Goal: Task Accomplishment & Management: Manage account settings

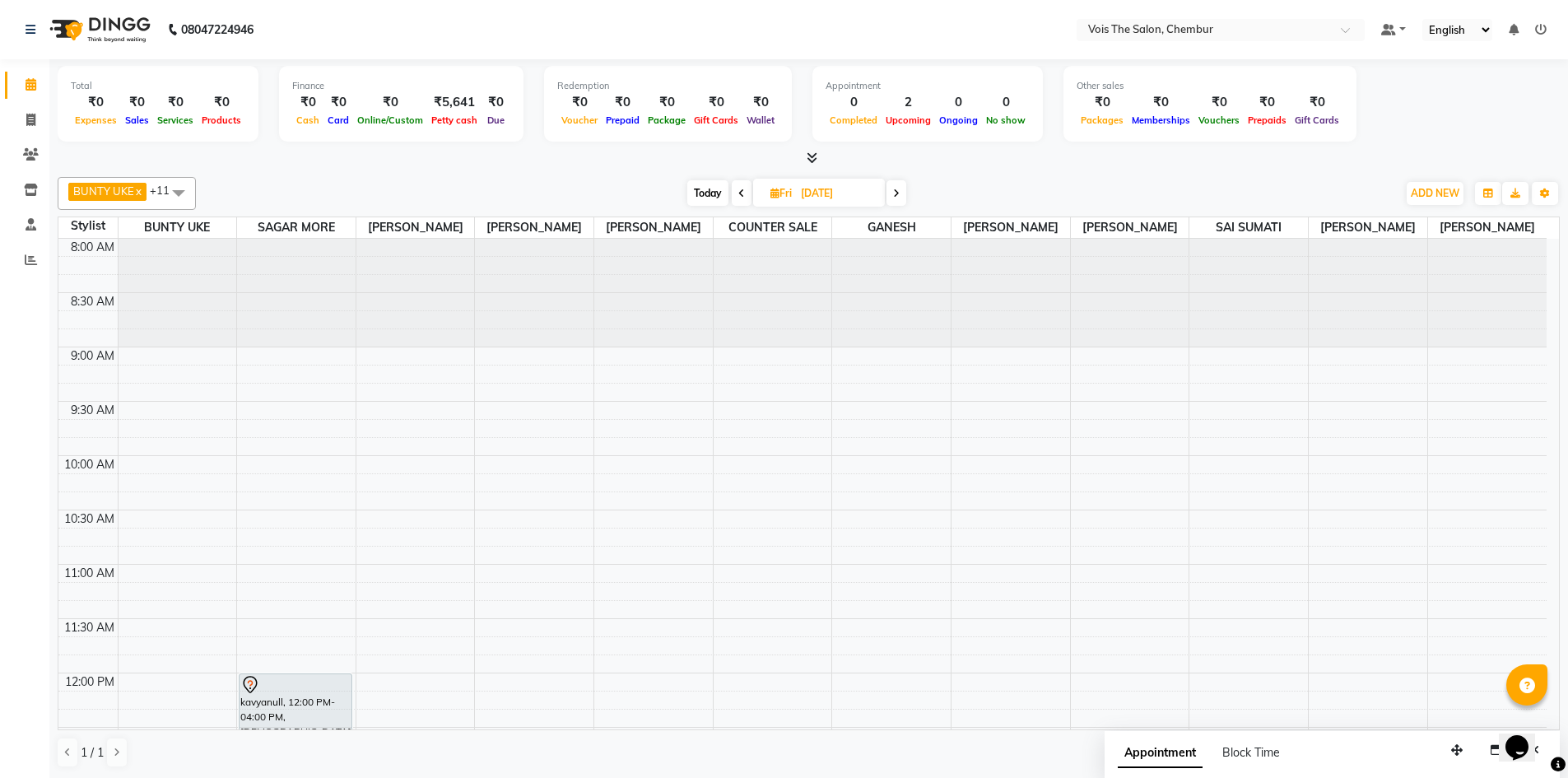
scroll to position [218, 0]
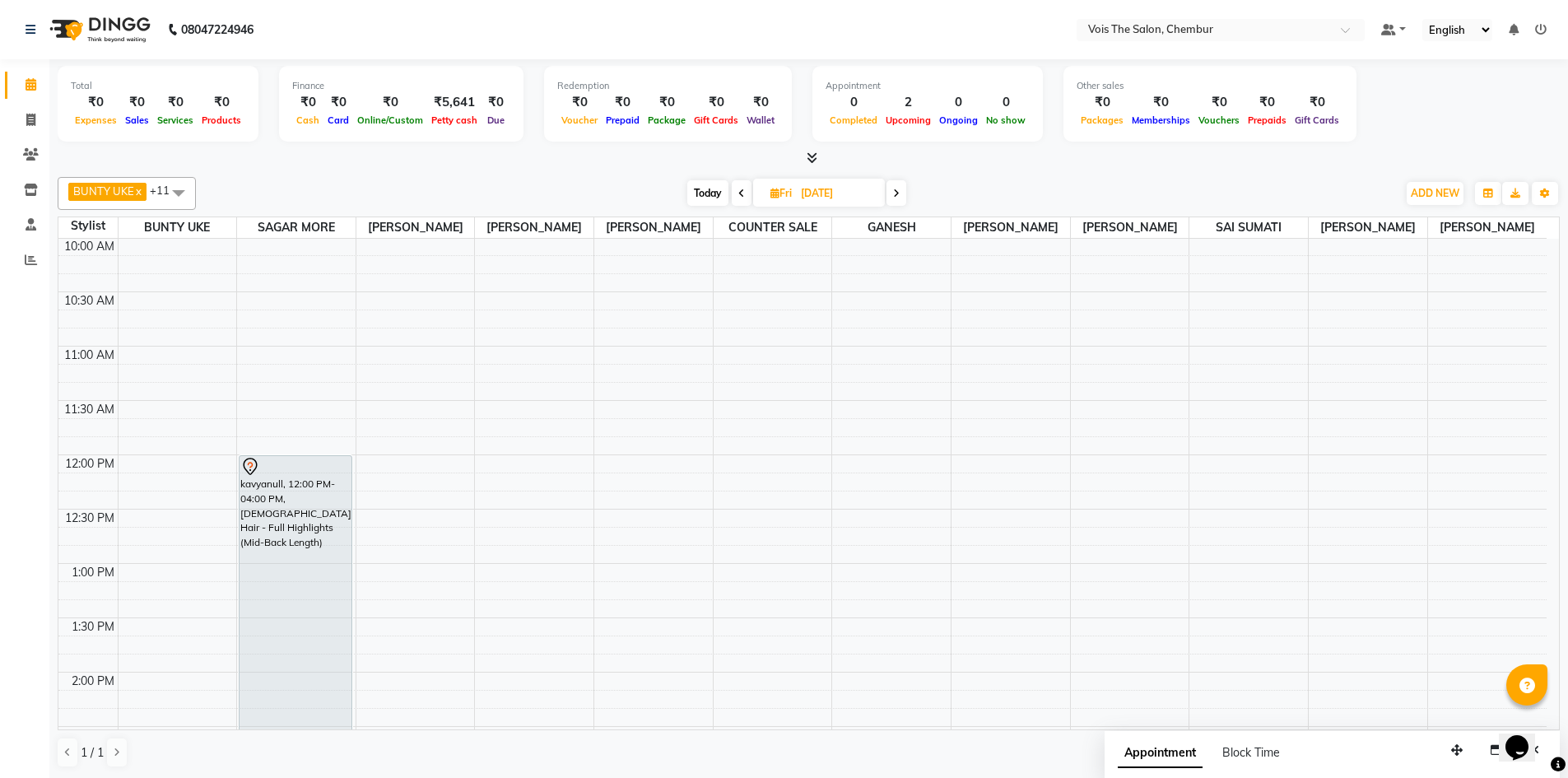
click at [696, 194] on span "Today" at bounding box center [708, 193] width 41 height 25
type input "[DATE]"
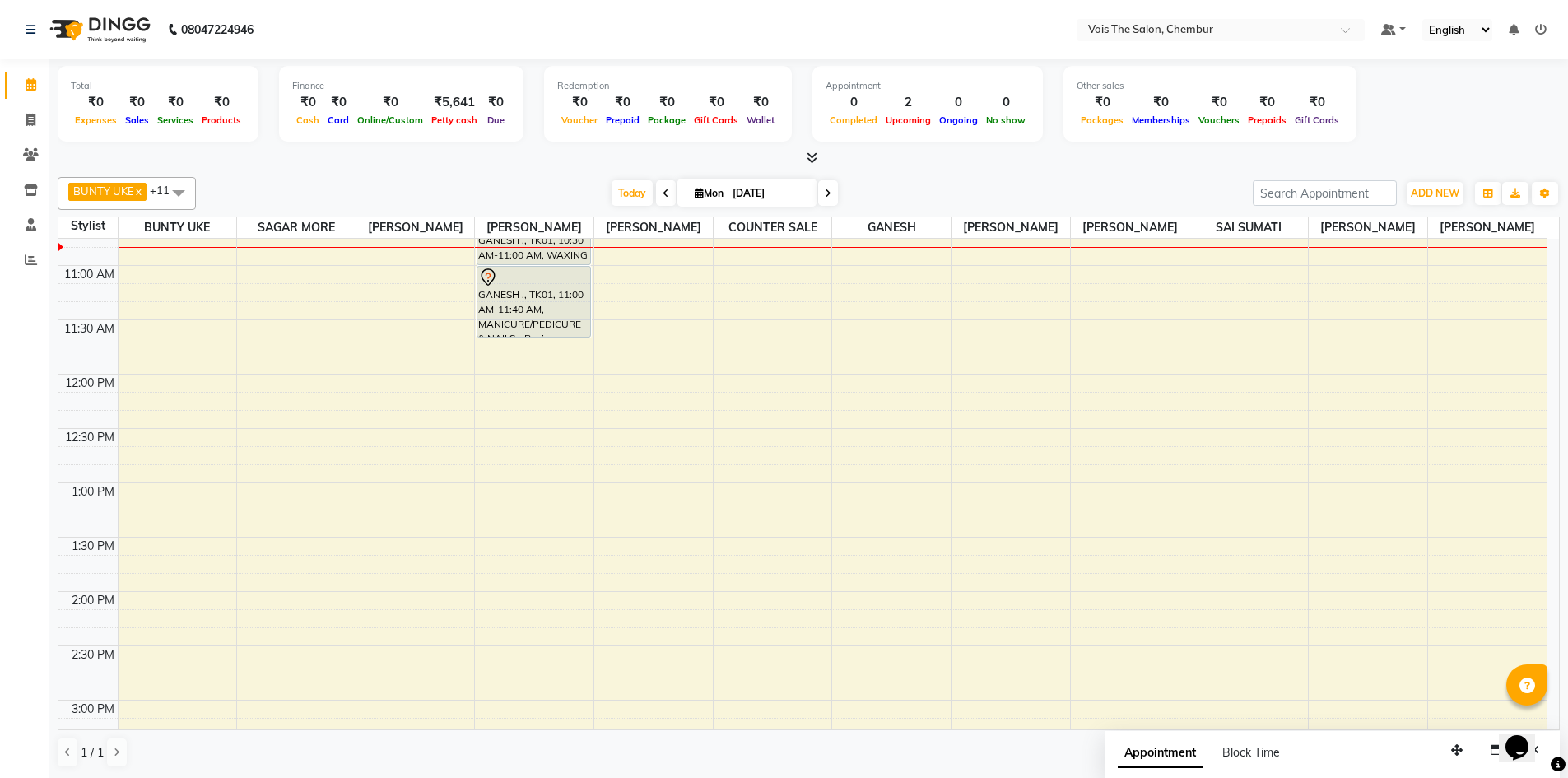
scroll to position [301, 0]
click at [254, 342] on div "8:00 AM 8:30 AM 9:00 AM 9:30 AM 10:00 AM 10:30 AM 11:00 AM 11:30 AM 12:00 PM 12…" at bounding box center [802, 752] width 1488 height 1629
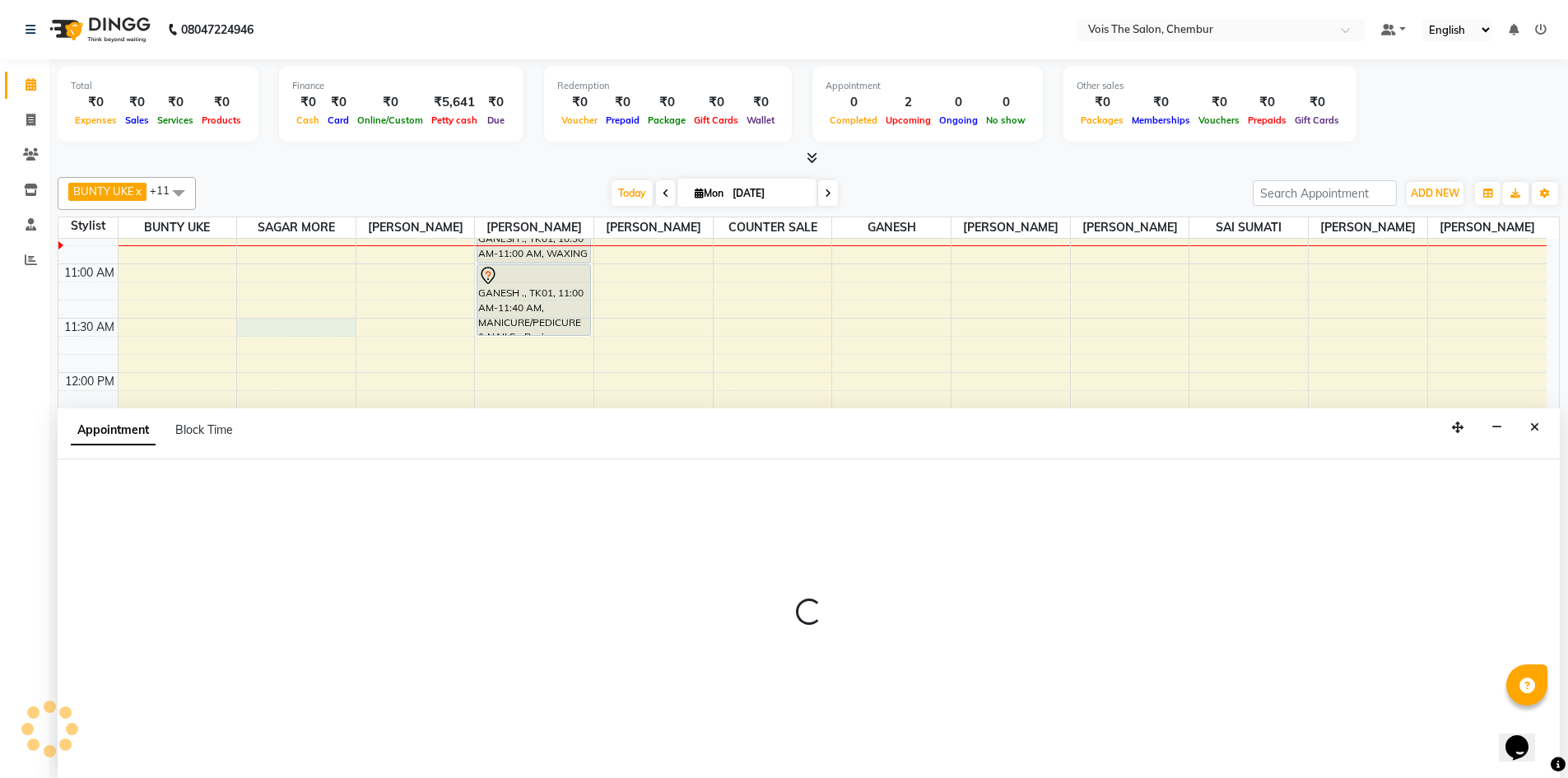
scroll to position [1, 0]
select select "79152"
select select "tentative"
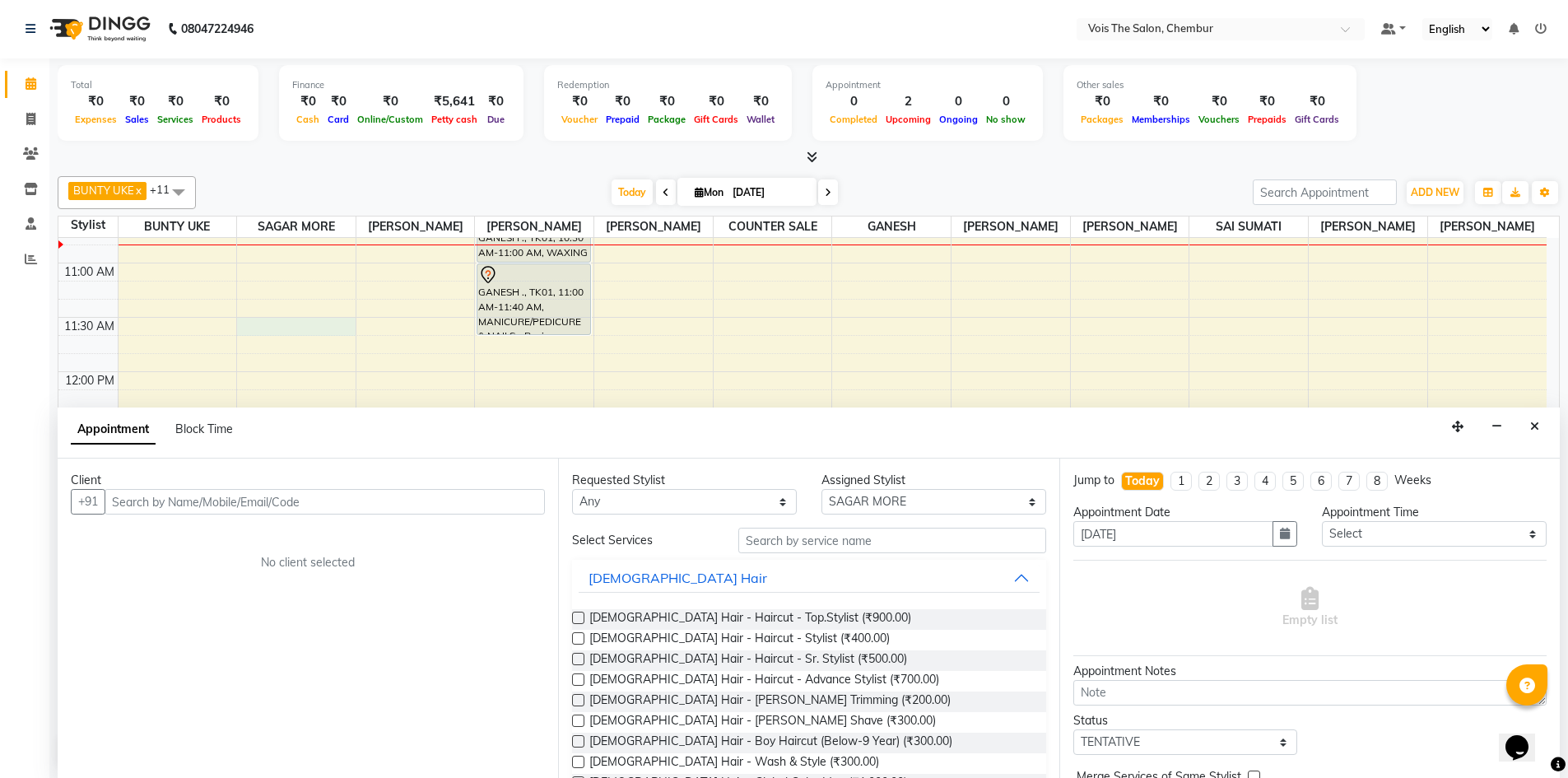
click at [369, 497] on input "text" at bounding box center [324, 502] width 440 height 25
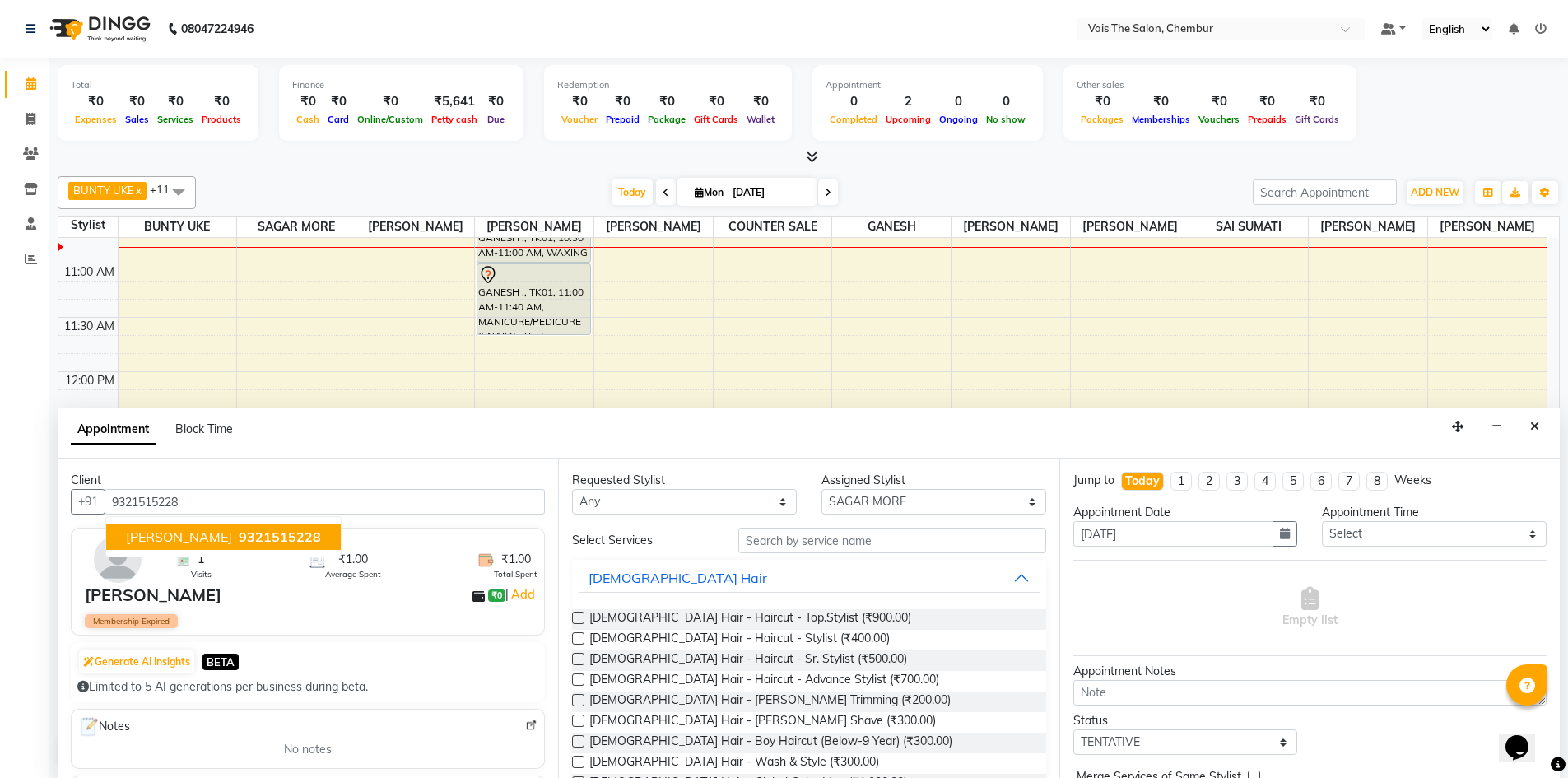
click at [246, 532] on span "9321515228" at bounding box center [279, 537] width 82 height 16
type input "9321515228"
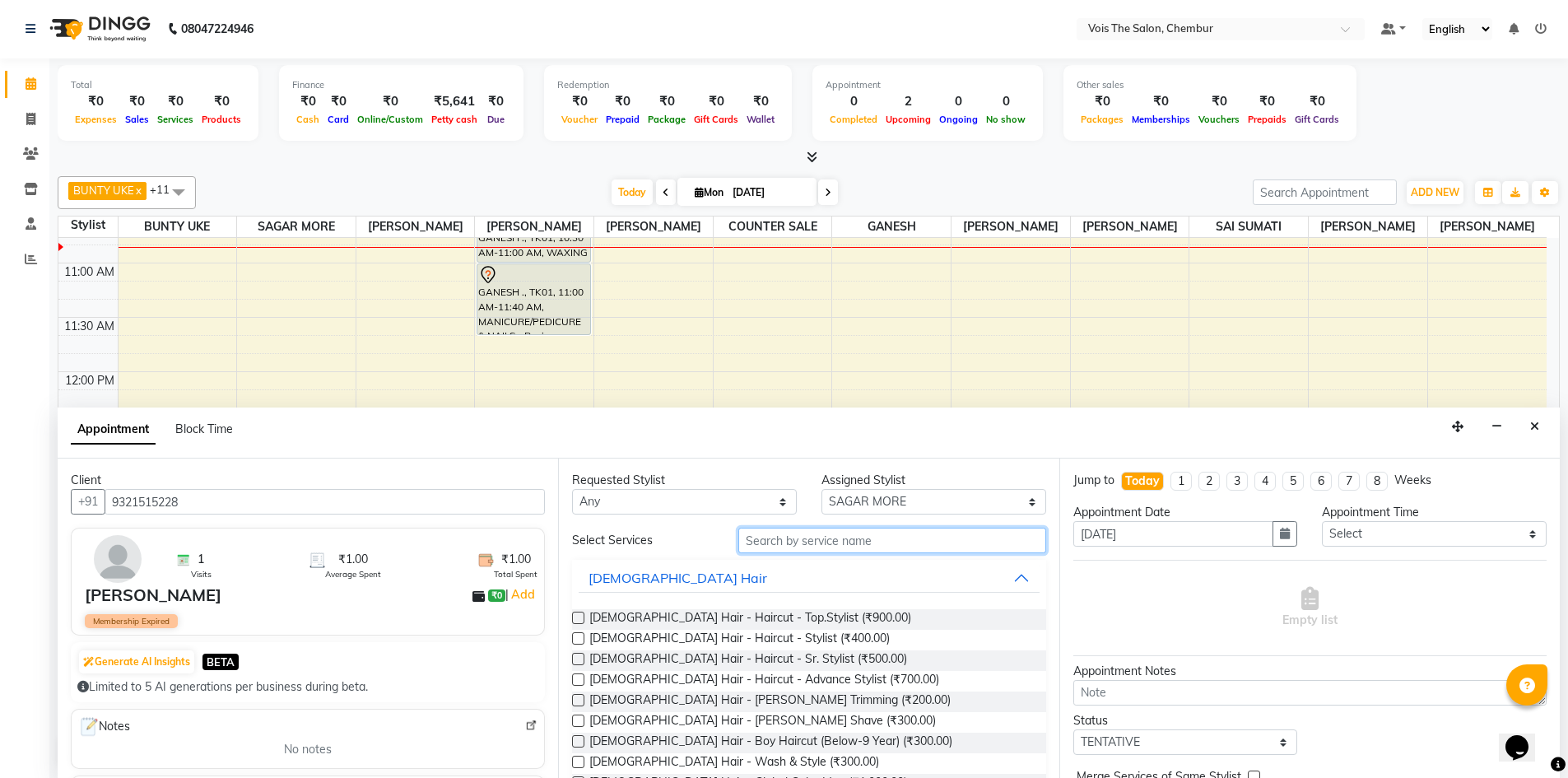
click at [816, 542] on input "text" at bounding box center [893, 540] width 308 height 25
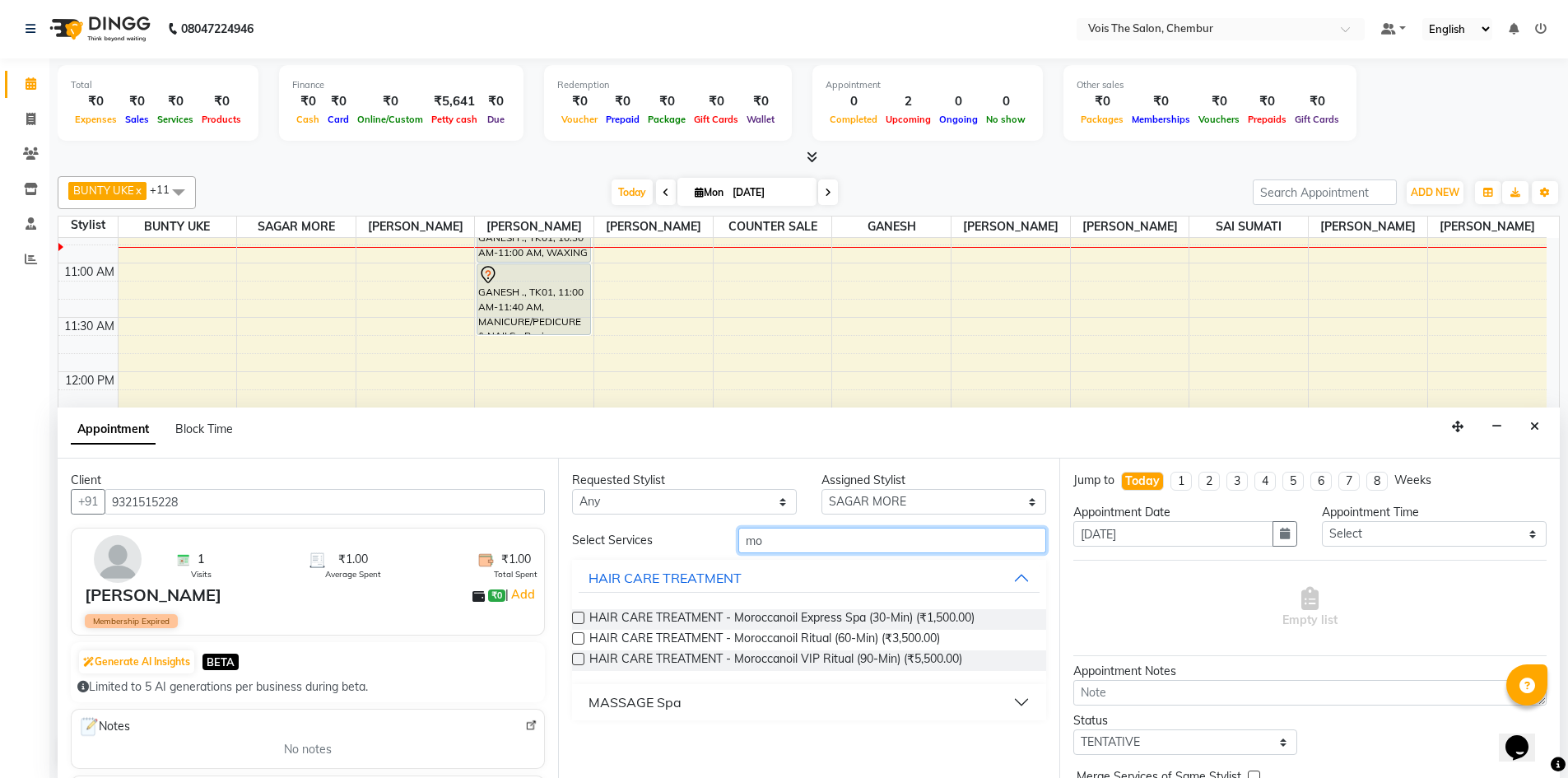
type input "m"
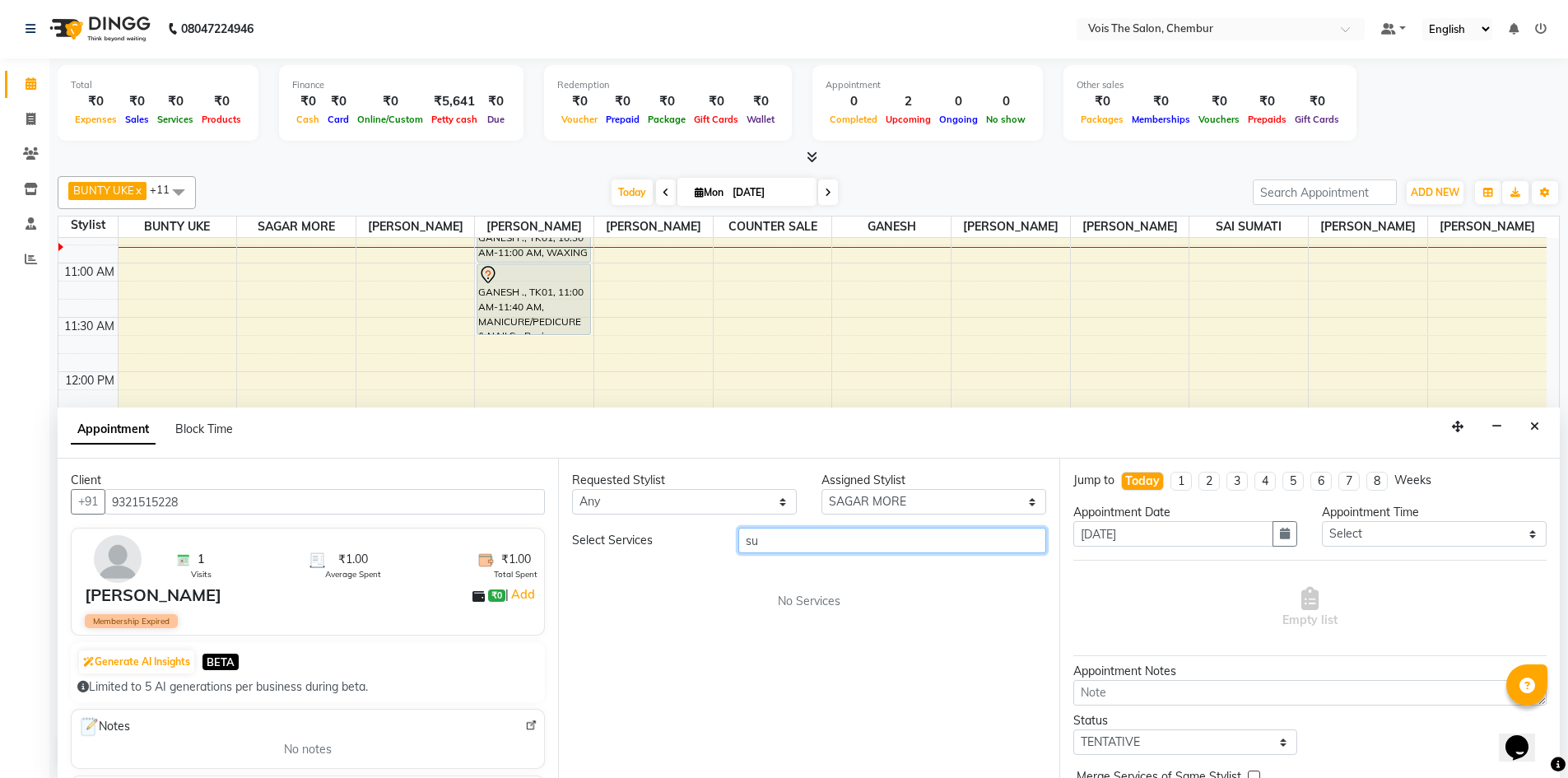
type input "s"
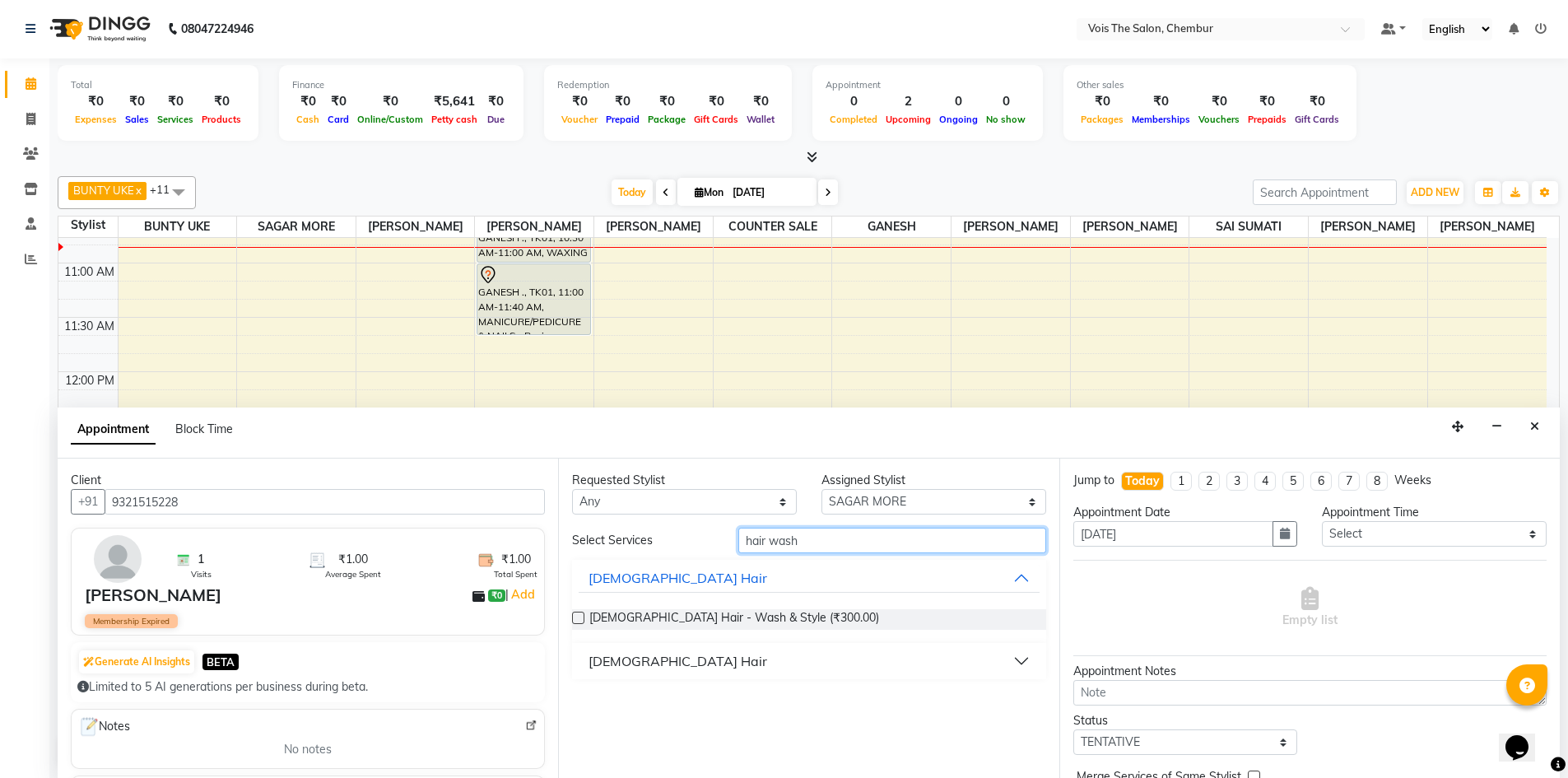
type input "hair wash"
click at [1022, 655] on button "[DEMOGRAPHIC_DATA] Hair" at bounding box center [808, 660] width 460 height 30
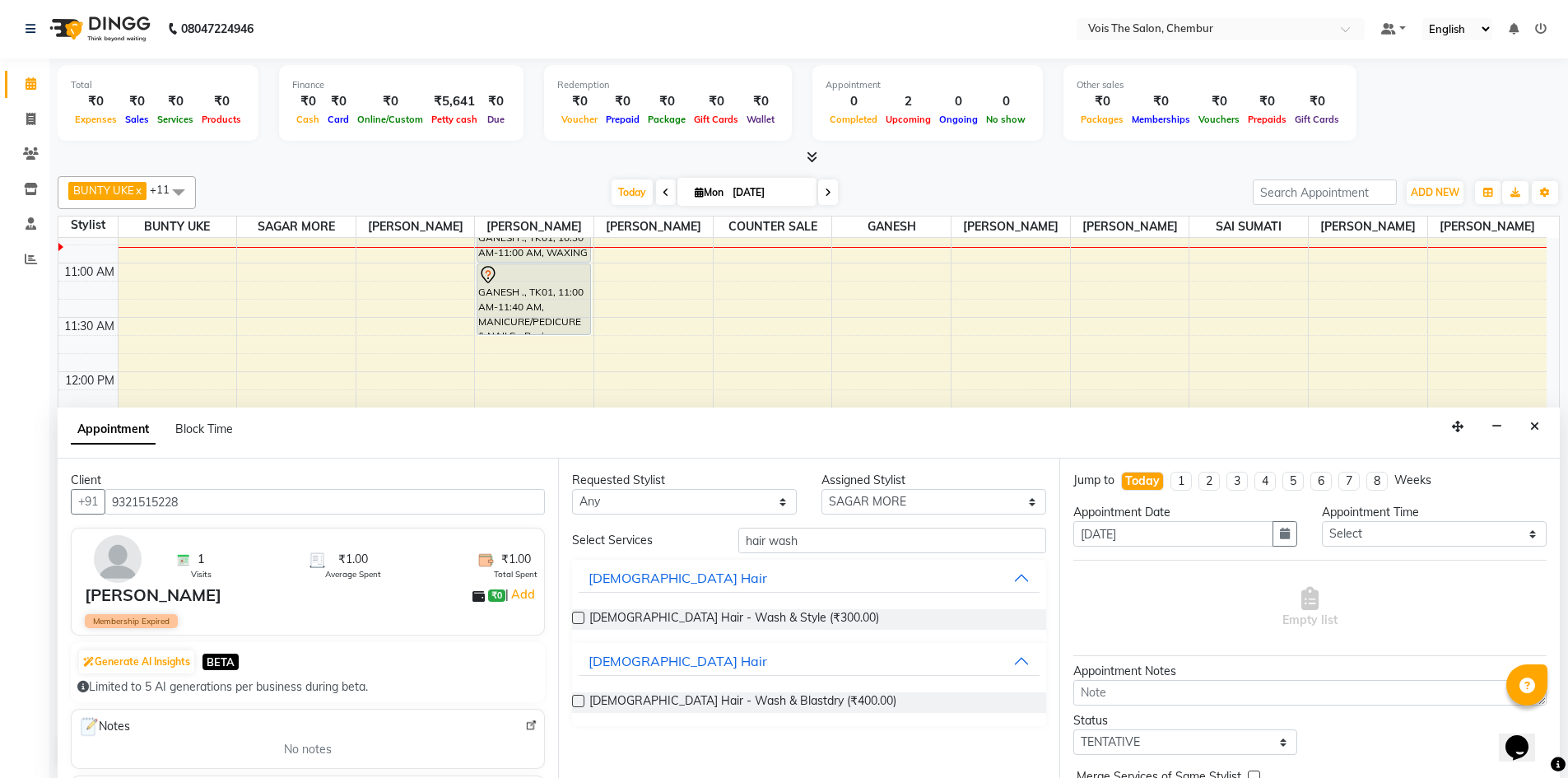
click at [867, 702] on div "[DEMOGRAPHIC_DATA] Hair - Wash & Blastdry (₹400.00)" at bounding box center [808, 702] width 473 height 21
click at [578, 701] on label at bounding box center [578, 701] width 13 height 13
click at [578, 701] on input "checkbox" at bounding box center [577, 702] width 11 height 11
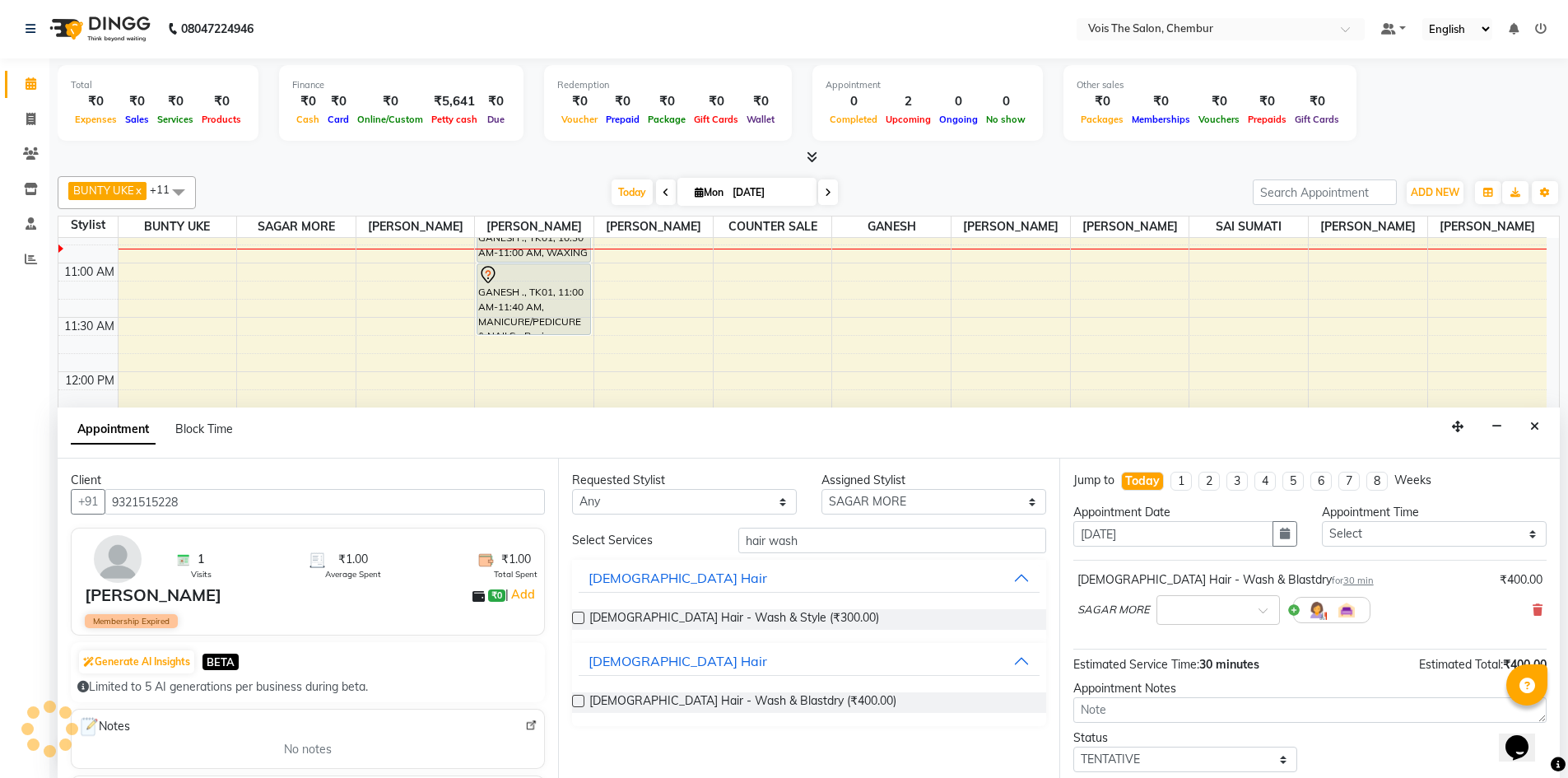
click at [578, 701] on label at bounding box center [578, 701] width 13 height 13
click at [578, 701] on input "checkbox" at bounding box center [577, 702] width 11 height 11
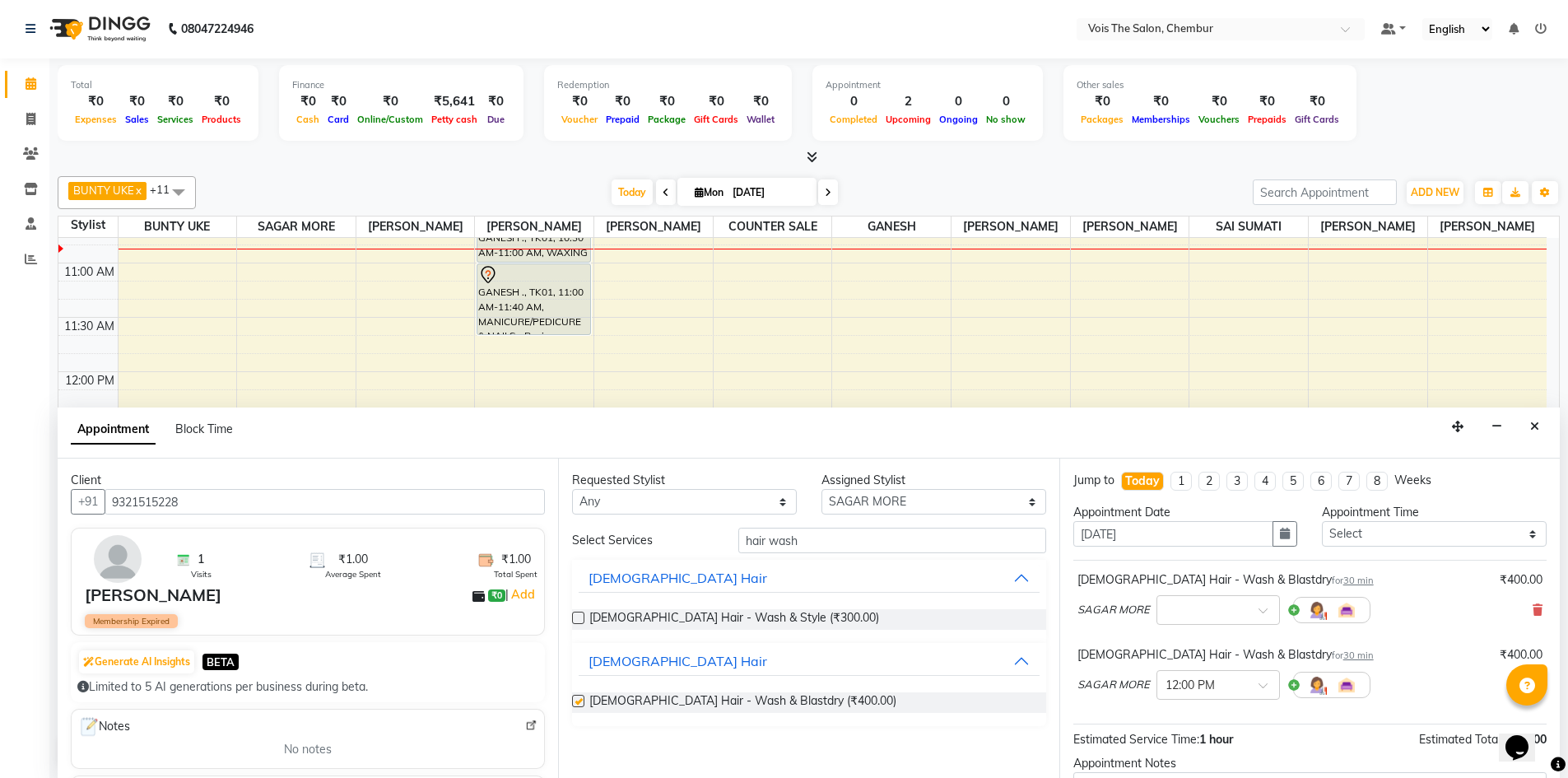
checkbox input "false"
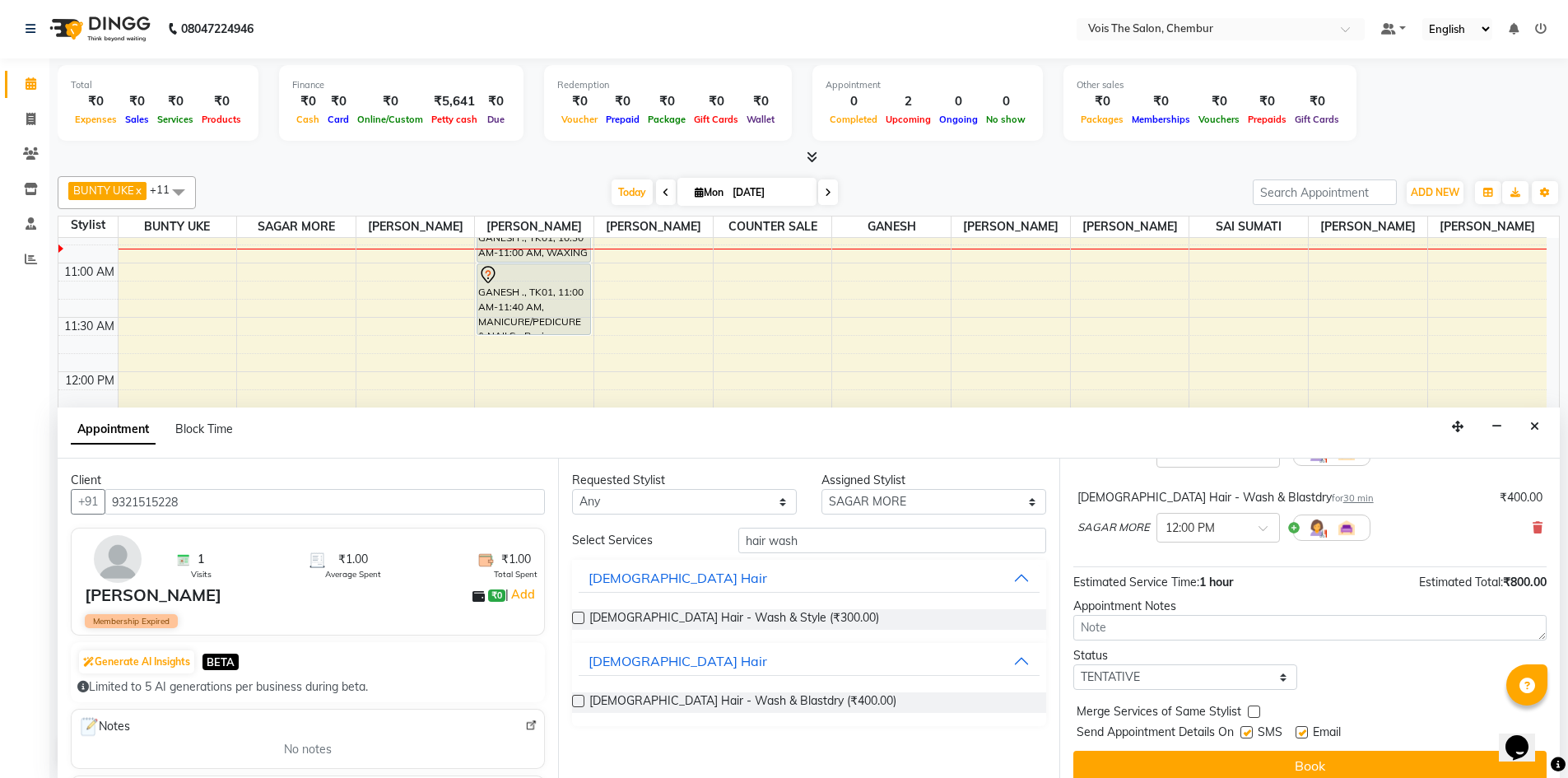
scroll to position [173, 0]
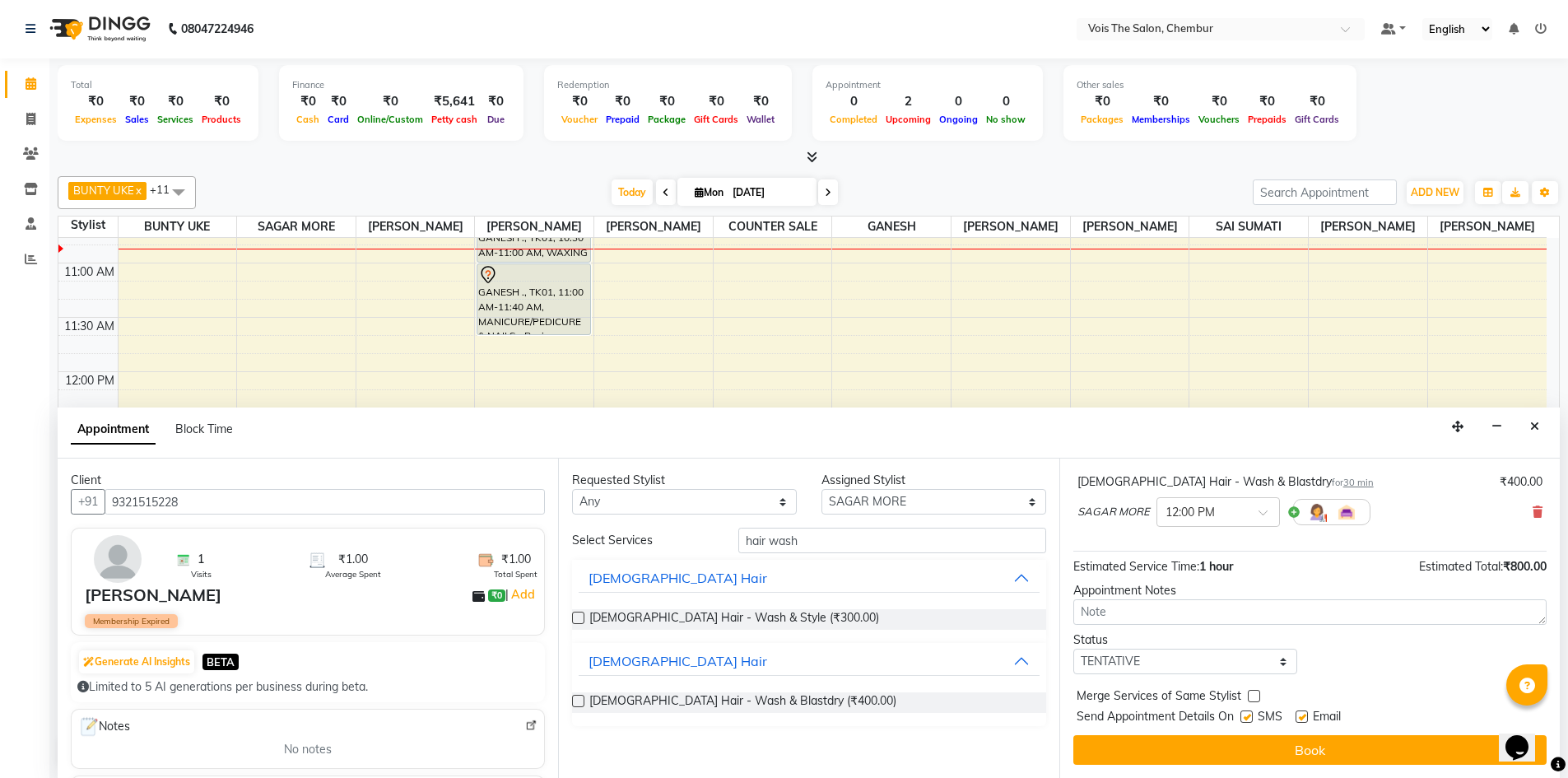
click at [1298, 716] on label at bounding box center [1301, 717] width 13 height 13
click at [1298, 716] on input "checkbox" at bounding box center [1301, 718] width 11 height 11
checkbox input "false"
click at [1246, 714] on label at bounding box center [1246, 717] width 13 height 13
click at [1246, 714] on input "checkbox" at bounding box center [1246, 718] width 11 height 11
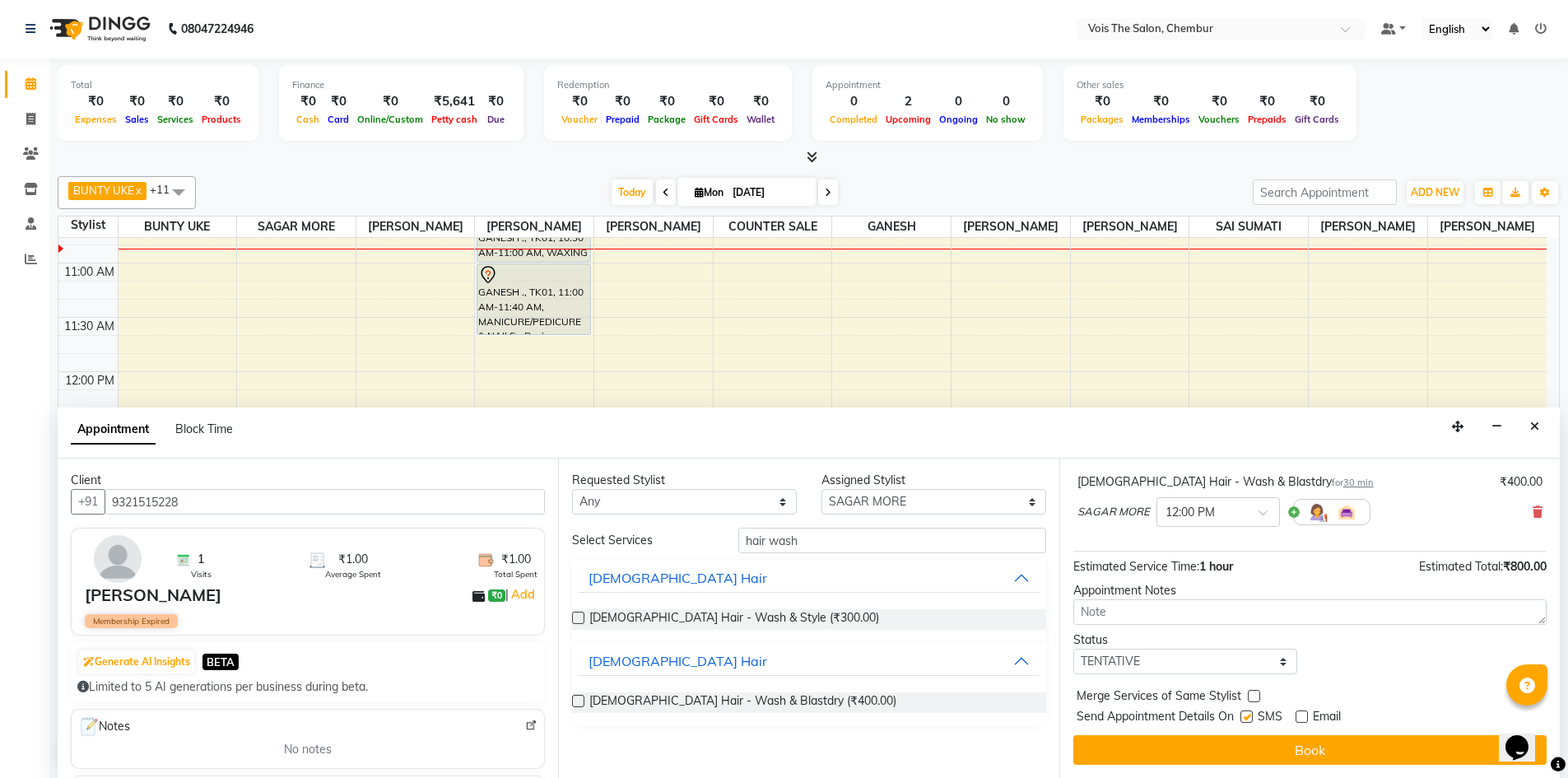
checkbox input "false"
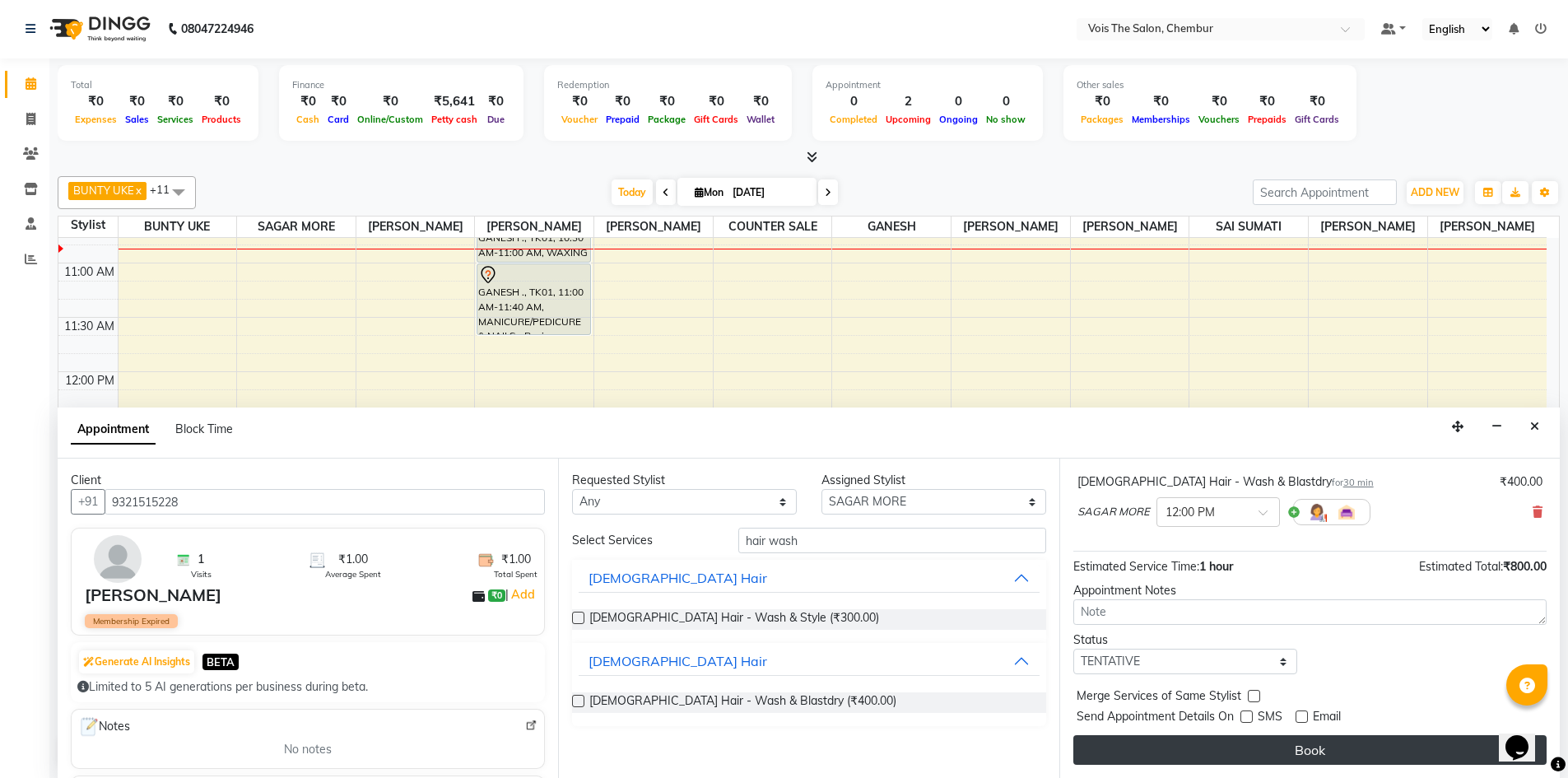
click at [1243, 750] on button "Book" at bounding box center [1310, 749] width 473 height 30
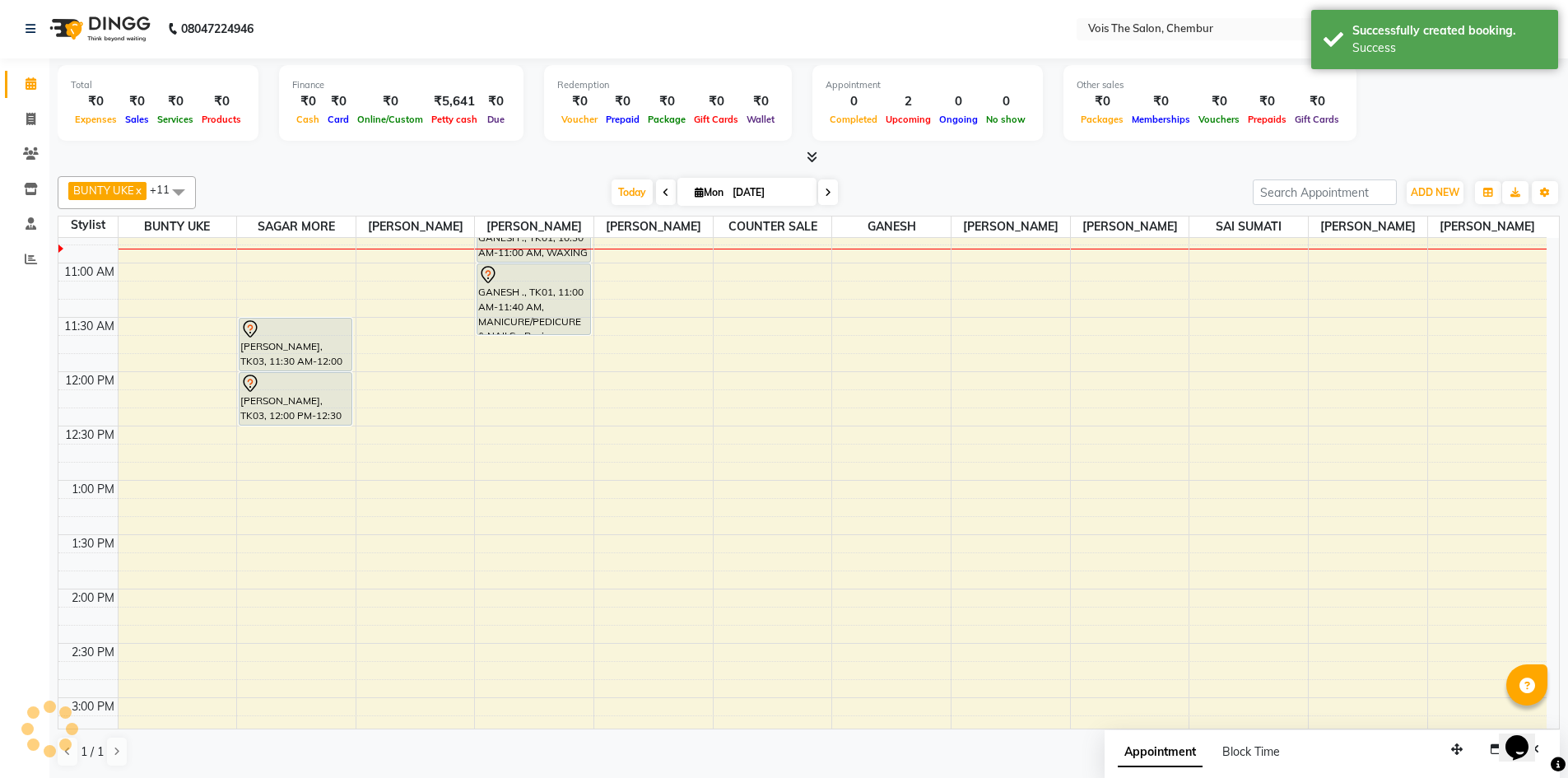
scroll to position [0, 0]
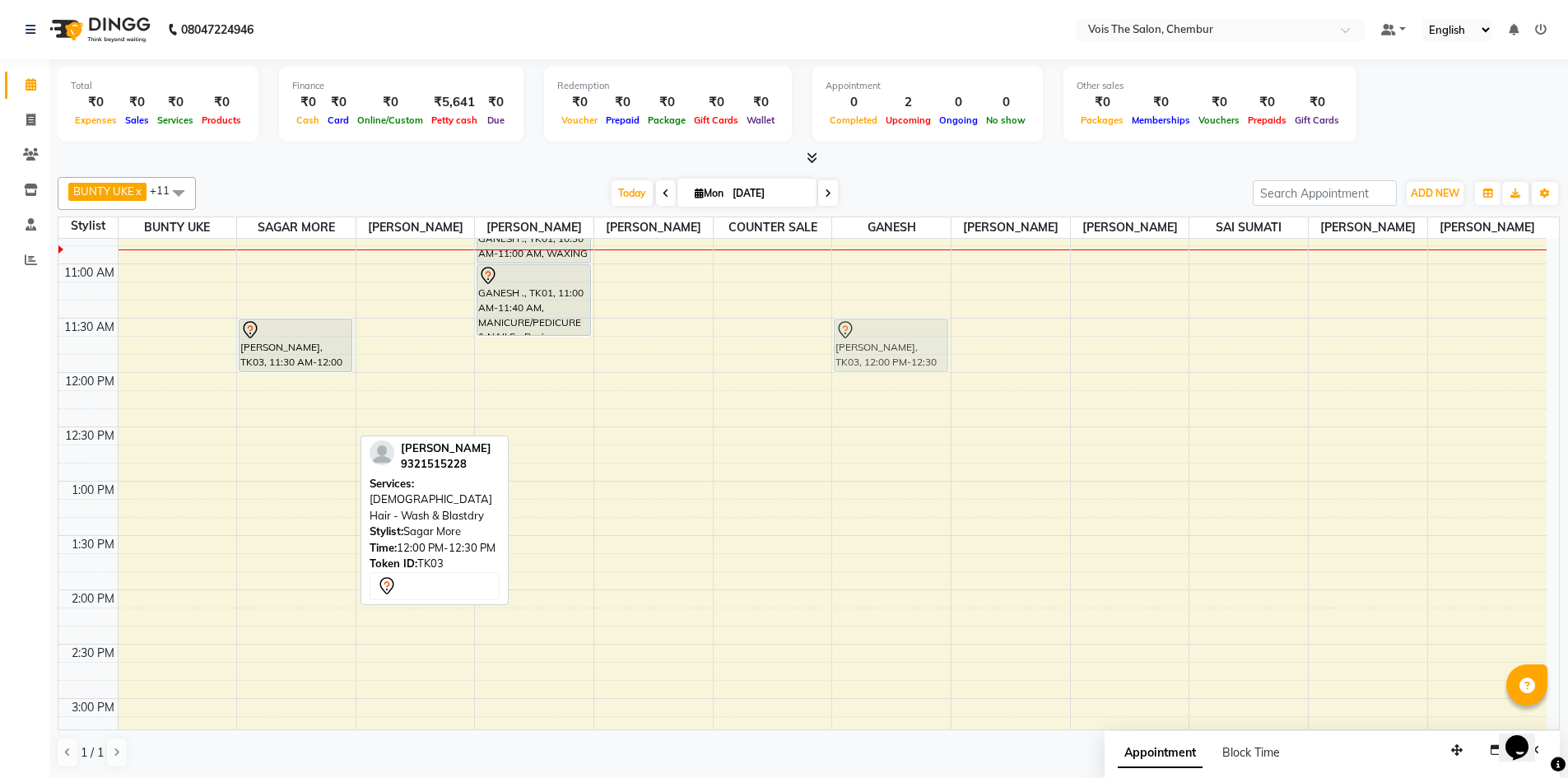
drag, startPoint x: 315, startPoint y: 409, endPoint x: 941, endPoint y: 358, distance: 628.1
click at [941, 358] on tr "[PERSON_NAME], TK03, 11:30 AM-12:00 PM, [DEMOGRAPHIC_DATA] Hair - Wash & Blastd…" at bounding box center [802, 752] width 1488 height 1629
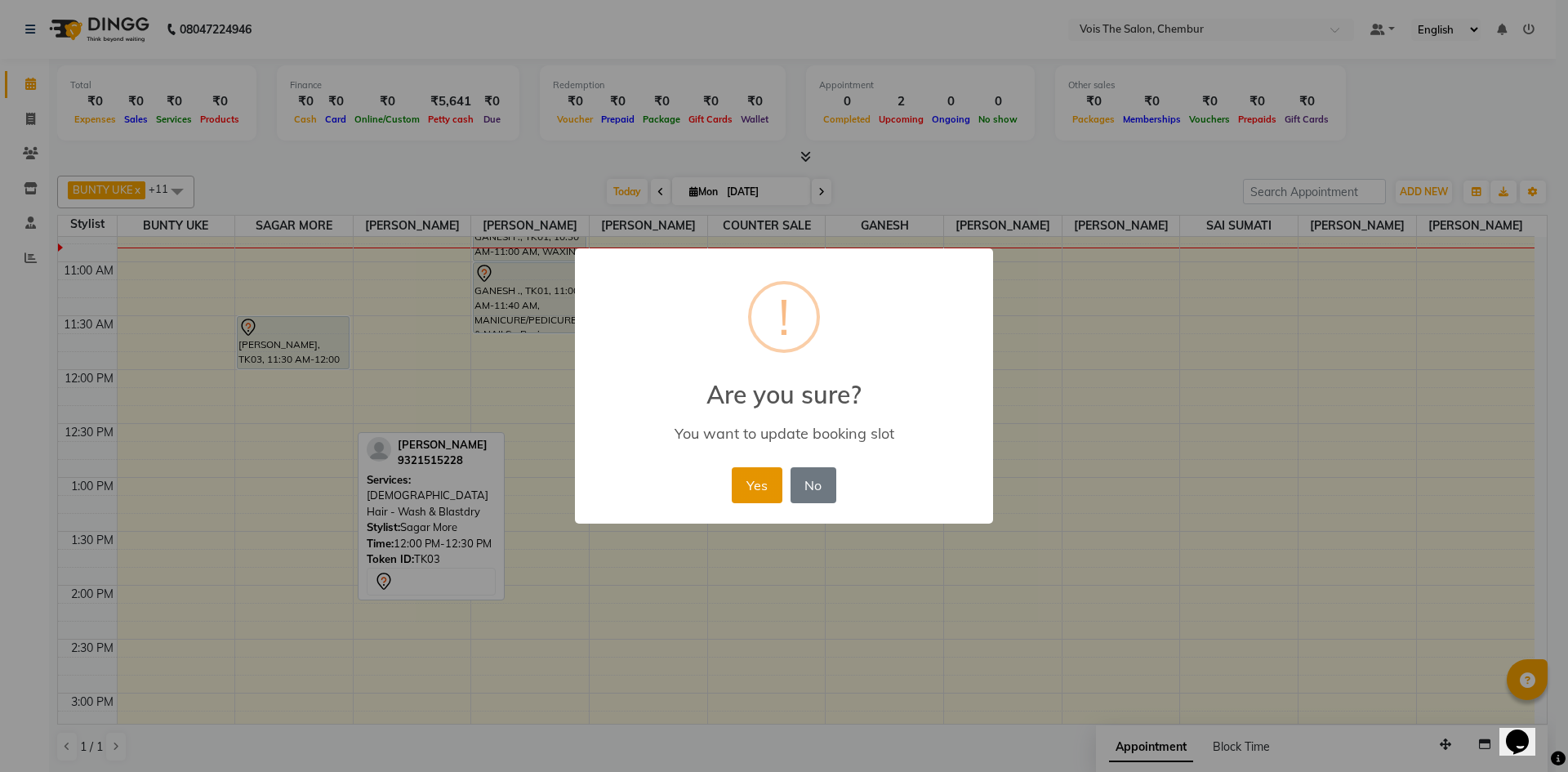
click at [747, 482] on button "Yes" at bounding box center [757, 485] width 50 height 36
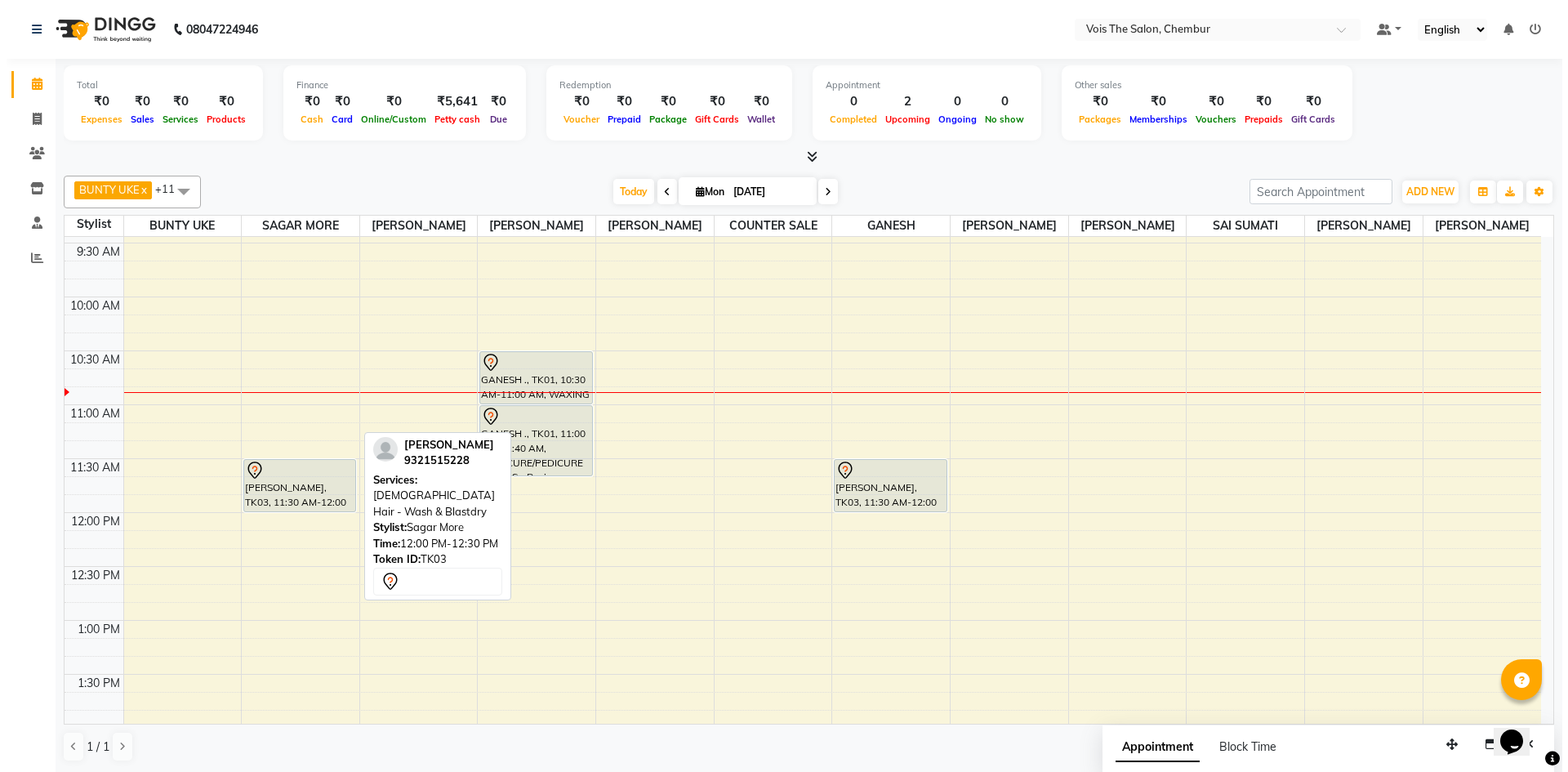
scroll to position [152, 0]
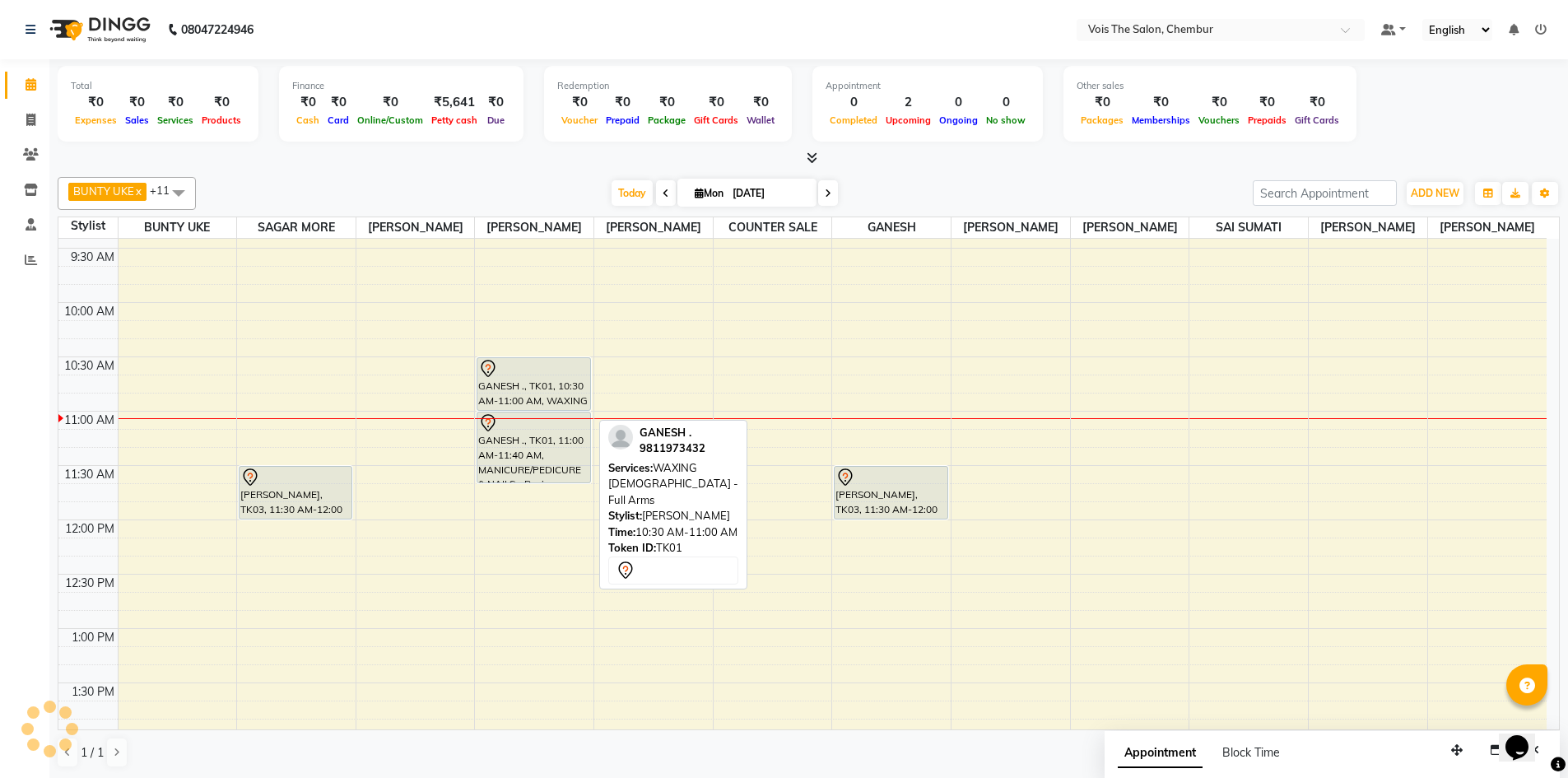
click at [512, 378] on div at bounding box center [533, 368] width 110 height 20
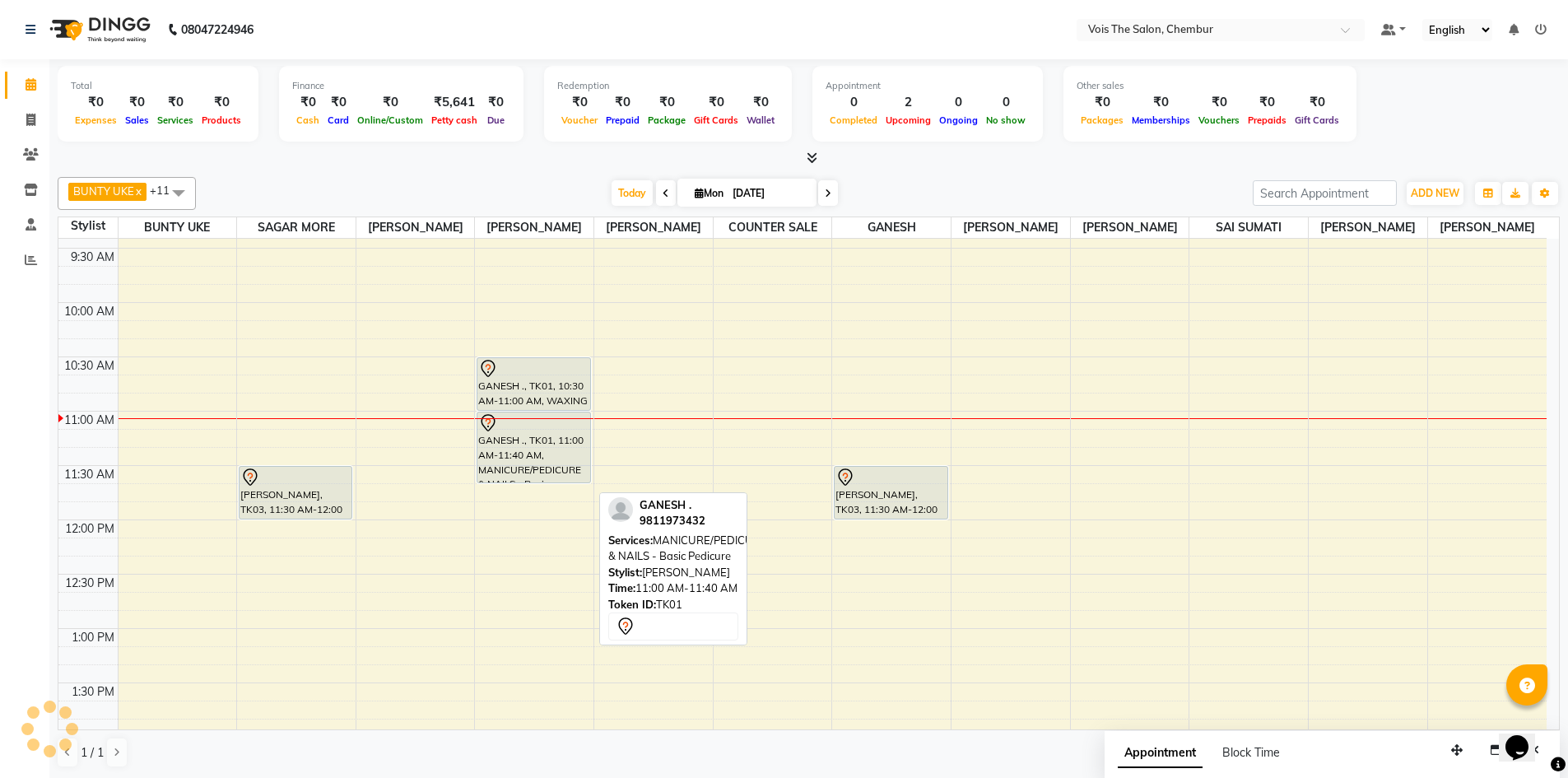
click at [521, 433] on div at bounding box center [533, 423] width 110 height 20
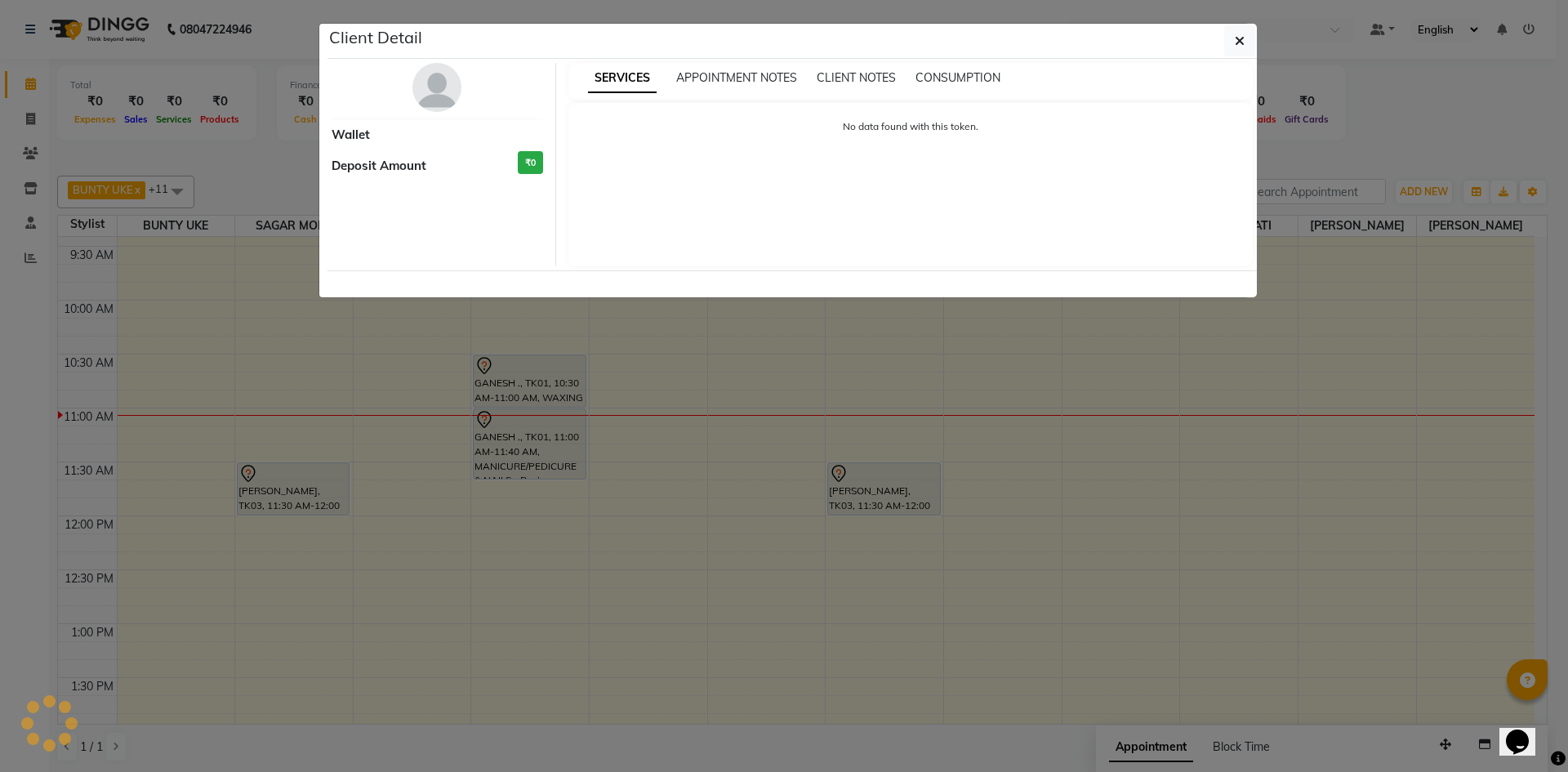
select select "7"
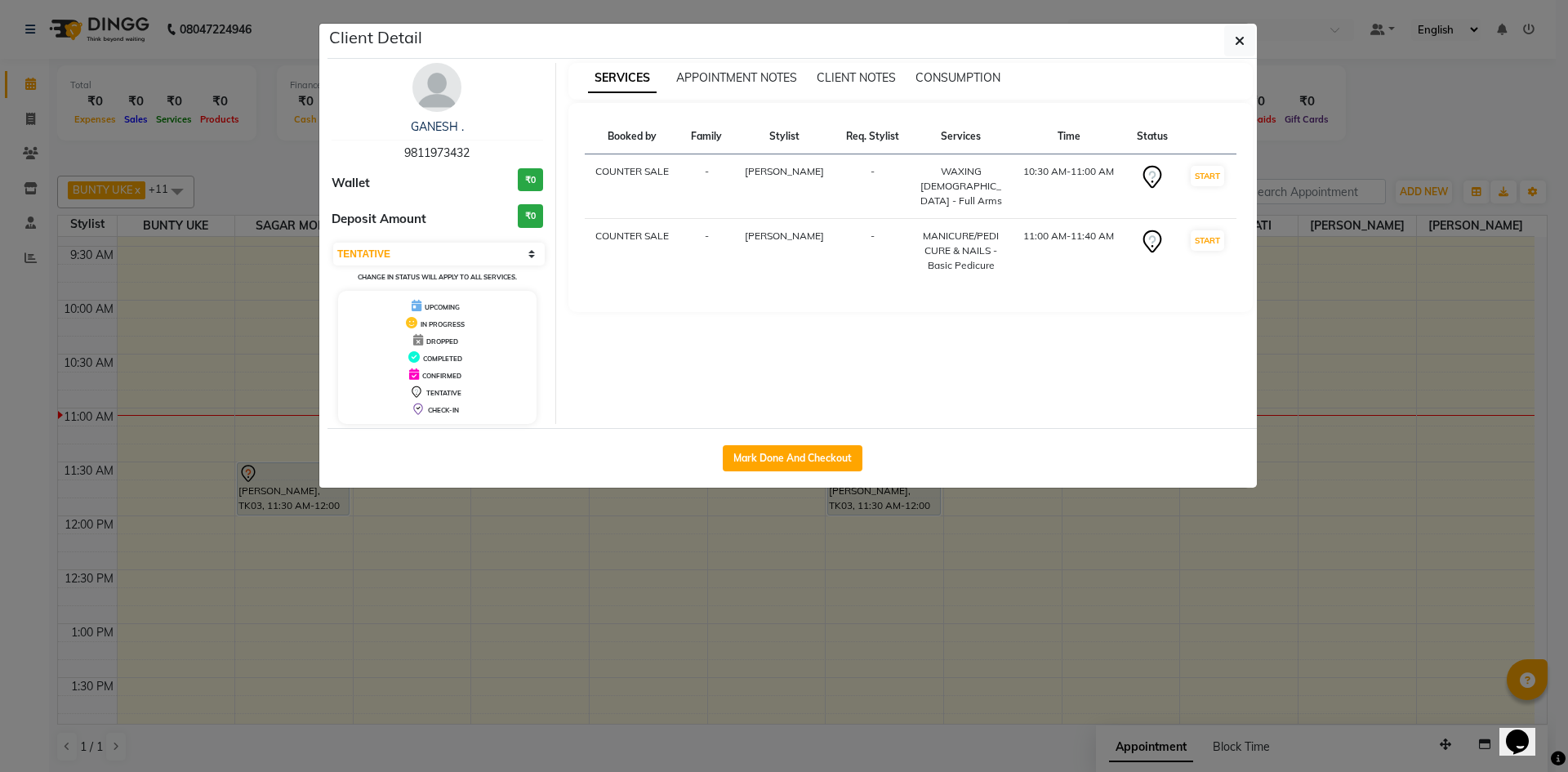
click at [965, 261] on div "MANICURE/PEDICURE & NAILS - Basic Pedicure" at bounding box center [960, 250] width 81 height 44
click at [923, 279] on td "MANICURE/PEDICURE & NAILS - Basic Pedicure" at bounding box center [960, 251] width 101 height 64
click at [944, 73] on span "CONSUMPTION" at bounding box center [957, 78] width 85 height 14
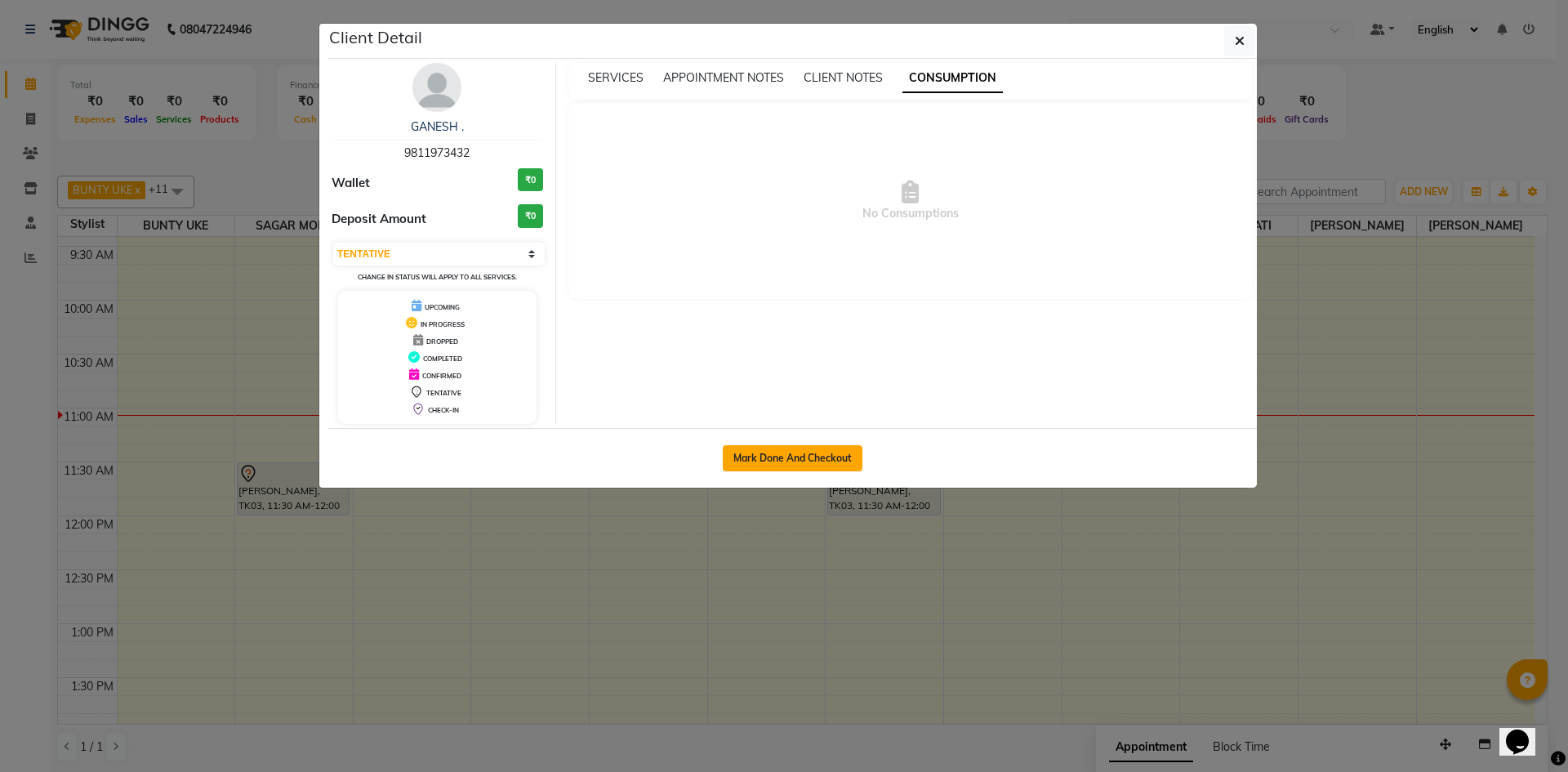
click at [771, 452] on button "Mark Done And Checkout" at bounding box center [792, 457] width 139 height 26
select select "service"
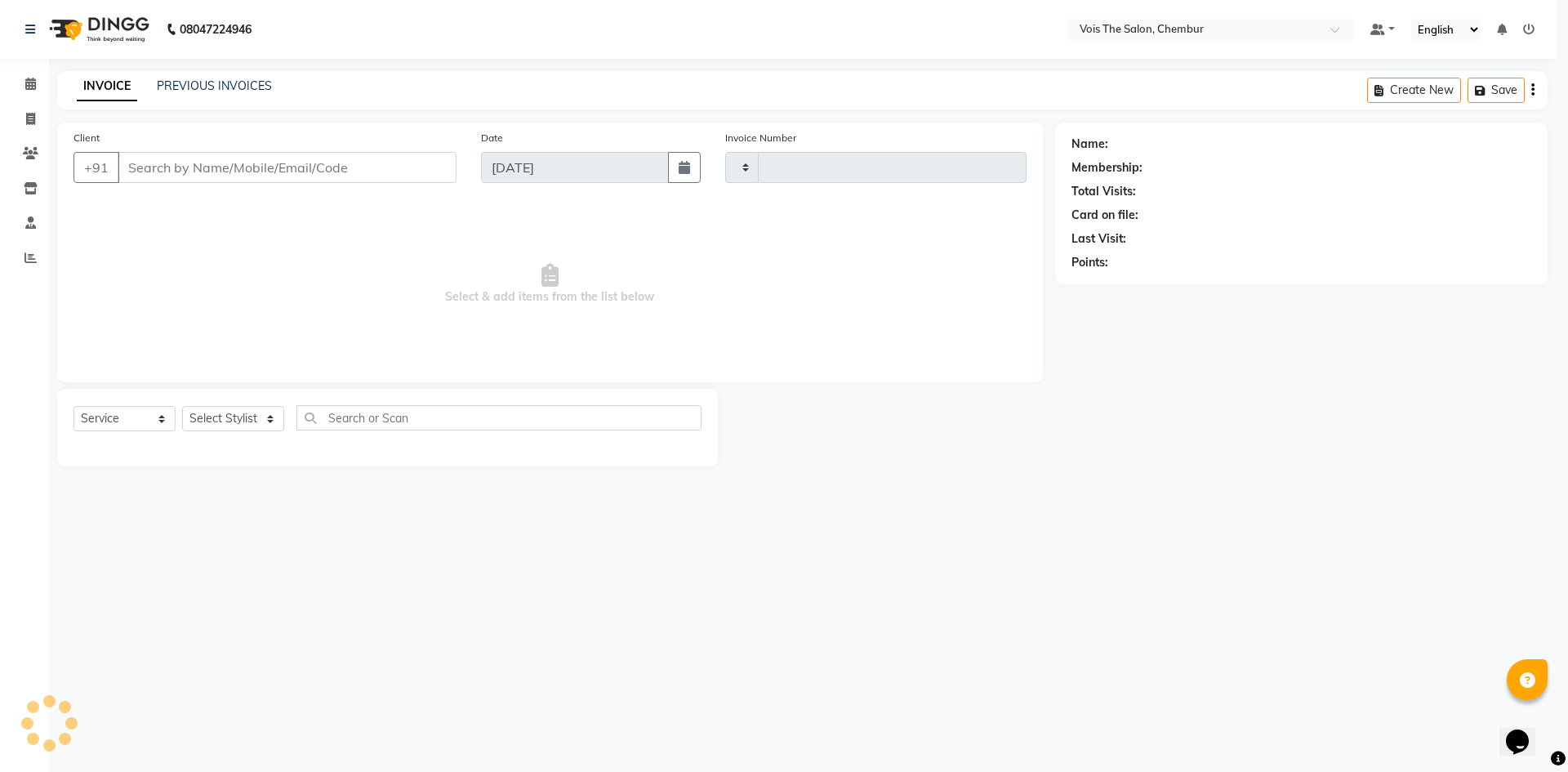
type input "0772"
select select "8261"
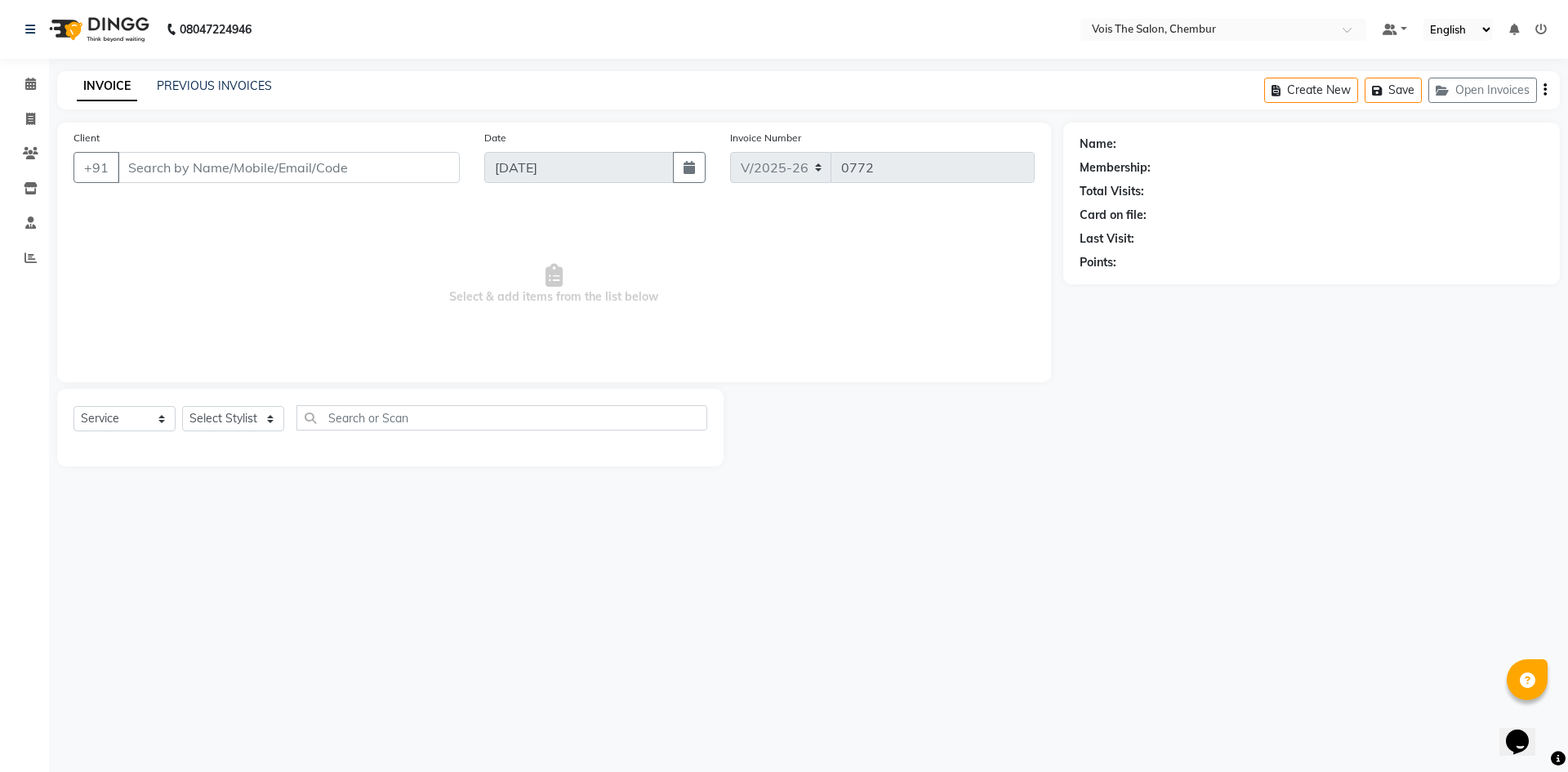
type input "9811973432"
select select "79330"
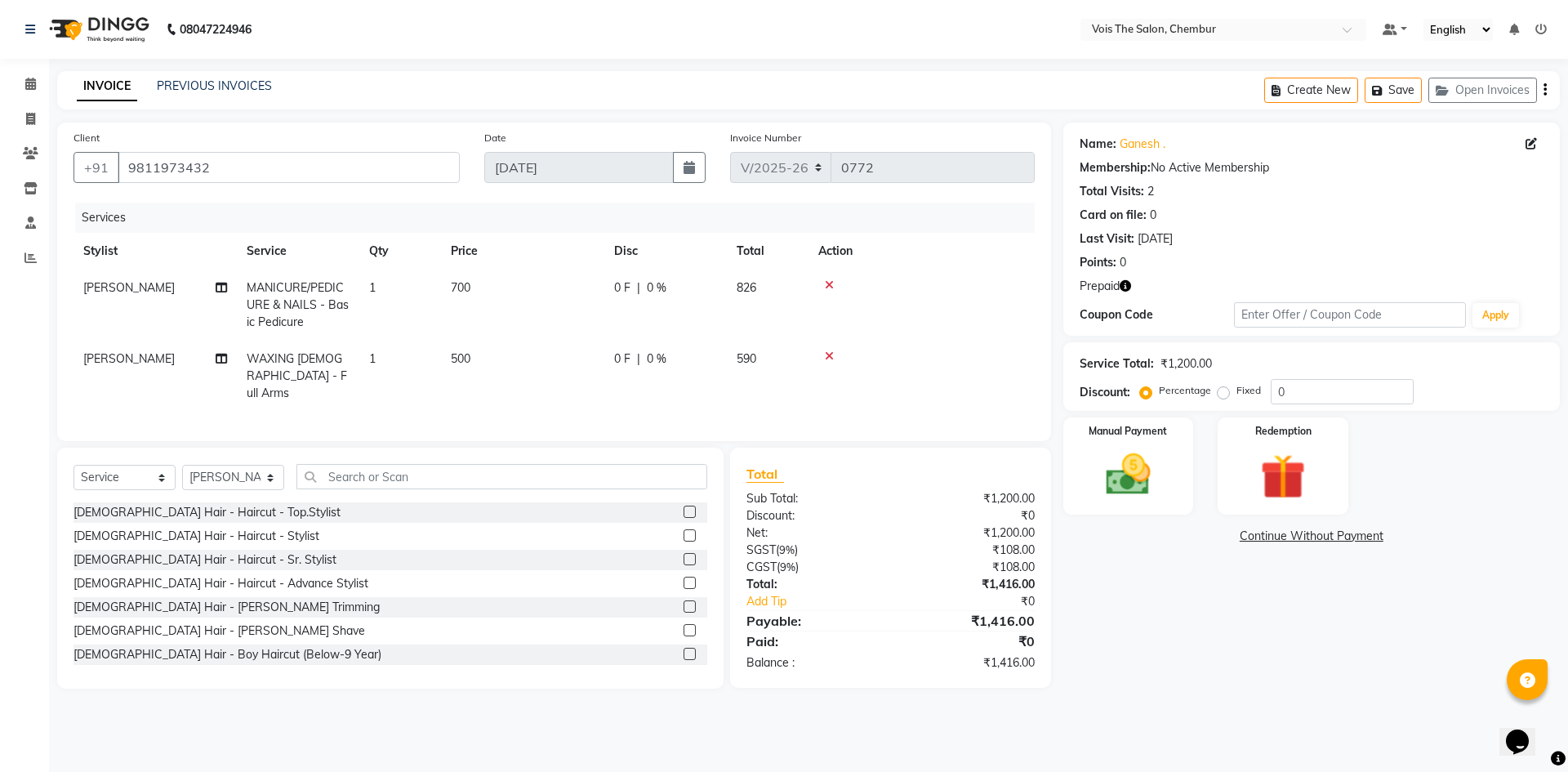
click at [281, 298] on span "MANICURE/PEDICURE & NAILS - Basic Pedicure" at bounding box center [298, 304] width 102 height 49
select select "79330"
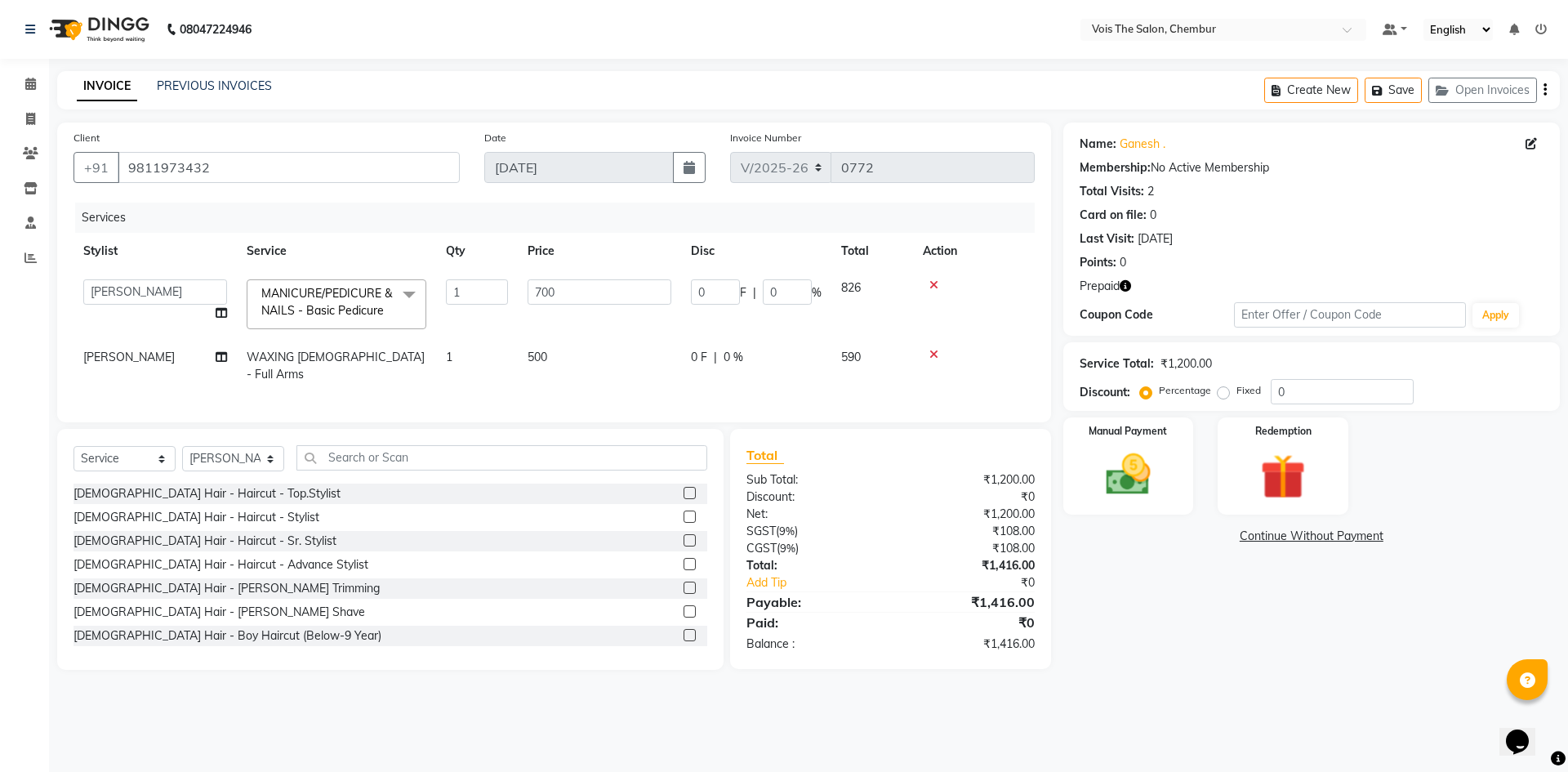
click at [405, 289] on span at bounding box center [409, 295] width 33 height 31
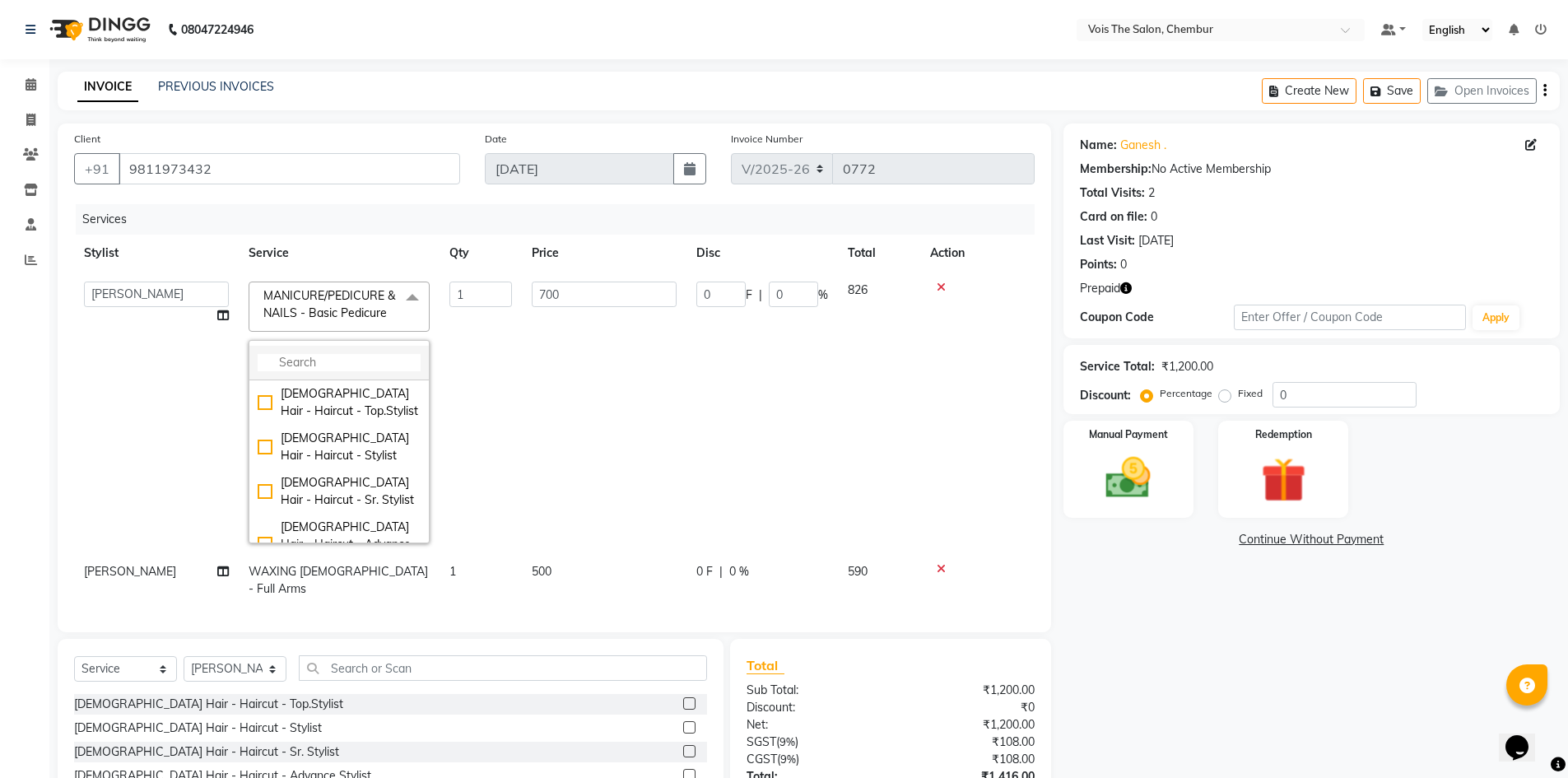
click at [363, 365] on input "multiselect-search" at bounding box center [339, 362] width 163 height 17
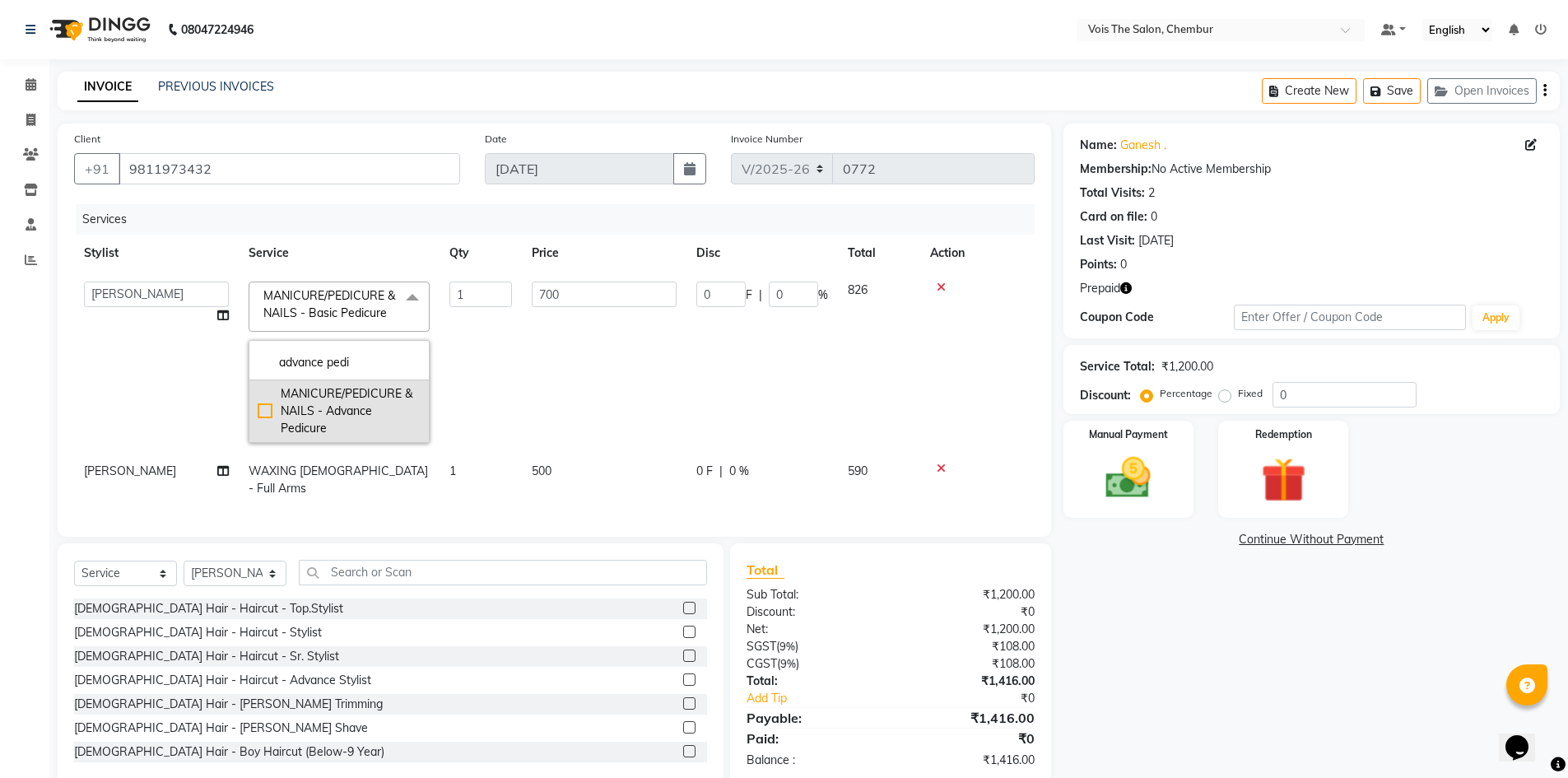
type input "advance pedi"
click at [265, 409] on div "MANICURE/PEDICURE & NAILS - Advance Pedicure" at bounding box center [339, 412] width 163 height 52
checkbox input "true"
type input "900"
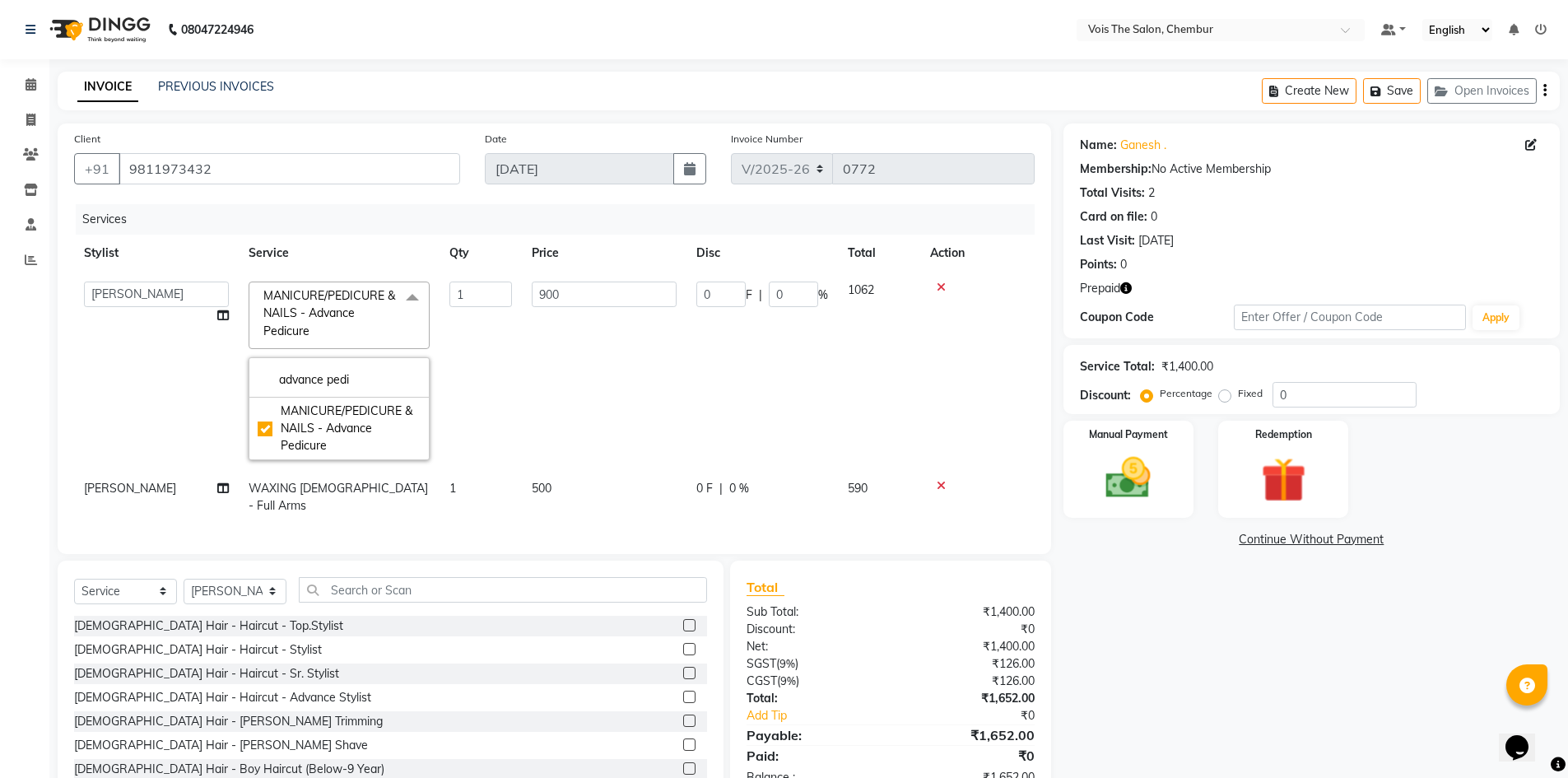
click at [795, 397] on td "0 F | 0 %" at bounding box center [762, 371] width 151 height 198
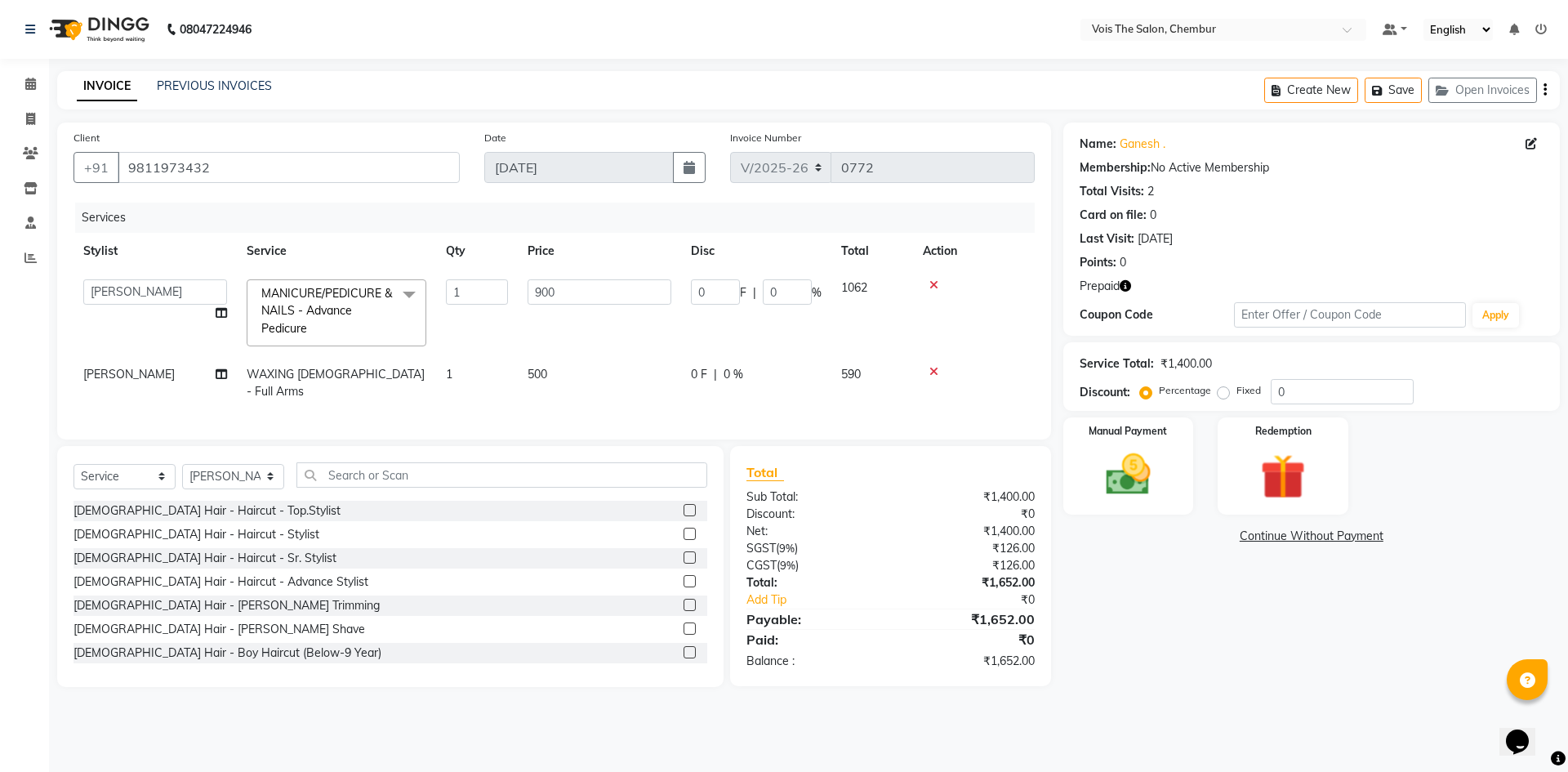
click at [929, 284] on icon at bounding box center [934, 285] width 9 height 12
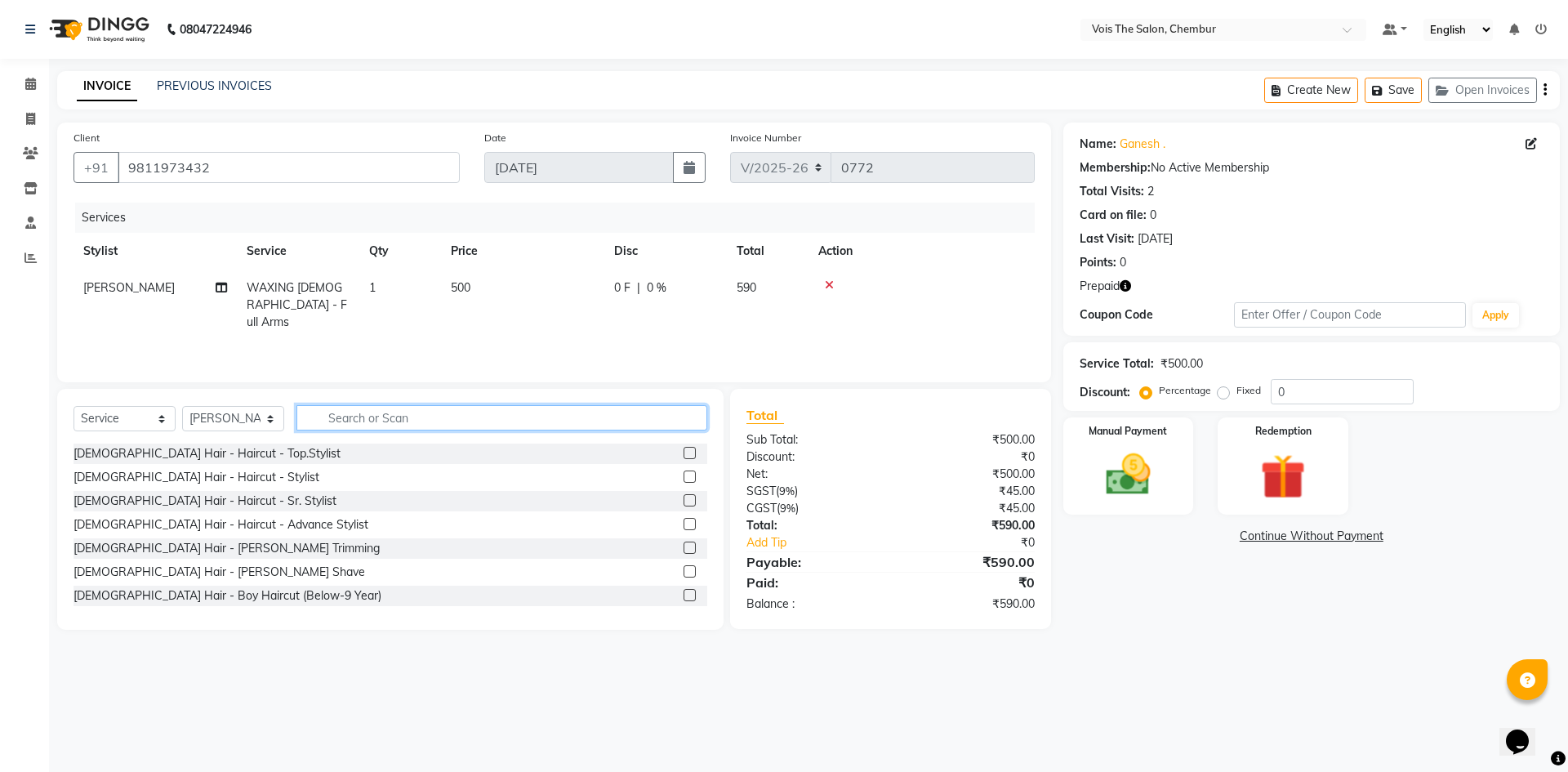
click at [355, 415] on input "text" at bounding box center [502, 417] width 411 height 25
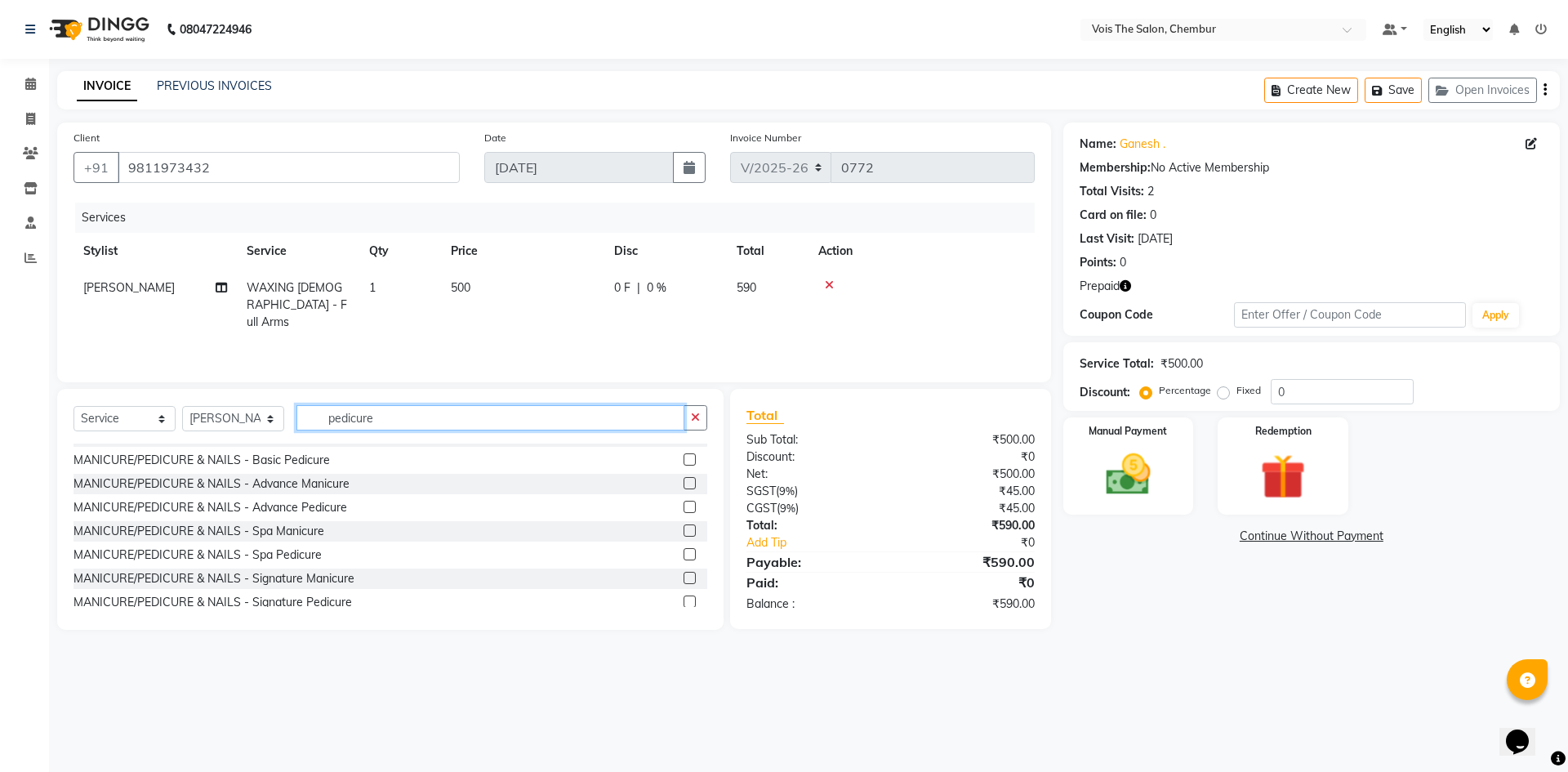
scroll to position [114, 0]
type input "pedicure"
click at [373, 505] on div "MANICURE/PEDICURE & NAILS - Advance Pedicure" at bounding box center [390, 505] width 633 height 21
click at [683, 502] on label at bounding box center [690, 504] width 13 height 13
click at [683, 502] on input "checkbox" at bounding box center [689, 505] width 11 height 11
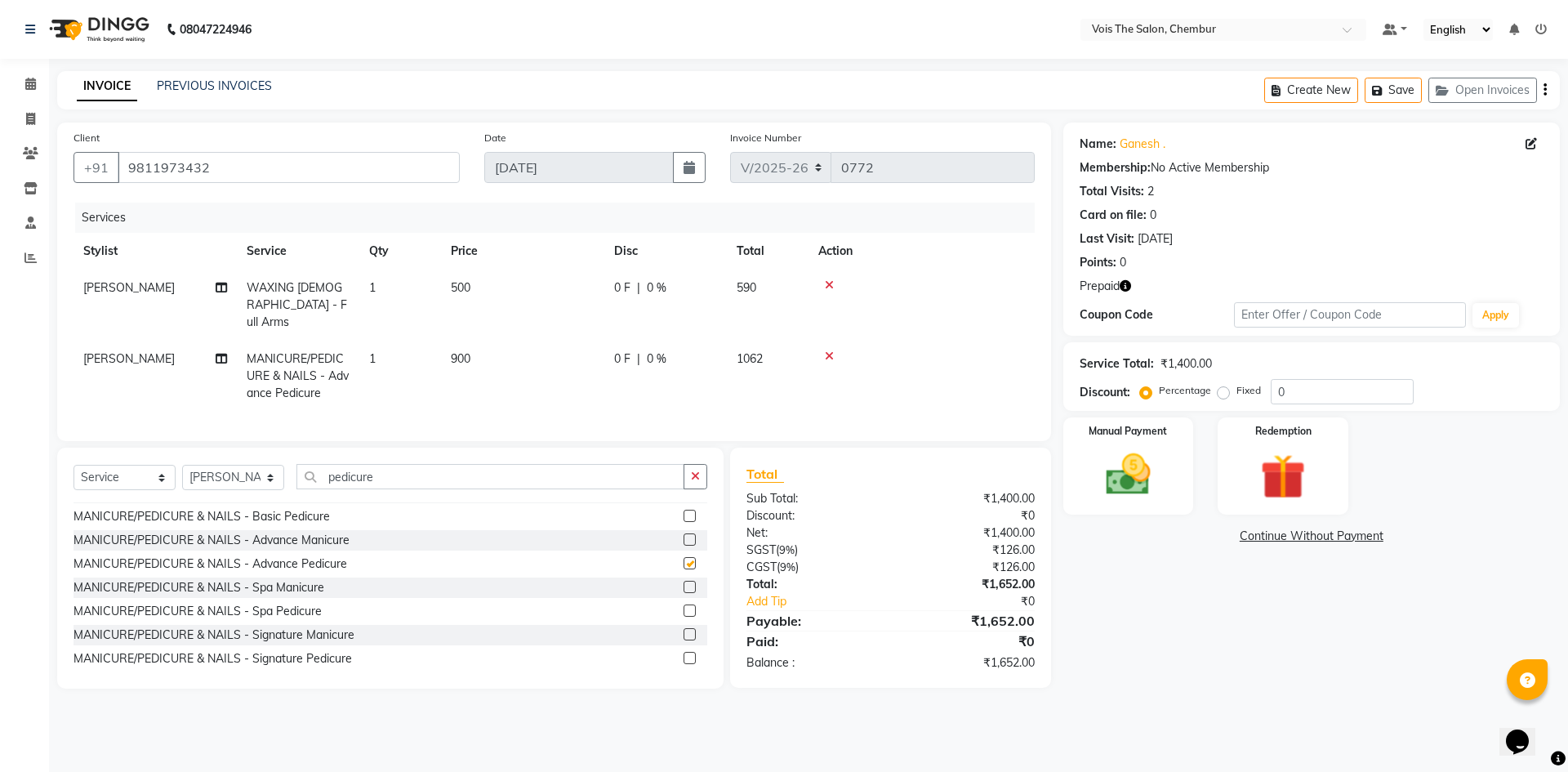
checkbox input "false"
click at [827, 350] on icon at bounding box center [829, 356] width 9 height 12
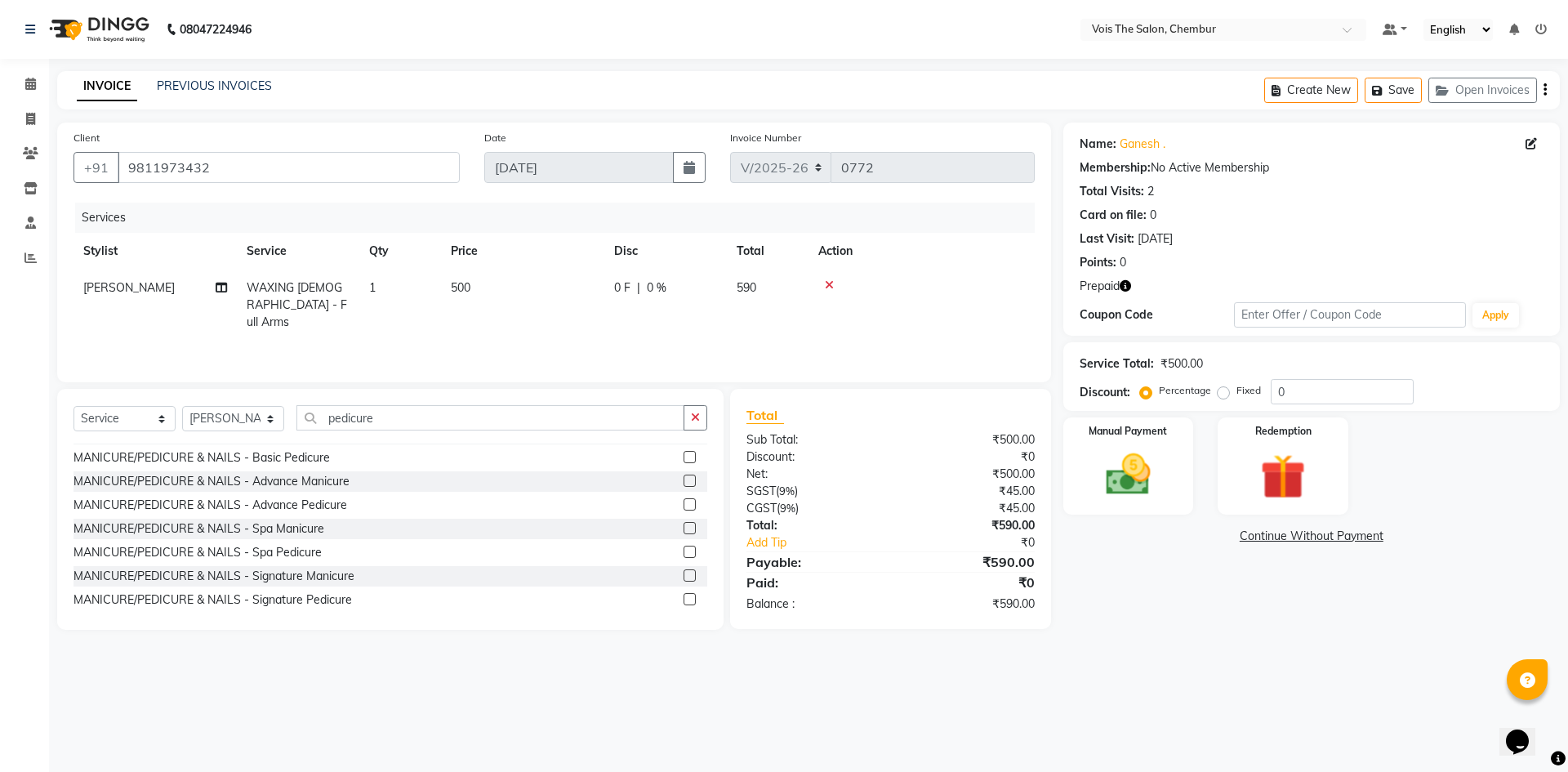
click at [163, 339] on div "Services Stylist Service Qty Price Disc Total Action [PERSON_NAME] WAXING [DEMO…" at bounding box center [554, 284] width 961 height 164
click at [345, 413] on input "pedicure" at bounding box center [491, 417] width 388 height 25
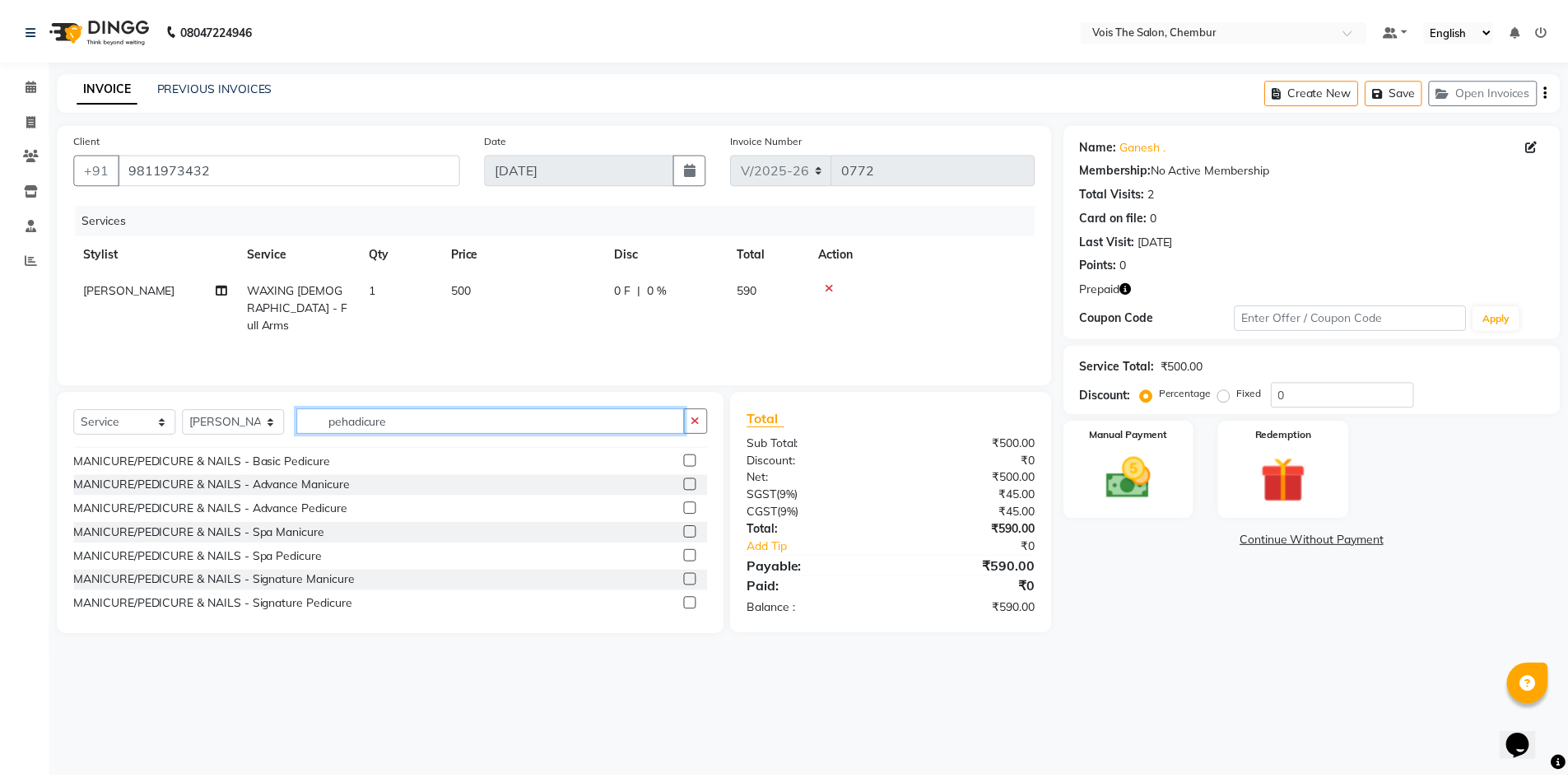
scroll to position [0, 0]
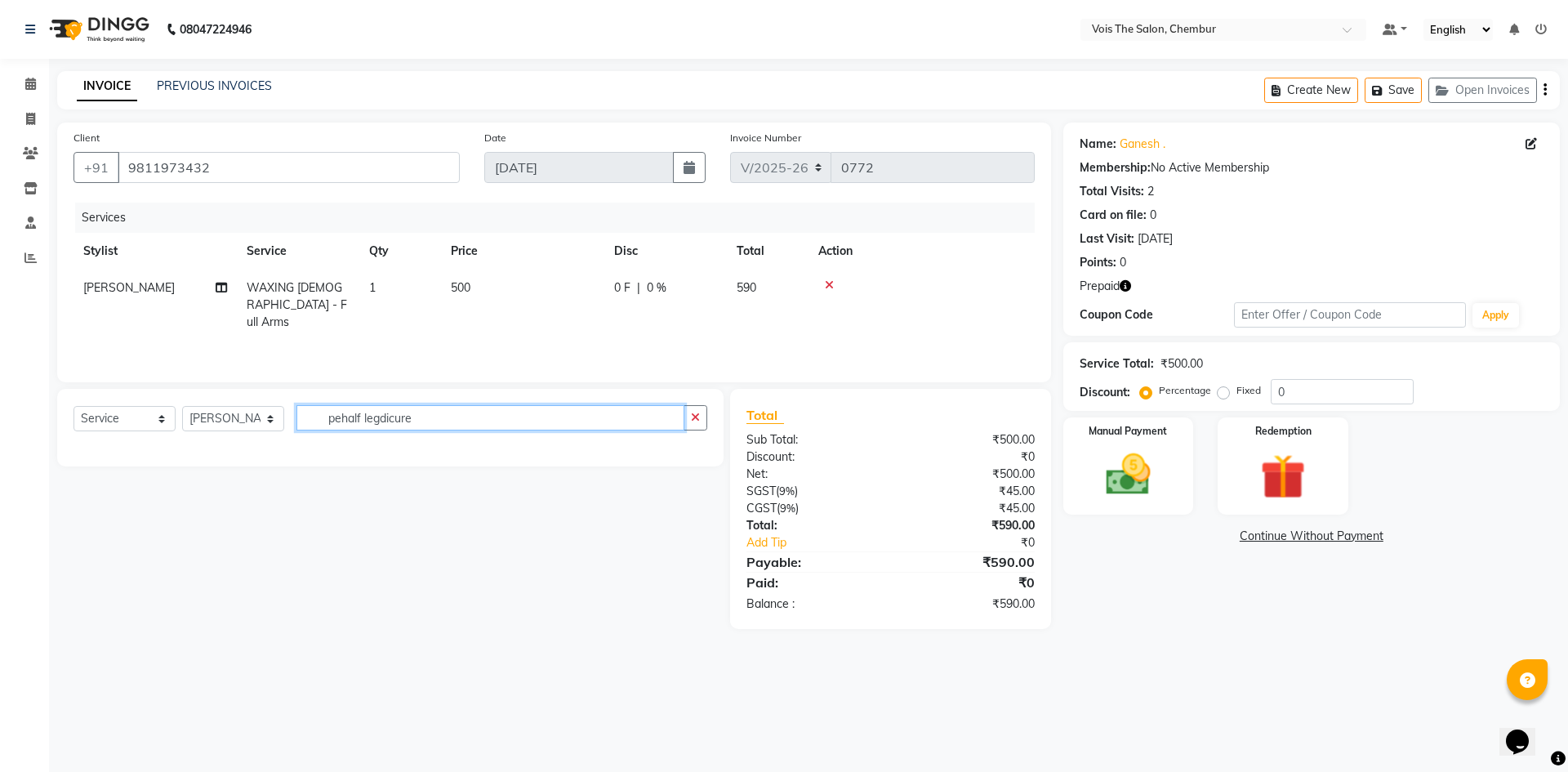
click at [442, 422] on input "pehalf legdicure" at bounding box center [491, 417] width 388 height 25
type input "p"
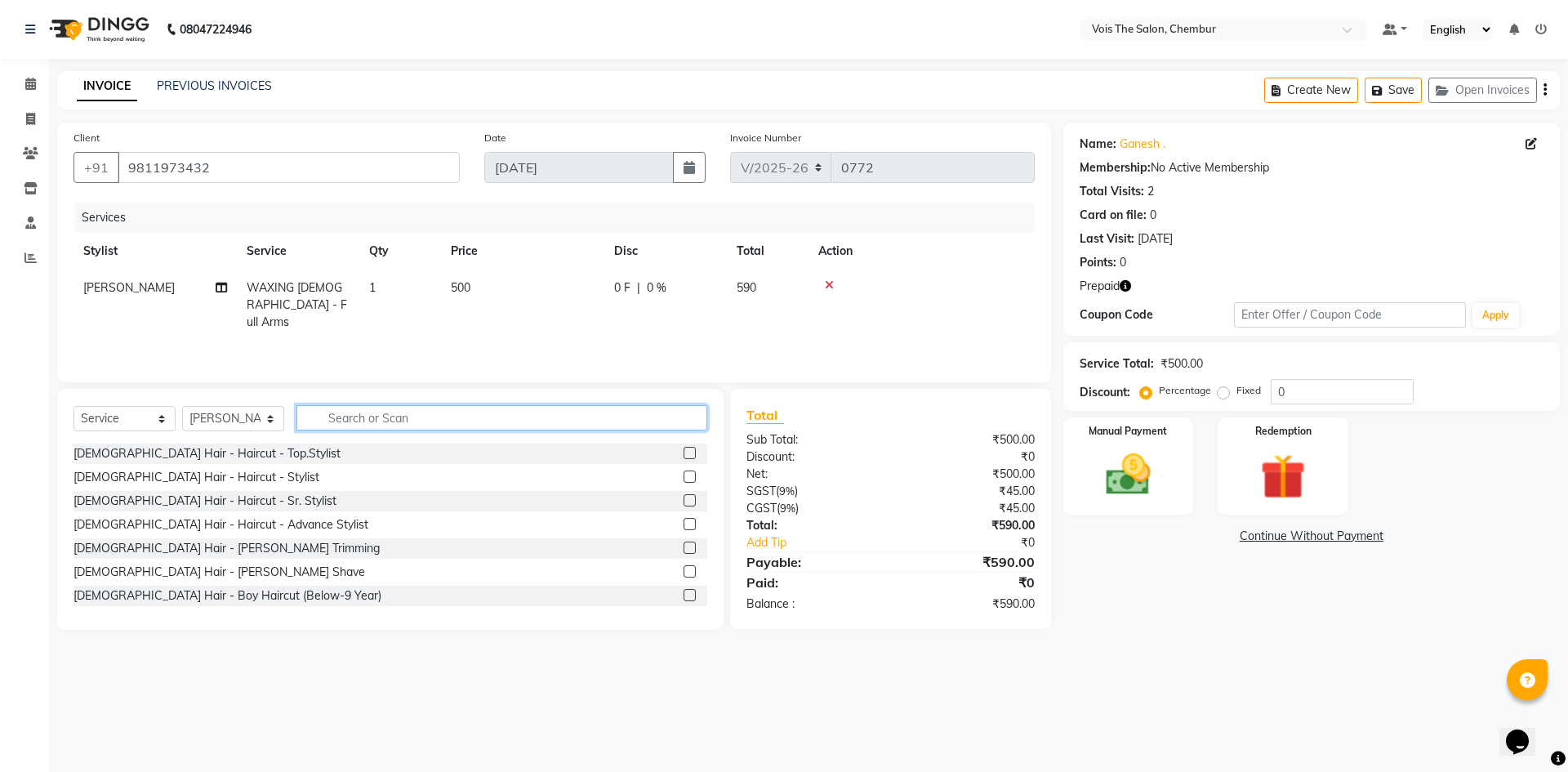
type input "h"
type input "f"
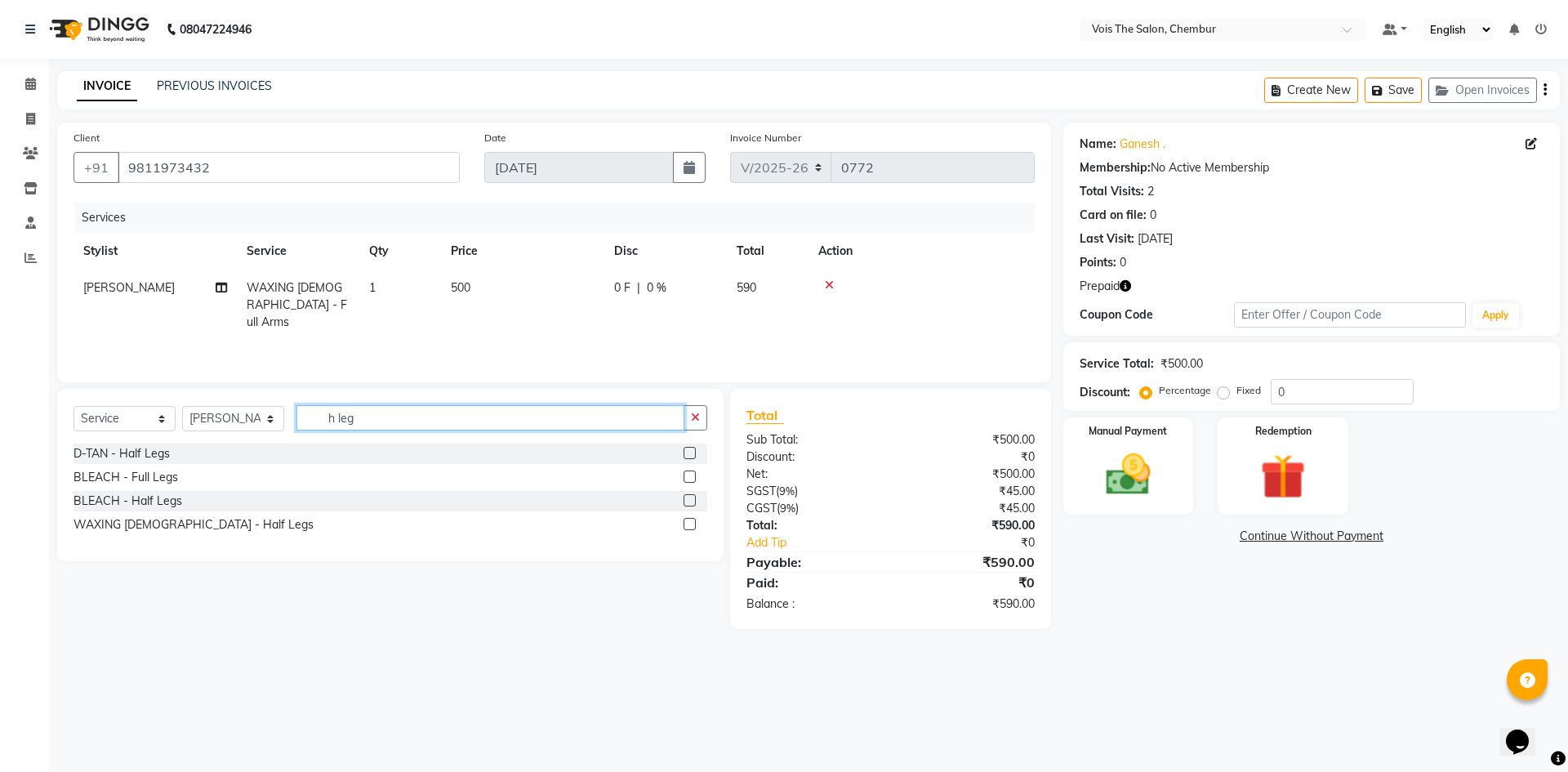
type input "h leg"
click at [688, 524] on label at bounding box center [690, 524] width 13 height 13
click at [688, 524] on input "checkbox" at bounding box center [689, 524] width 11 height 11
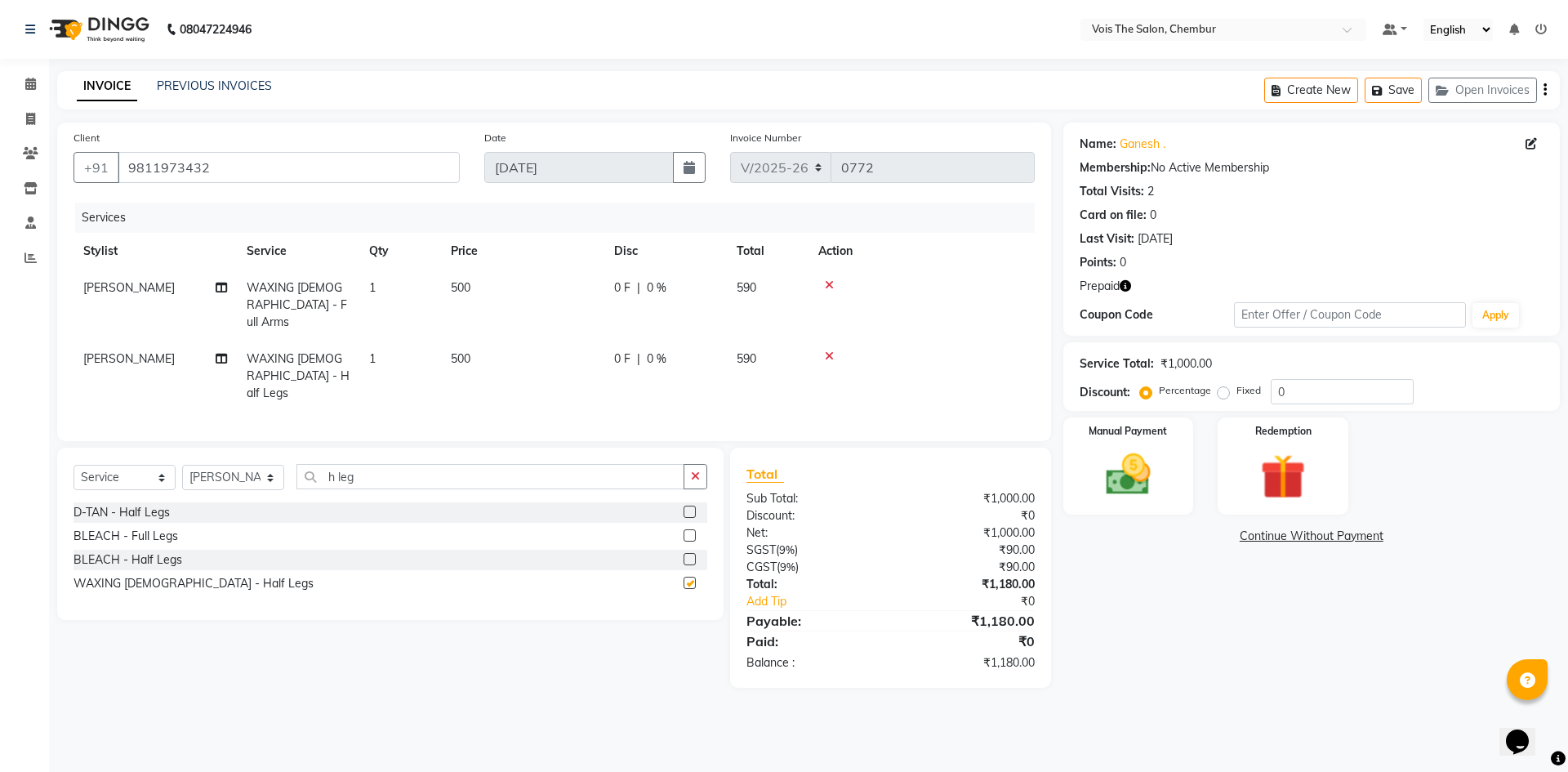
checkbox input "false"
click at [404, 464] on input "h leg" at bounding box center [491, 476] width 388 height 25
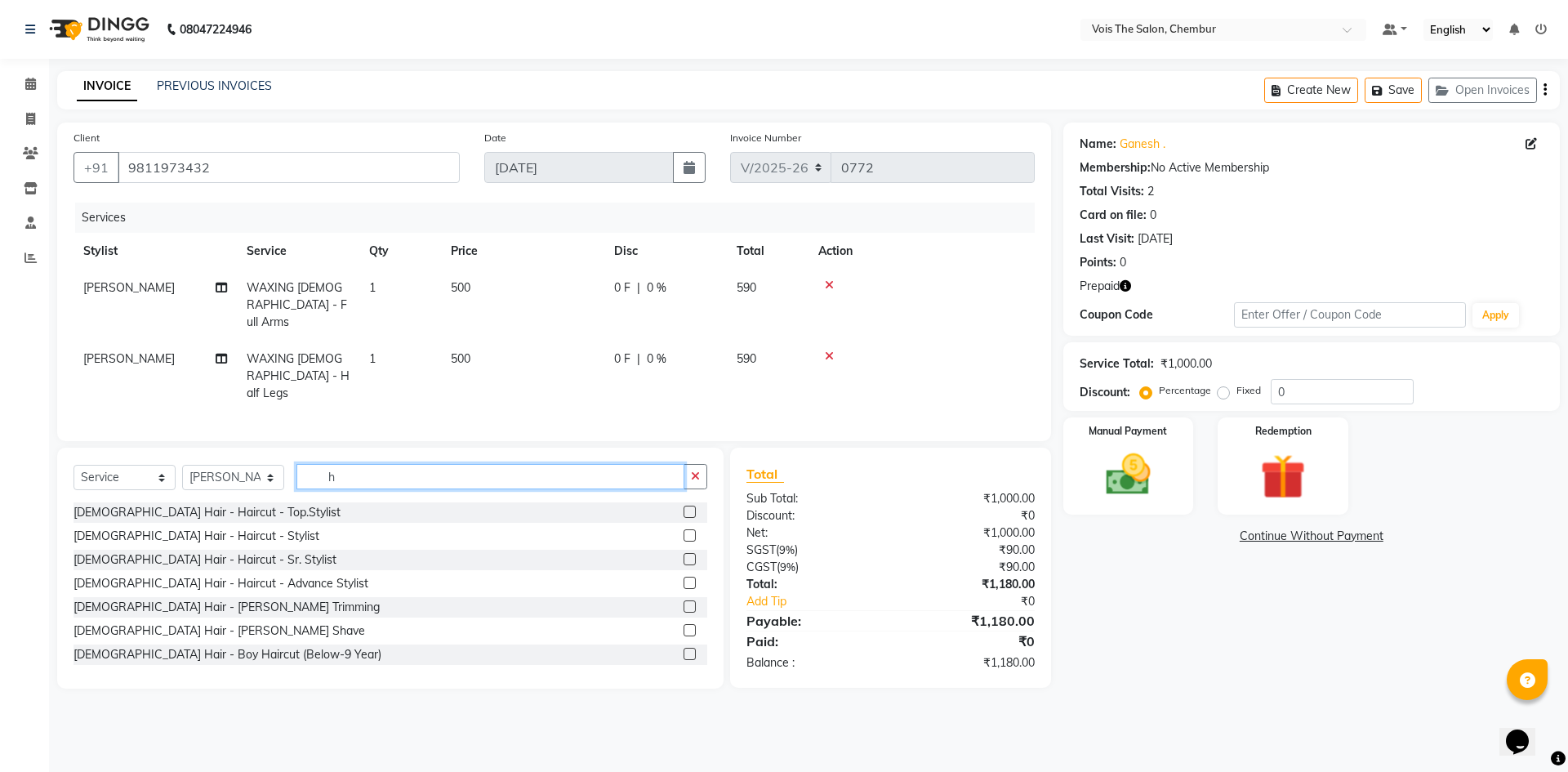
type input "h"
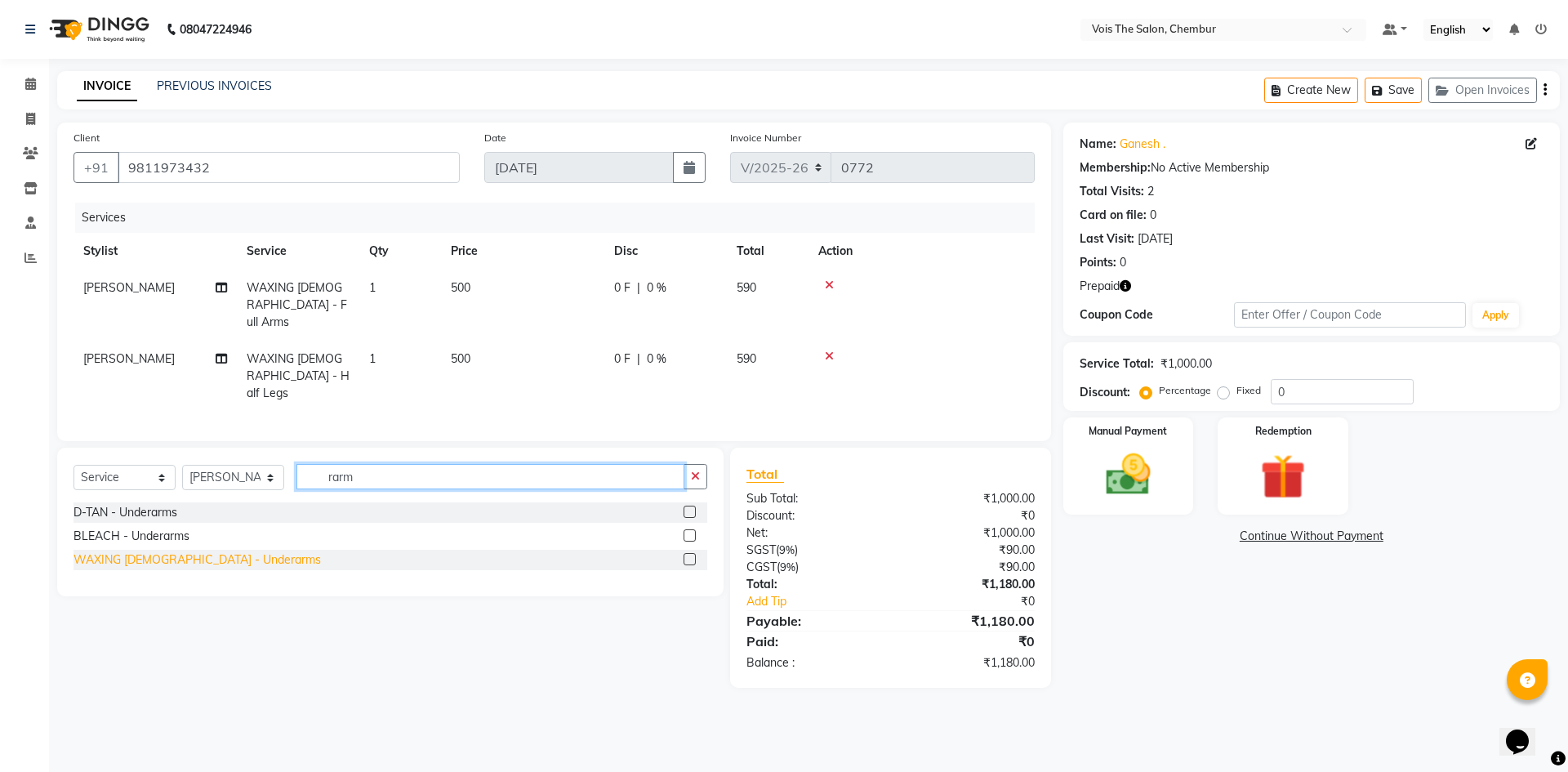
type input "rarm"
click at [237, 551] on div "WAXING [DEMOGRAPHIC_DATA] - Underarms" at bounding box center [197, 559] width 247 height 17
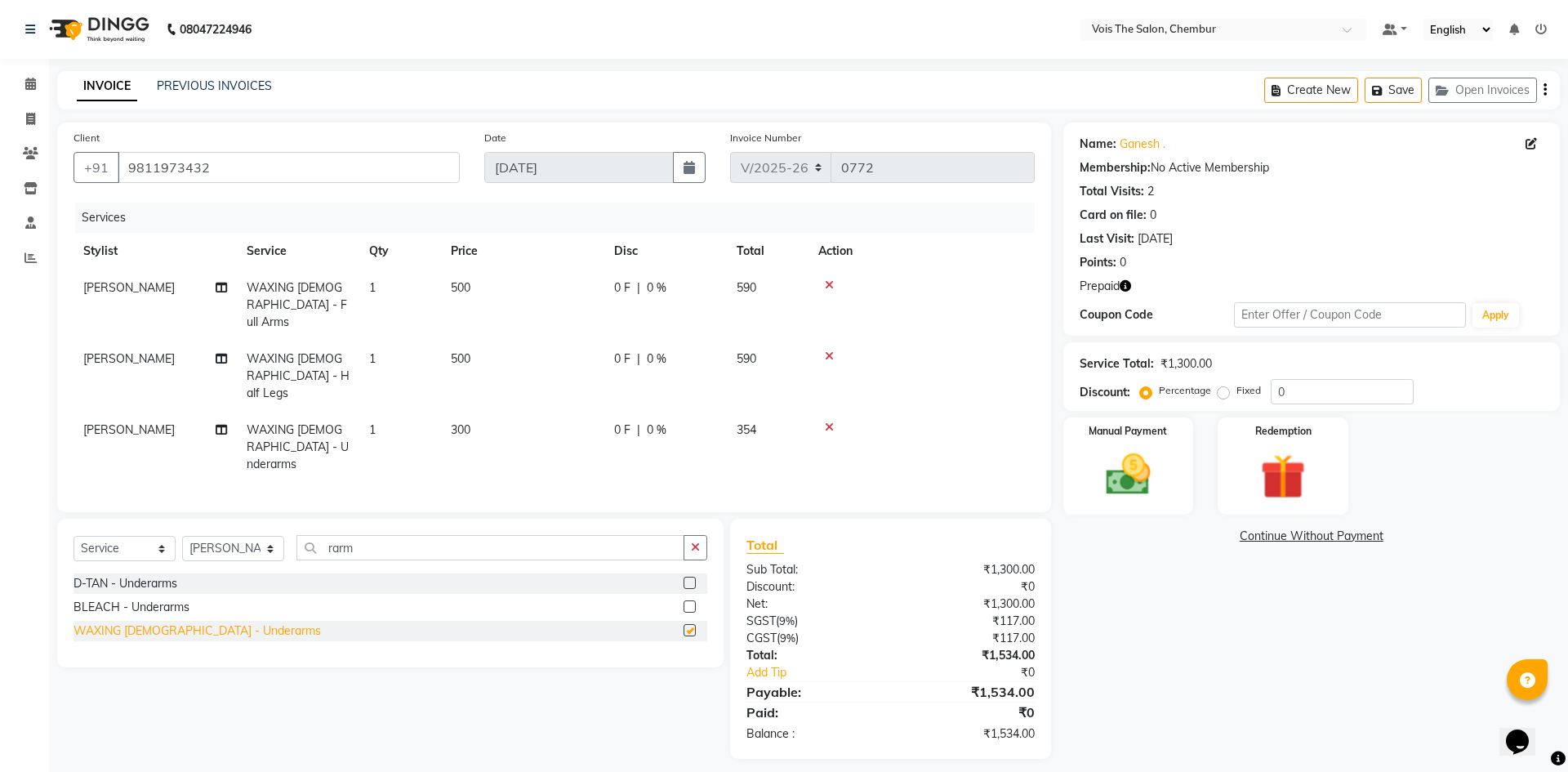
checkbox input "false"
click at [474, 412] on td "300" at bounding box center [522, 448] width 164 height 71
select select "79330"
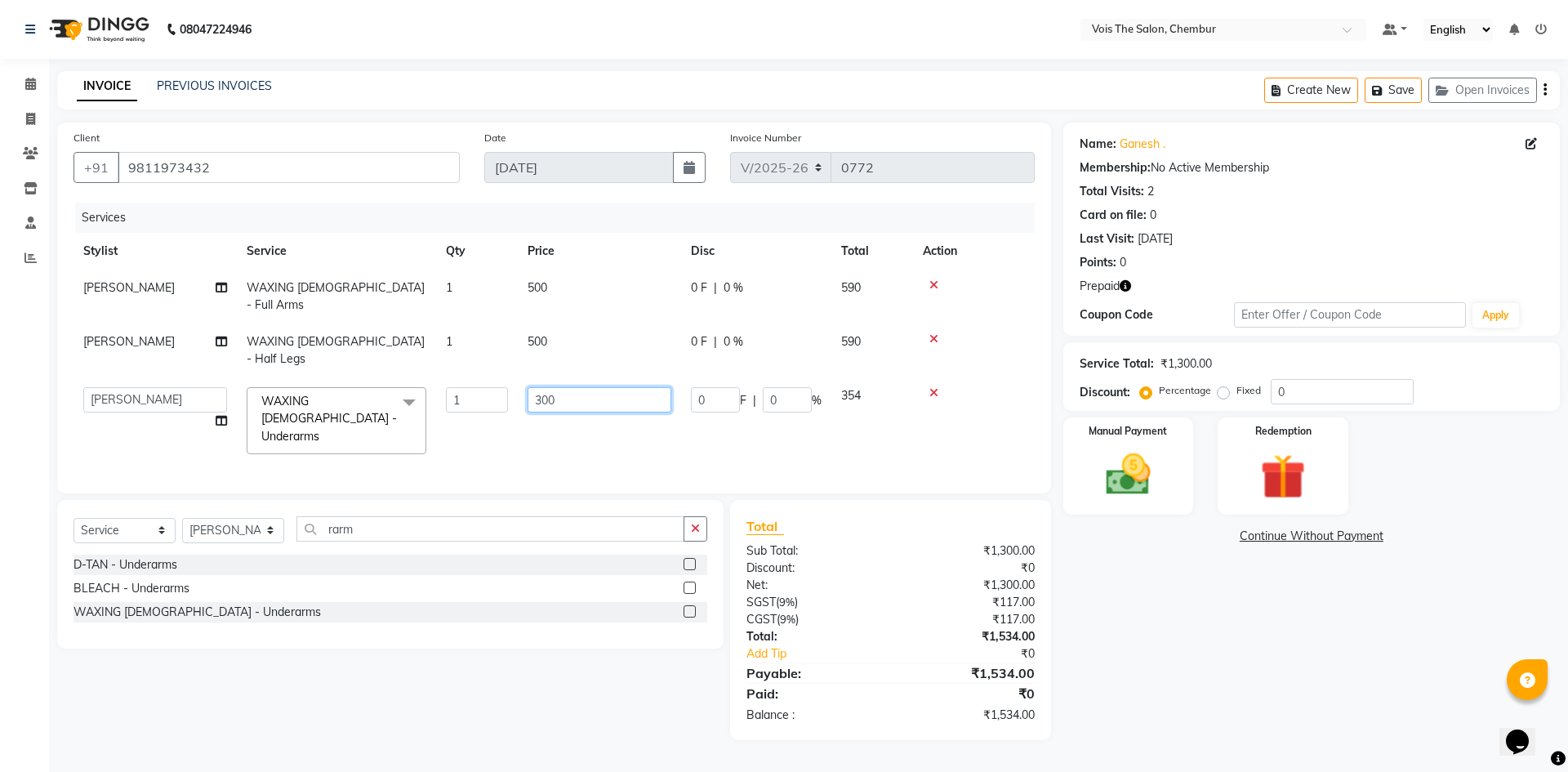
click at [574, 387] on input "300" at bounding box center [599, 399] width 144 height 25
type input "3"
type input "400"
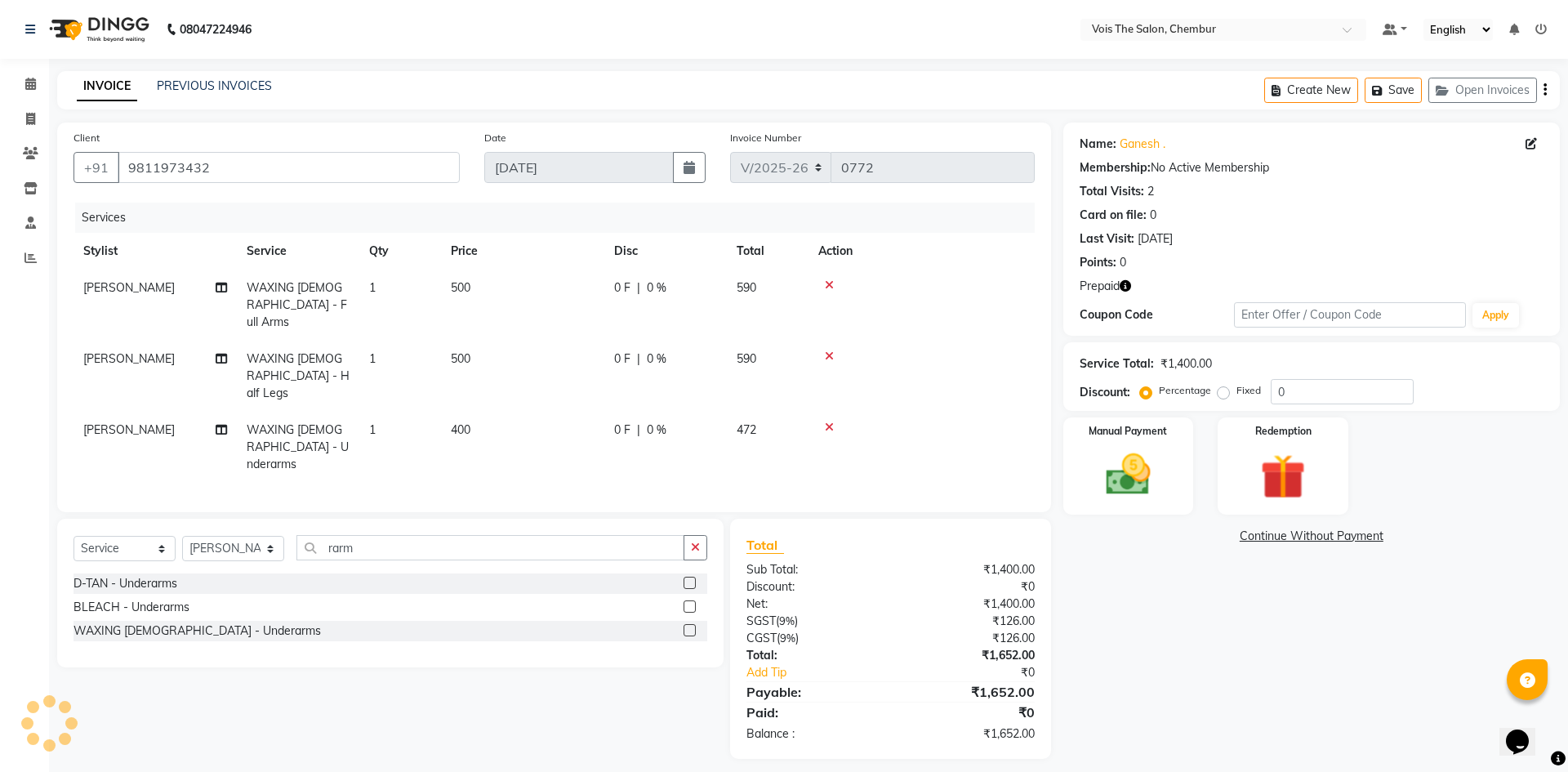
click at [617, 315] on tbody "[PERSON_NAME] WAXING [DEMOGRAPHIC_DATA] - Full Arms 1 500 0 F | 0 % 590 [PERSON…" at bounding box center [554, 376] width 961 height 214
click at [491, 289] on td "500" at bounding box center [522, 306] width 164 height 71
select select "79330"
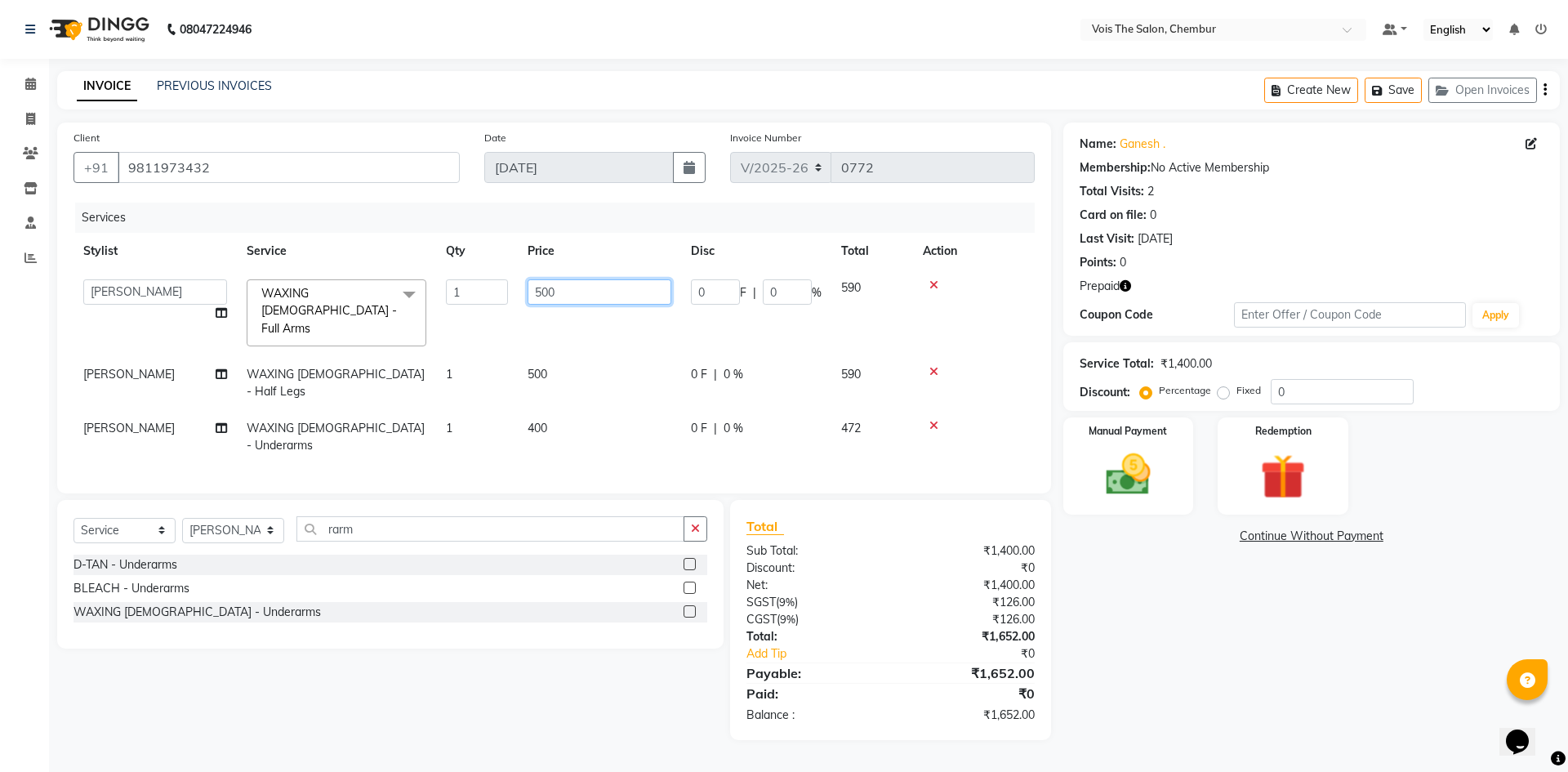
click at [543, 292] on input "500" at bounding box center [599, 292] width 144 height 25
type input "600"
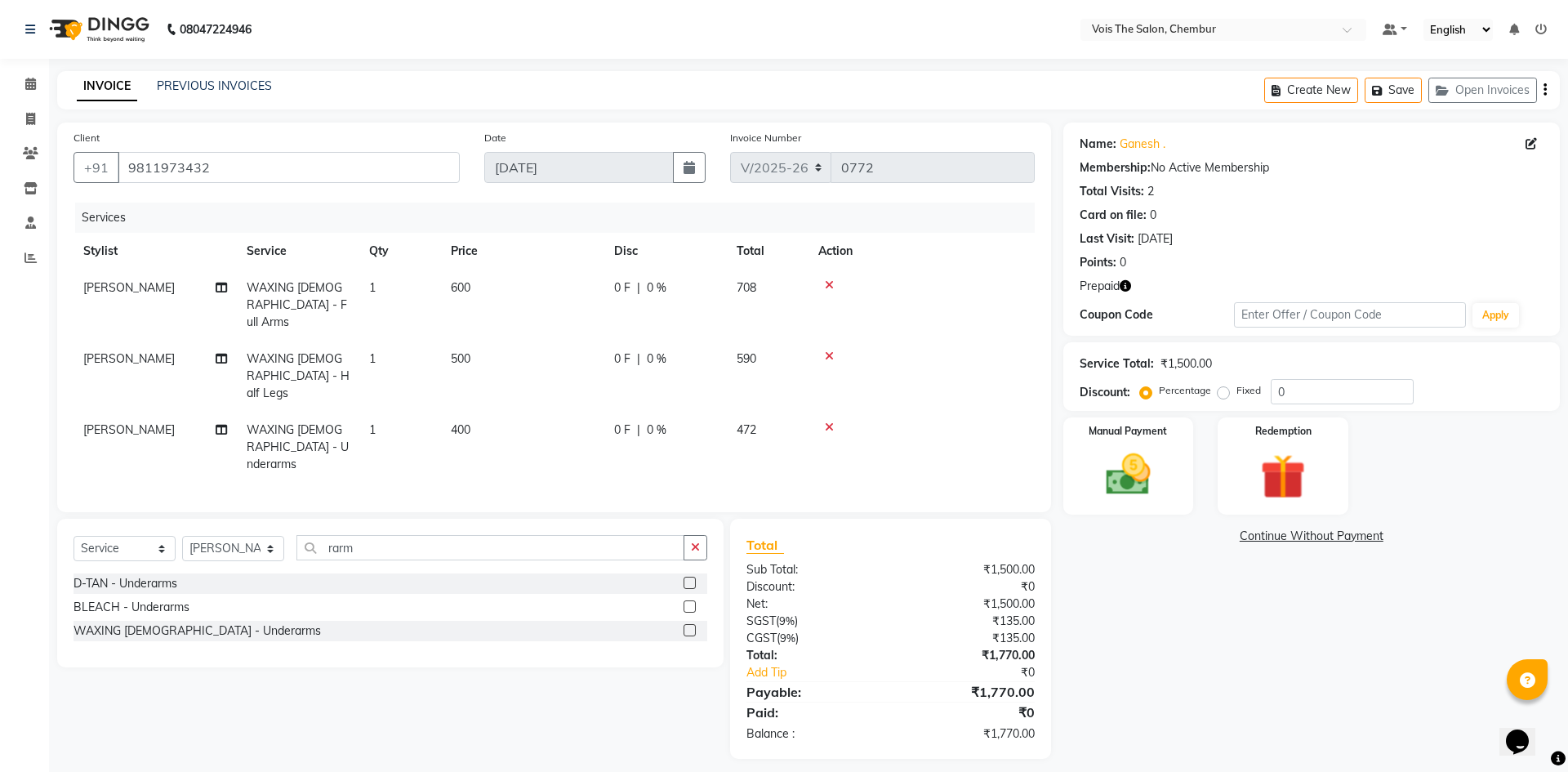
click at [558, 349] on td "500" at bounding box center [522, 376] width 164 height 71
select select "79330"
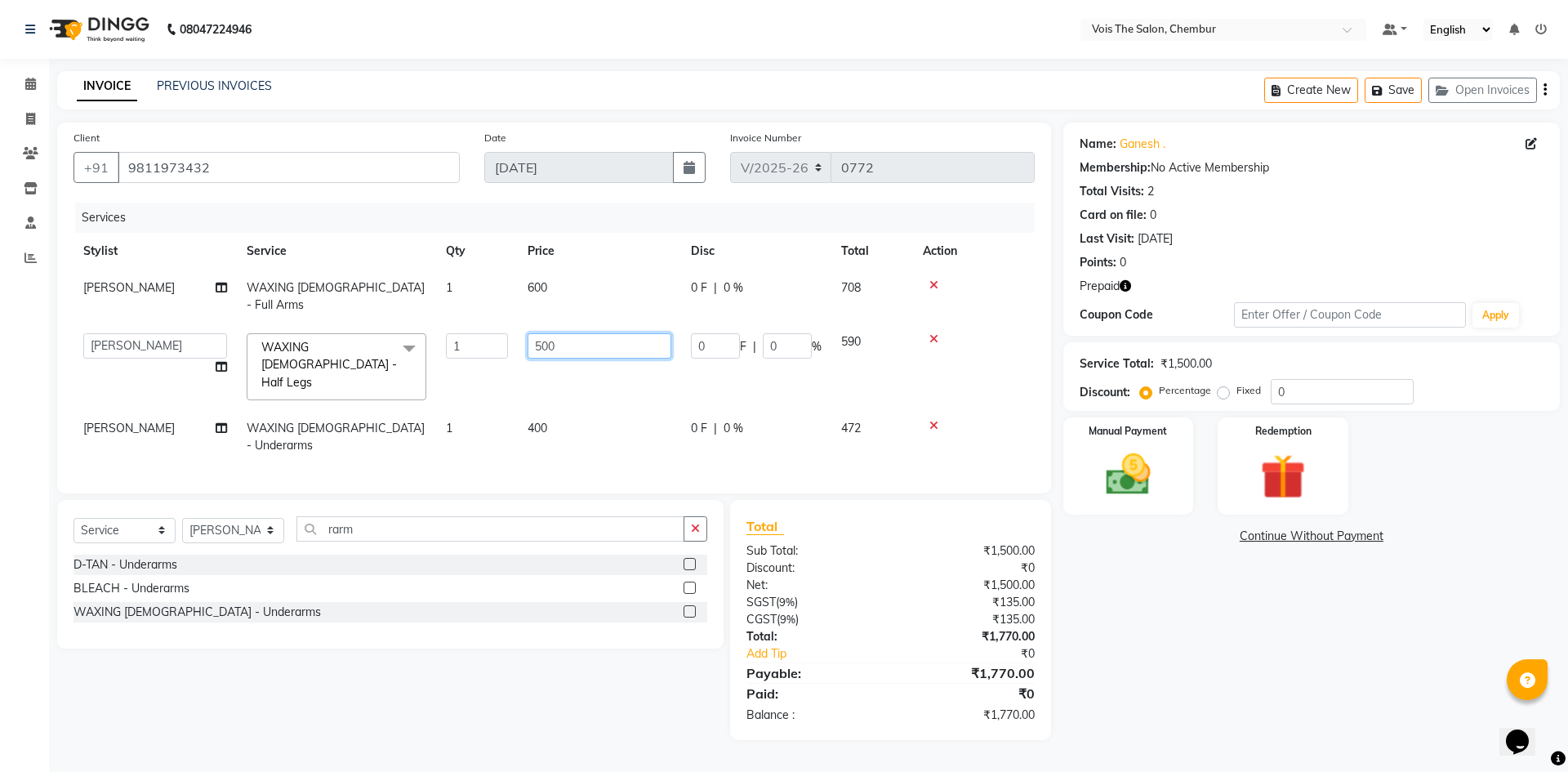
click at [541, 333] on input "500" at bounding box center [599, 346] width 144 height 25
type input "600"
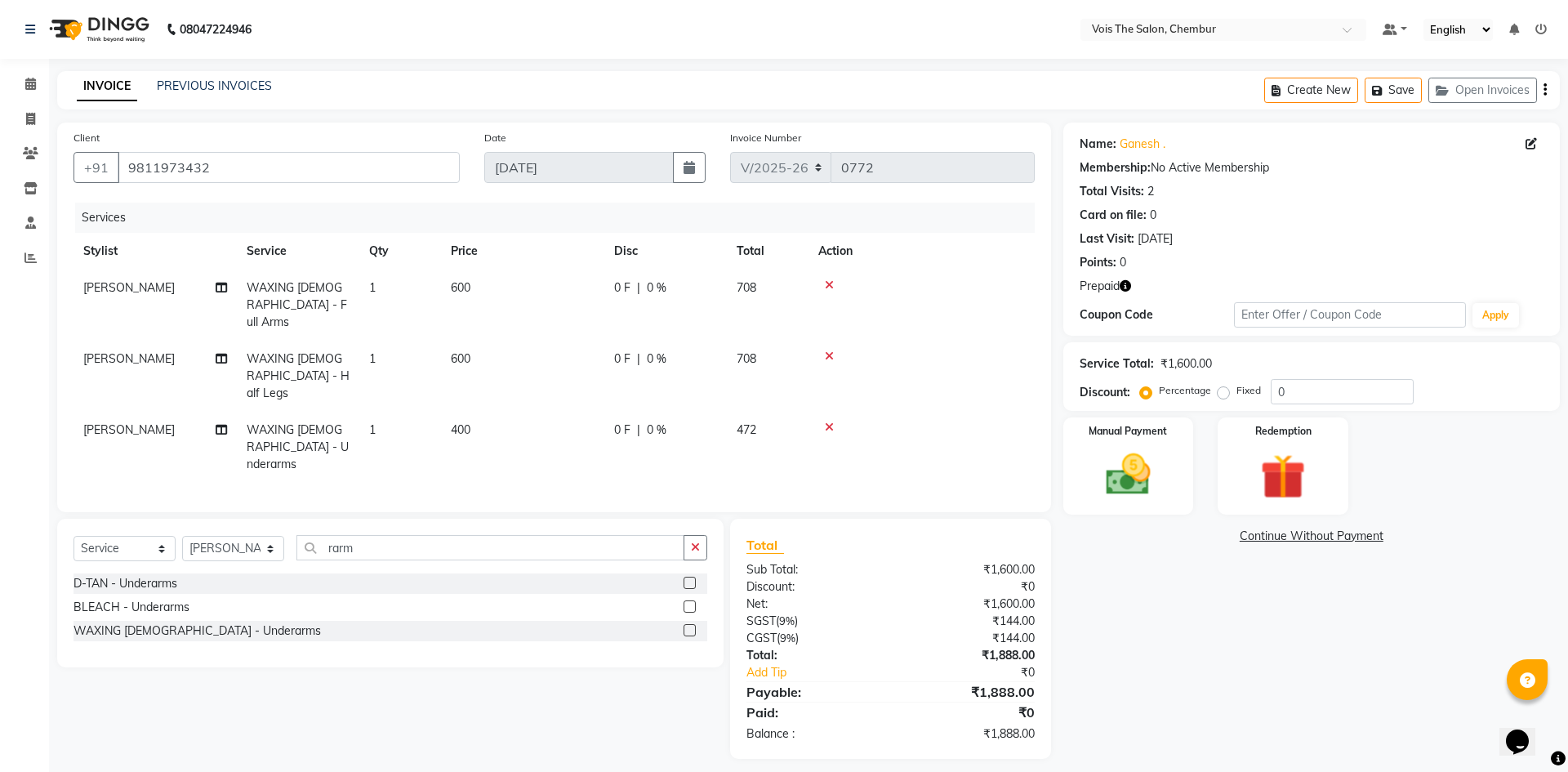
click at [668, 607] on div "Select Service Product Membership Package Voucher Prepaid Gift Card Select Styl…" at bounding box center [390, 592] width 667 height 148
click at [426, 535] on input "rarm" at bounding box center [491, 548] width 388 height 25
type input "r"
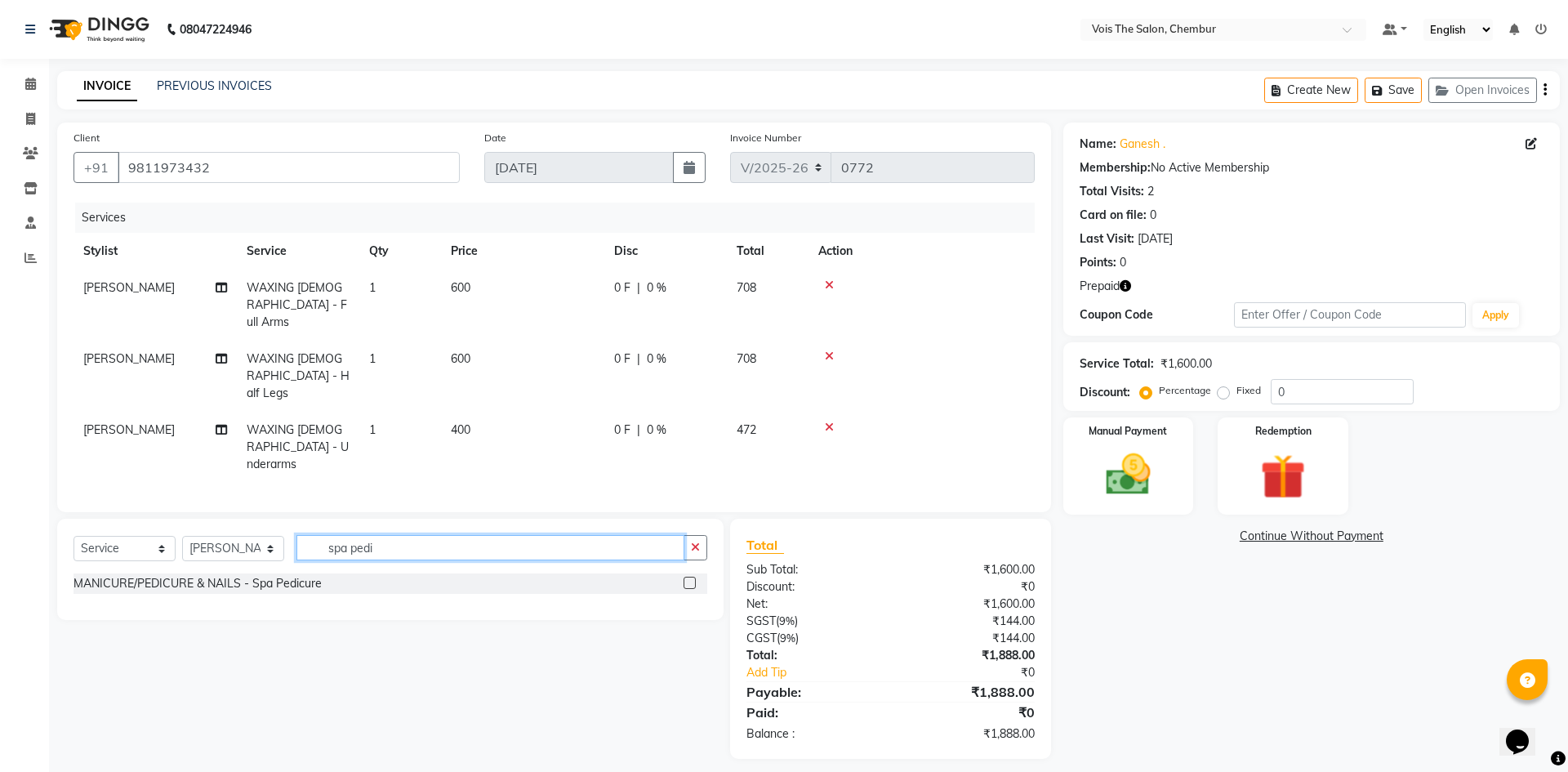
type input "spa pedi"
click at [374, 574] on div "MANICURE/PEDICURE & NAILS - Spa Pedicure" at bounding box center [390, 583] width 633 height 21
click at [692, 576] on label at bounding box center [690, 583] width 13 height 13
click at [692, 578] on input "checkbox" at bounding box center [689, 583] width 11 height 11
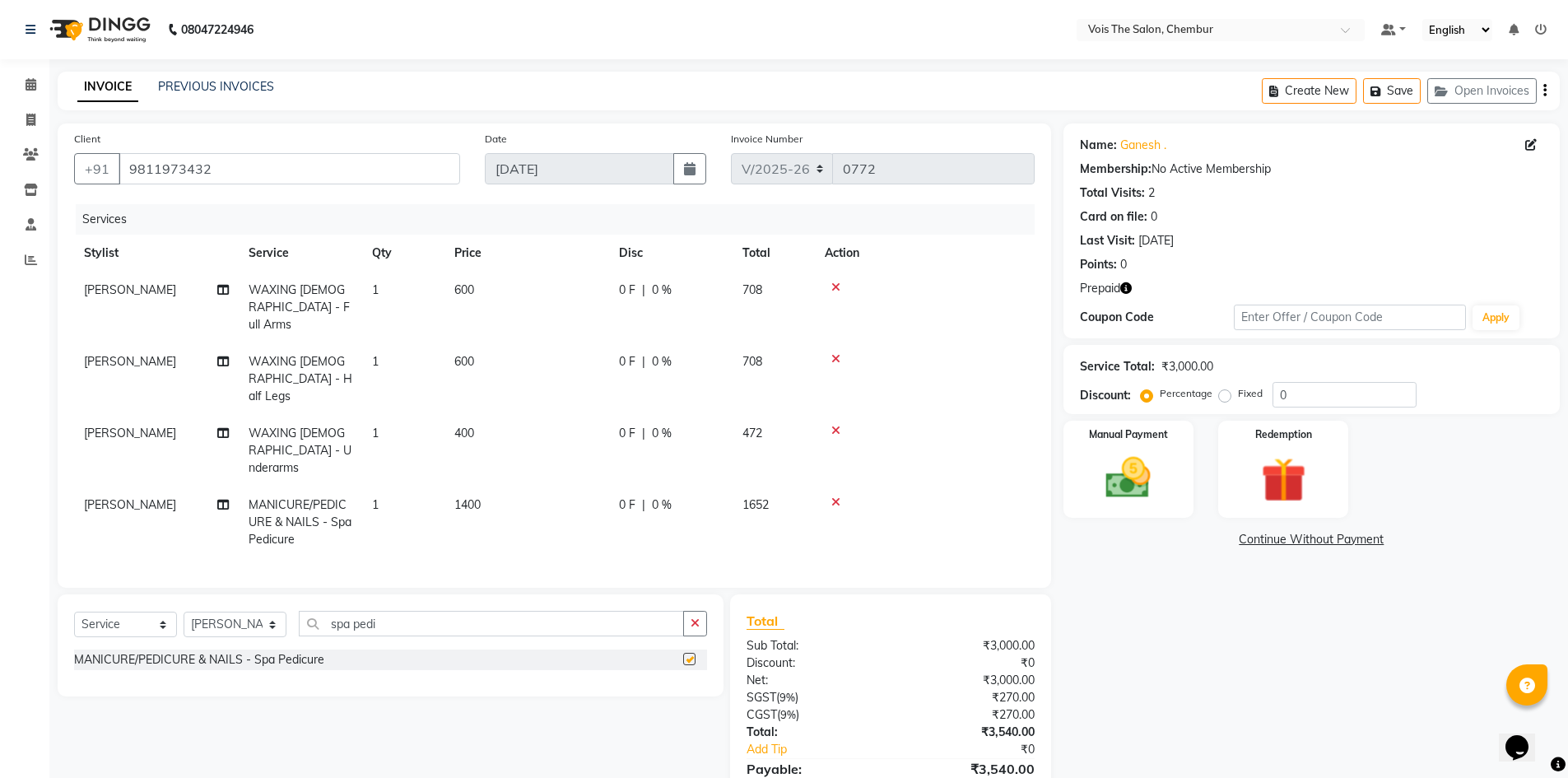
checkbox input "false"
click at [465, 497] on span "1400" at bounding box center [467, 504] width 26 height 14
select select "79330"
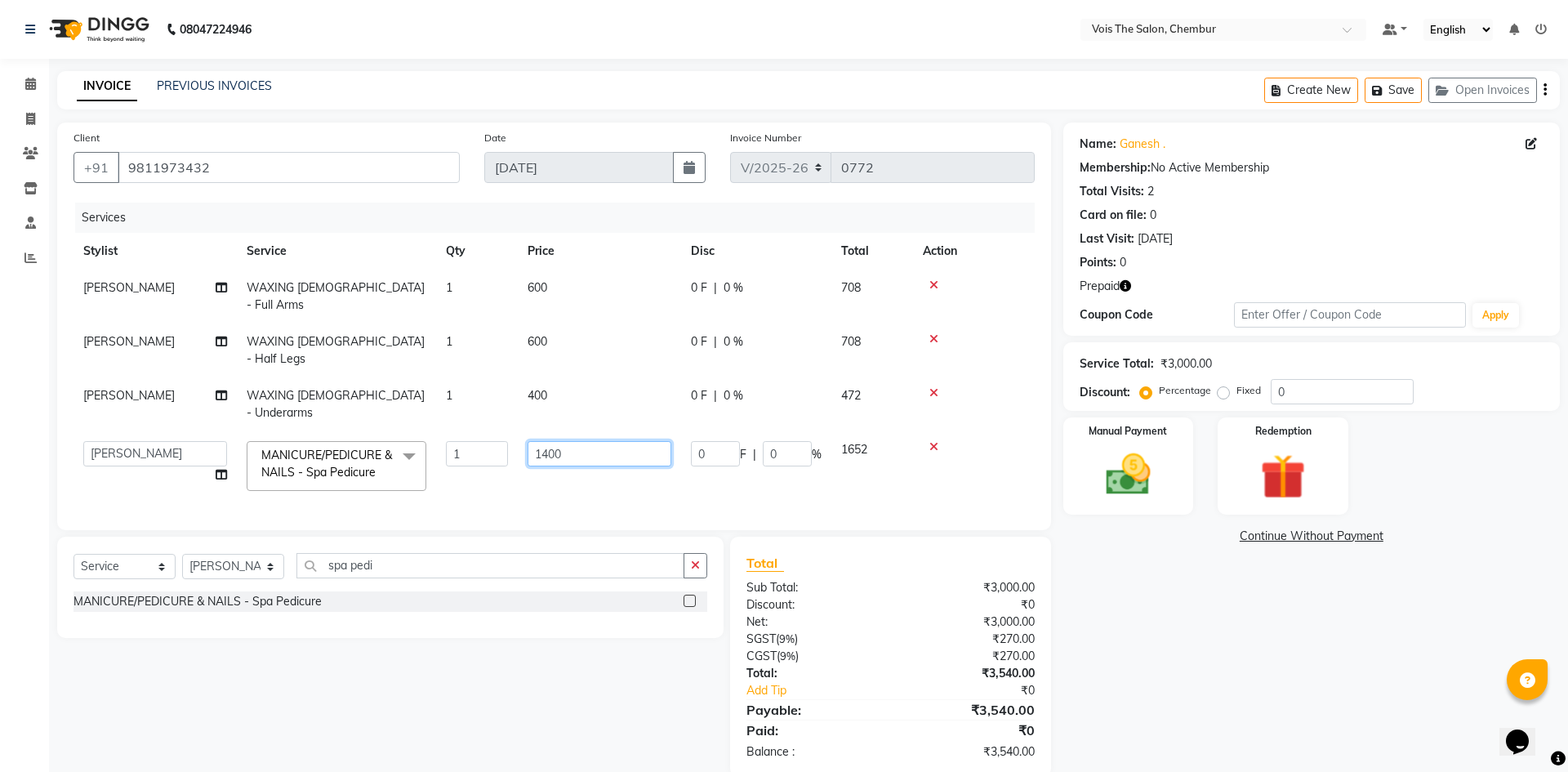
click at [548, 441] on input "1400" at bounding box center [599, 453] width 144 height 25
type input "1500"
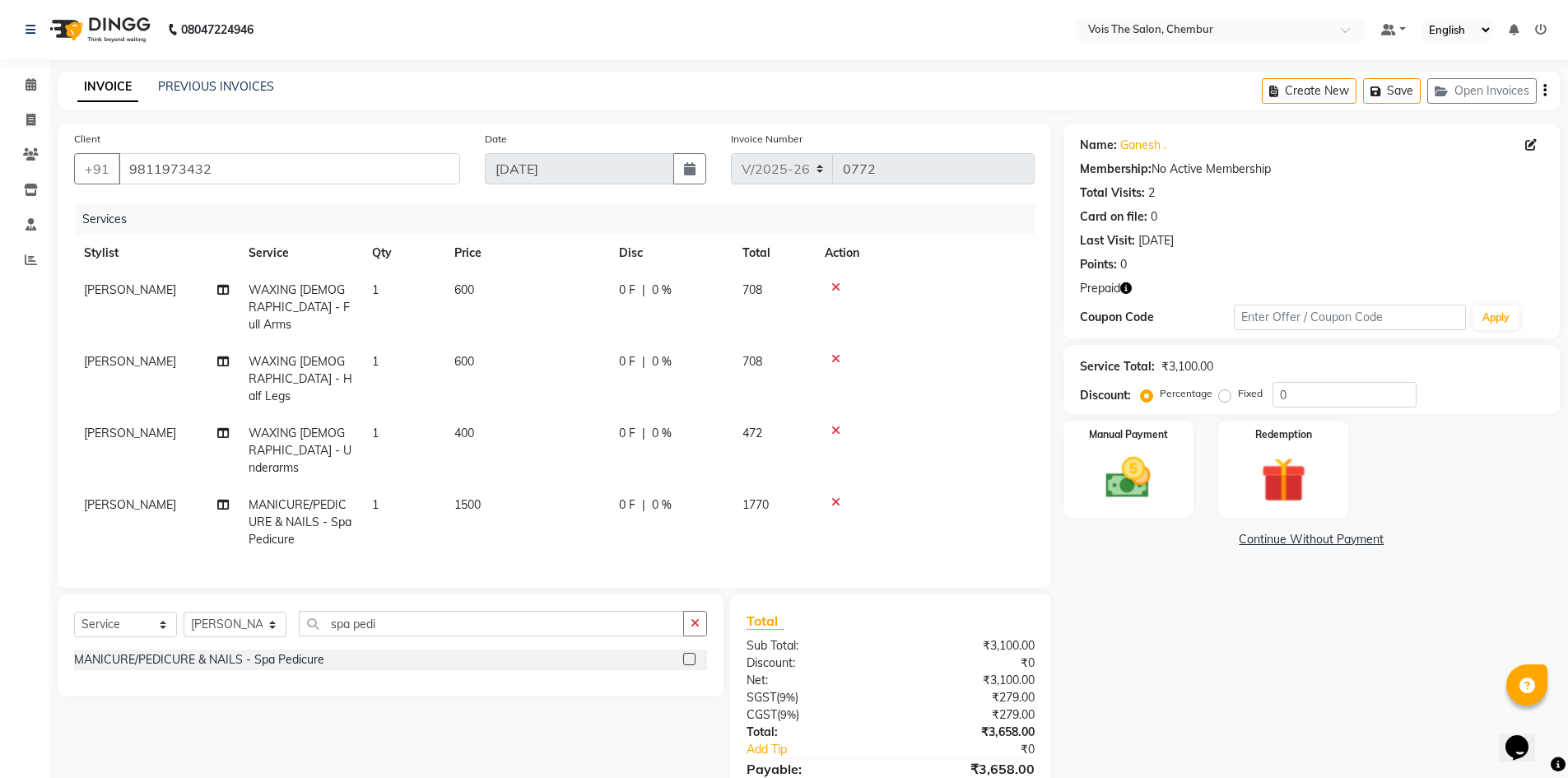
click at [494, 734] on div "Select Service Product Membership Package Voucher Prepaid Gift Card Select Styl…" at bounding box center [384, 715] width 678 height 242
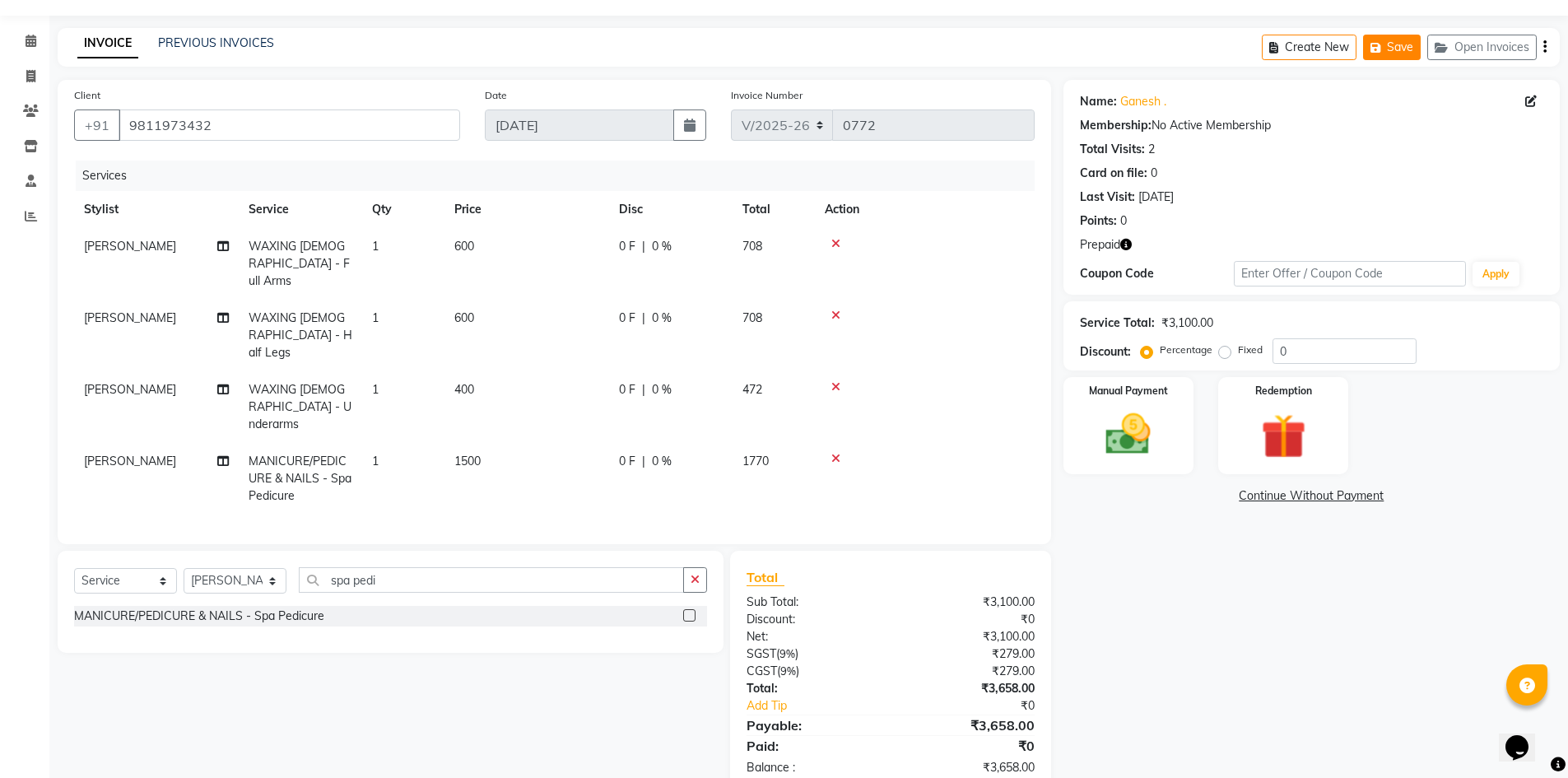
click at [1387, 43] on button "Save" at bounding box center [1391, 47] width 58 height 25
click at [1282, 51] on icon "button" at bounding box center [1276, 48] width 15 height 12
select select "service"
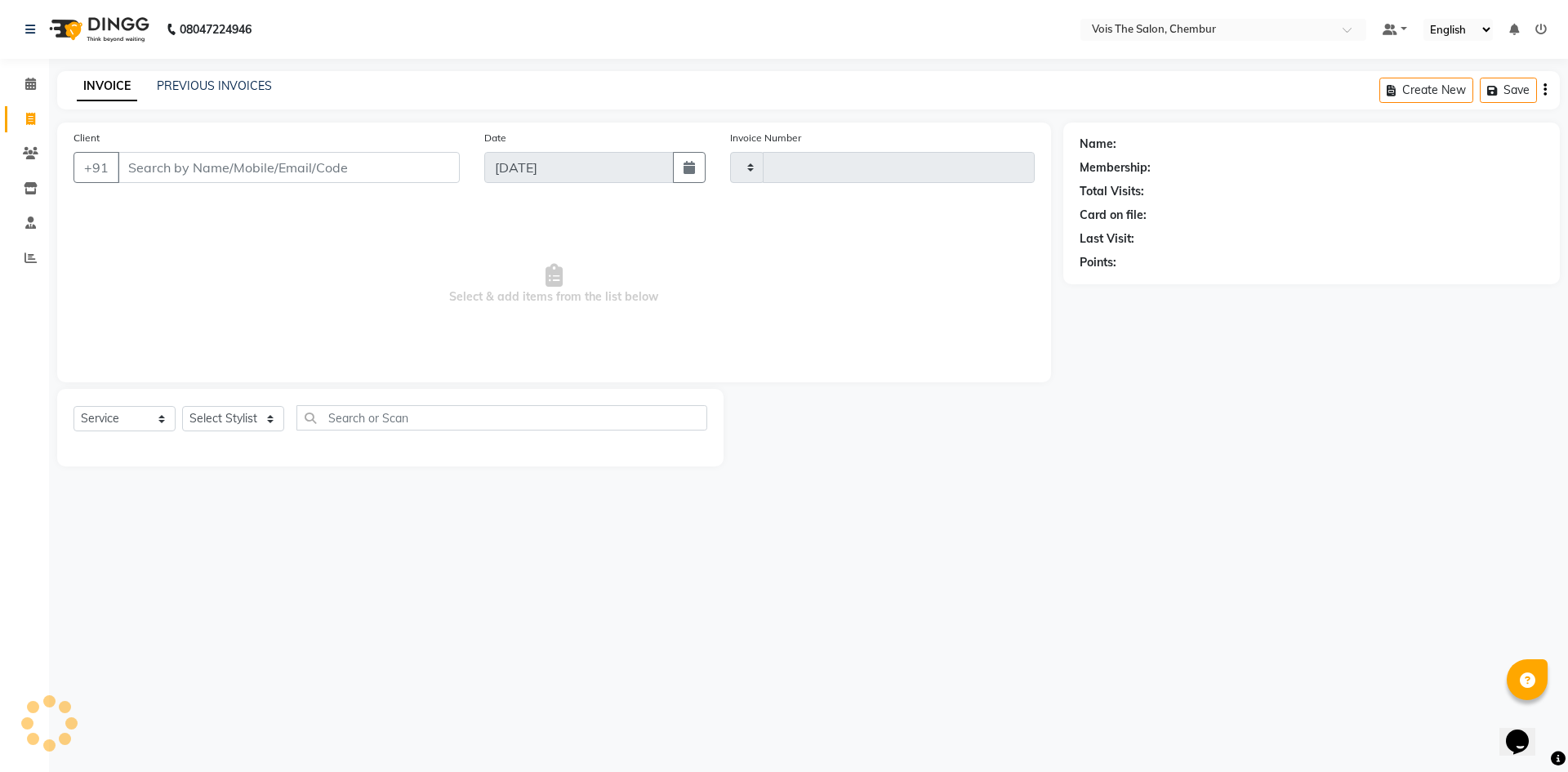
type input "0772"
select select "8261"
click at [108, 33] on img at bounding box center [97, 29] width 112 height 46
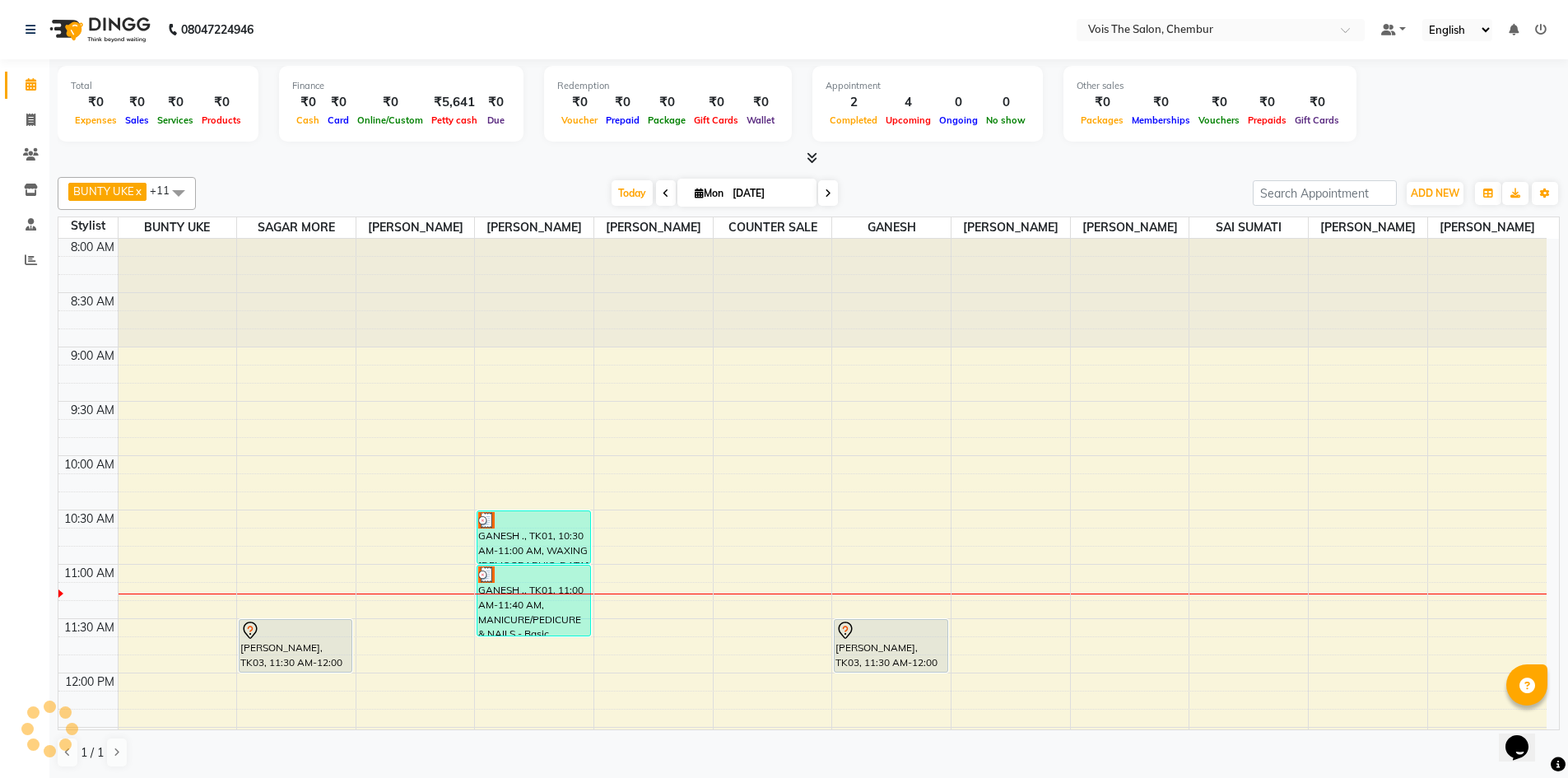
click at [109, 33] on img at bounding box center [98, 29] width 113 height 46
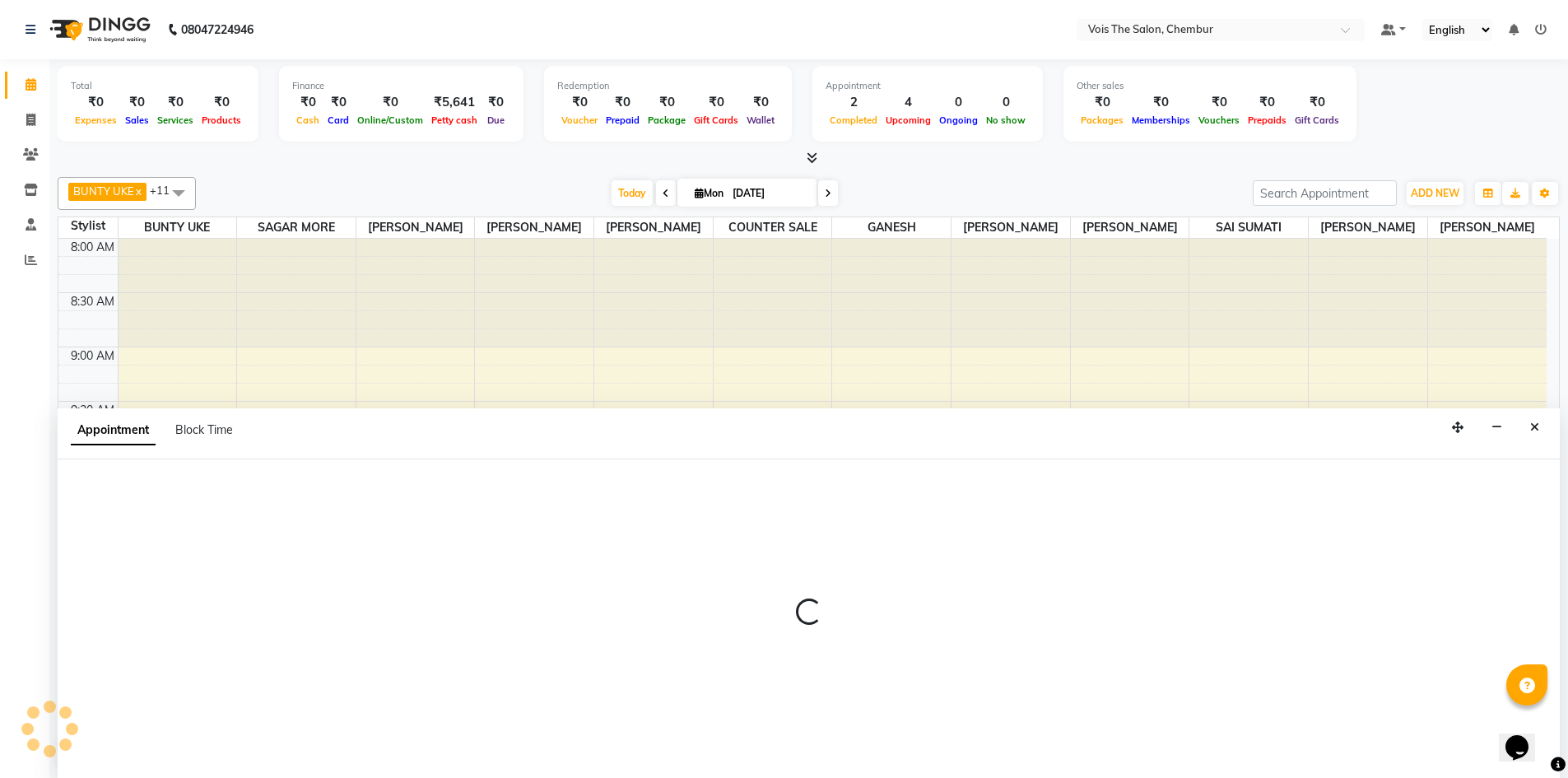
scroll to position [1, 0]
select select "79330"
select select "tentative"
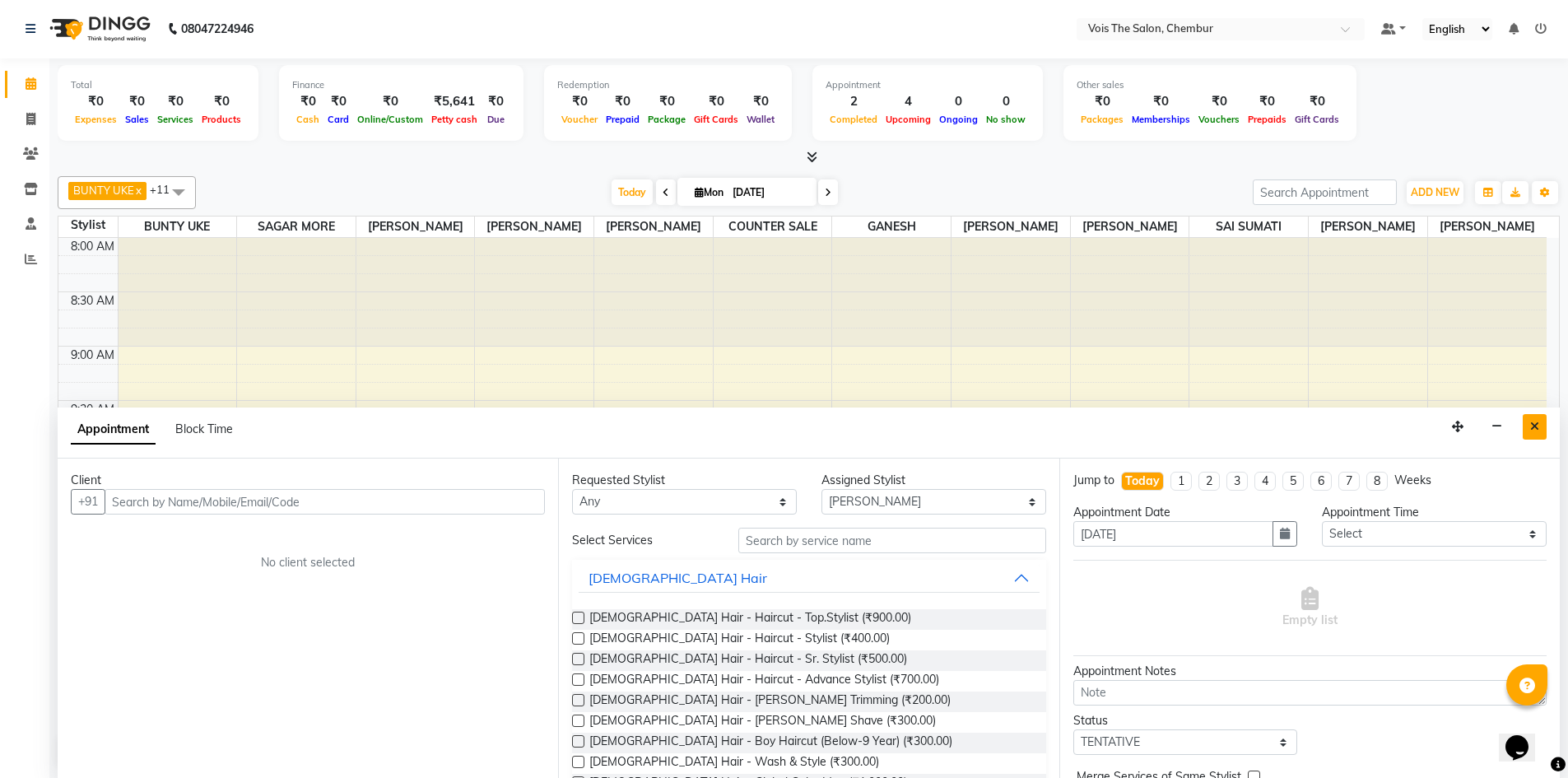
click at [1534, 427] on icon "Close" at bounding box center [1535, 426] width 9 height 12
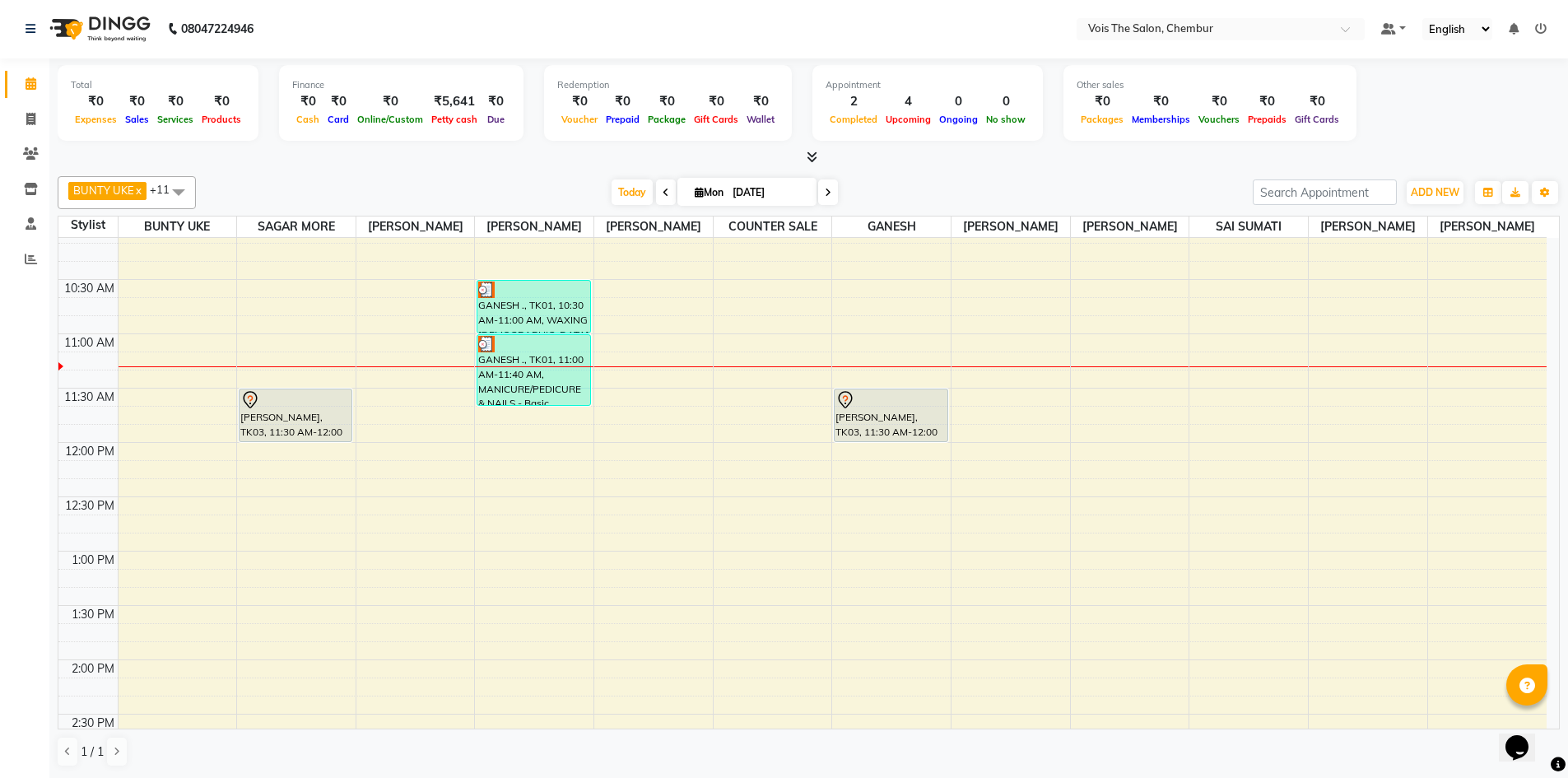
scroll to position [231, 0]
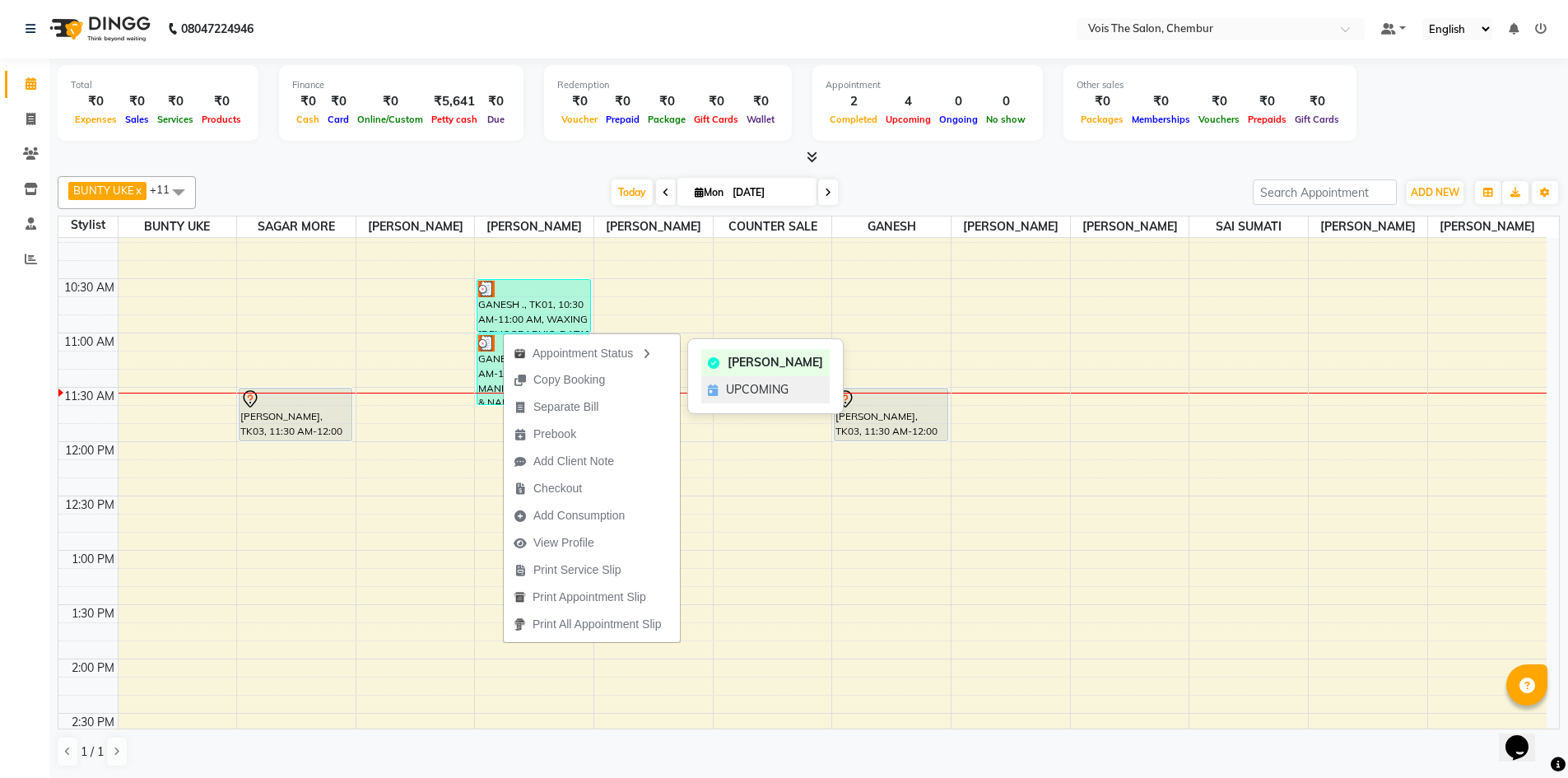
click at [718, 387] on icon at bounding box center [712, 390] width 10 height 12
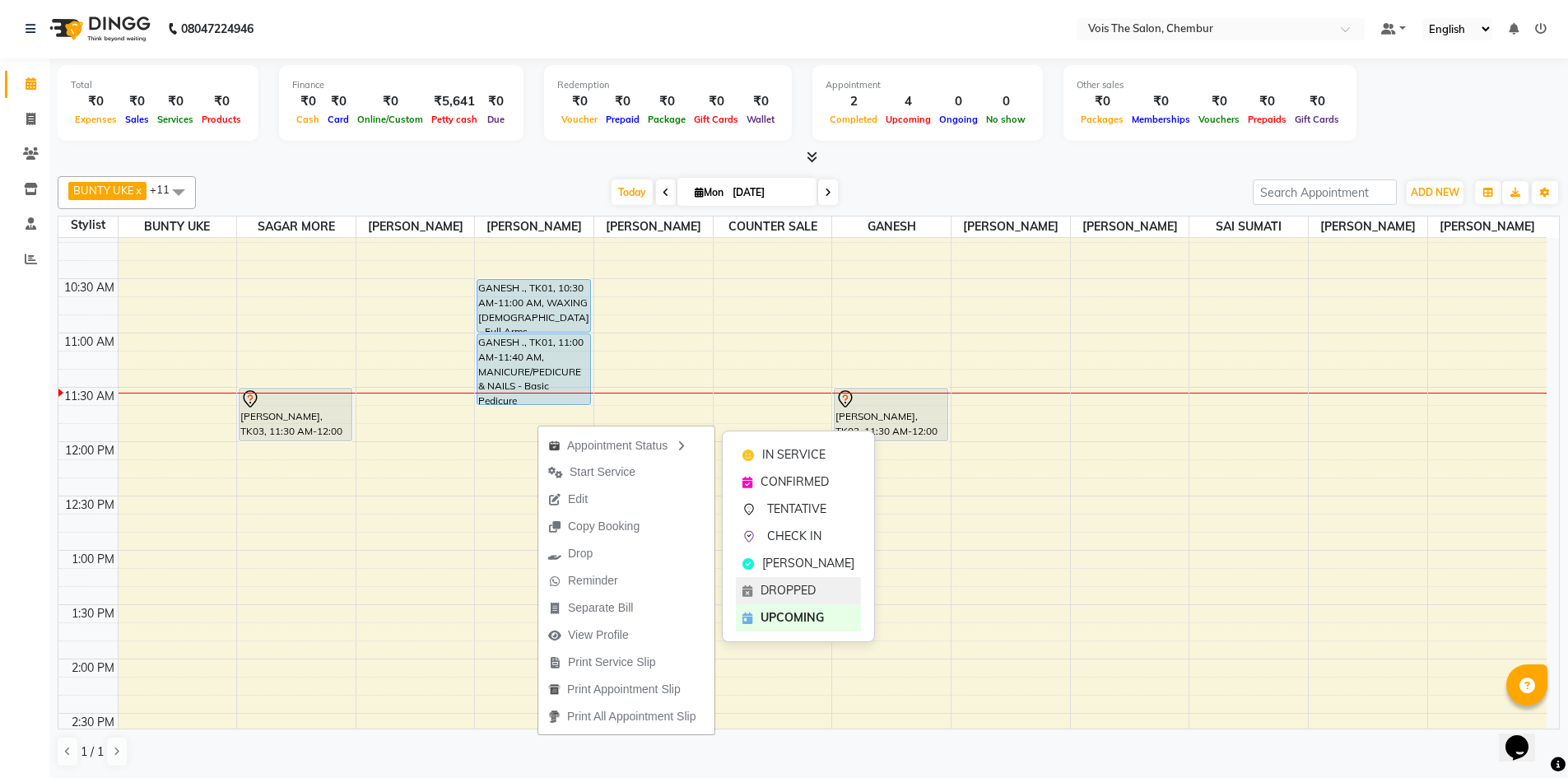
click at [795, 588] on span "DROPPED" at bounding box center [787, 590] width 55 height 17
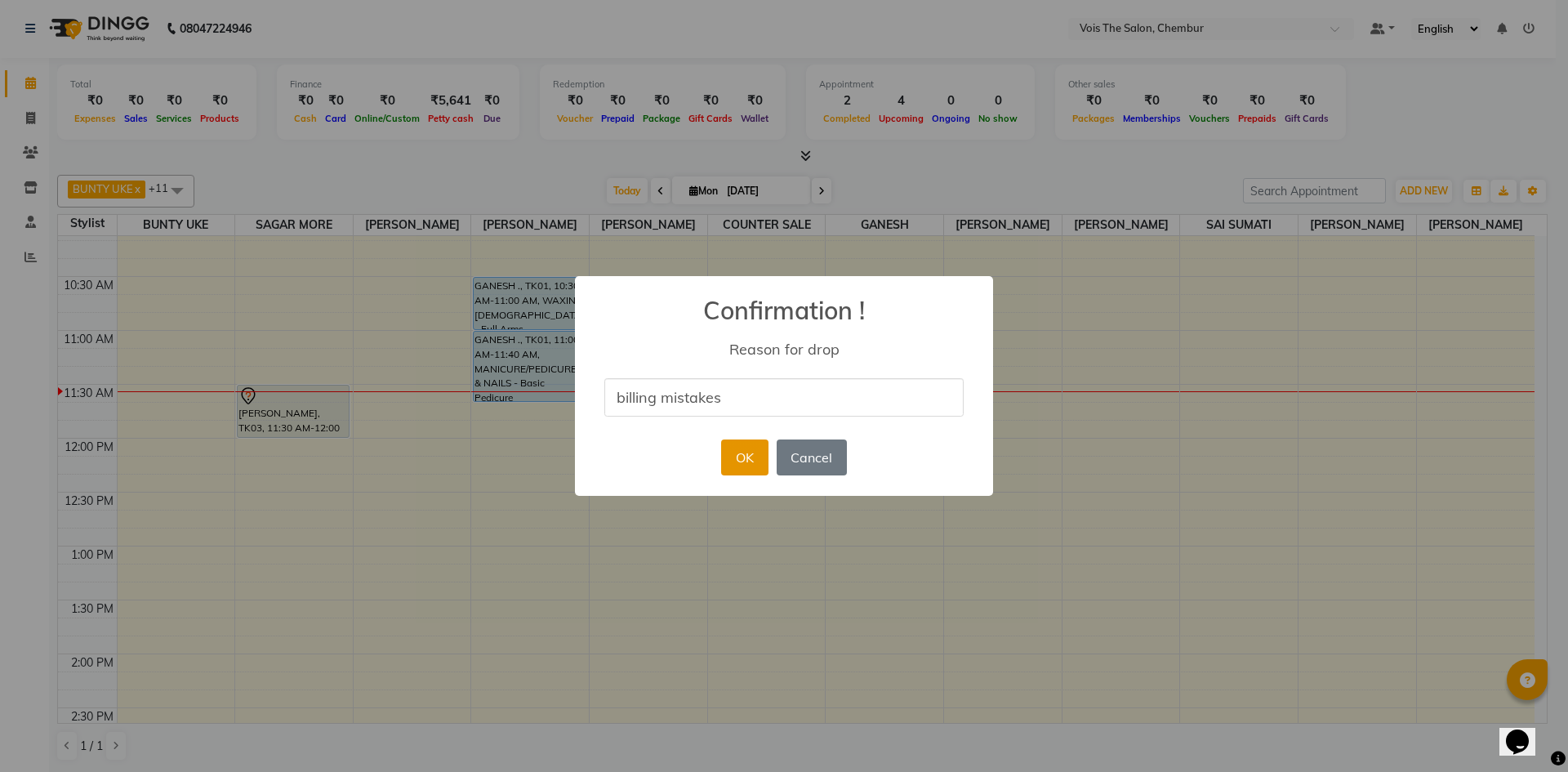
type input "billing mistakes"
click at [744, 454] on button "OK" at bounding box center [744, 457] width 46 height 36
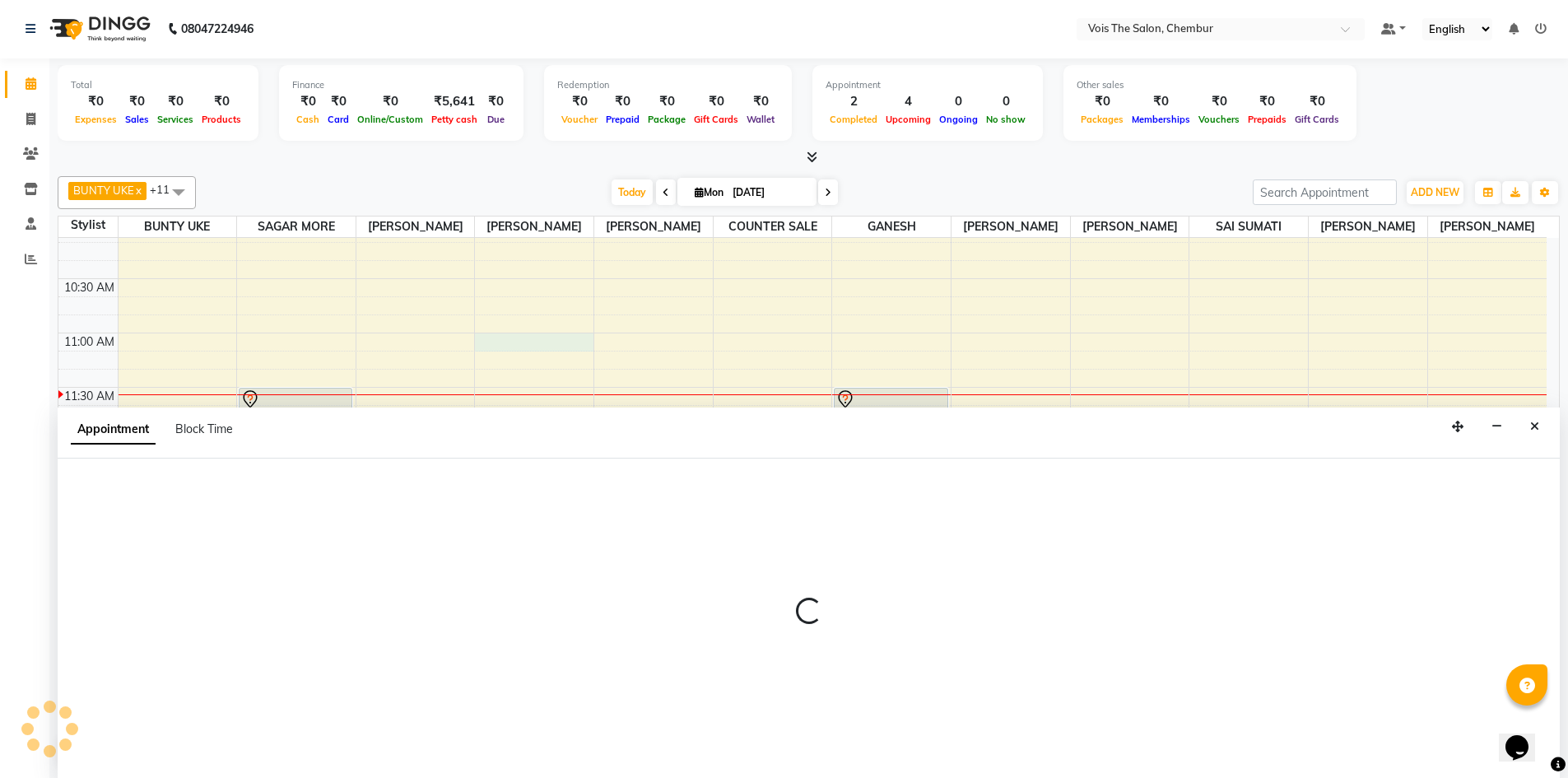
select select "79330"
select select "660"
select select "tentative"
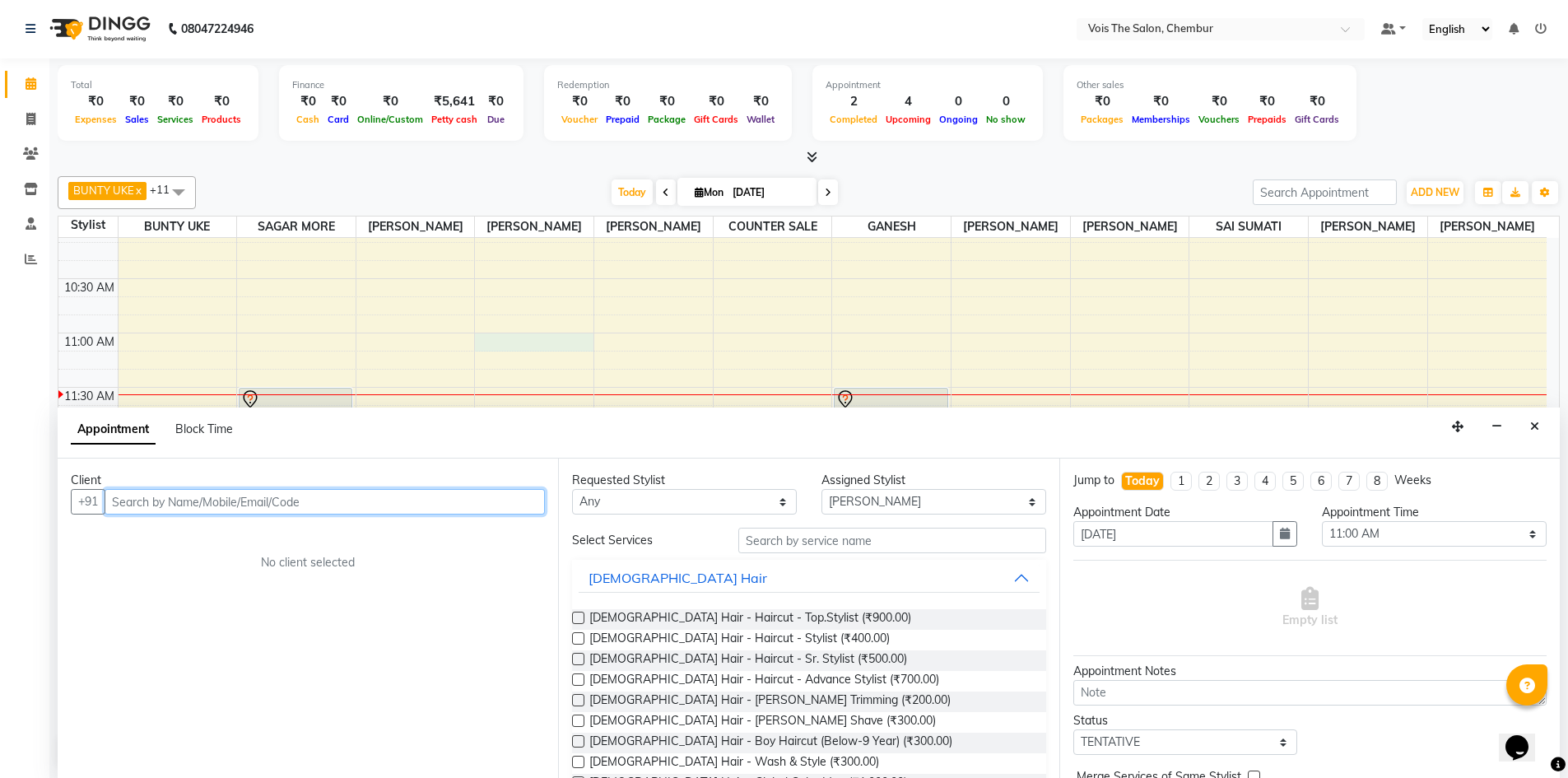
click at [360, 495] on input "text" at bounding box center [324, 502] width 440 height 25
click at [1536, 421] on icon "Close" at bounding box center [1535, 426] width 9 height 12
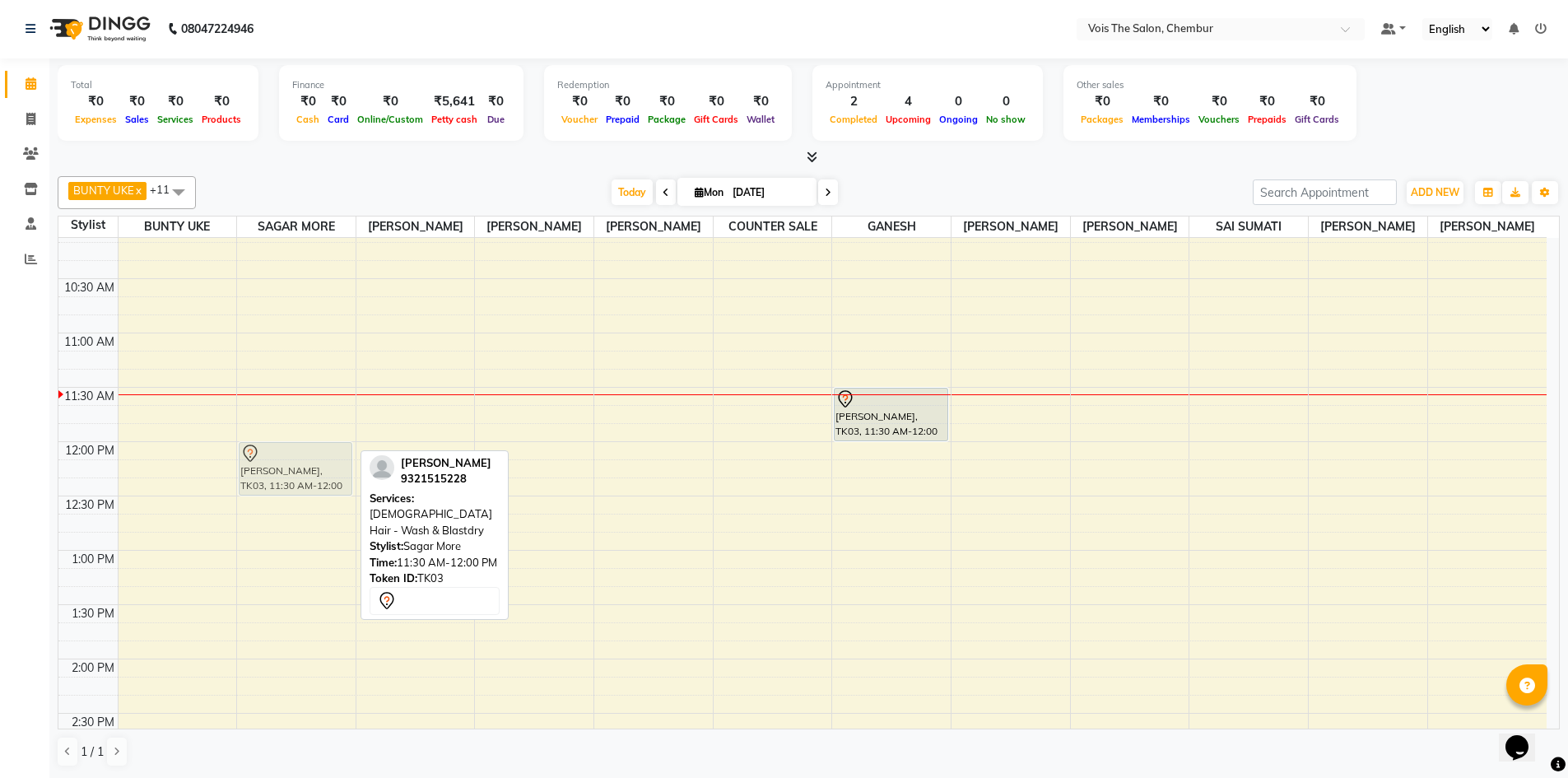
drag, startPoint x: 311, startPoint y: 427, endPoint x: 304, endPoint y: 483, distance: 56.4
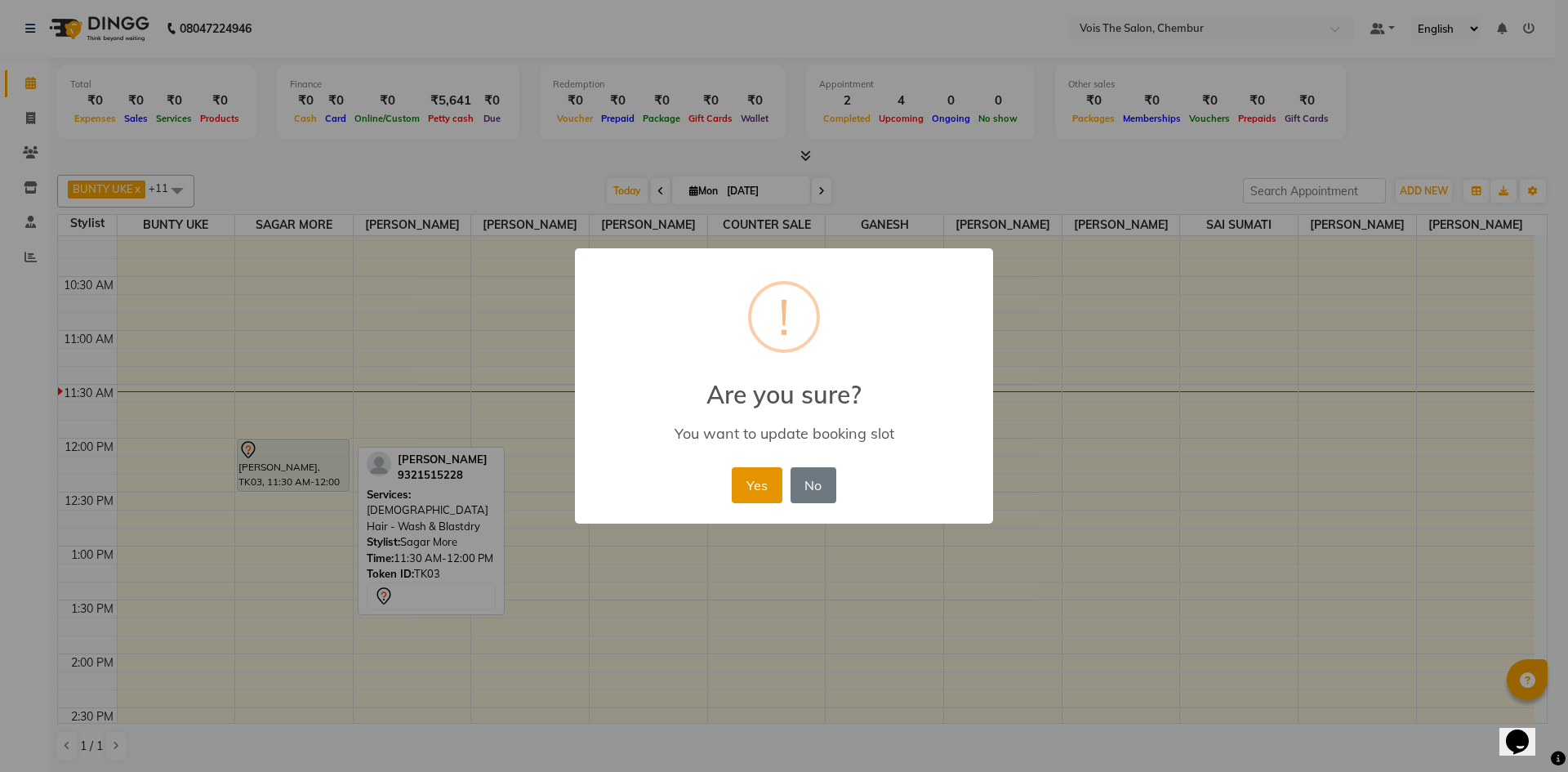
click at [754, 478] on button "Yes" at bounding box center [757, 485] width 50 height 36
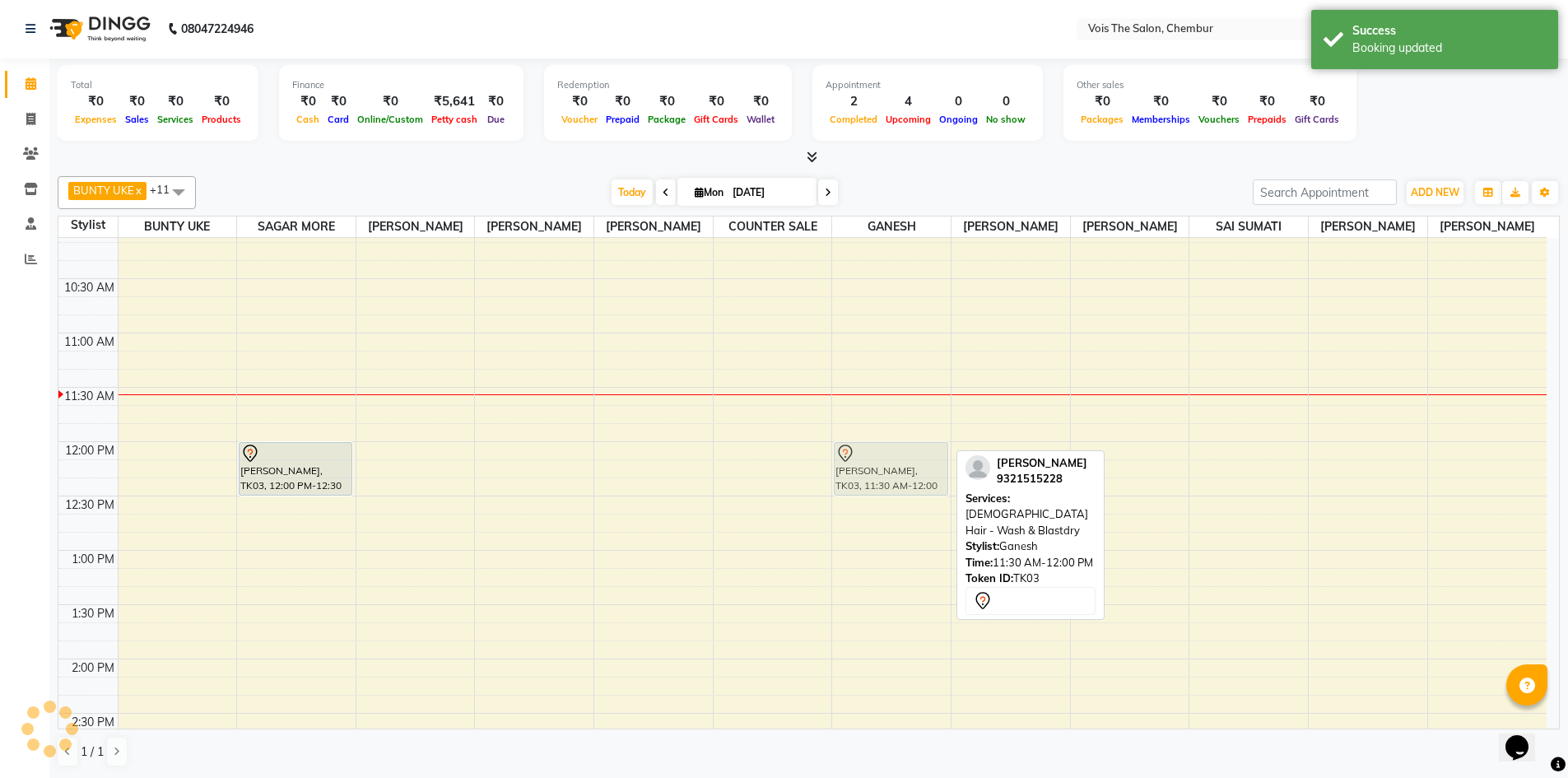
drag, startPoint x: 905, startPoint y: 433, endPoint x: 900, endPoint y: 481, distance: 48.3
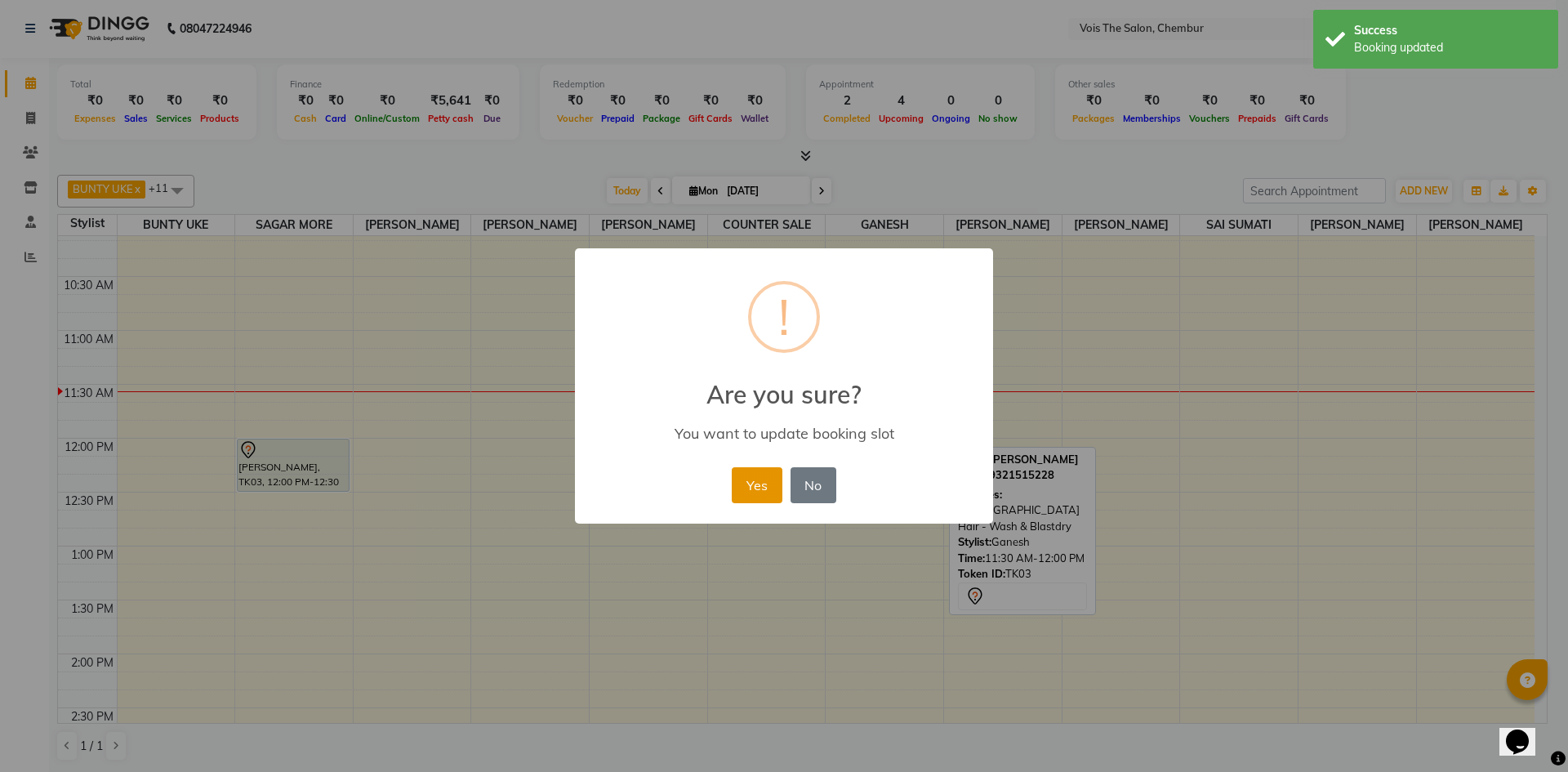
click at [742, 479] on button "Yes" at bounding box center [757, 485] width 50 height 36
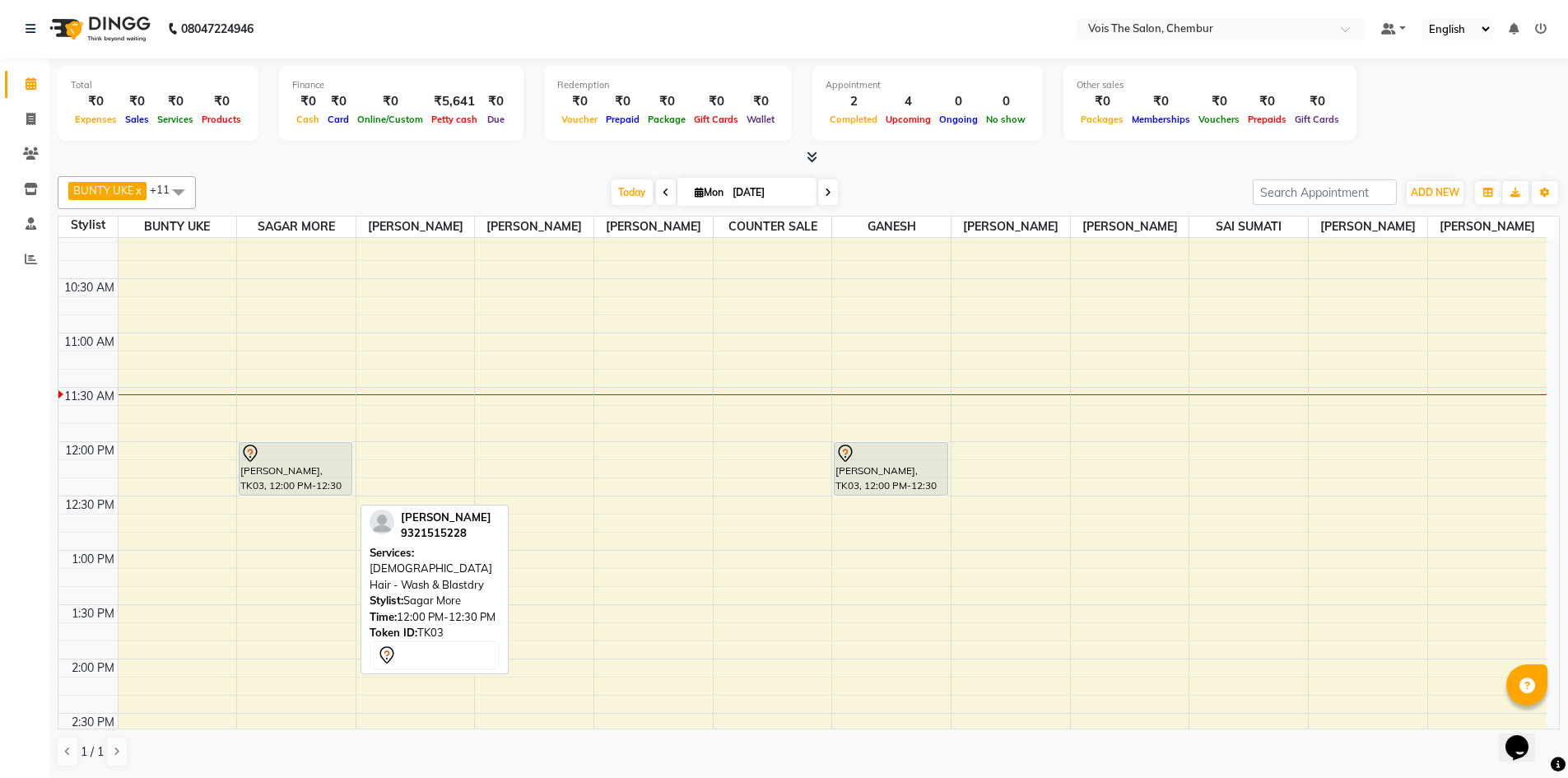
click at [303, 481] on div "[PERSON_NAME], TK03, 12:00 PM-12:30 PM, [DEMOGRAPHIC_DATA] Hair - Wash & Blastd…" at bounding box center [295, 469] width 112 height 52
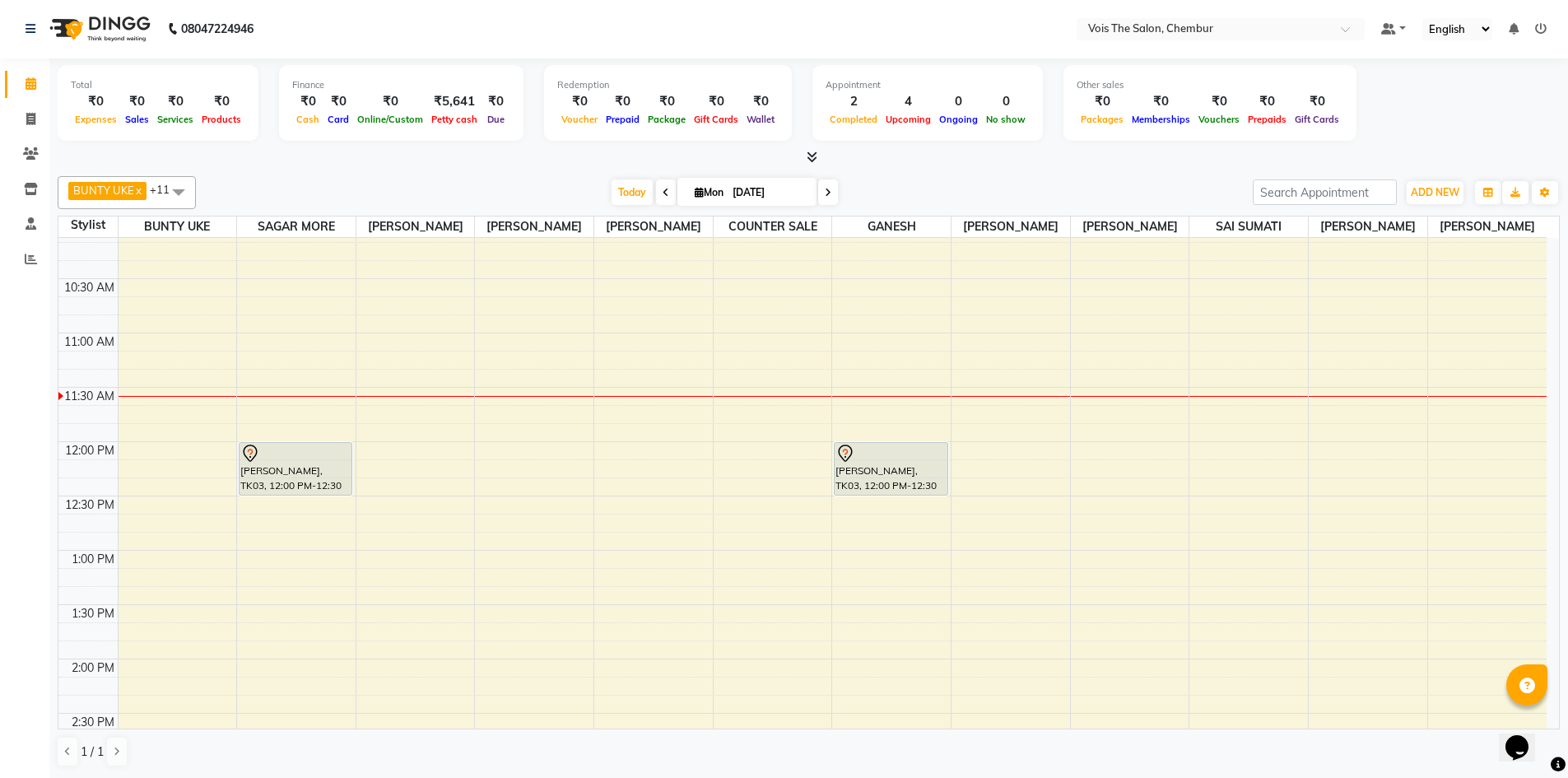
scroll to position [215, 0]
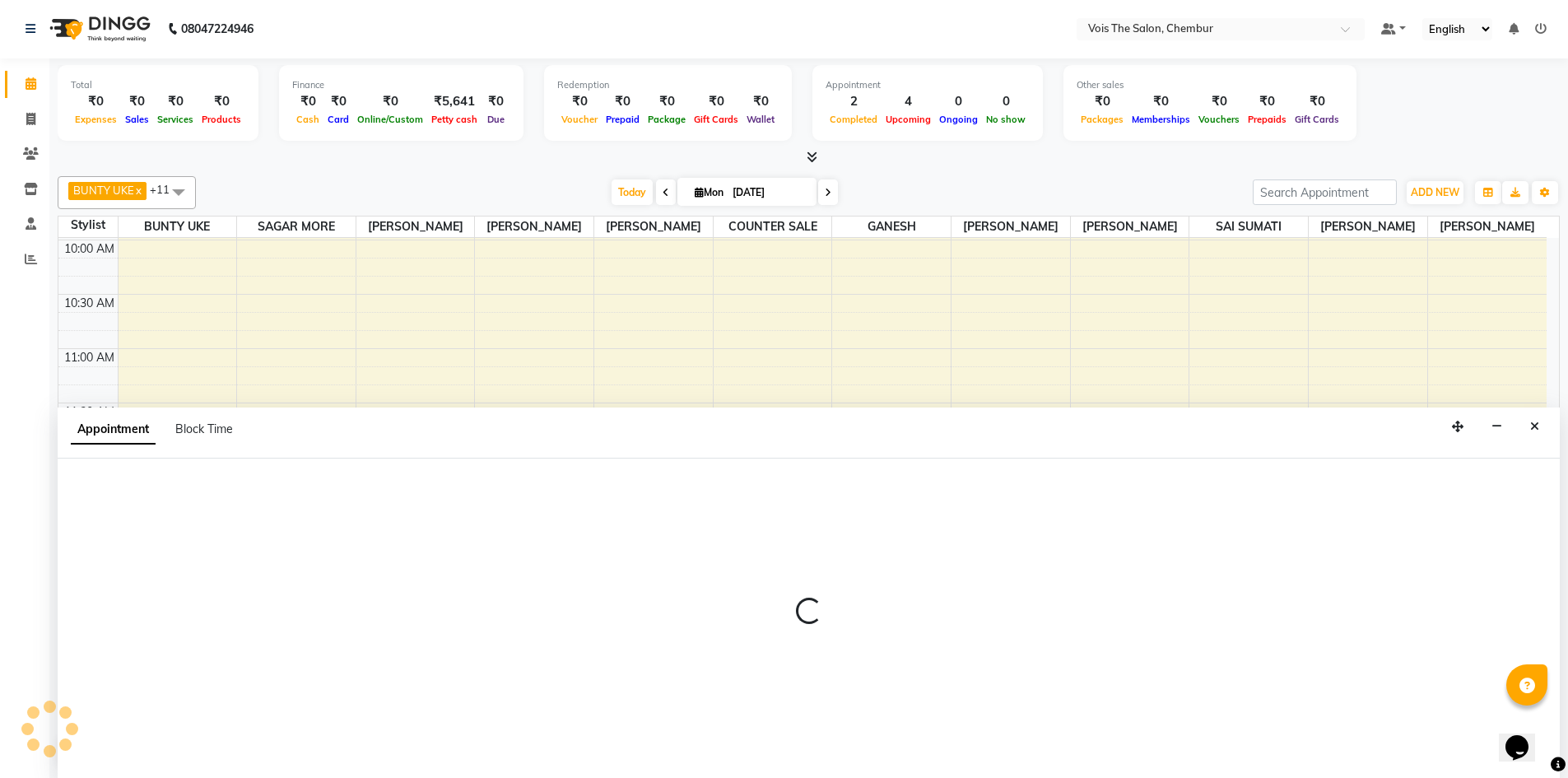
select select "79151"
select select "780"
select select "tentative"
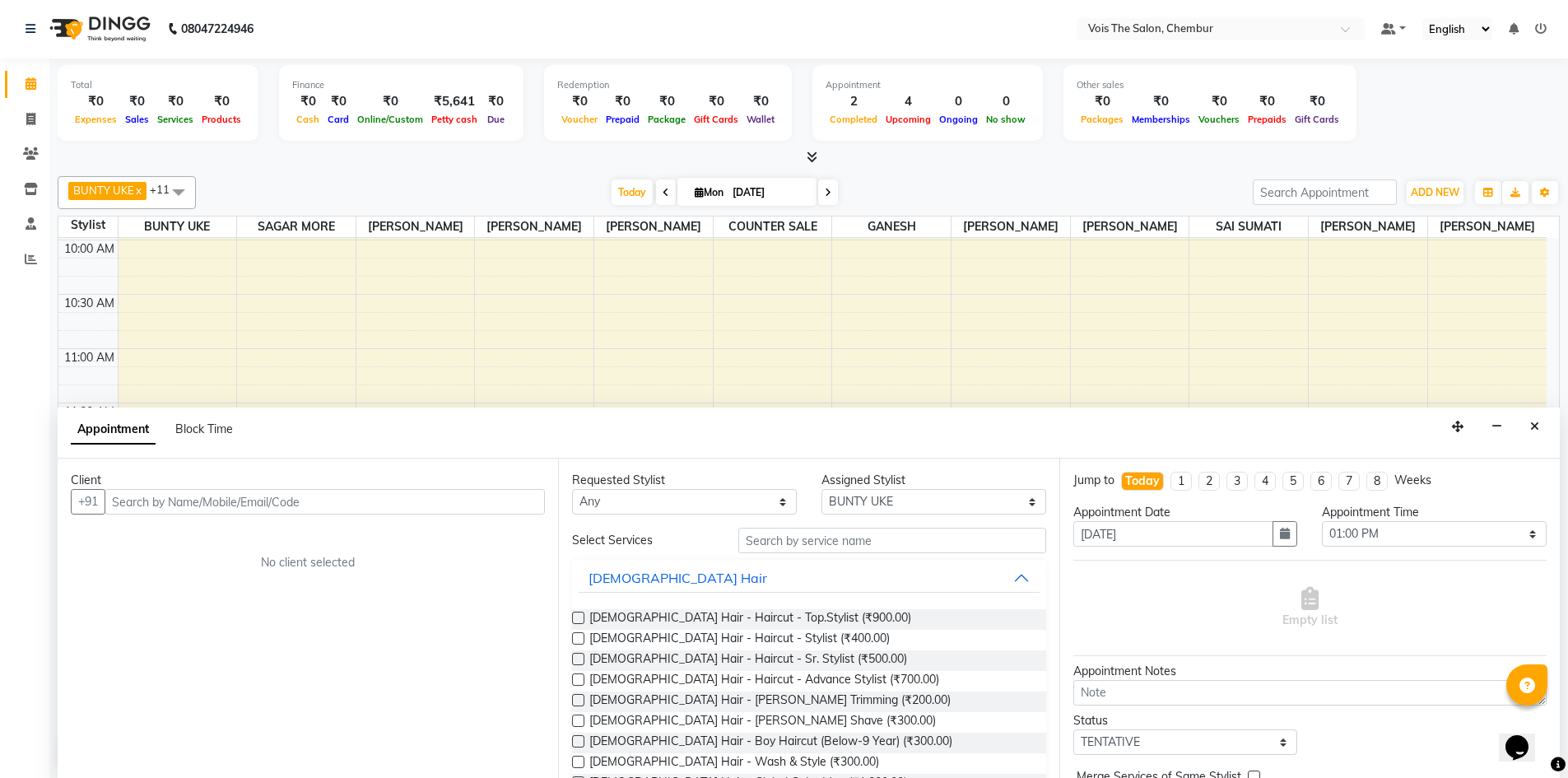
click at [215, 499] on input "text" at bounding box center [324, 502] width 440 height 25
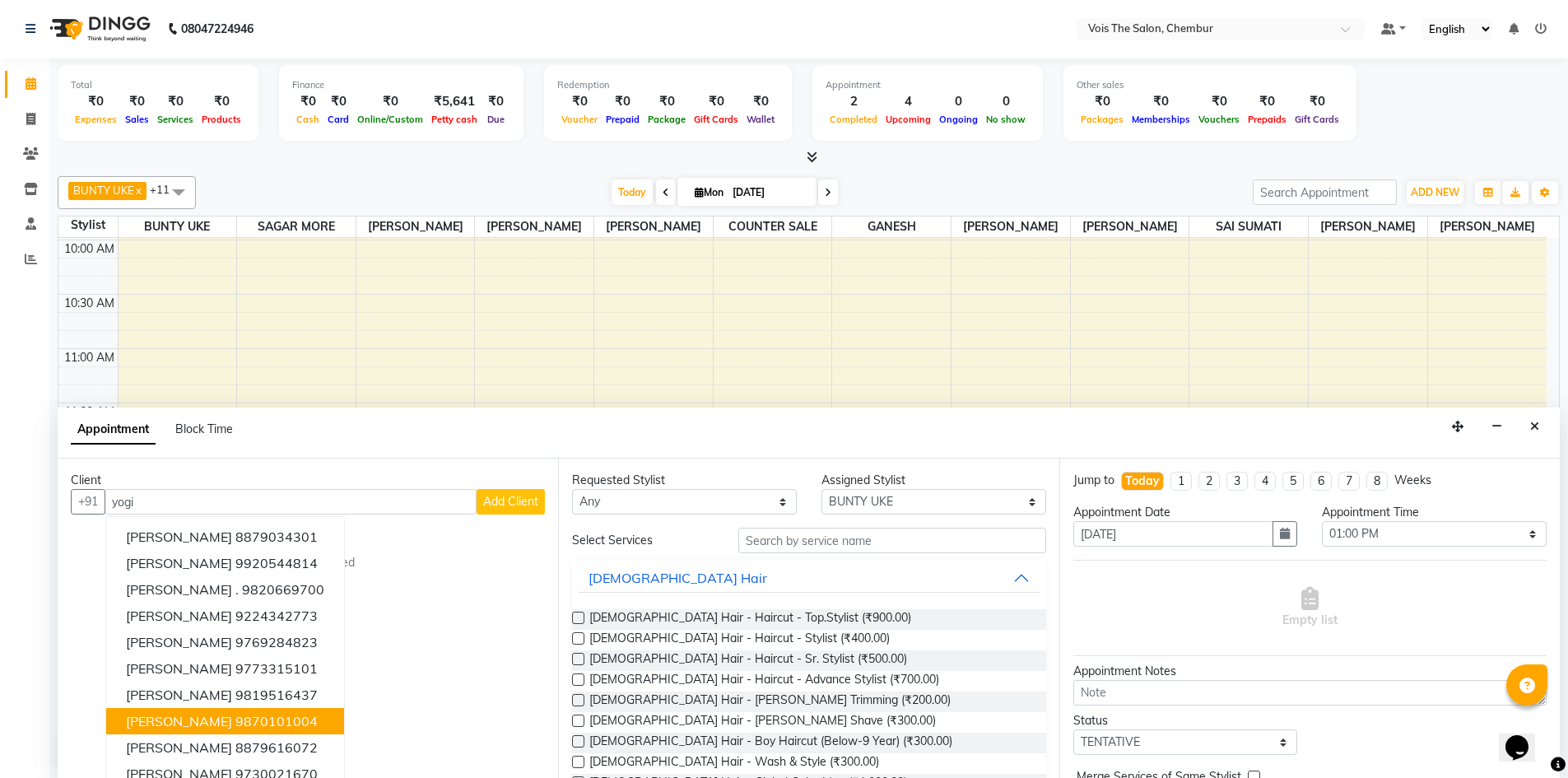
click at [274, 712] on ngb-highlight "9870101004" at bounding box center [276, 720] width 82 height 16
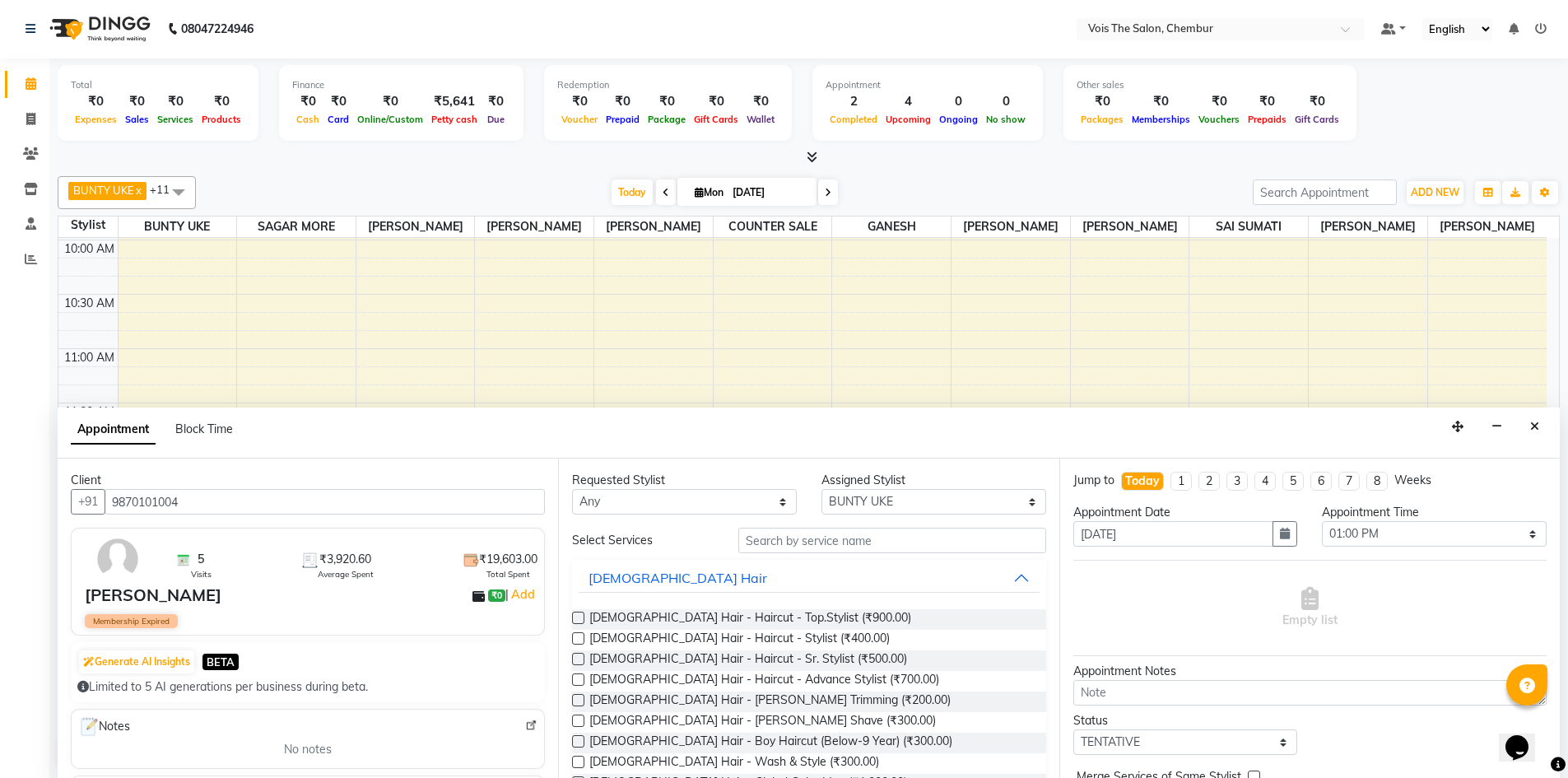
type input "9870101004"
click at [828, 538] on input "text" at bounding box center [893, 540] width 308 height 25
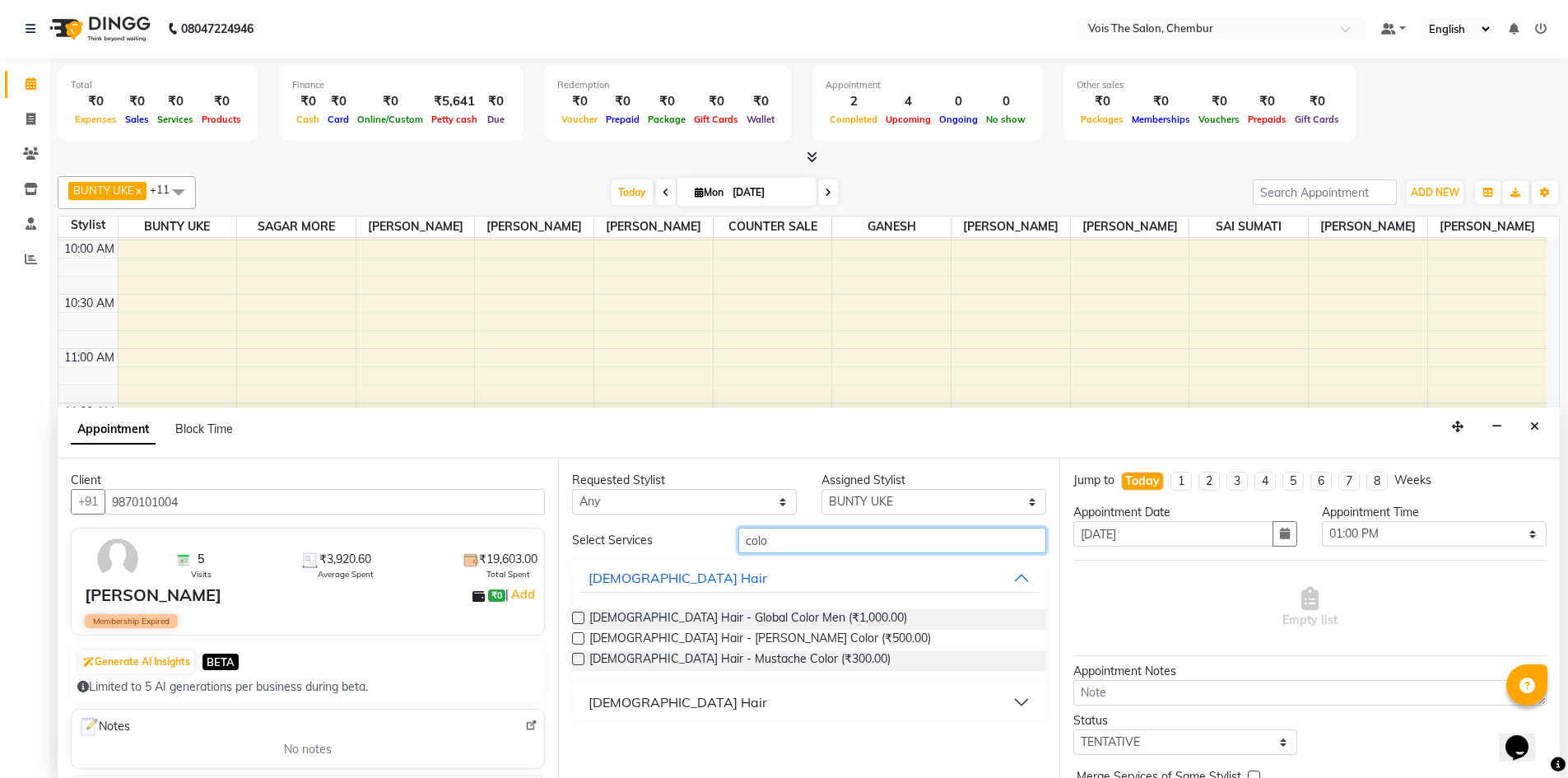
type input "colo"
click at [854, 710] on button "[DEMOGRAPHIC_DATA] Hair" at bounding box center [808, 701] width 460 height 30
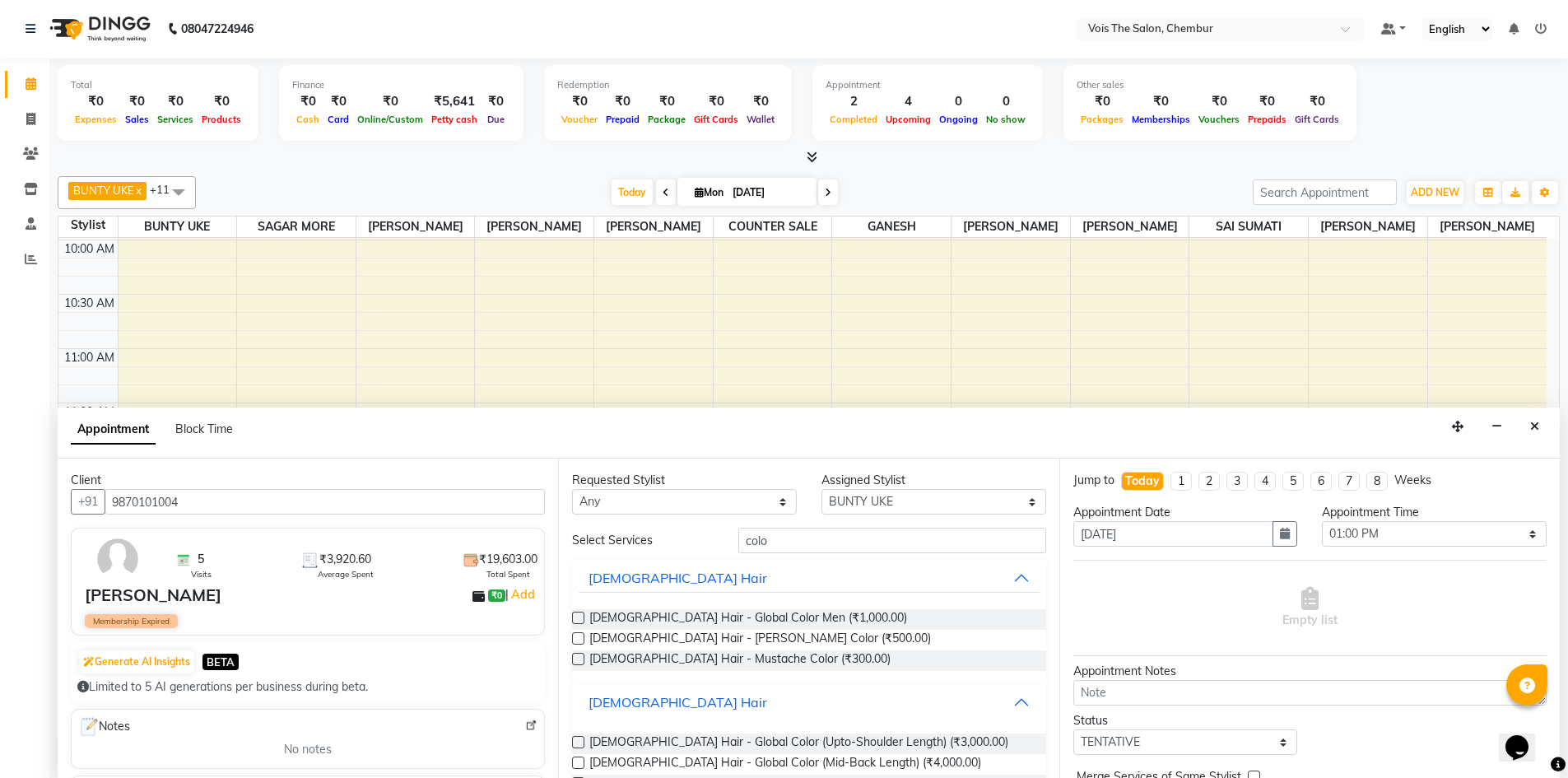
scroll to position [43, 0]
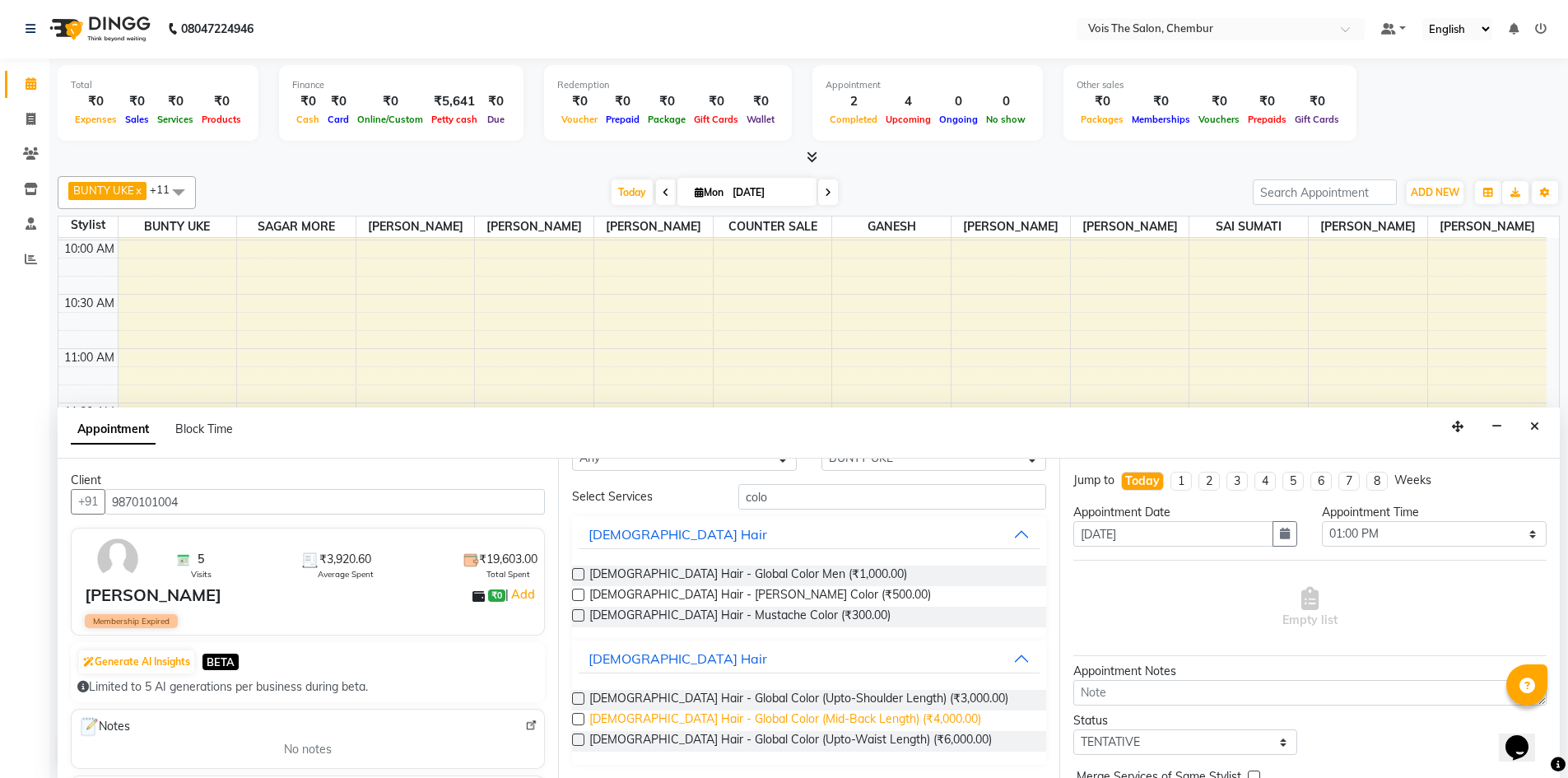
click at [864, 723] on span "[DEMOGRAPHIC_DATA] Hair - Global Color (Mid-Back Length) (₹4,000.00)" at bounding box center [784, 720] width 392 height 21
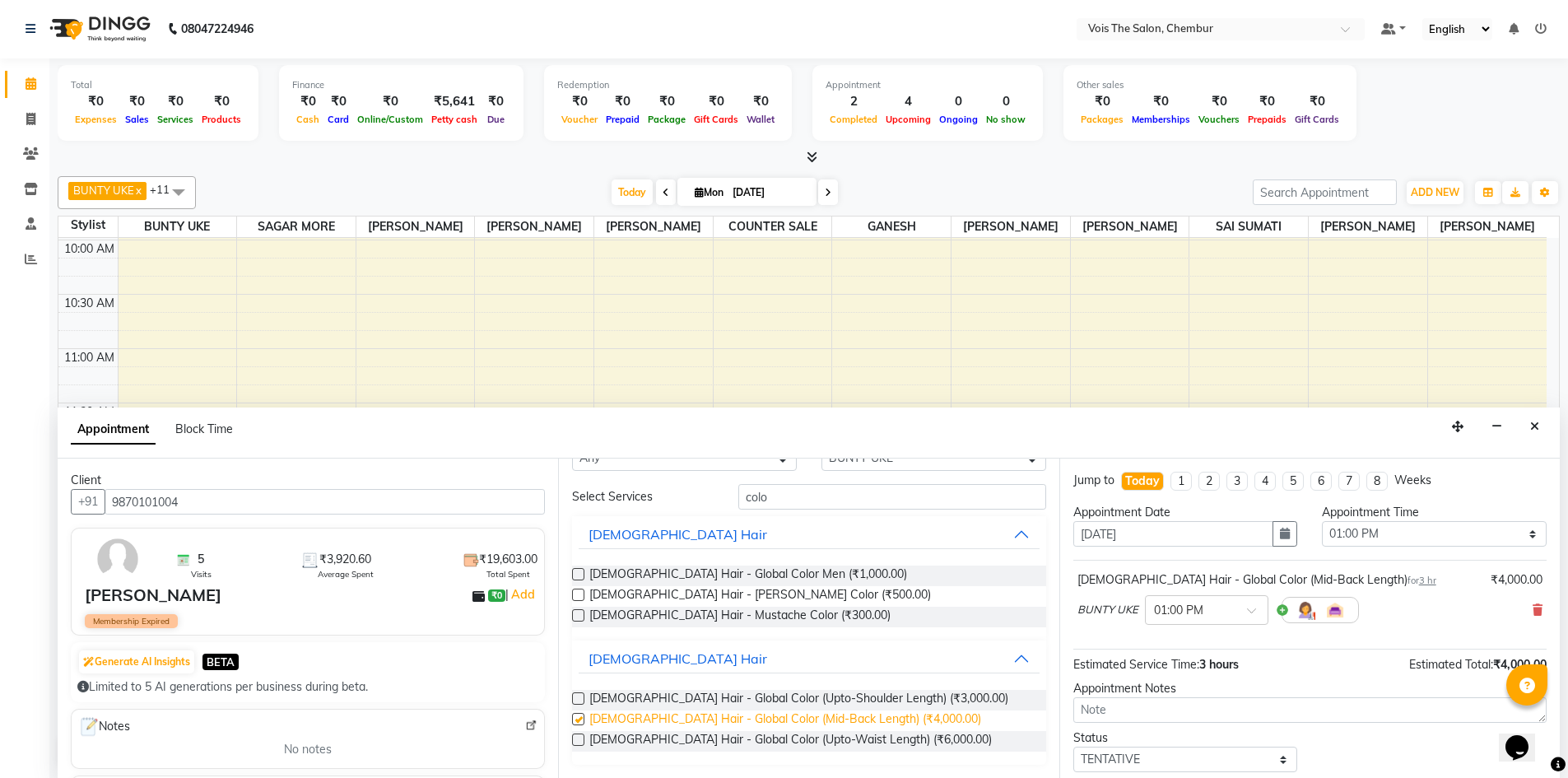
checkbox input "false"
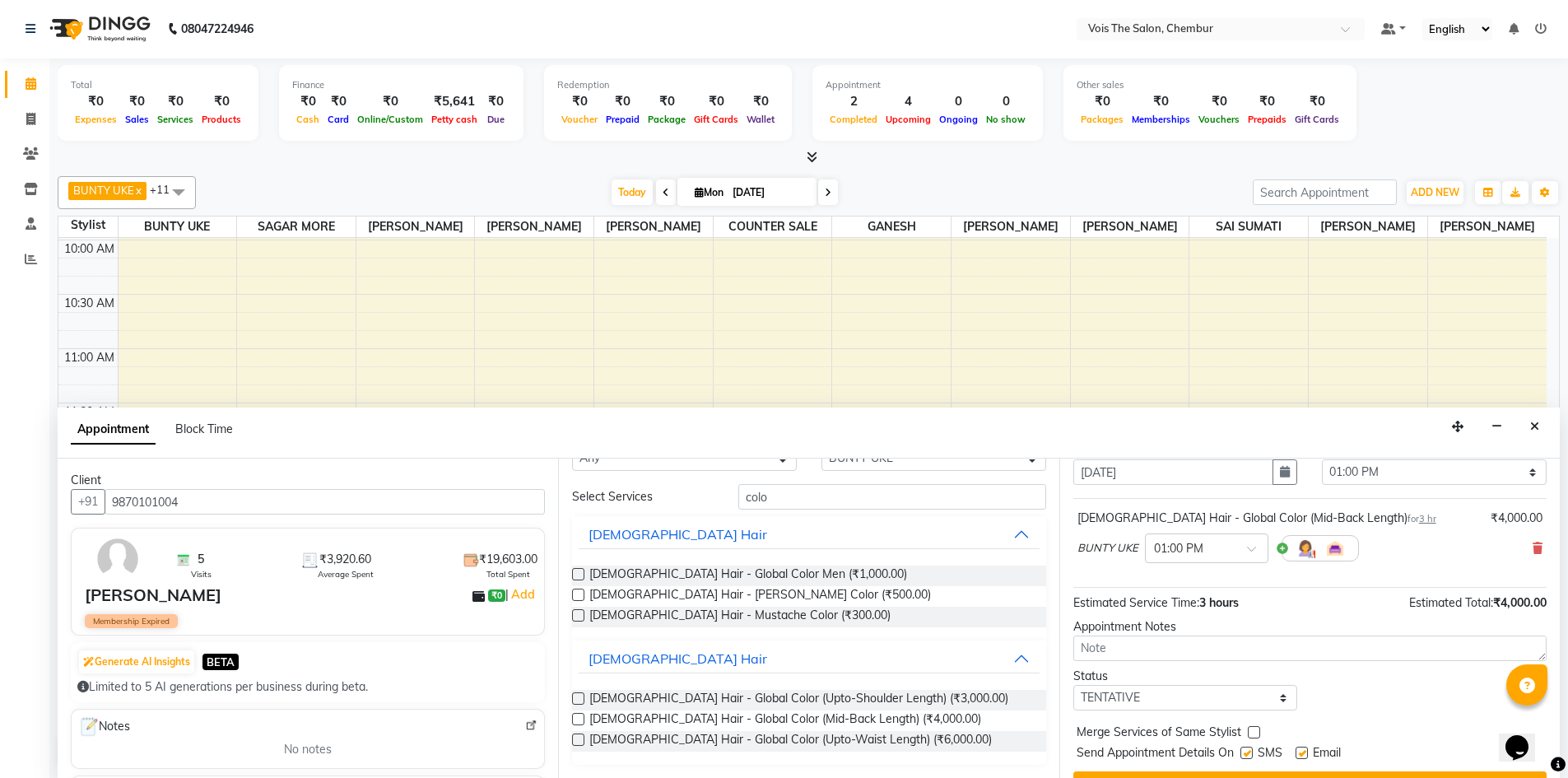
scroll to position [98, 0]
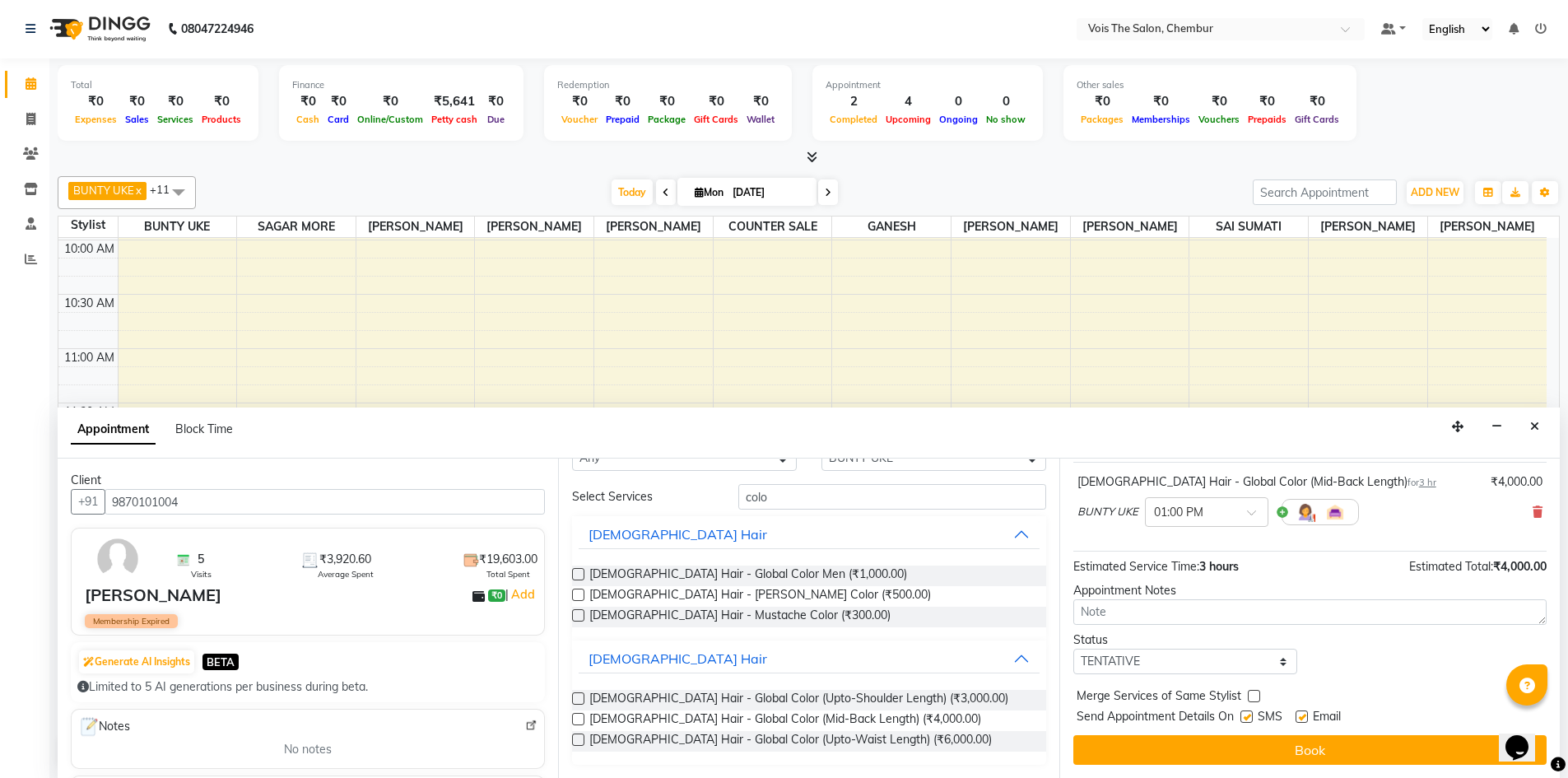
click at [1302, 714] on label at bounding box center [1301, 717] width 13 height 13
click at [1302, 714] on input "checkbox" at bounding box center [1301, 718] width 11 height 11
checkbox input "false"
click at [1246, 710] on label at bounding box center [1246, 717] width 13 height 13
click at [1246, 712] on input "checkbox" at bounding box center [1246, 718] width 11 height 11
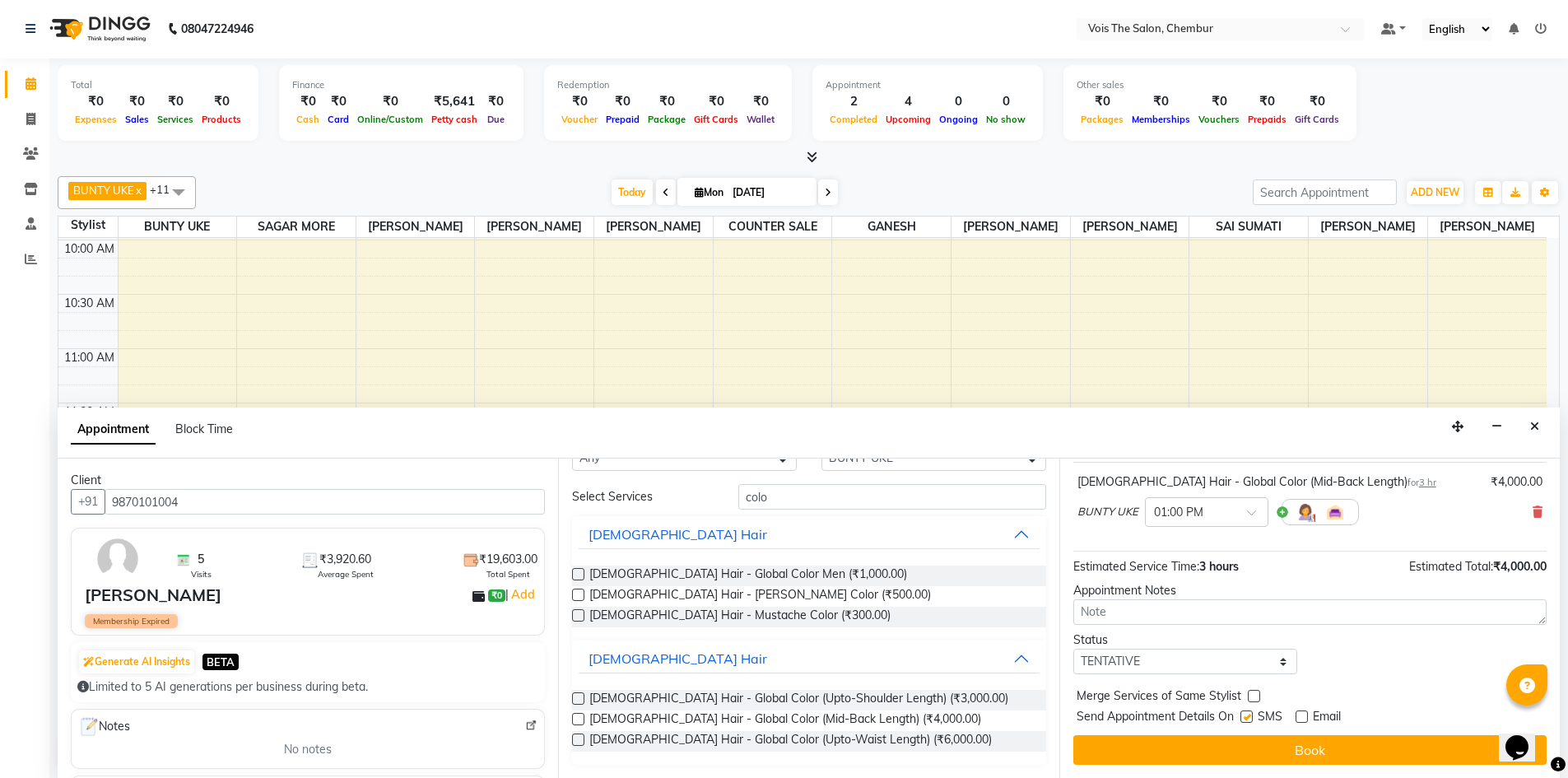
checkbox input "false"
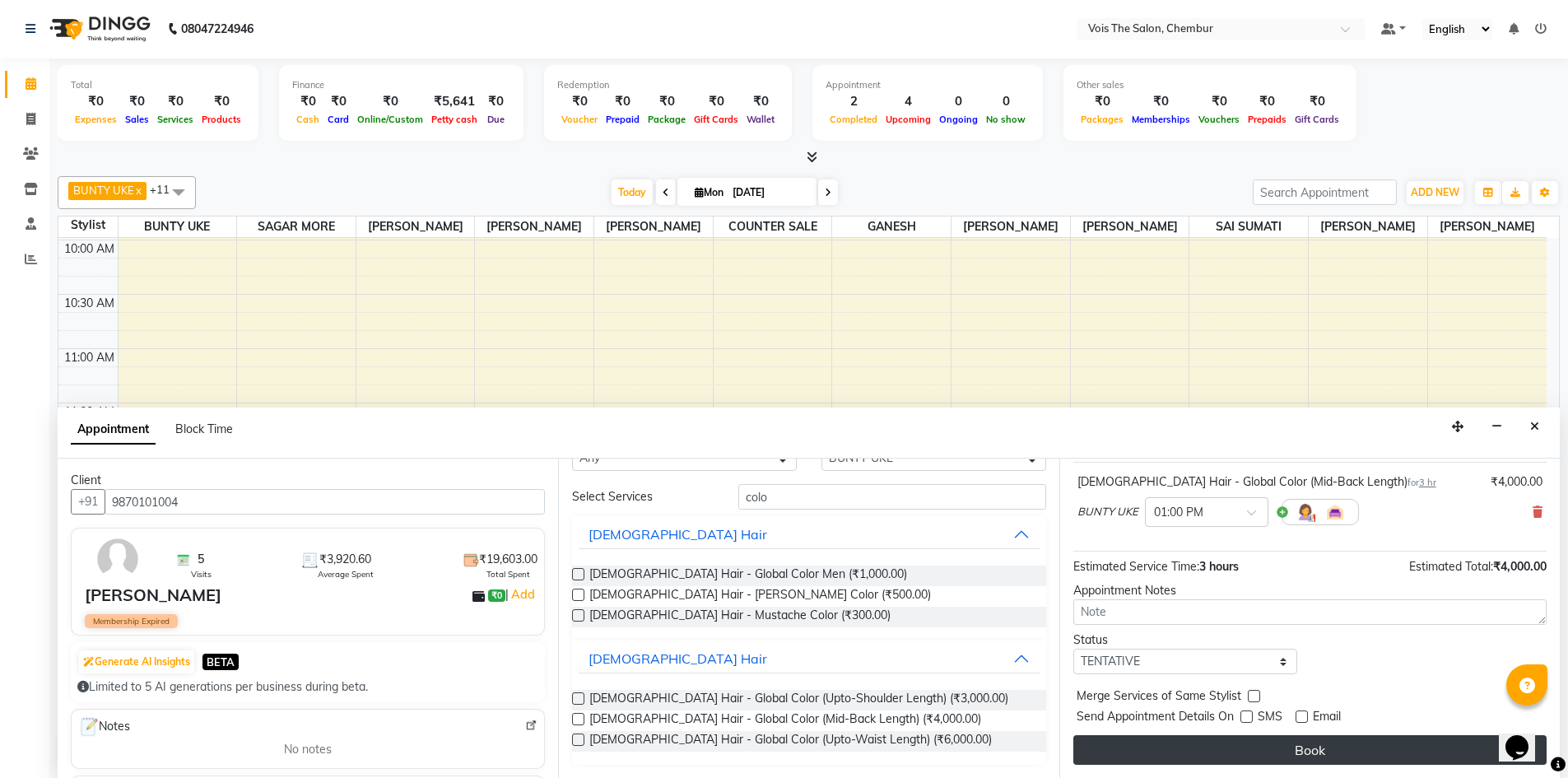
click at [1251, 739] on button "Book" at bounding box center [1310, 749] width 473 height 30
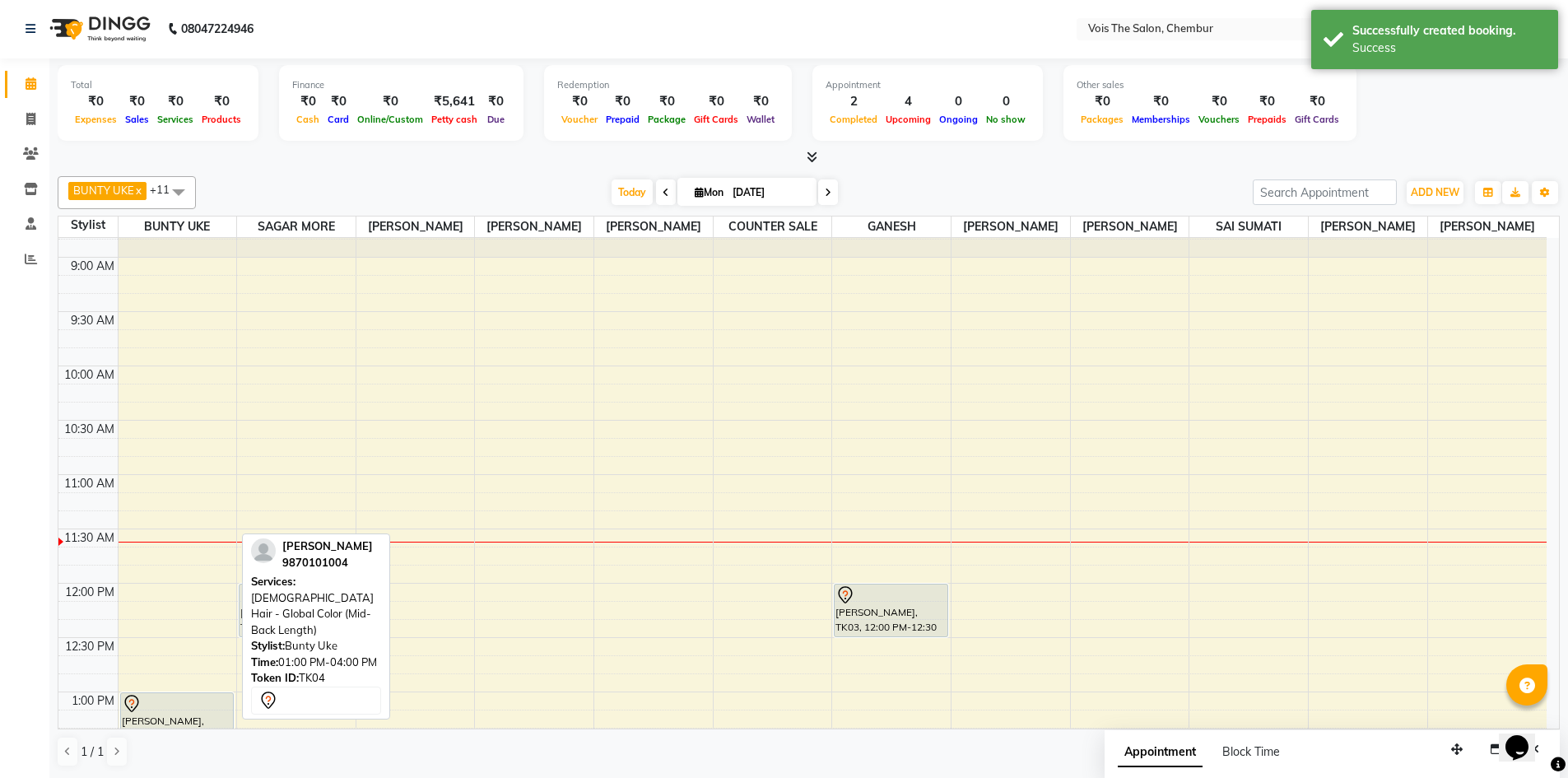
scroll to position [88, 0]
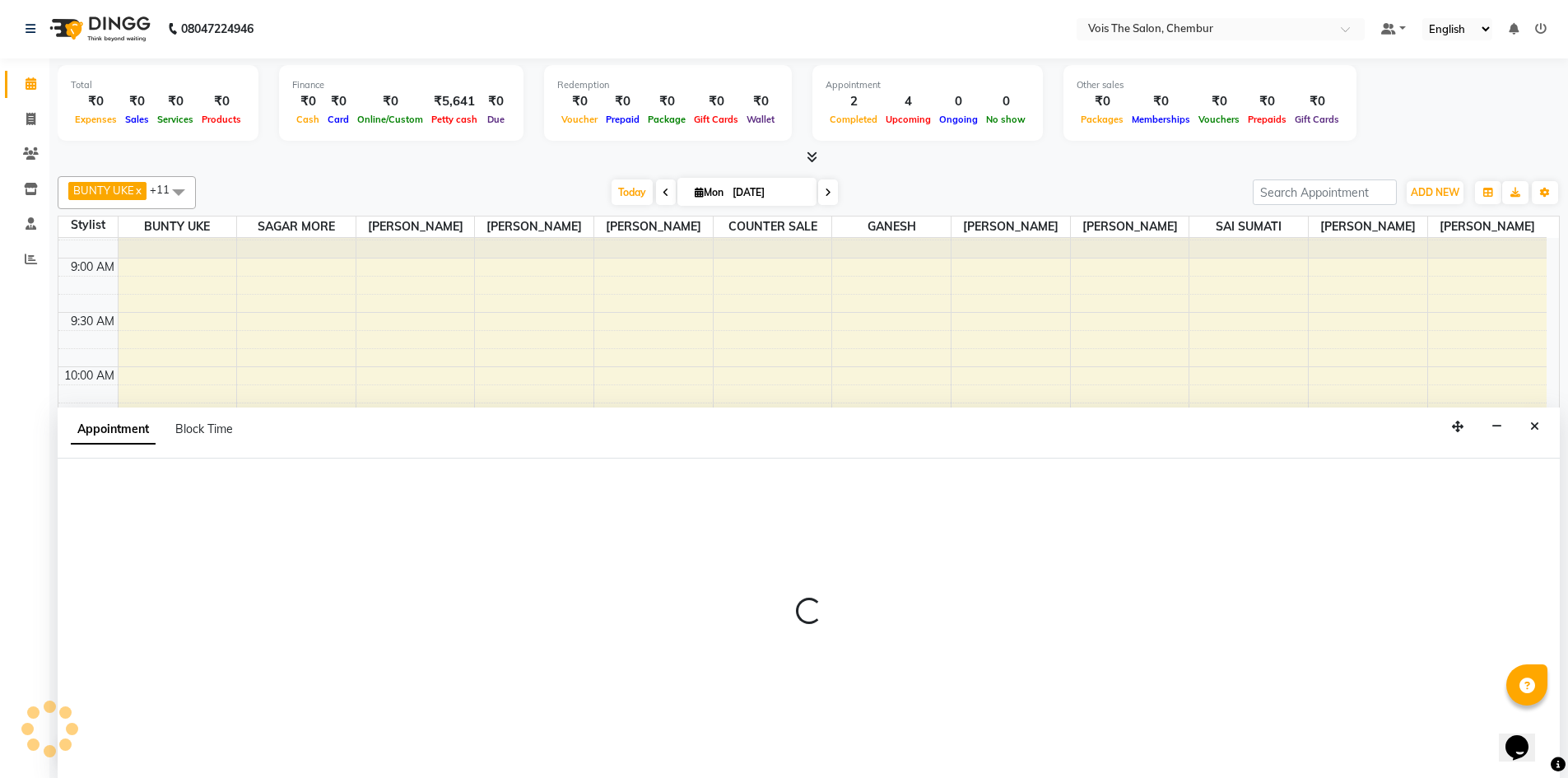
select select "79330"
select select "tentative"
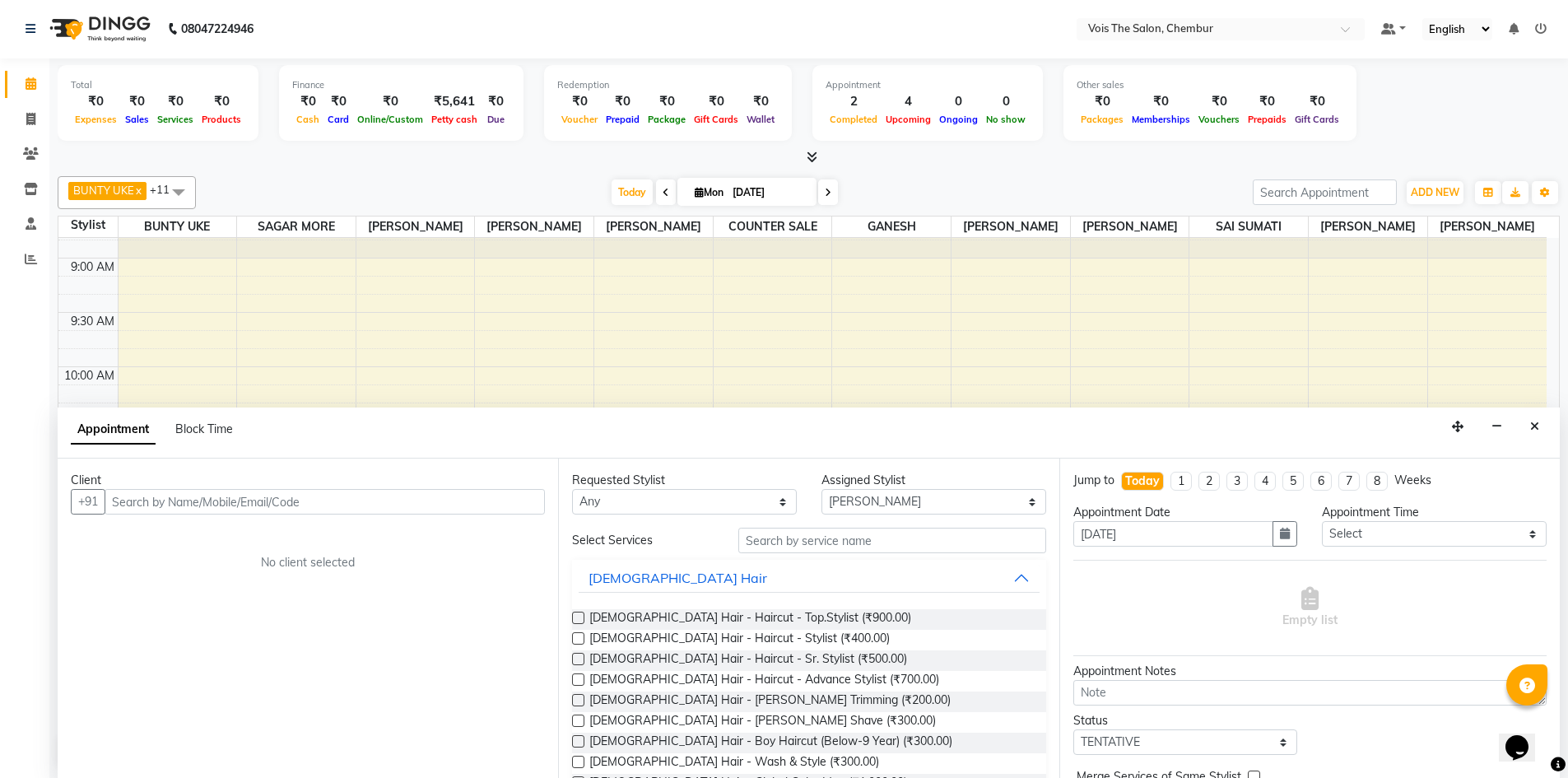
click at [504, 445] on div "Appointment Block Time" at bounding box center [809, 432] width 1502 height 51
click at [340, 502] on input "text" at bounding box center [324, 502] width 440 height 25
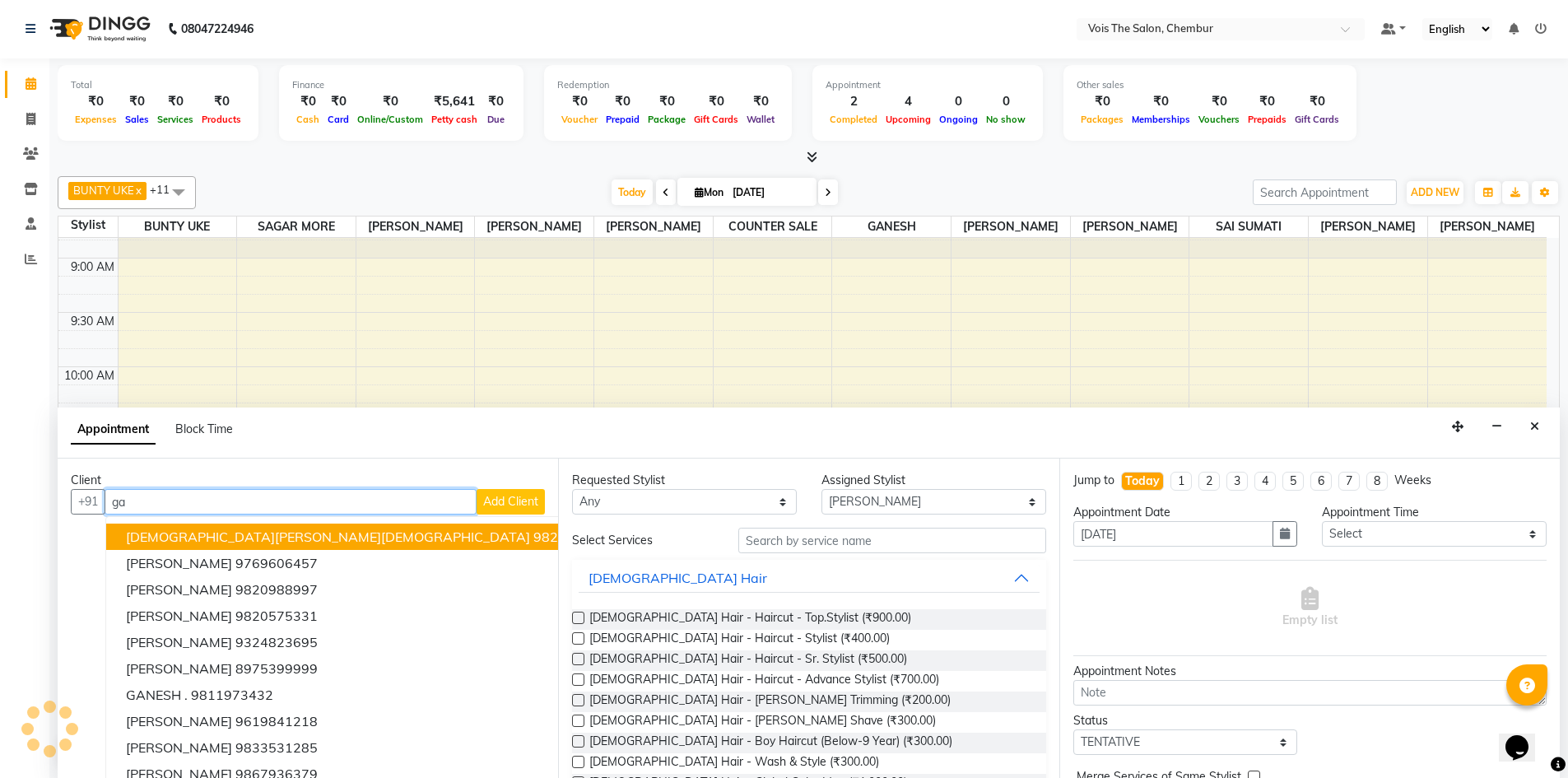
type input "g"
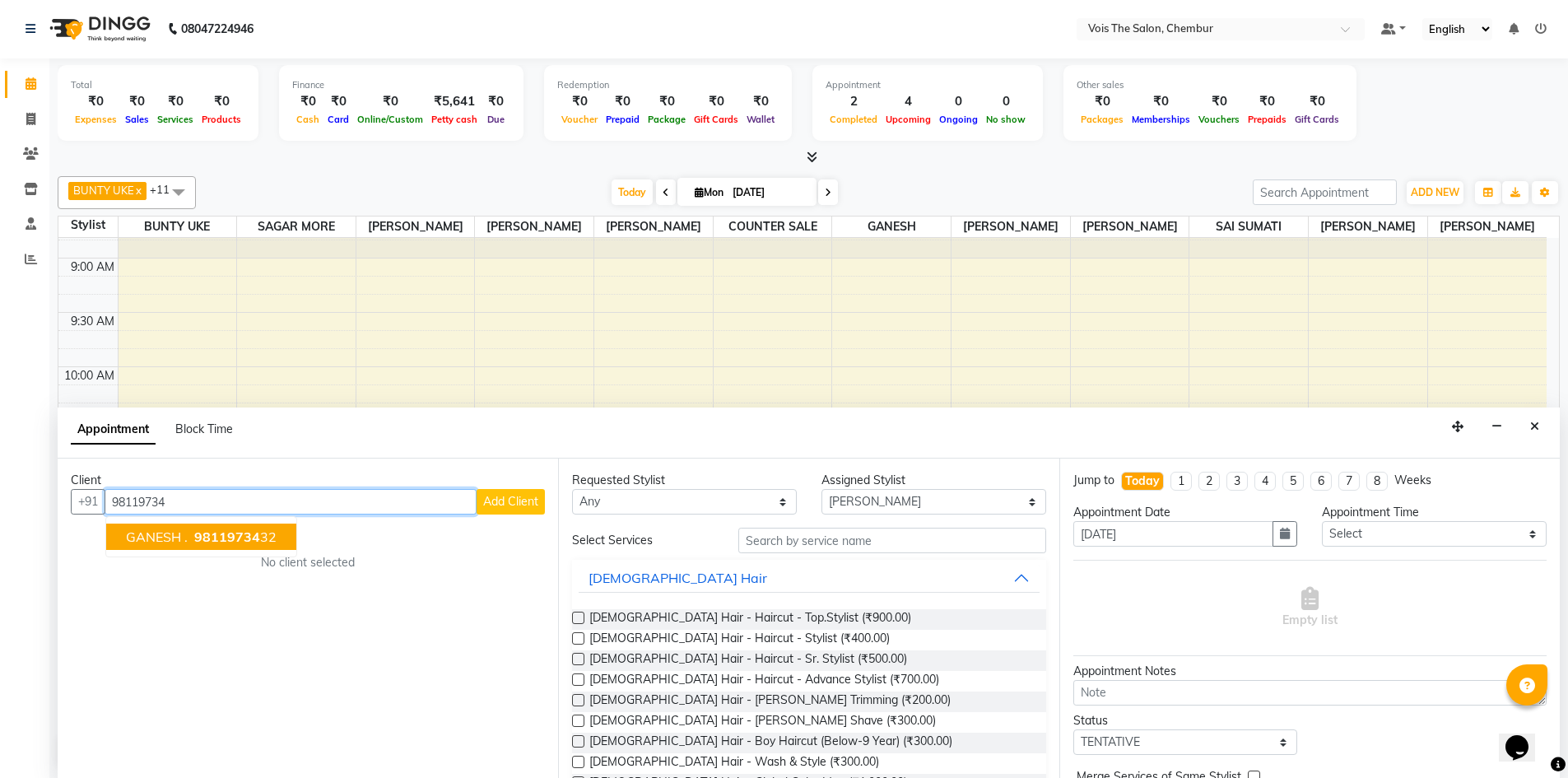
click at [269, 542] on ngb-highlight "98119734 32" at bounding box center [233, 537] width 86 height 16
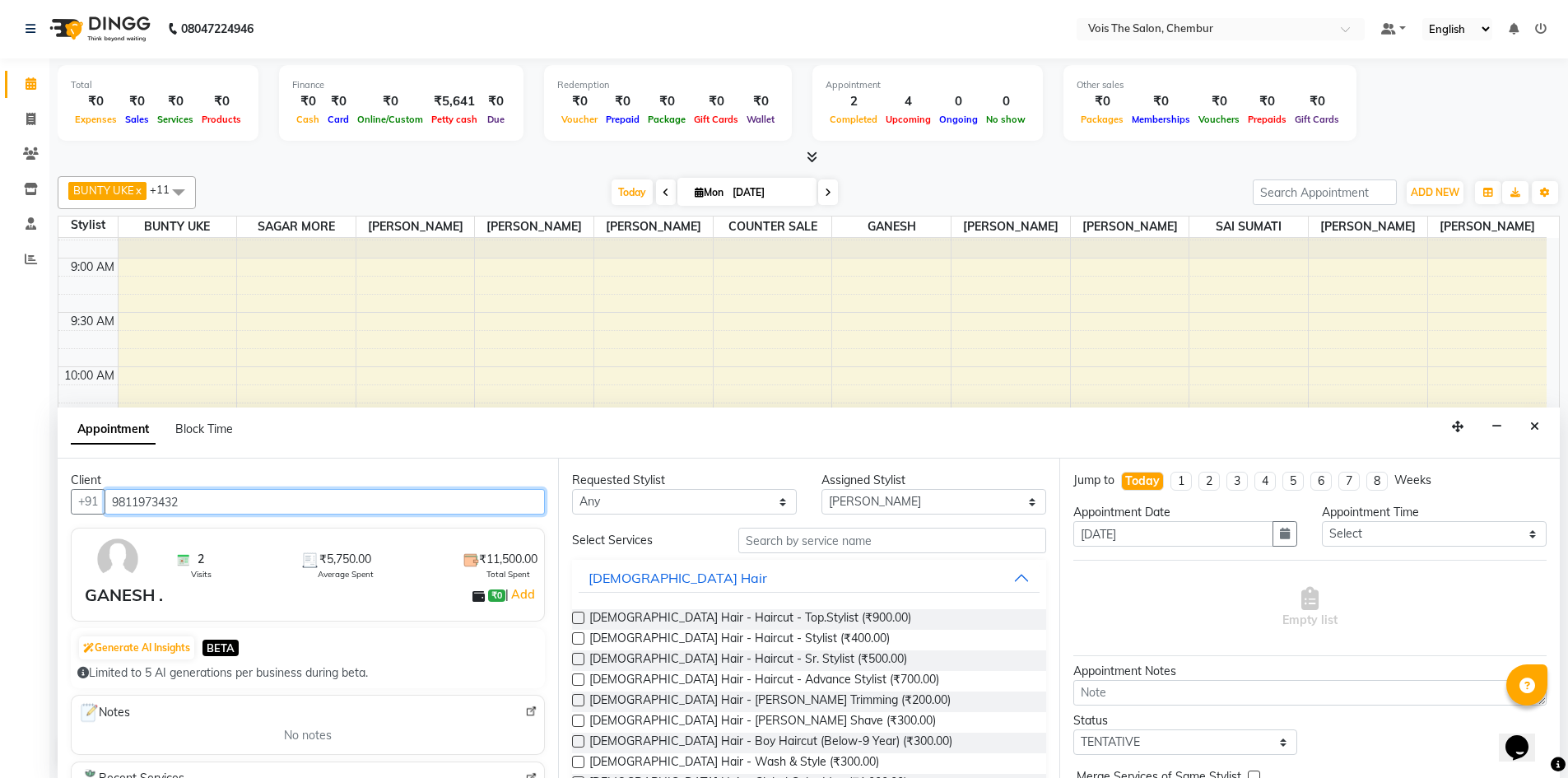
type input "9811973432"
click at [793, 544] on input "text" at bounding box center [893, 540] width 308 height 25
click at [801, 542] on input "text" at bounding box center [893, 540] width 308 height 25
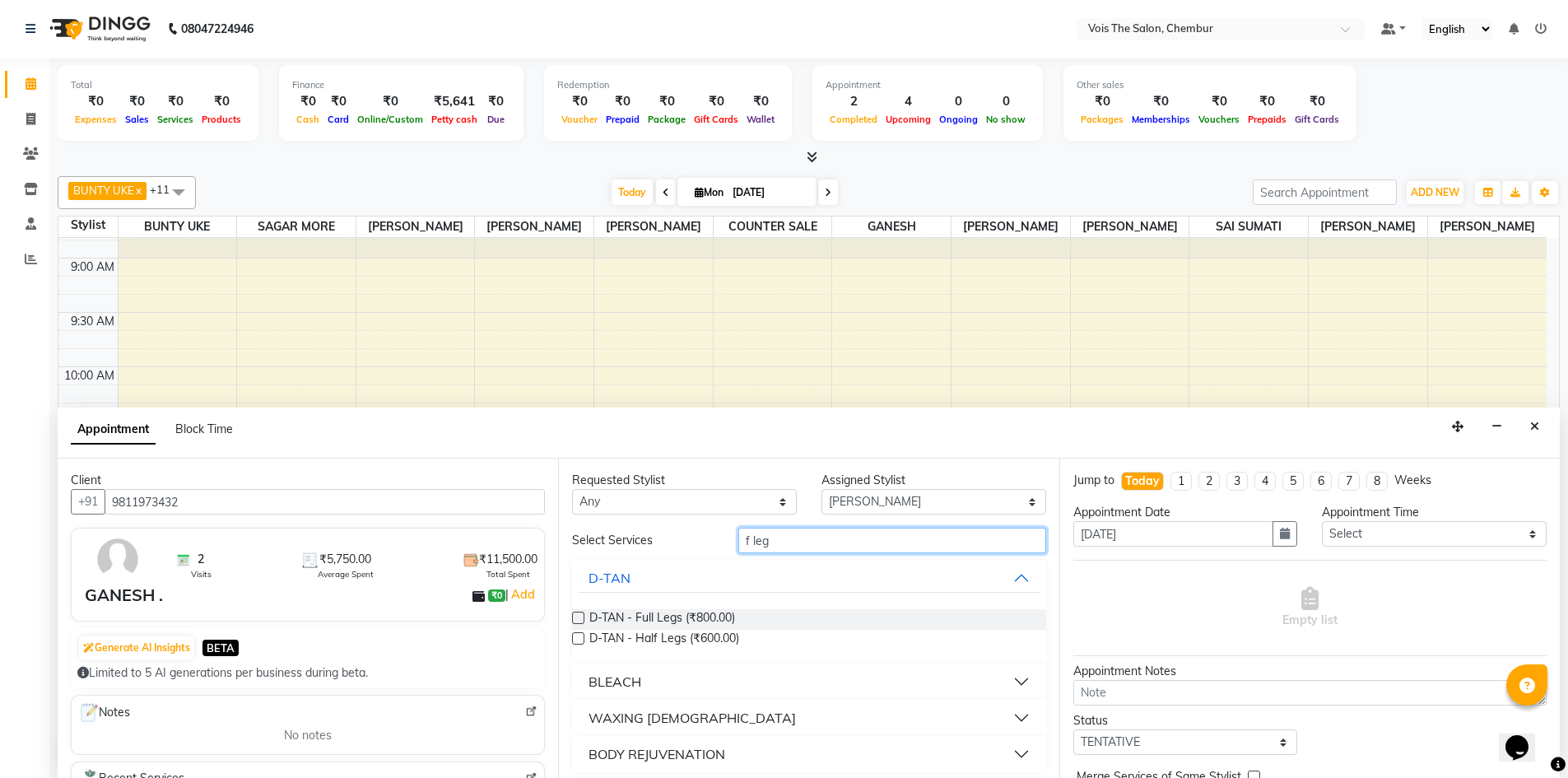
type input "f leg"
click at [1008, 711] on button "WAXING [DEMOGRAPHIC_DATA]" at bounding box center [808, 717] width 460 height 30
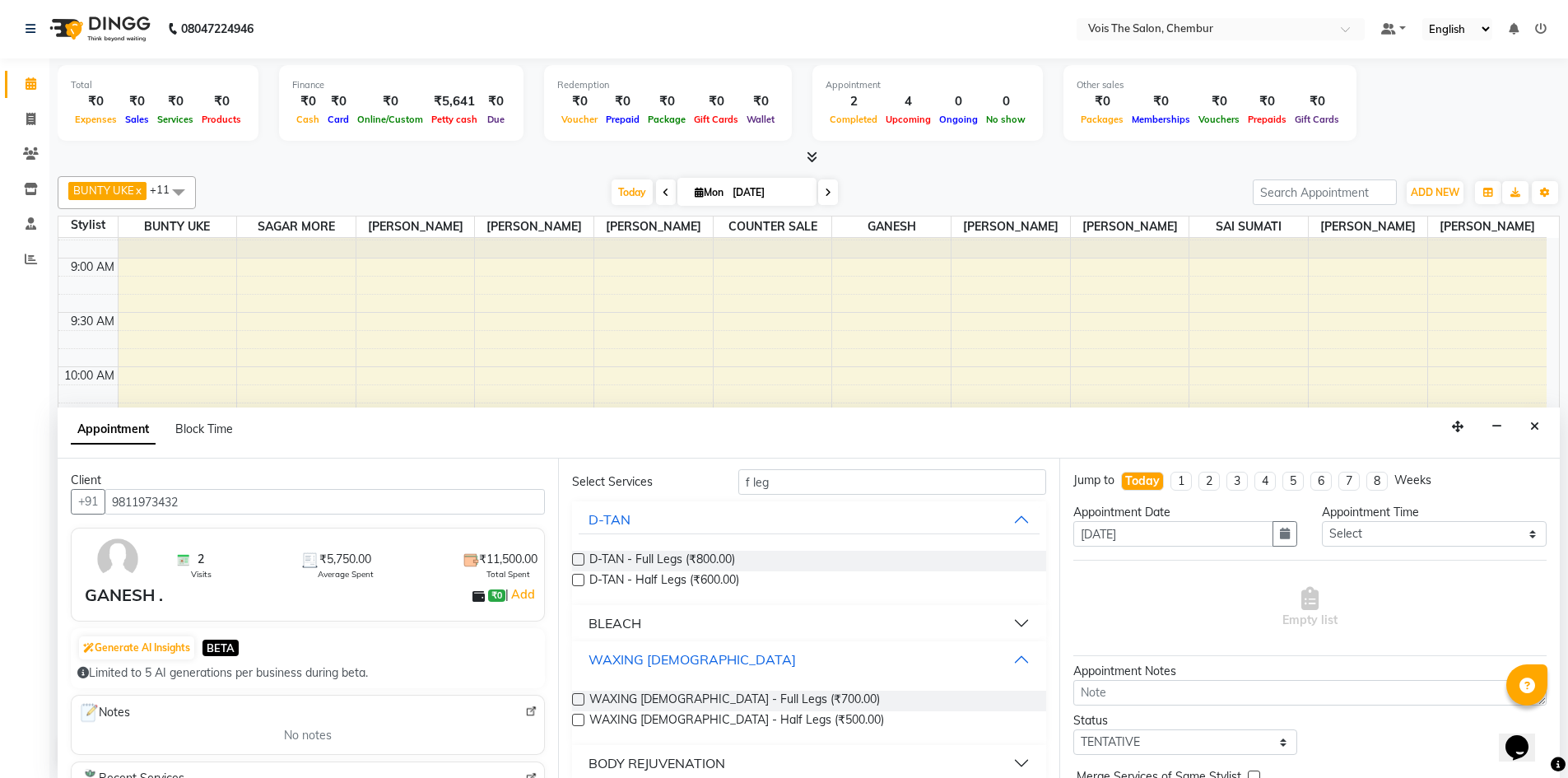
scroll to position [75, 0]
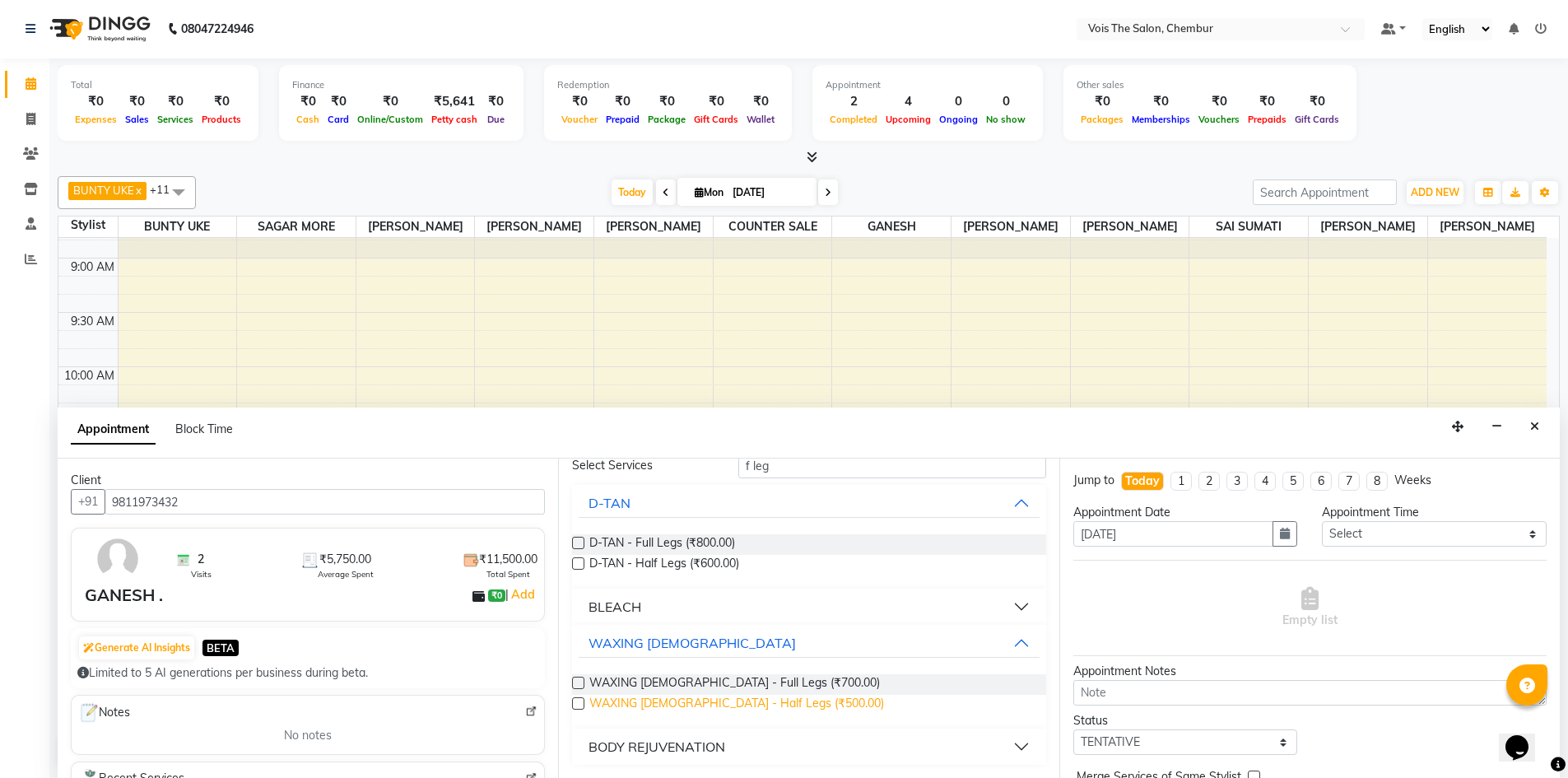
click at [649, 702] on span "WAXING [DEMOGRAPHIC_DATA] - Half Legs (₹500.00)" at bounding box center [736, 704] width 295 height 21
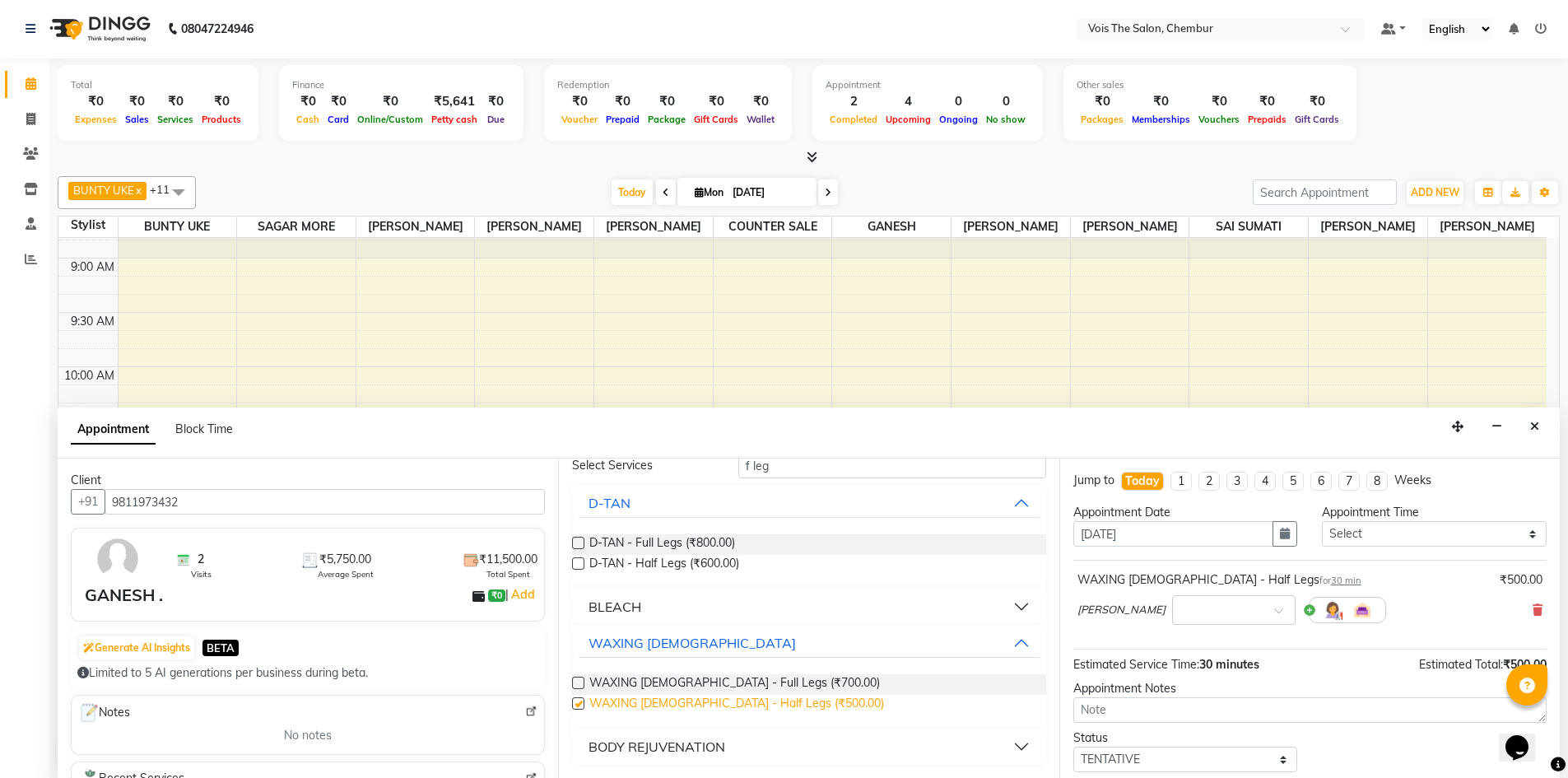
checkbox input "false"
click at [812, 473] on input "f leg" at bounding box center [893, 466] width 308 height 25
type input "f"
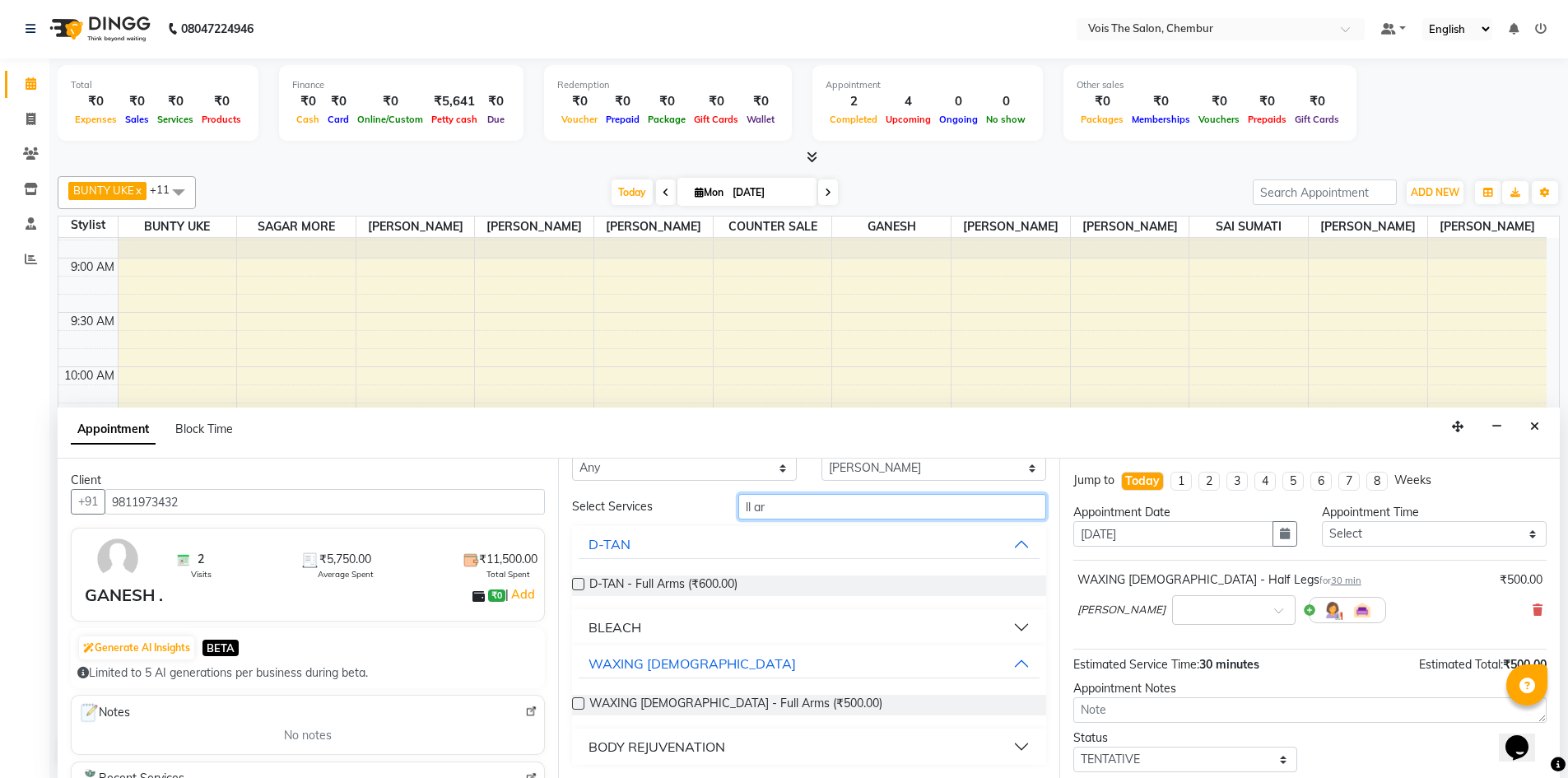
scroll to position [33, 0]
type input "ll ar"
click at [846, 701] on div "WAXING [DEMOGRAPHIC_DATA] - Full Arms (₹500.00)" at bounding box center [808, 704] width 473 height 21
click at [577, 701] on label at bounding box center [578, 703] width 13 height 13
click at [577, 701] on input "checkbox" at bounding box center [577, 705] width 11 height 11
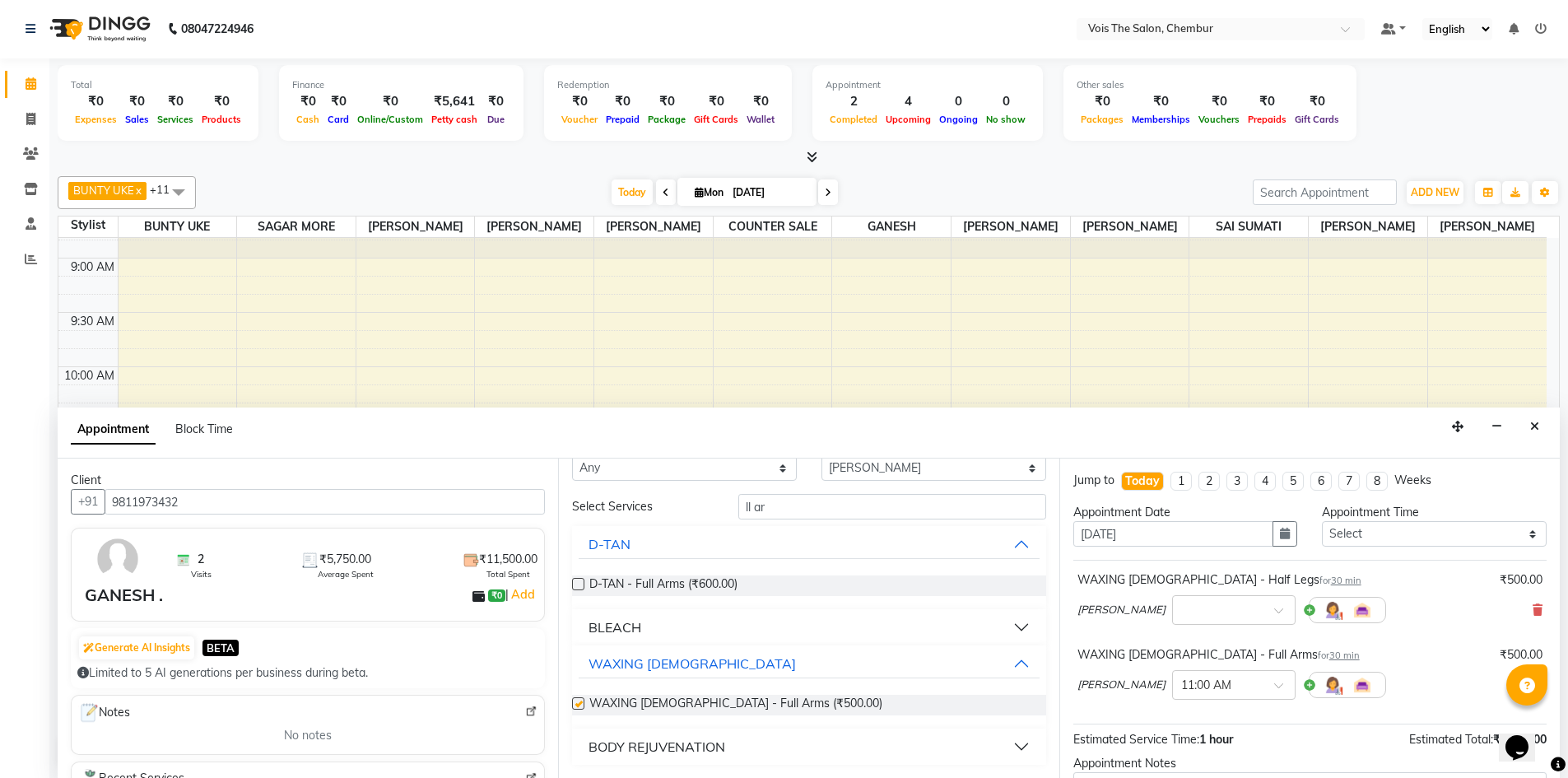
checkbox input "false"
click at [788, 509] on input "ll ar" at bounding box center [893, 506] width 308 height 25
type input "l"
type input "r arm"
click at [779, 707] on span "WAXING [DEMOGRAPHIC_DATA] - Underarms (₹300.00)" at bounding box center [739, 704] width 302 height 21
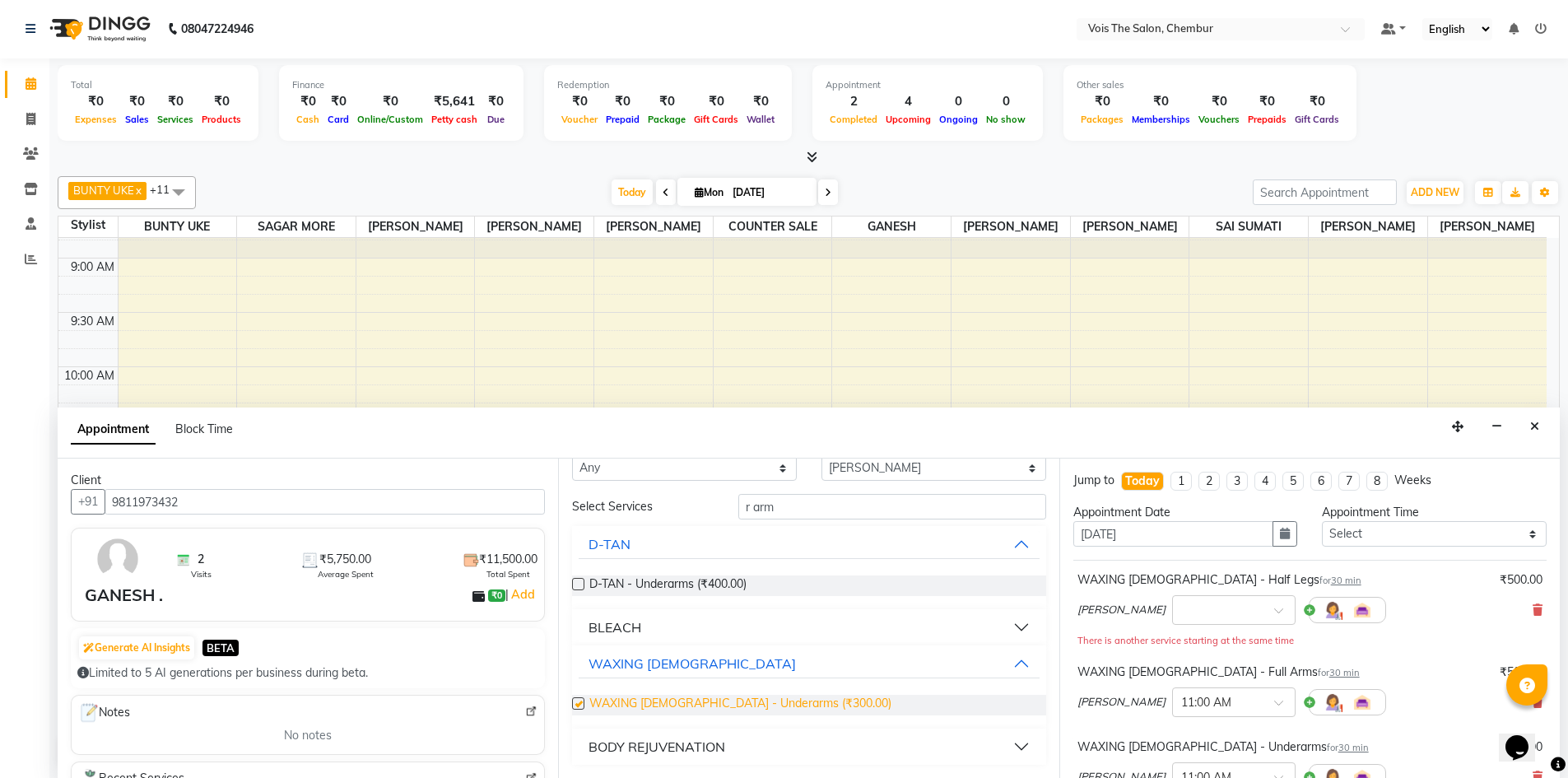
checkbox input "false"
click at [807, 507] on input "r arm" at bounding box center [893, 506] width 308 height 25
type input "r"
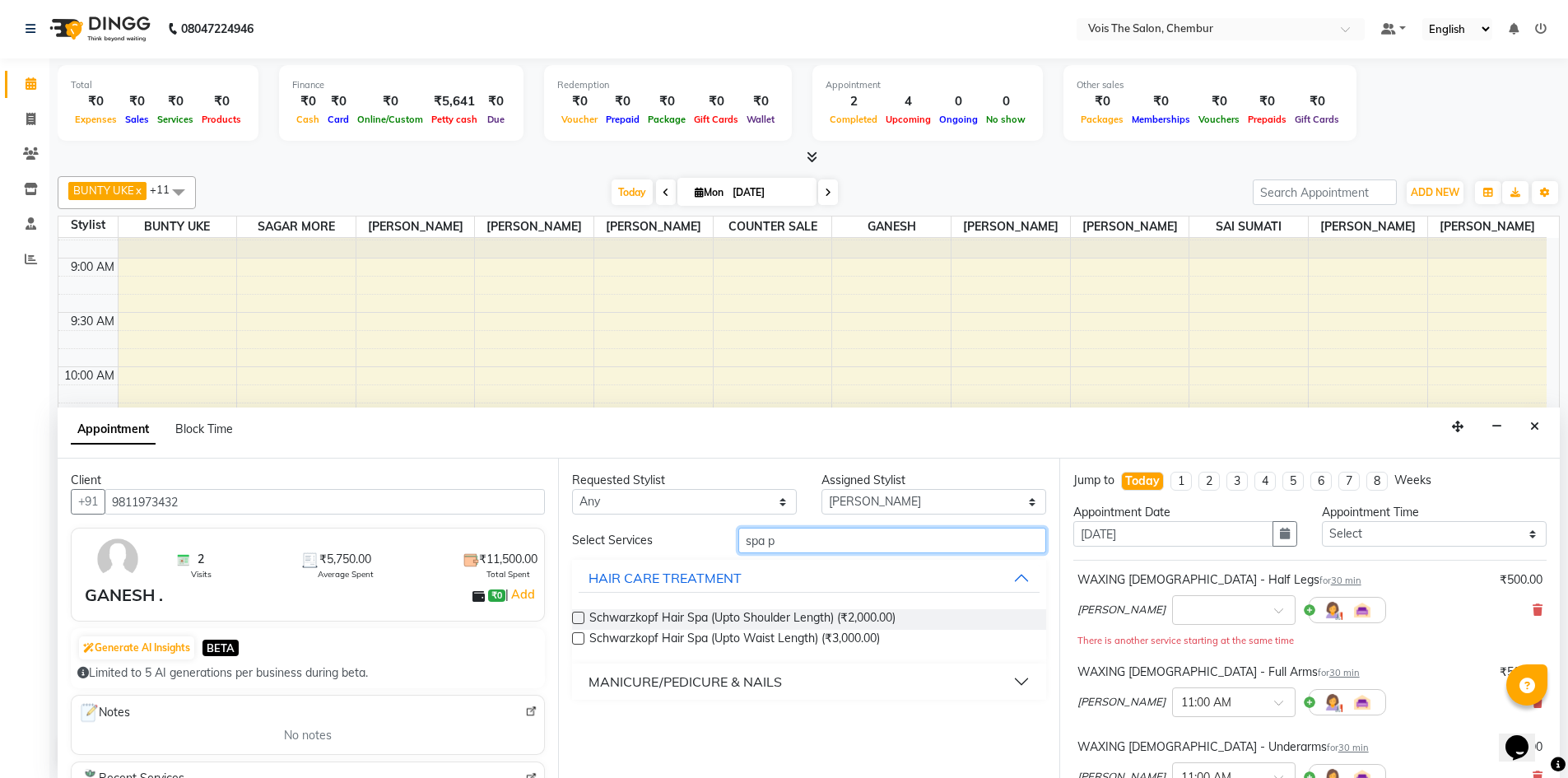
scroll to position [0, 0]
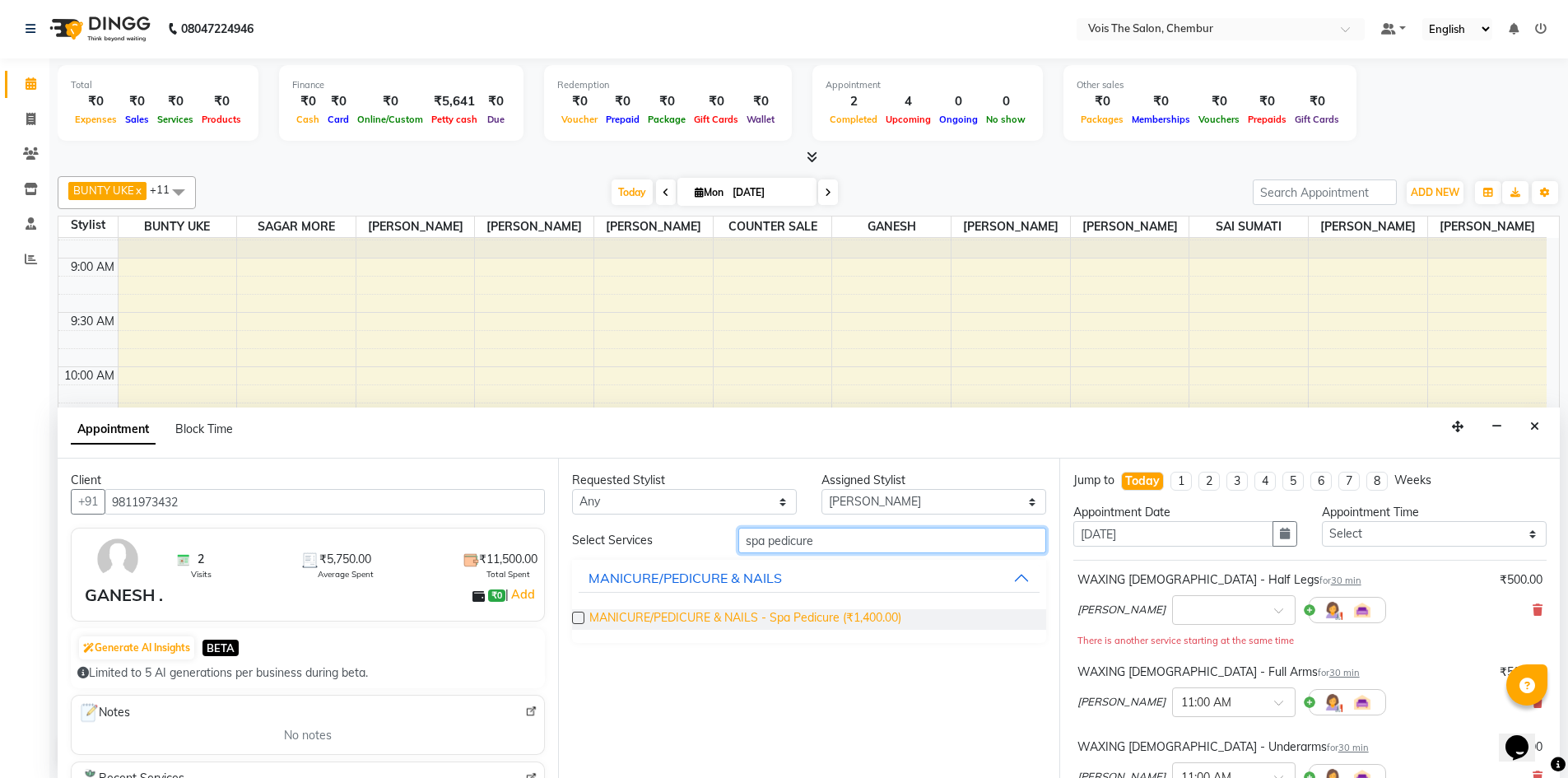
type input "spa pedicure"
click at [750, 619] on span "MANICURE/PEDICURE & NAILS - Spa Pedicure (₹1,400.00)" at bounding box center [745, 619] width 312 height 21
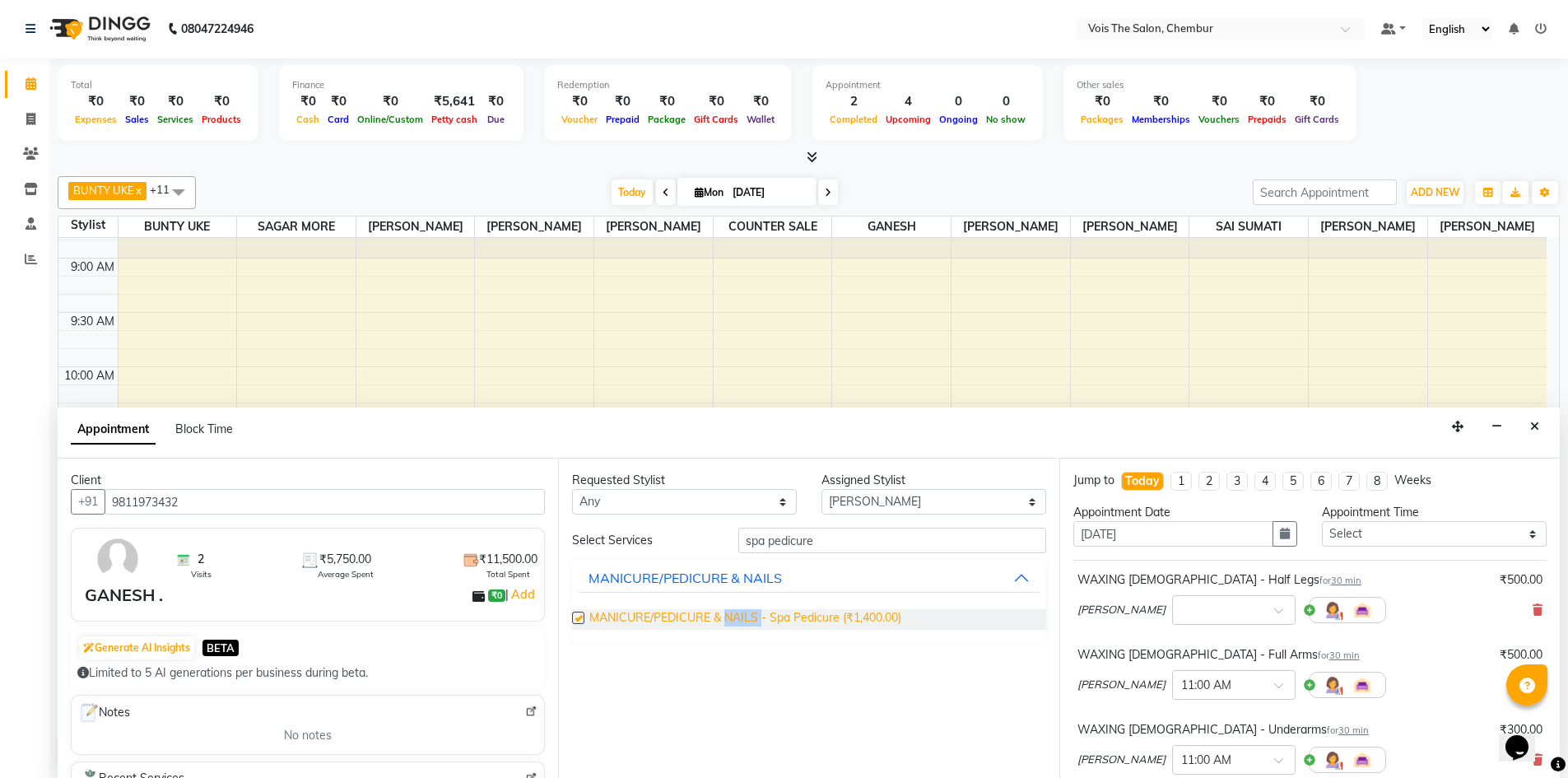
checkbox input "false"
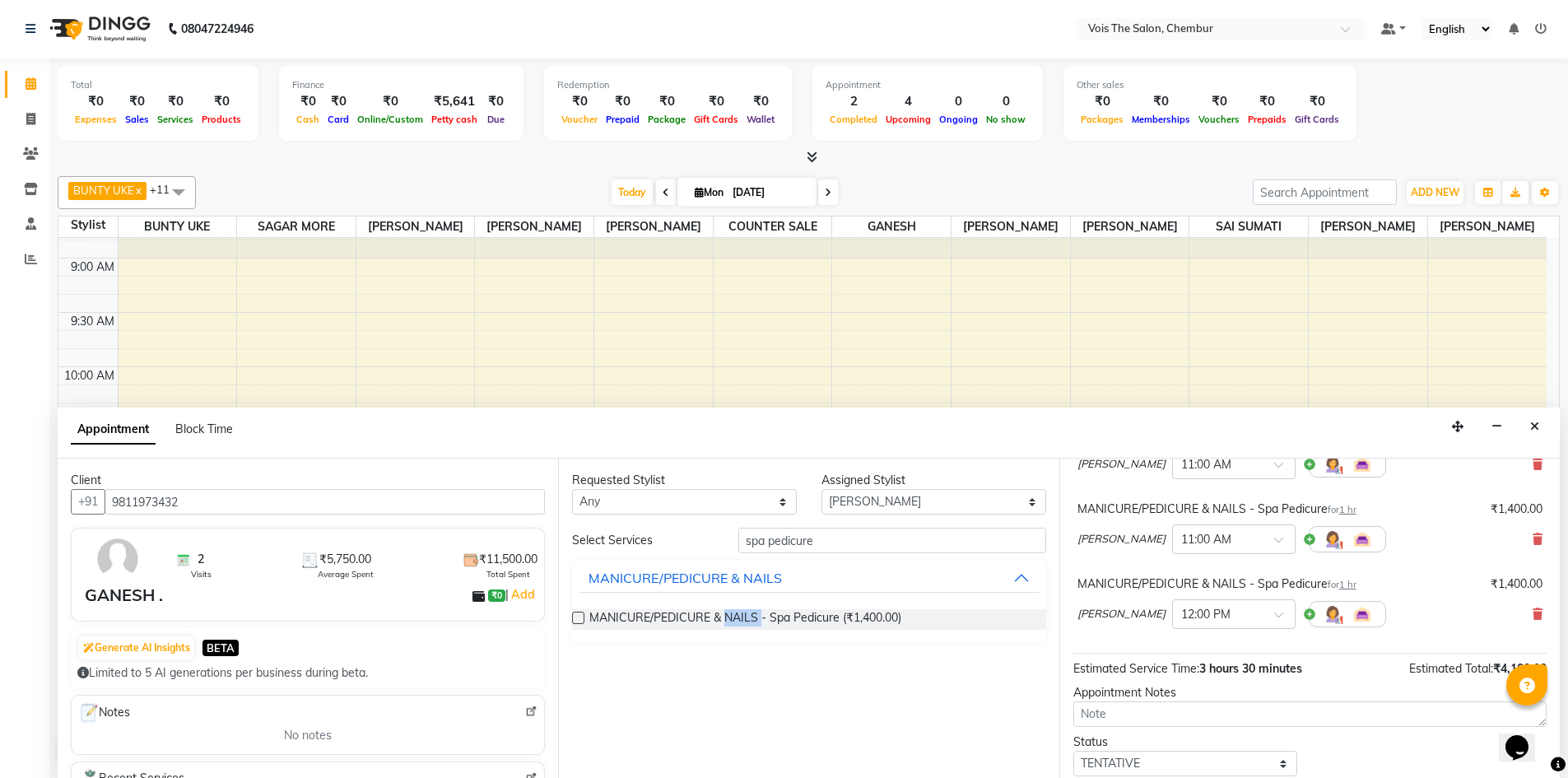
scroll to position [297, 0]
click at [1533, 614] on icon at bounding box center [1537, 612] width 10 height 12
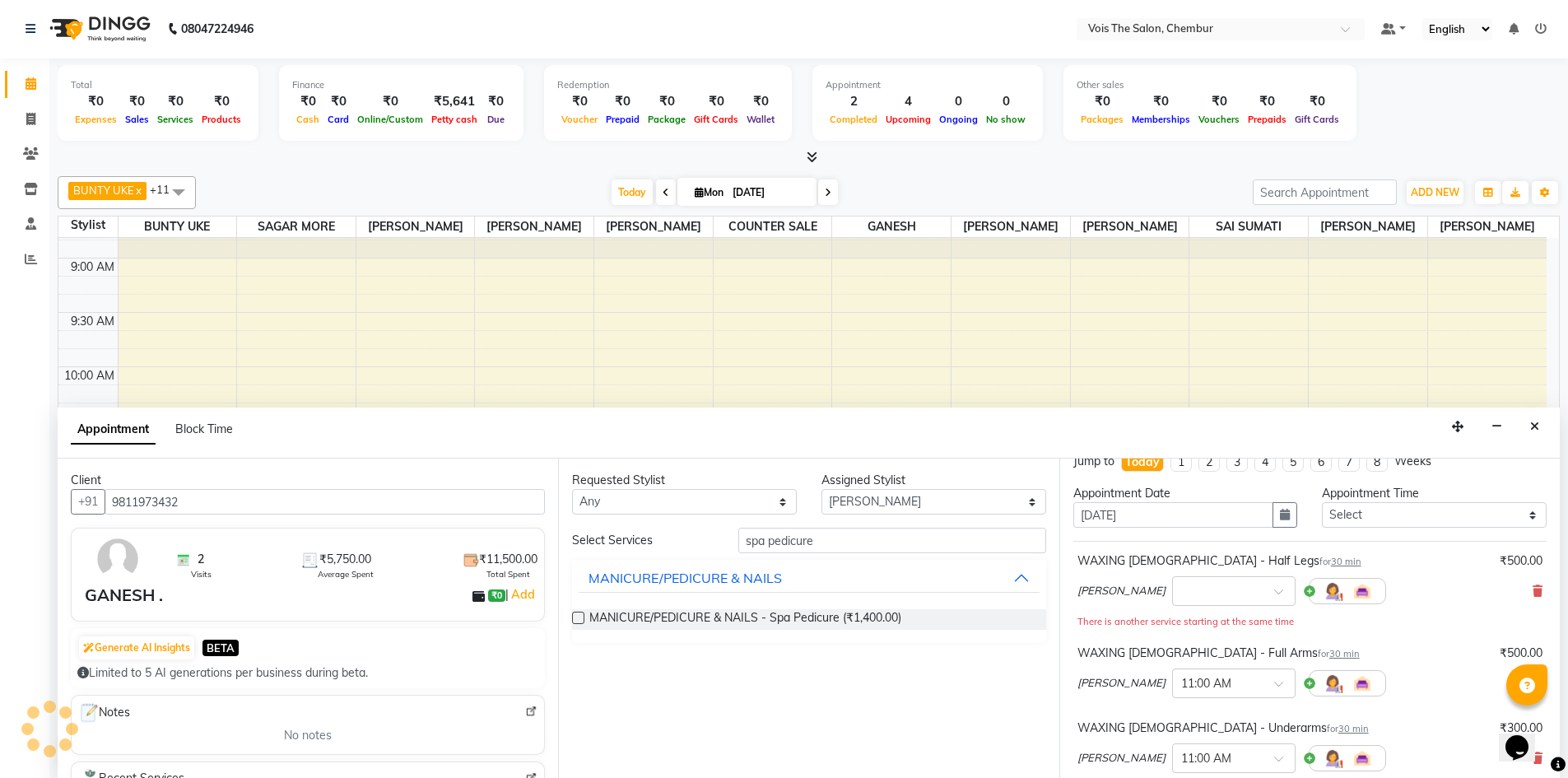
scroll to position [0, 0]
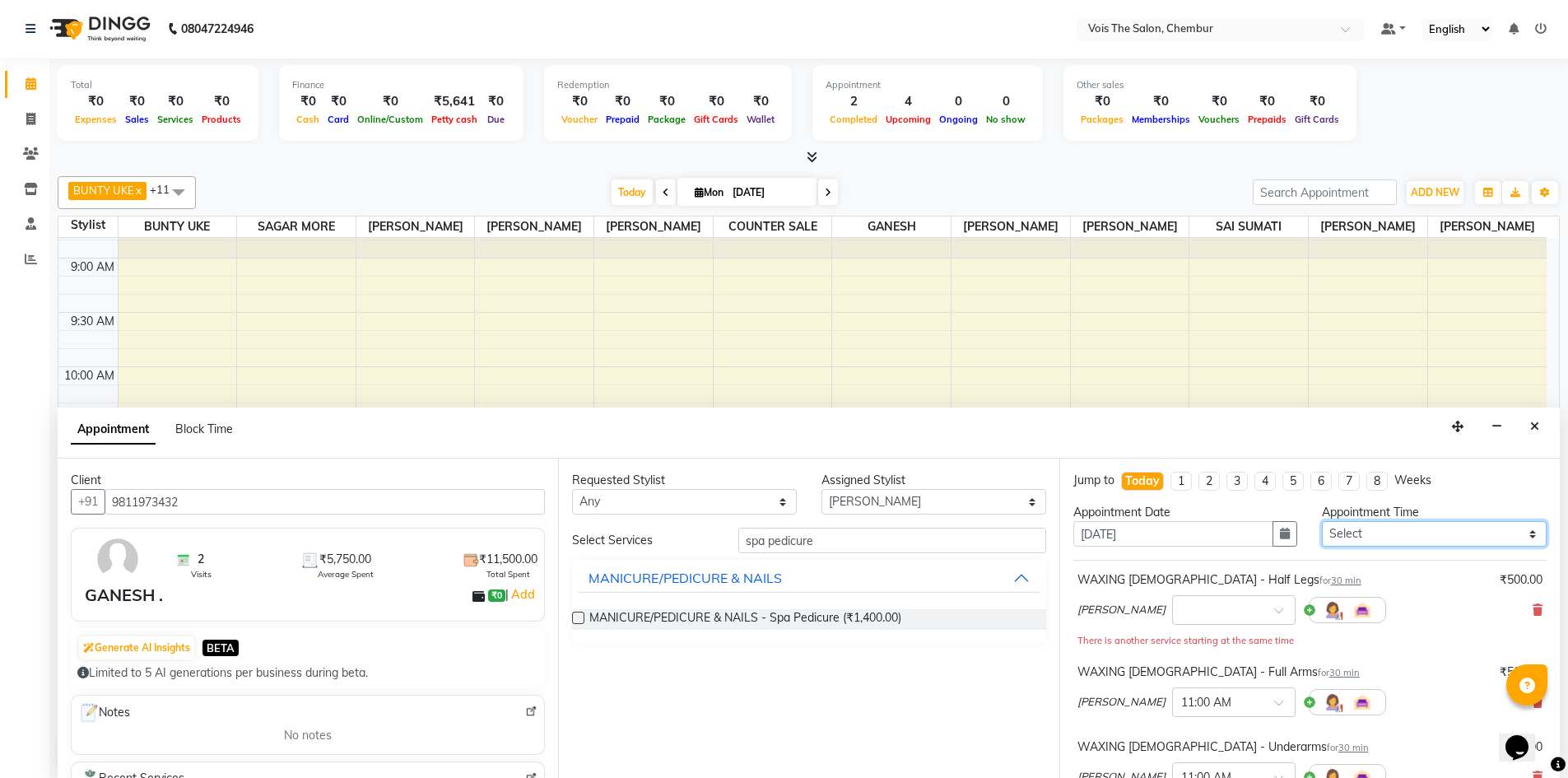
click at [1412, 532] on select "Select 09:00 AM 10:00 AM 11:00 AM 12:00 PM 01:00 PM 02:00 PM 03:00 PM 04:00 PM …" at bounding box center [1434, 533] width 224 height 25
click at [1401, 536] on select "Select 09:00 AM 10:00 AM 11:00 AM 12:00 PM 01:00 PM 02:00 PM 03:00 PM 04:00 PM …" at bounding box center [1434, 533] width 224 height 25
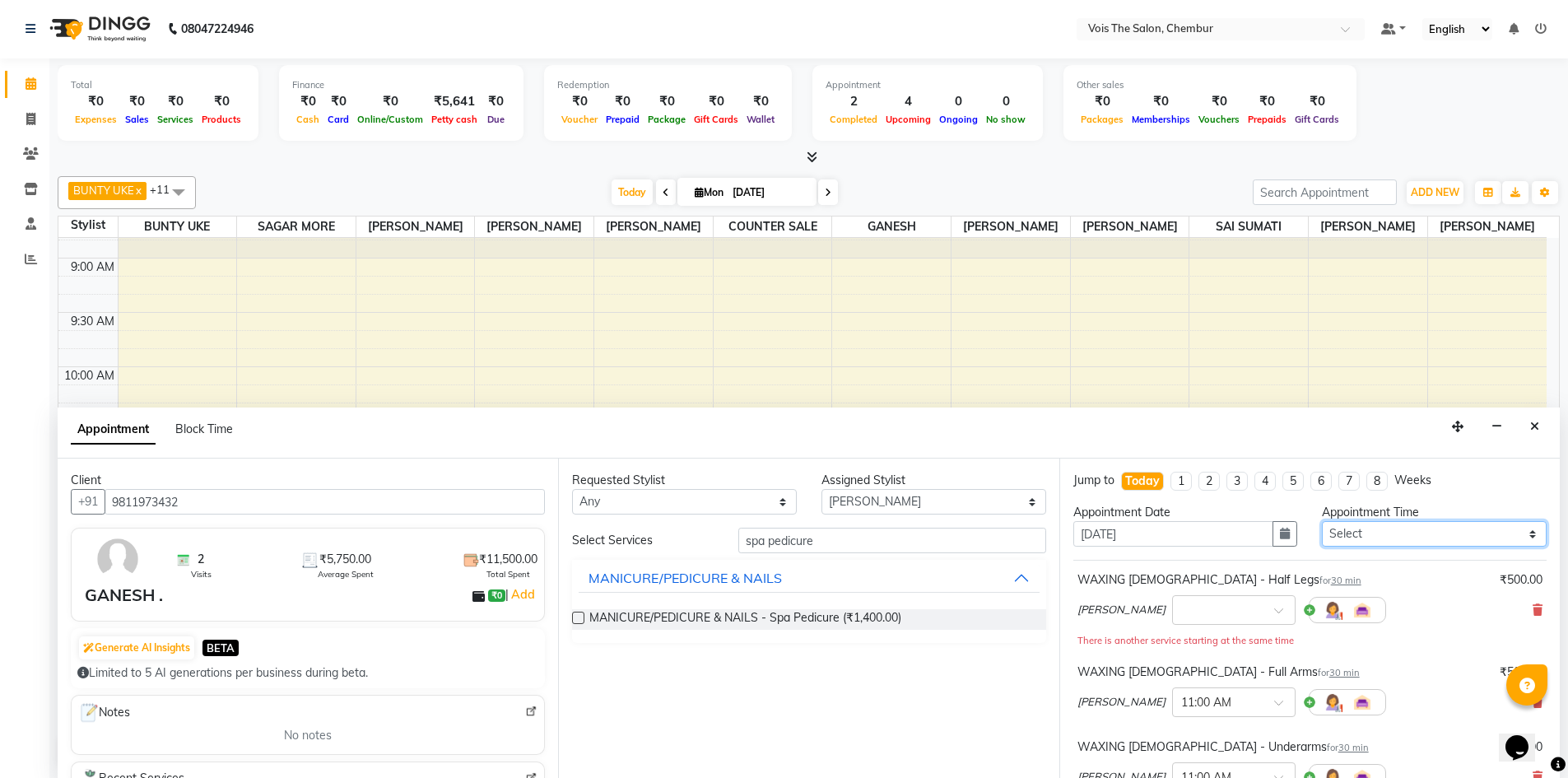
click at [1401, 536] on select "Select 09:00 AM 10:00 AM 11:00 AM 12:00 PM 01:00 PM 02:00 PM 03:00 PM 04:00 PM …" at bounding box center [1434, 533] width 224 height 25
click at [1322, 520] on select "Select 09:00 AM 10:00 AM 11:00 AM 12:00 PM 01:00 PM 02:00 PM 03:00 PM 04:00 PM …" at bounding box center [1434, 533] width 224 height 25
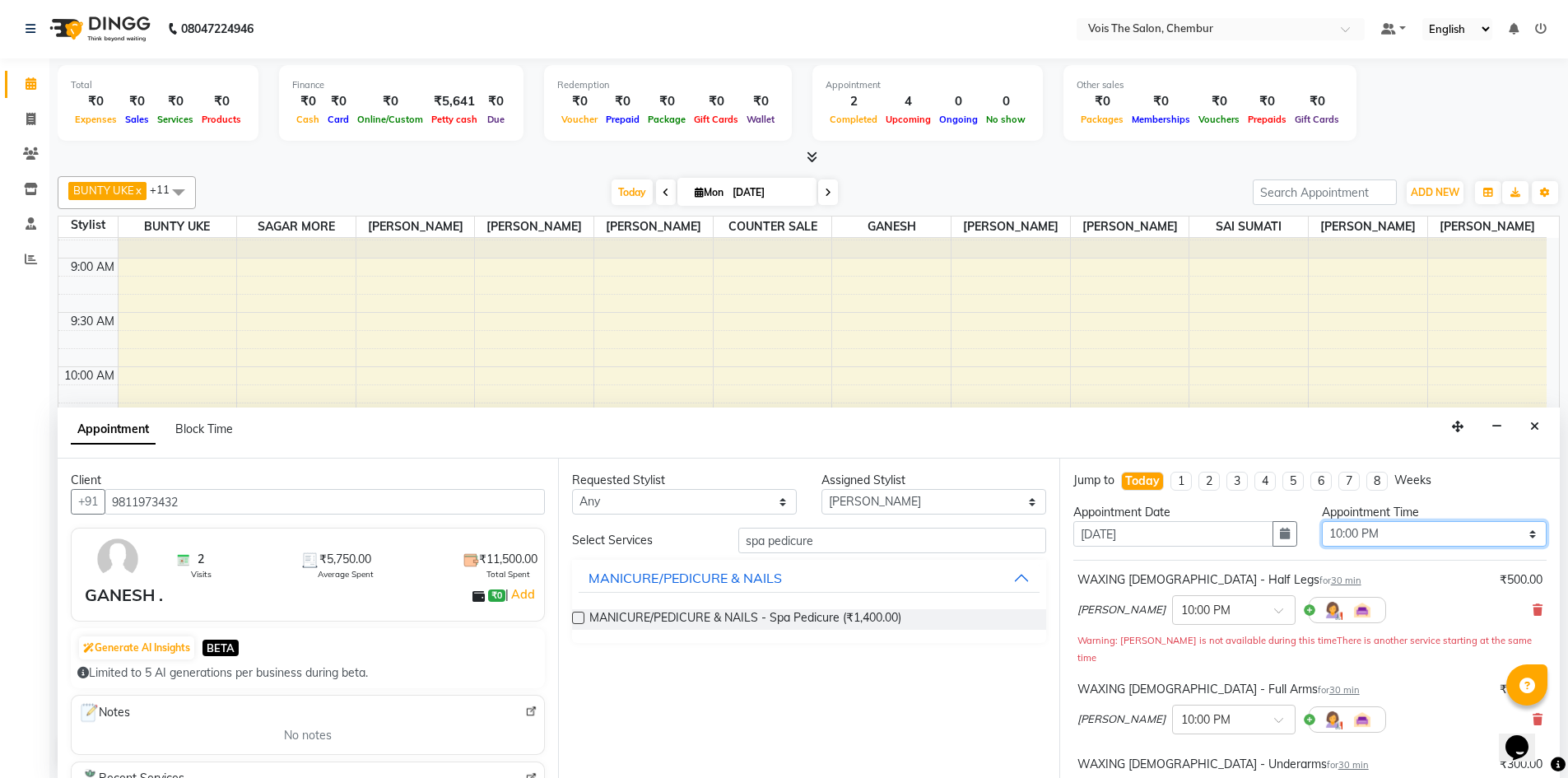
click at [1409, 530] on select "Select 09:00 AM 10:00 AM 11:00 AM 12:00 PM 01:00 PM 02:00 PM 03:00 PM 04:00 PM …" at bounding box center [1434, 533] width 224 height 25
click at [1518, 535] on select "Select 09:00 AM 10:00 AM 11:00 AM 12:00 PM 01:00 PM 02:00 PM 03:00 PM 04:00 PM …" at bounding box center [1434, 533] width 224 height 25
click at [1385, 532] on select "Select 09:00 AM 10:00 AM 11:00 AM 12:00 PM 01:00 PM 02:00 PM 03:00 PM 04:00 PM …" at bounding box center [1434, 533] width 224 height 25
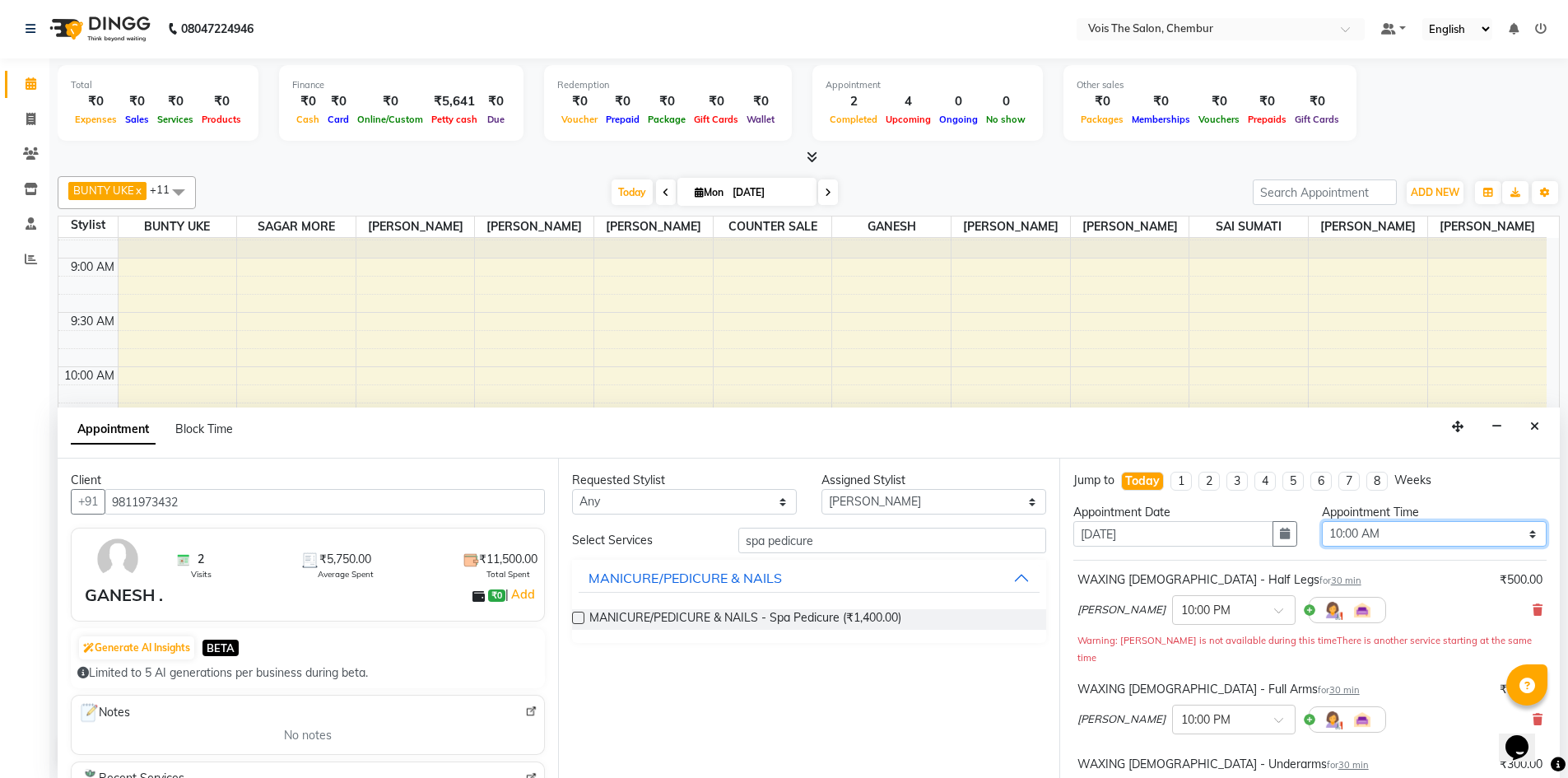
click at [1322, 520] on select "Select 09:00 AM 10:00 AM 11:00 AM 12:00 PM 01:00 PM 02:00 PM 03:00 PM 04:00 PM …" at bounding box center [1434, 533] width 224 height 25
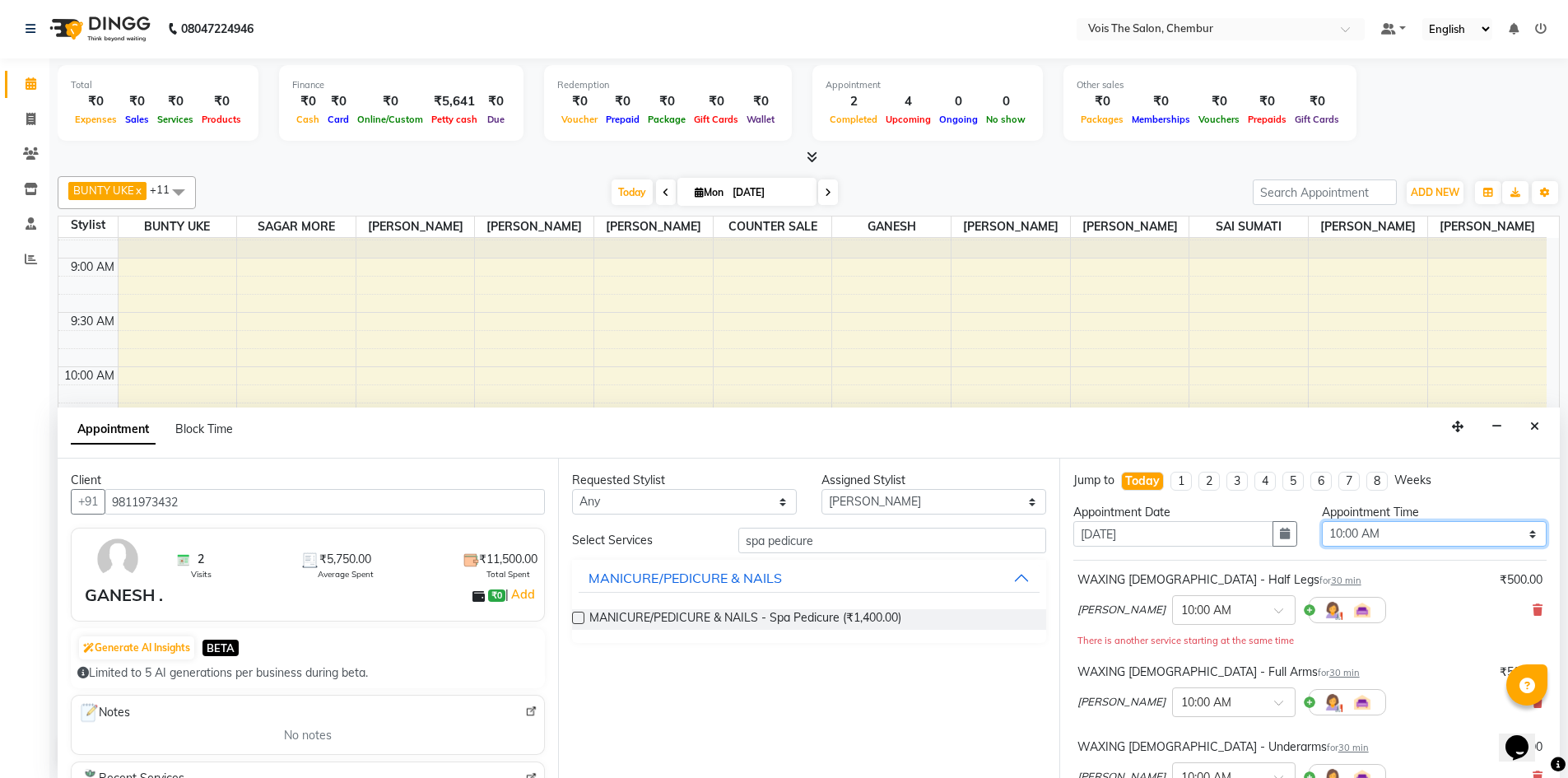
click at [1515, 534] on select "Select 09:00 AM 10:00 AM 11:00 AM 12:00 PM 01:00 PM 02:00 PM 03:00 PM 04:00 PM …" at bounding box center [1434, 533] width 224 height 25
click at [1322, 520] on select "Select 09:00 AM 10:00 AM 11:00 AM 12:00 PM 01:00 PM 02:00 PM 03:00 PM 04:00 PM …" at bounding box center [1434, 533] width 224 height 25
click at [1518, 536] on select "Select 09:00 AM 10:00 AM 11:00 AM 12:00 PM 01:00 PM 02:00 PM 03:00 PM 04:00 PM …" at bounding box center [1434, 533] width 224 height 25
select select "540"
click at [1322, 520] on select "Select 09:00 AM 10:00 AM 11:00 AM 12:00 PM 01:00 PM 02:00 PM 03:00 PM 04:00 PM …" at bounding box center [1434, 533] width 224 height 25
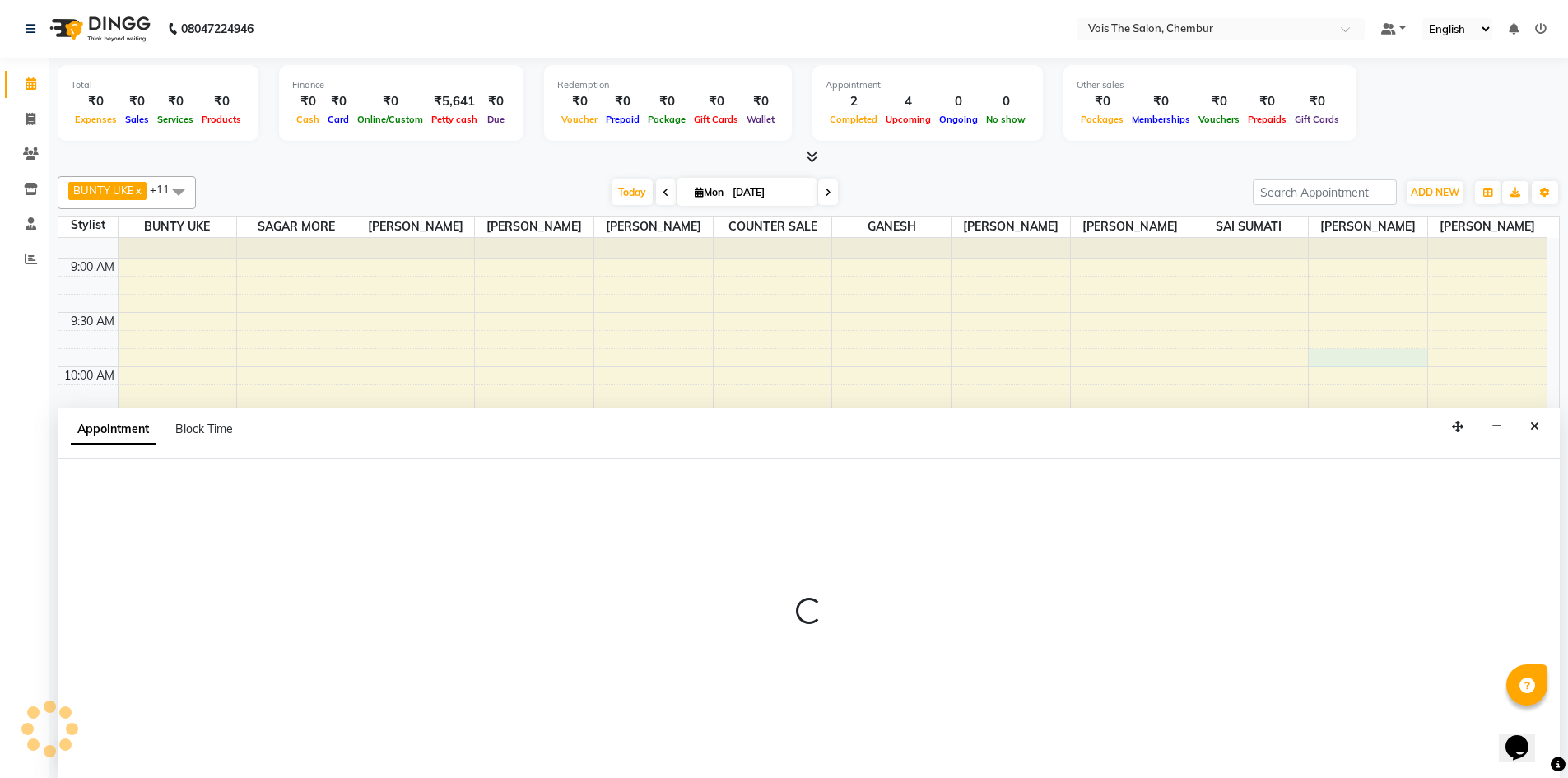
select select "89611"
select select "tentative"
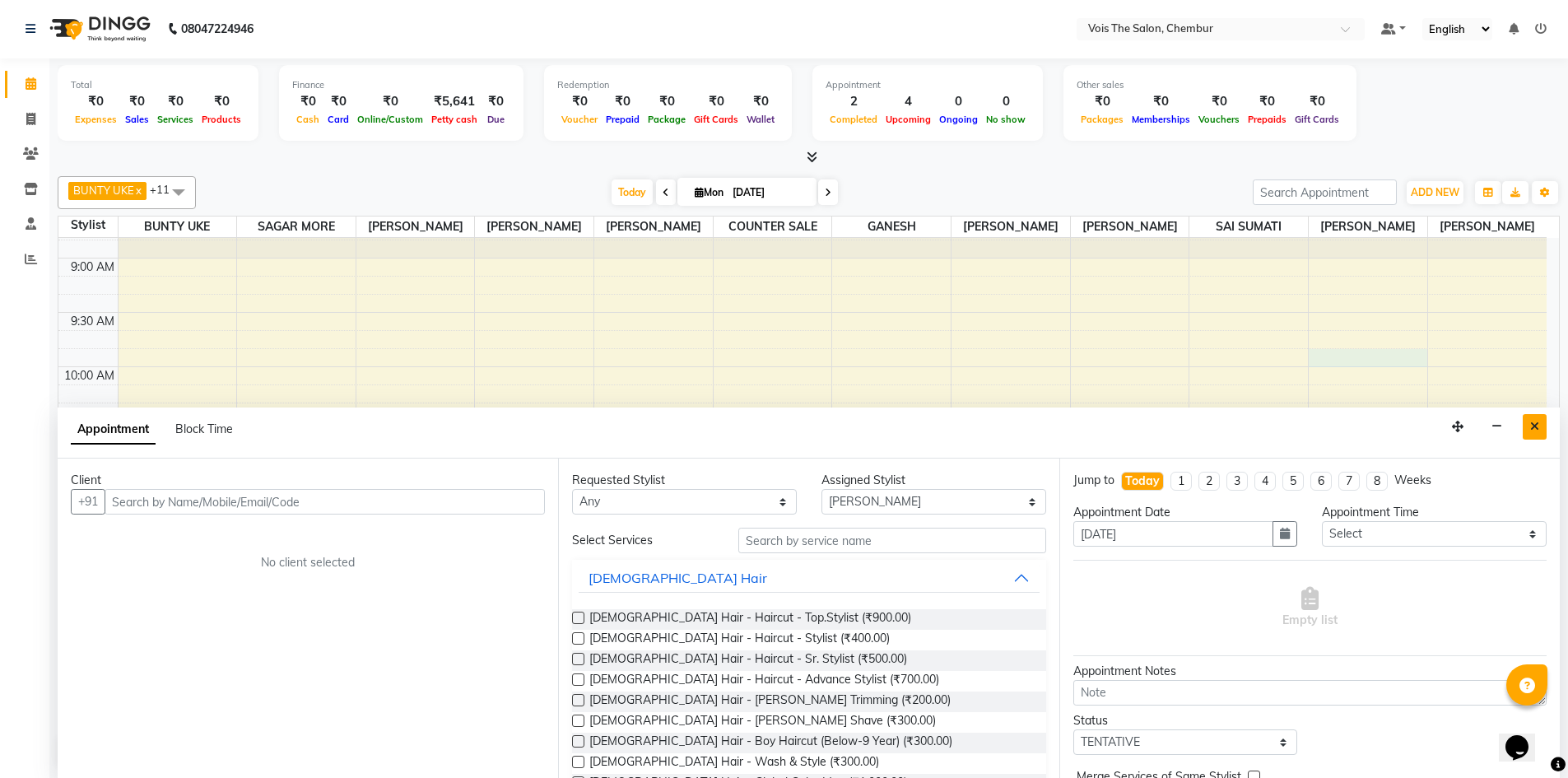
click at [1539, 426] on button "Close" at bounding box center [1535, 427] width 24 height 25
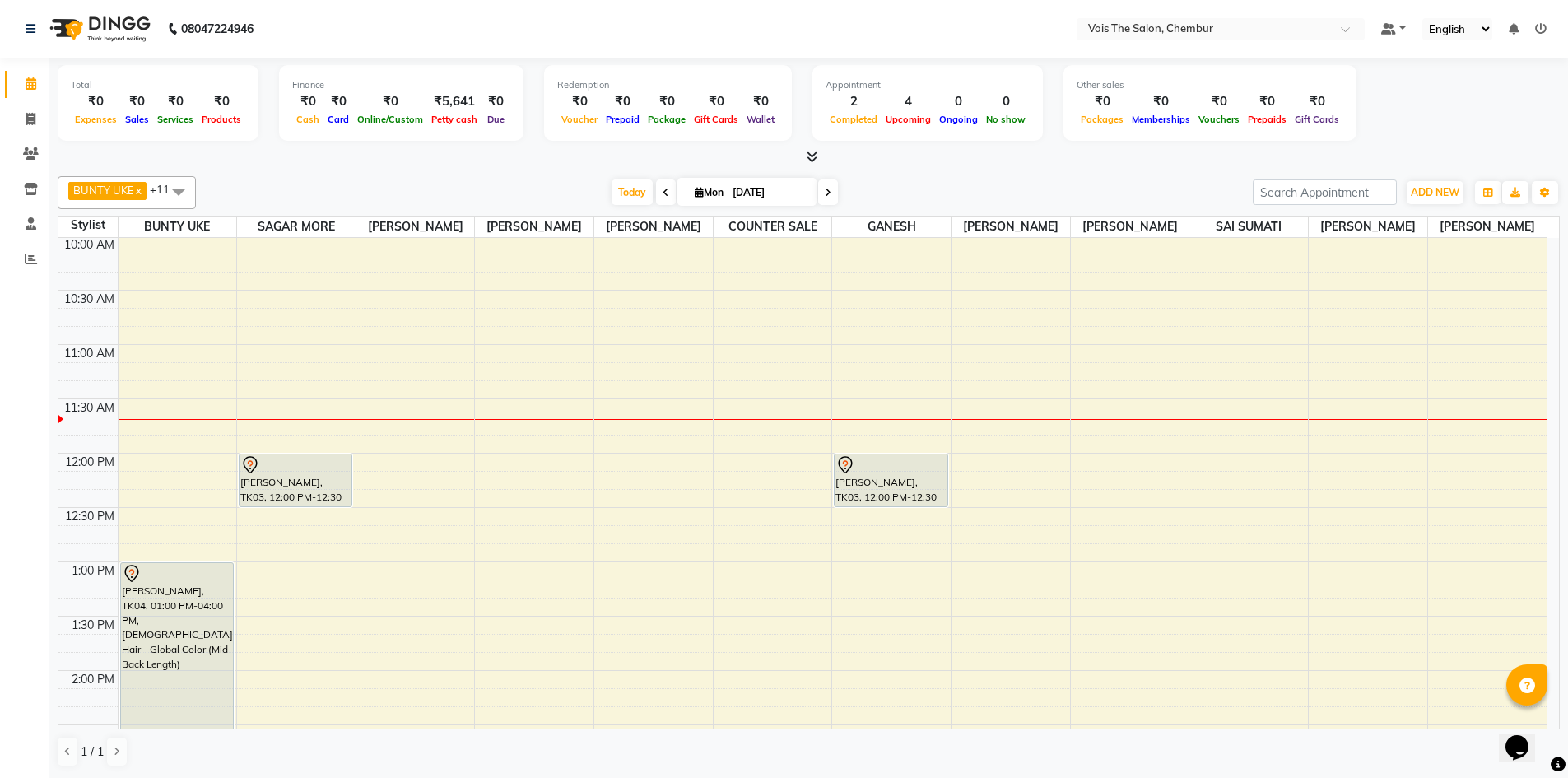
scroll to position [217, 0]
select select "79330"
select select "tentative"
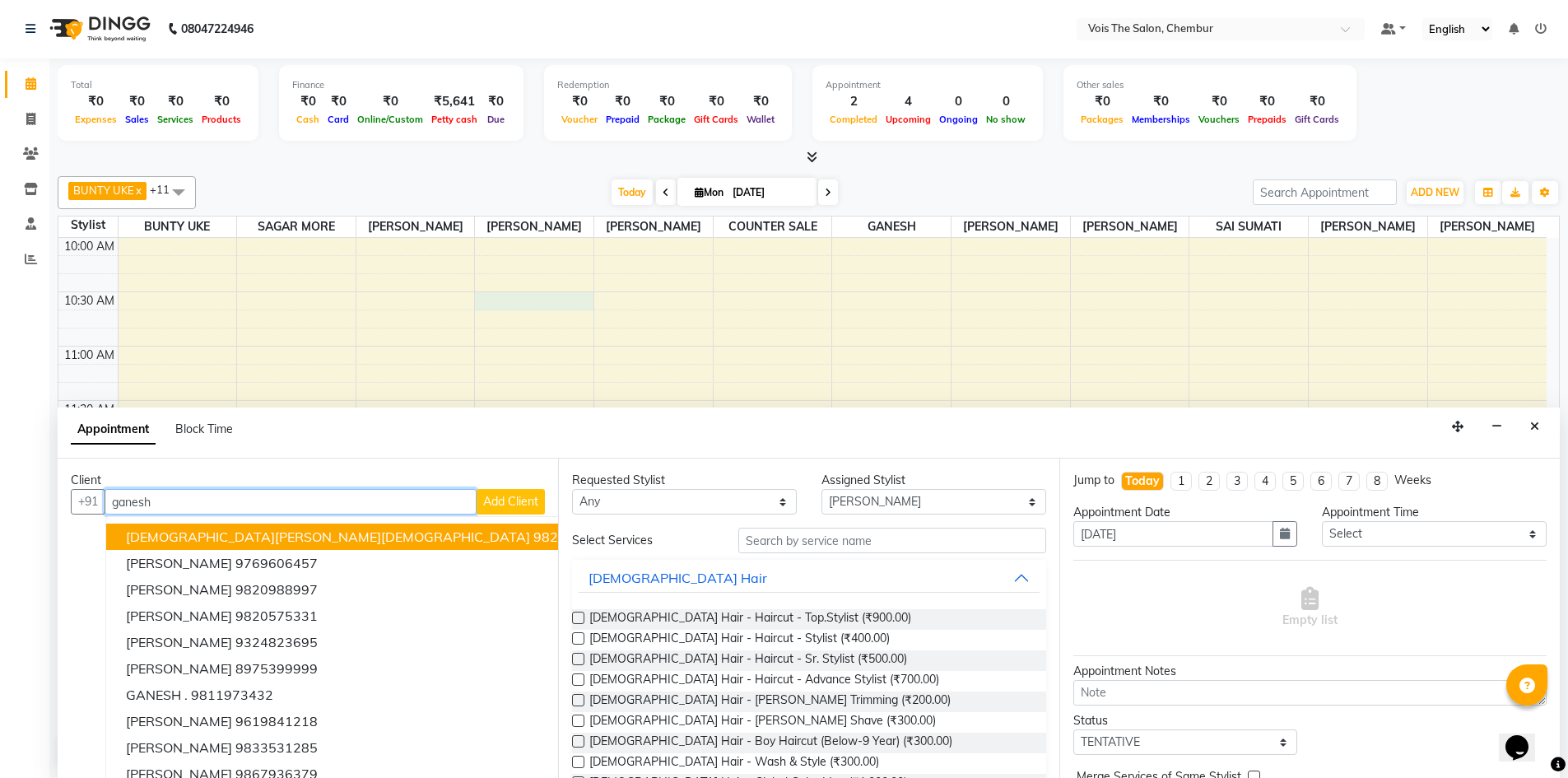
scroll to position [16, 0]
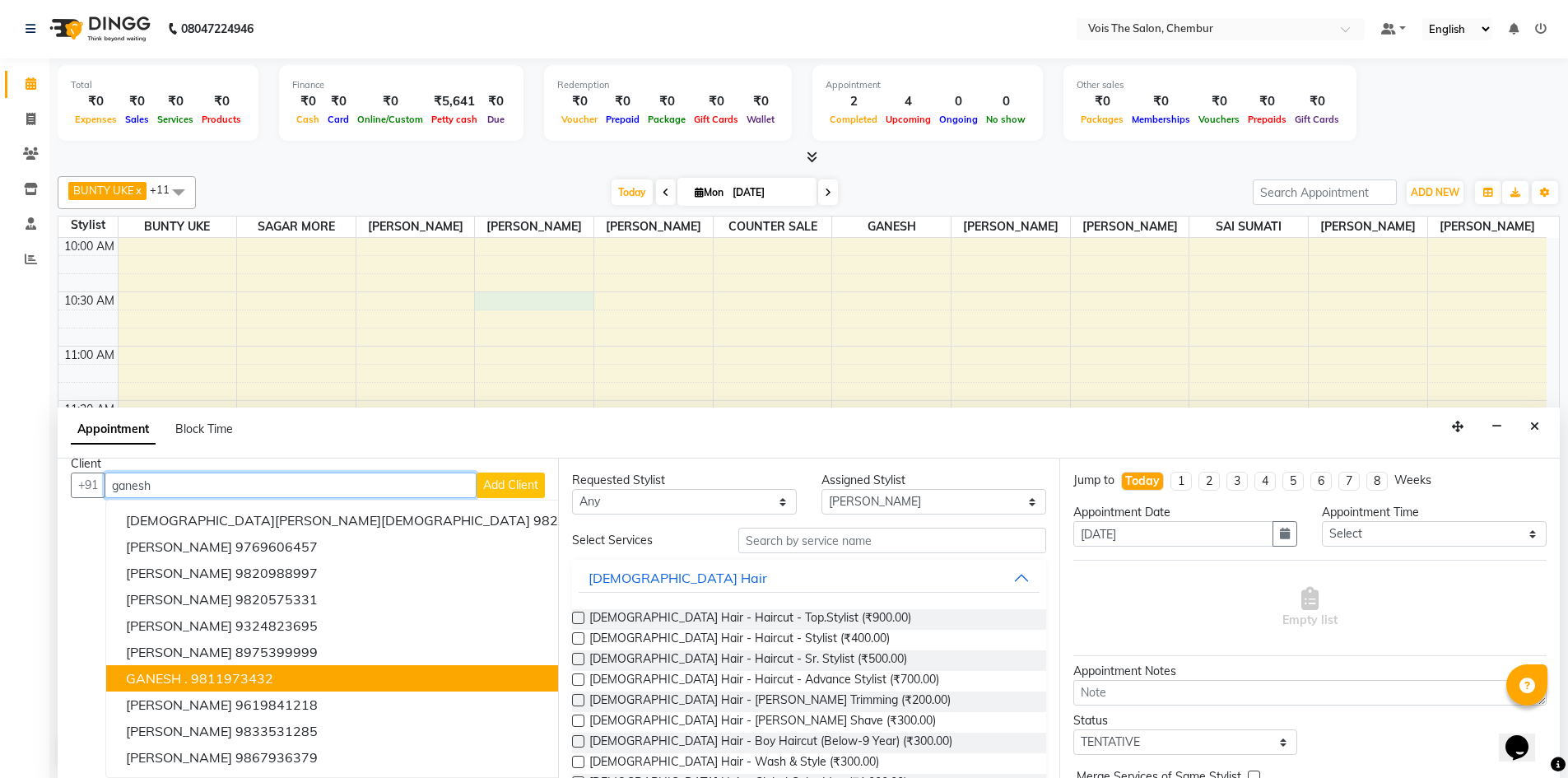
click at [140, 674] on span "GANESH ." at bounding box center [157, 678] width 62 height 16
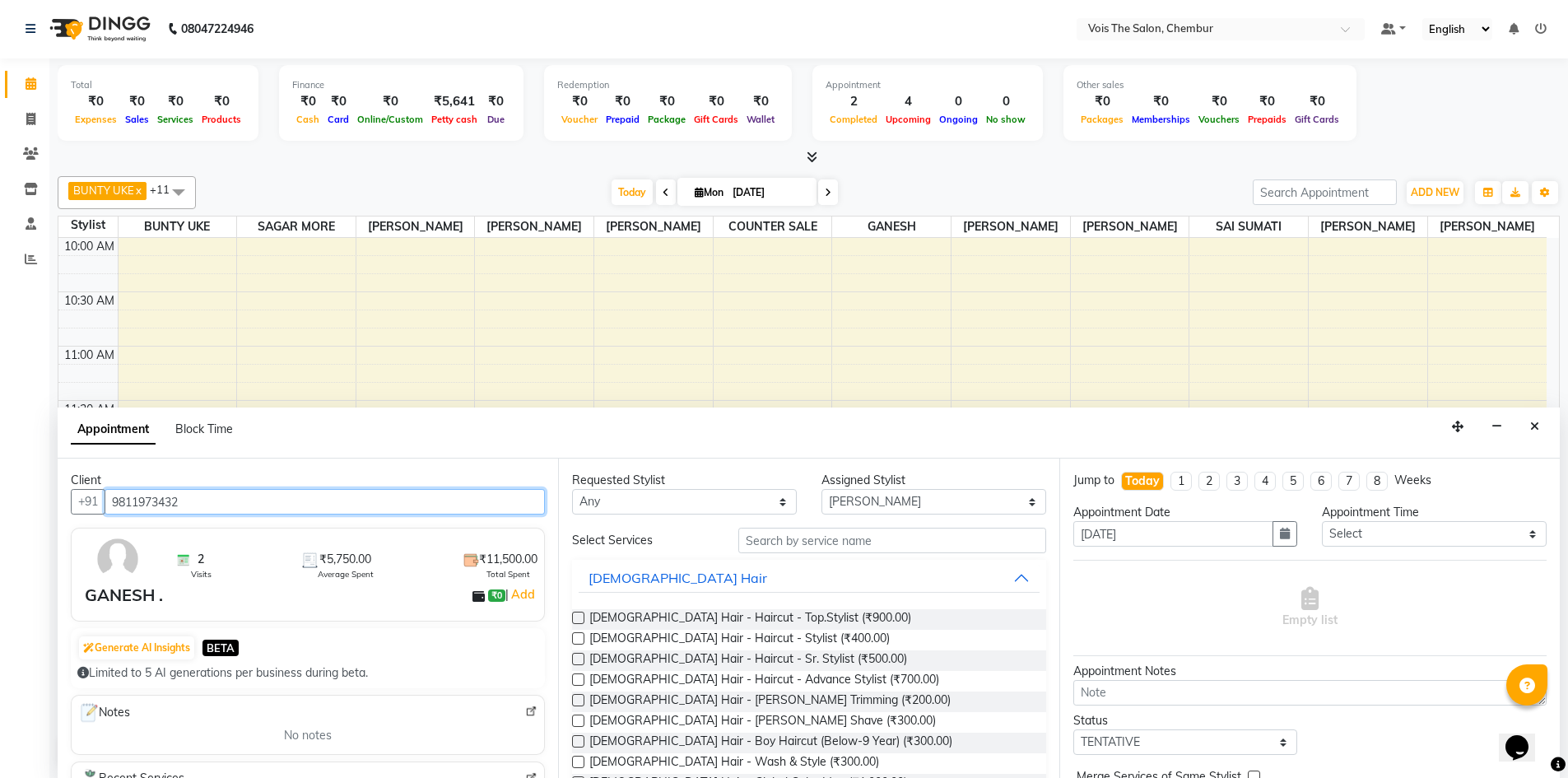
type input "9811973432"
click at [782, 544] on input "text" at bounding box center [893, 540] width 308 height 25
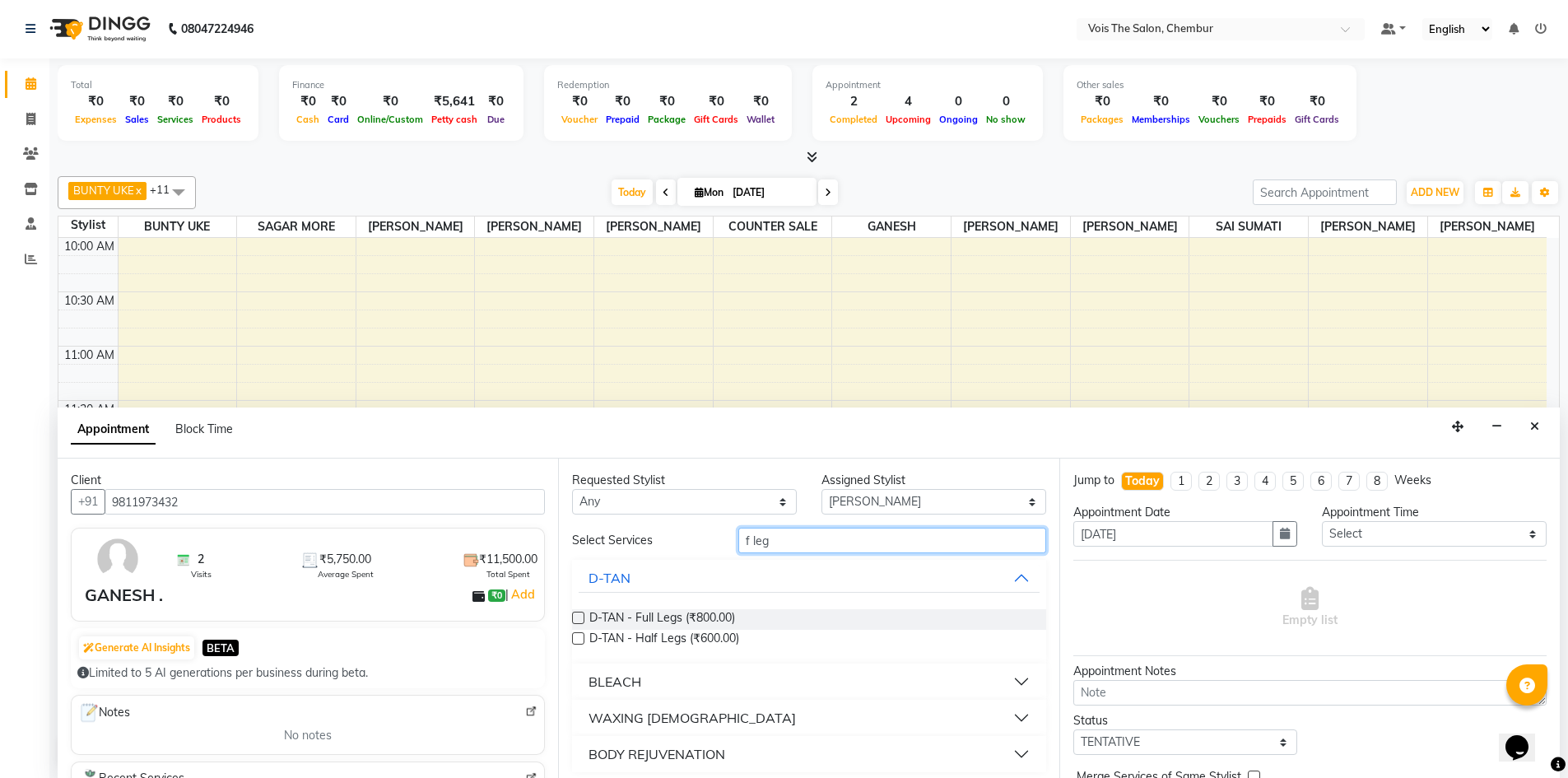
type input "f leg"
click at [1008, 578] on button "D-TAN" at bounding box center [808, 577] width 460 height 30
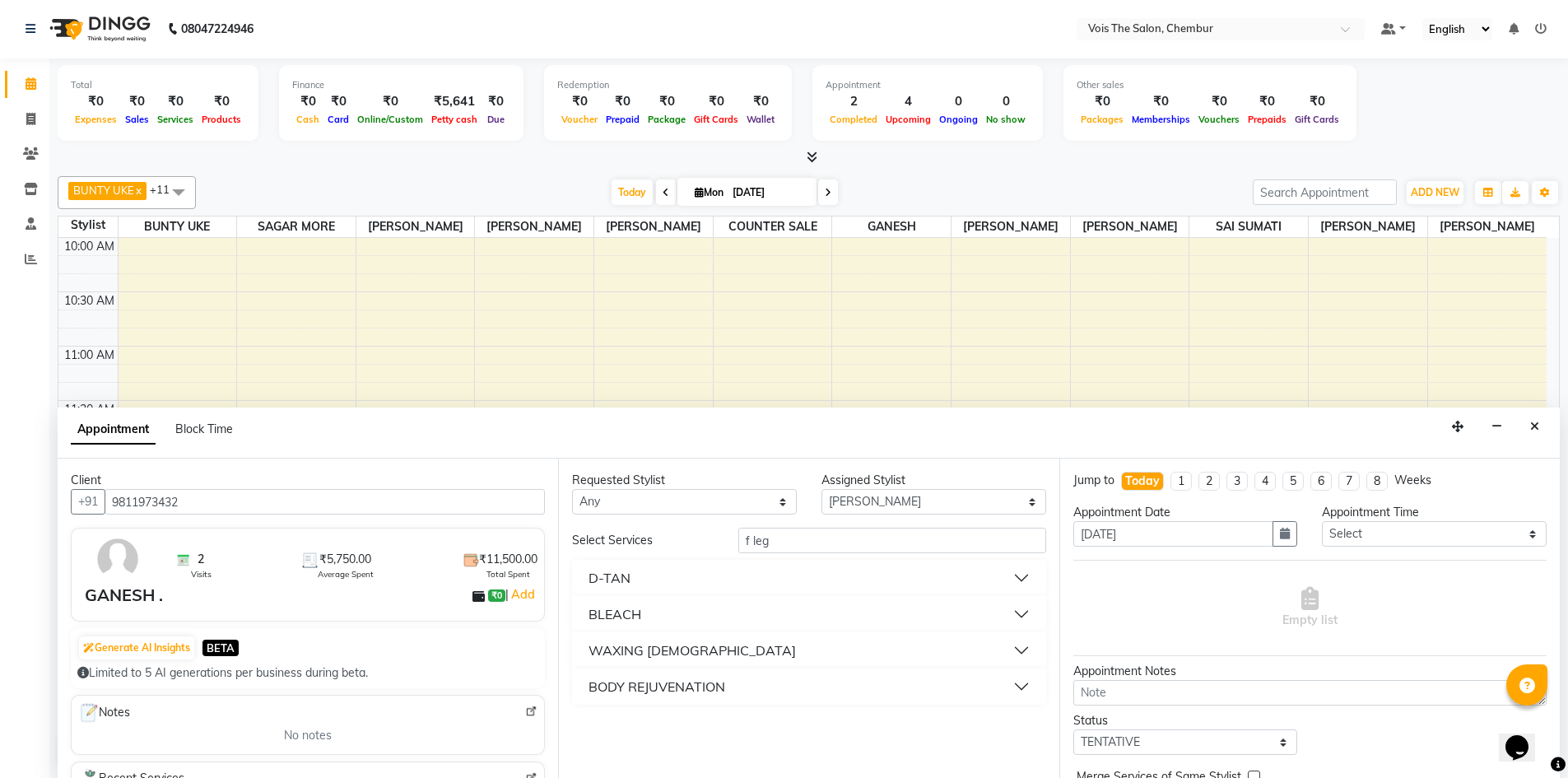
click at [1019, 650] on button "WAXING [DEMOGRAPHIC_DATA]" at bounding box center [808, 650] width 460 height 30
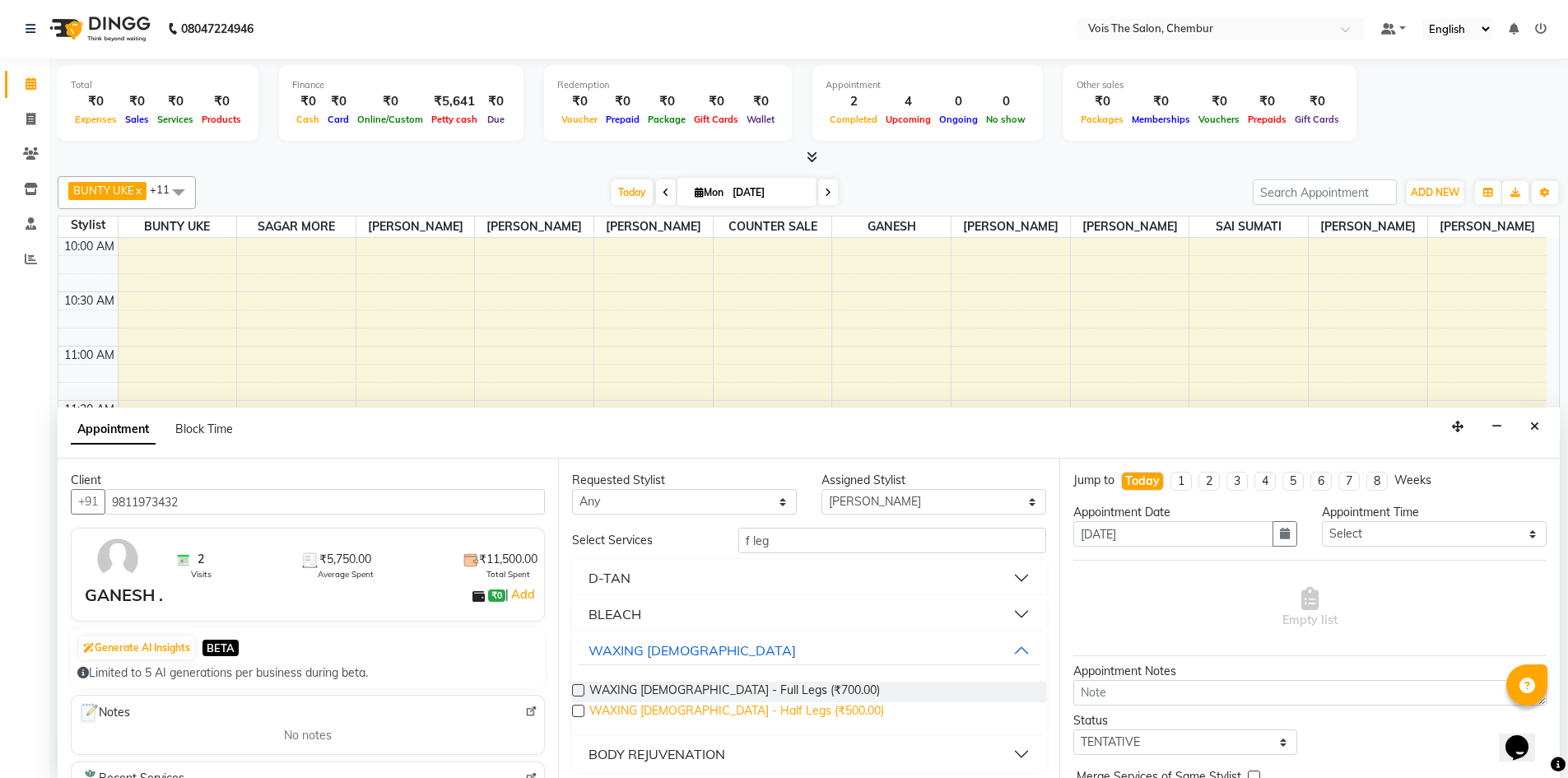
click at [789, 709] on span "WAXING [DEMOGRAPHIC_DATA] - Half Legs (₹500.00)" at bounding box center [736, 712] width 295 height 21
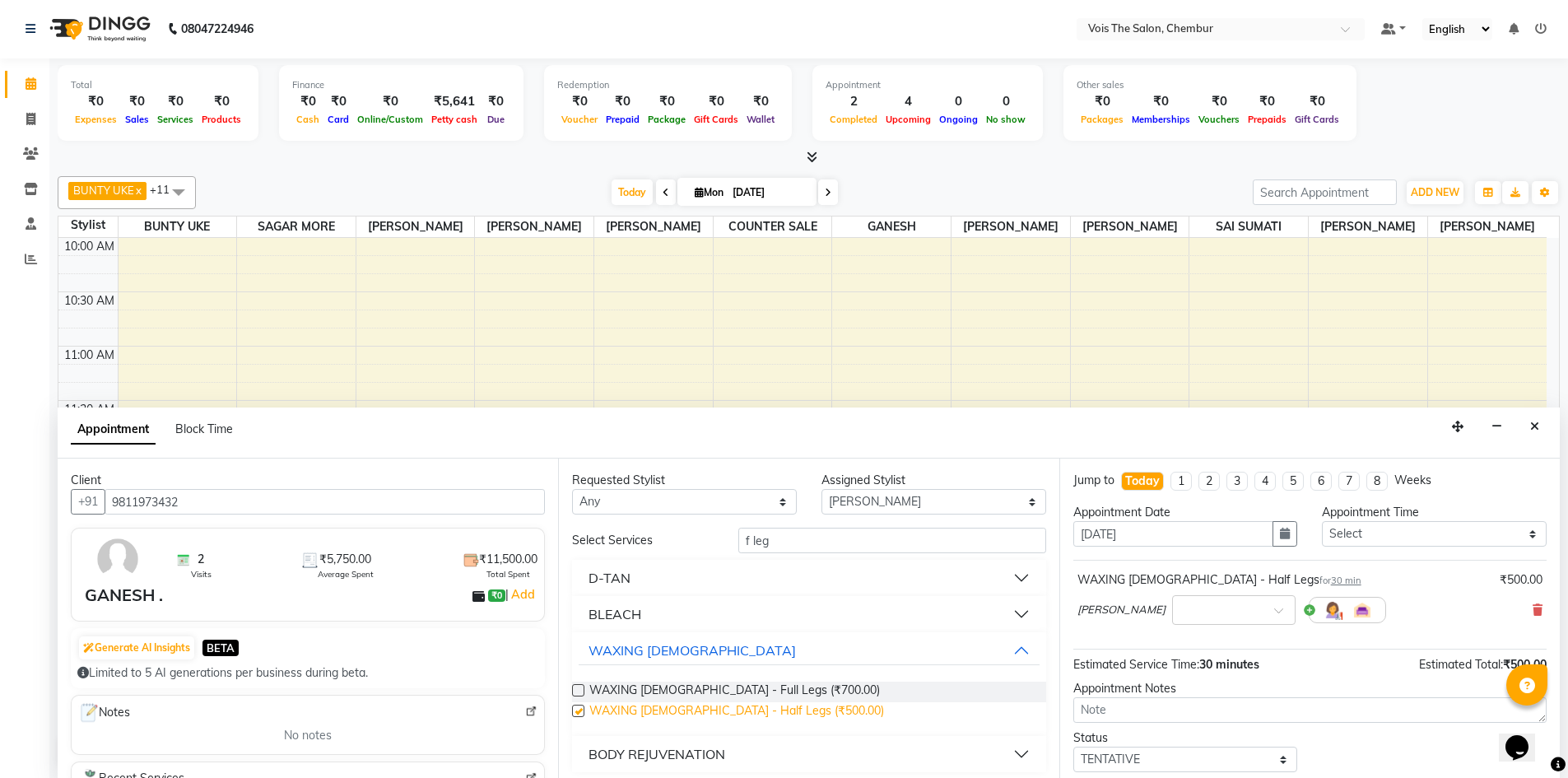
checkbox input "false"
click at [841, 543] on input "f leg" at bounding box center [893, 540] width 308 height 25
type input "f"
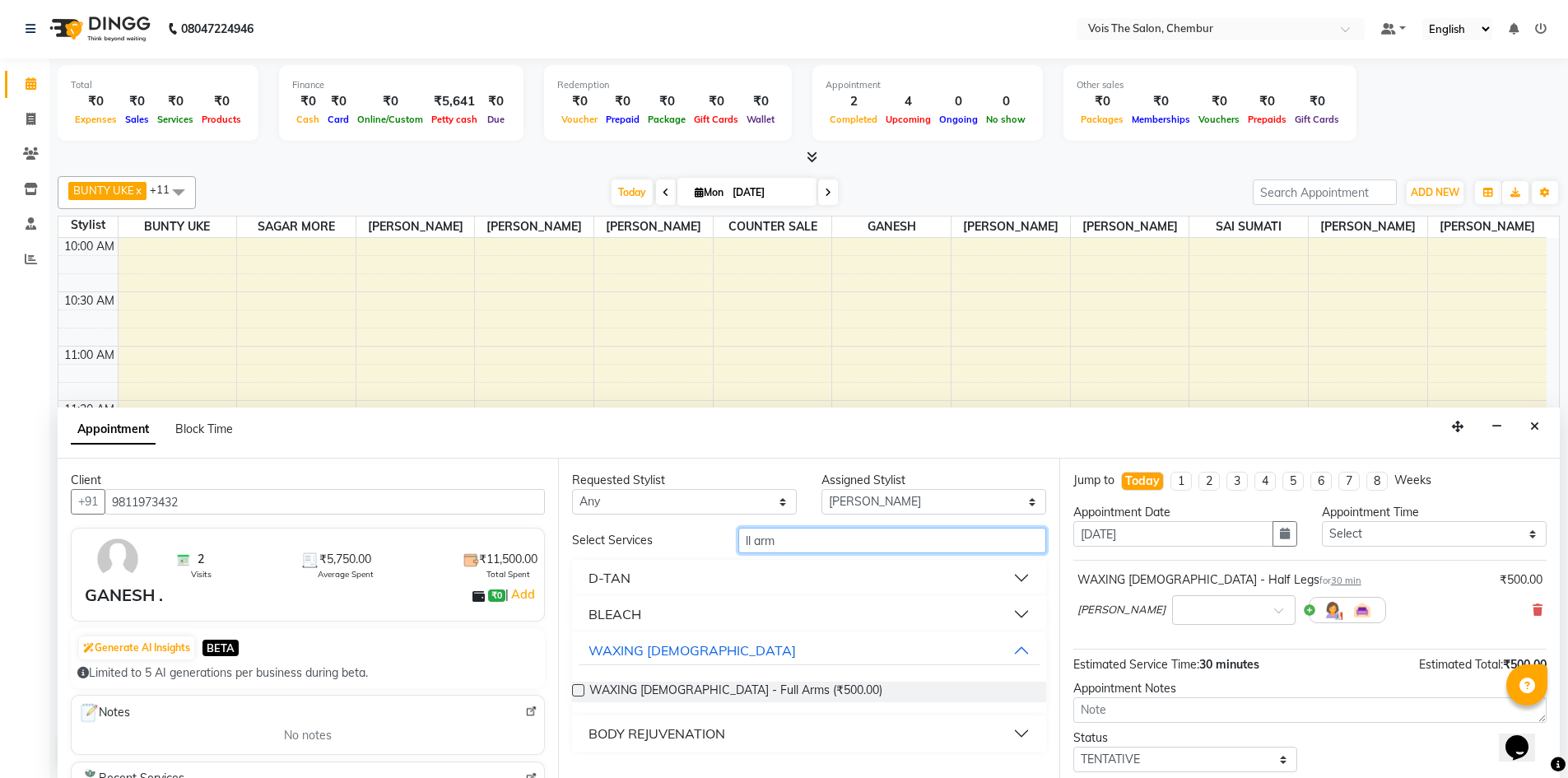
type input "ll arm"
click at [819, 696] on div "WAXING [DEMOGRAPHIC_DATA] - Full Arms (₹500.00)" at bounding box center [808, 692] width 473 height 21
click at [783, 680] on div "WAXING [DEMOGRAPHIC_DATA] - Full Arms (₹500.00)" at bounding box center [808, 692] width 473 height 47
click at [576, 691] on label at bounding box center [578, 690] width 13 height 13
click at [576, 691] on input "checkbox" at bounding box center [577, 692] width 11 height 11
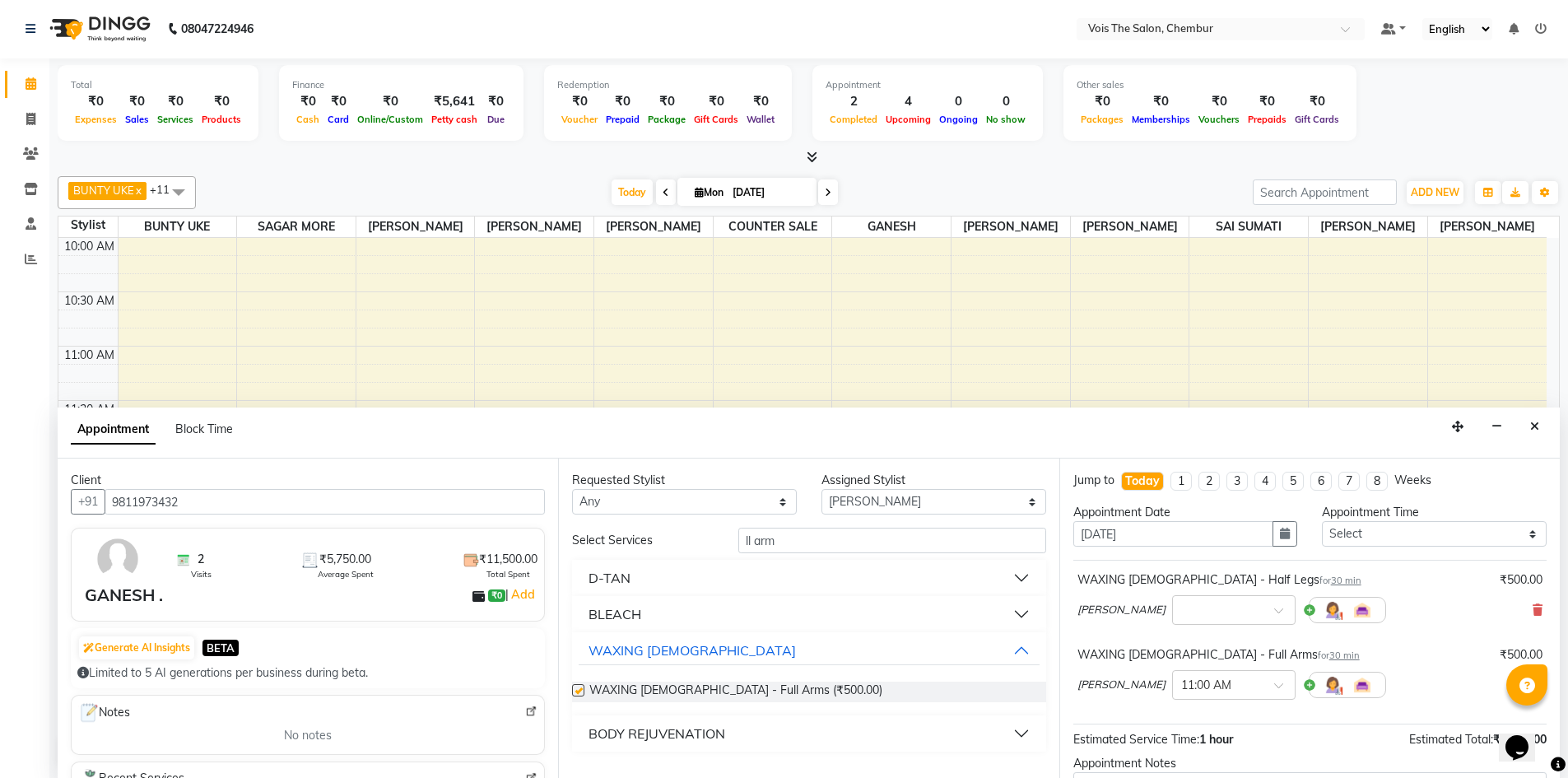
checkbox input "false"
click at [920, 546] on input "ll arm" at bounding box center [893, 540] width 308 height 25
type input "l"
type input "rarm"
click at [874, 689] on div "WAXING [DEMOGRAPHIC_DATA] - Underarms (₹300.00)" at bounding box center [808, 692] width 473 height 21
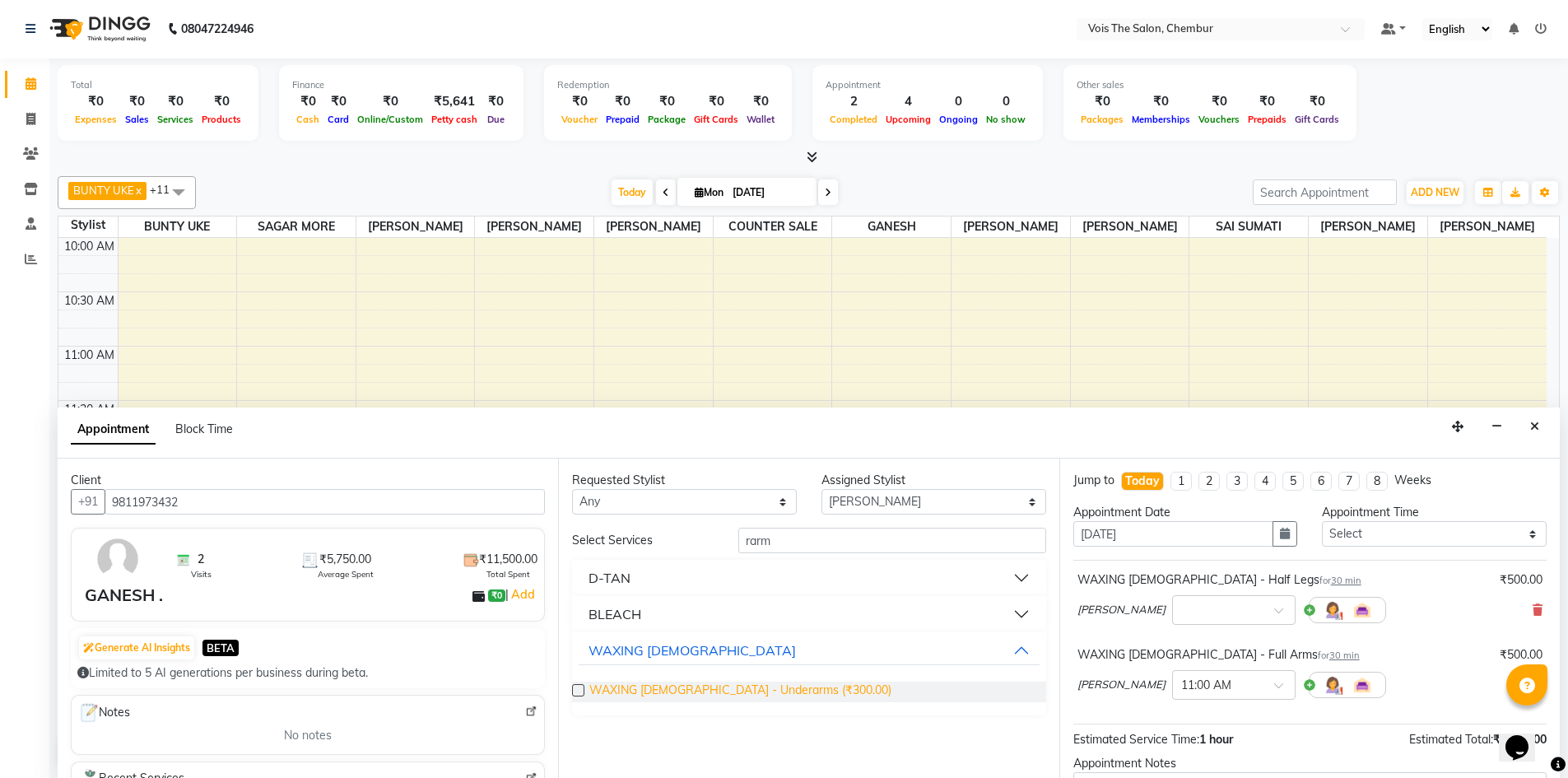
click at [807, 691] on span "WAXING [DEMOGRAPHIC_DATA] - Underarms (₹300.00)" at bounding box center [739, 692] width 302 height 21
checkbox input "false"
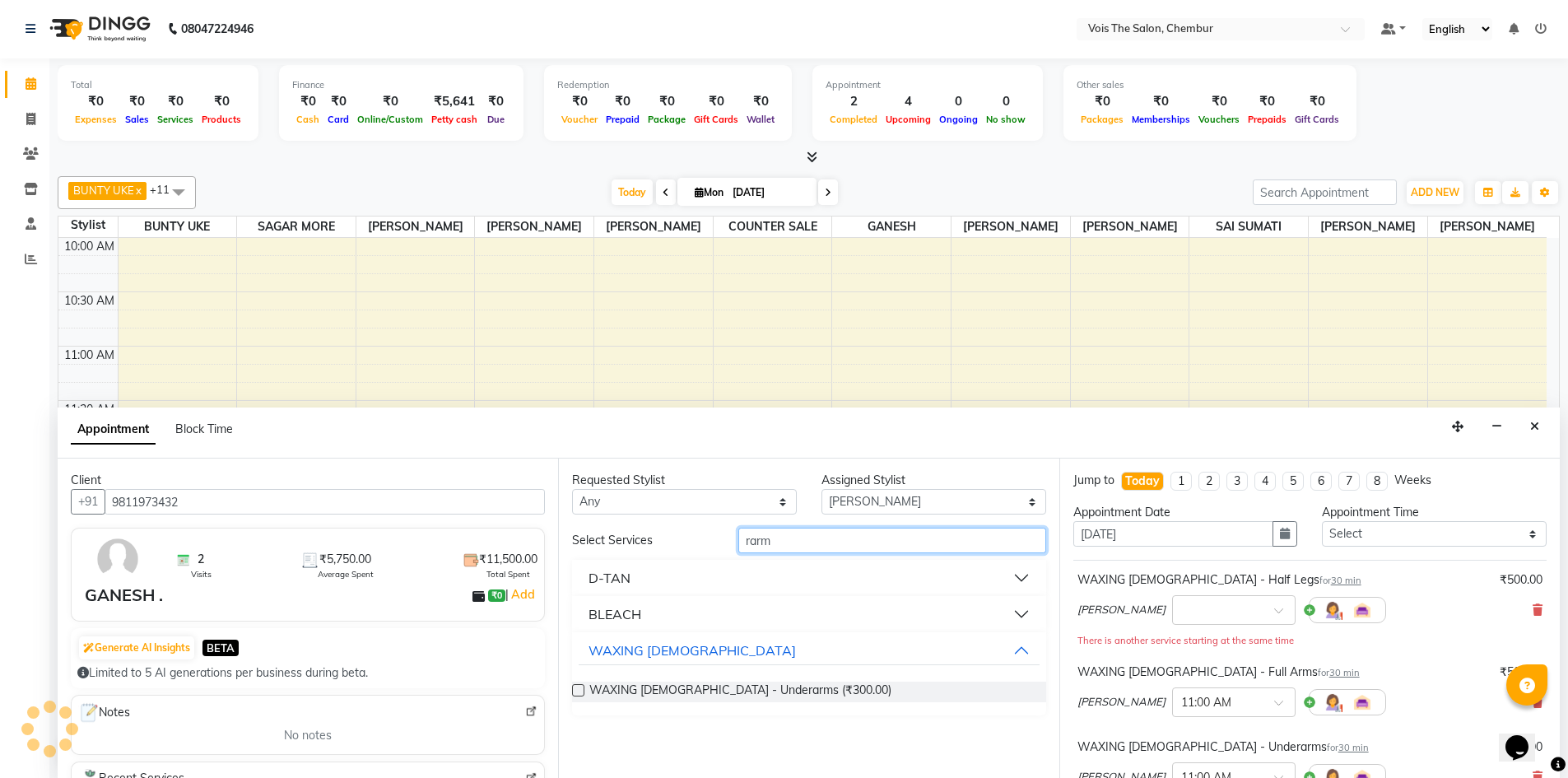
click at [884, 537] on input "rarm" at bounding box center [893, 540] width 308 height 25
type input "r"
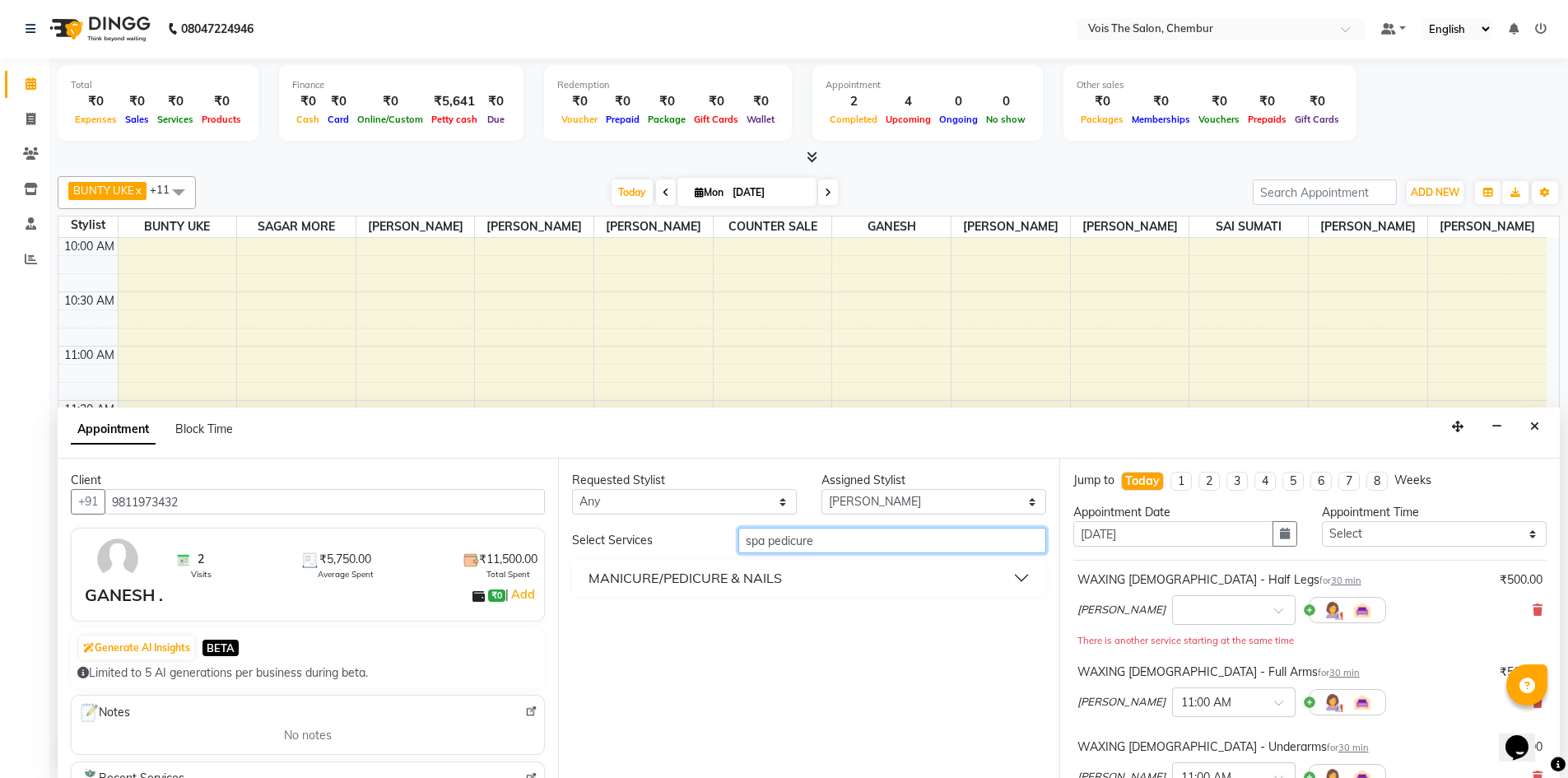
type input "spa pedicure"
click at [766, 576] on div "MANICURE/PEDICURE & NAILS" at bounding box center [684, 578] width 194 height 20
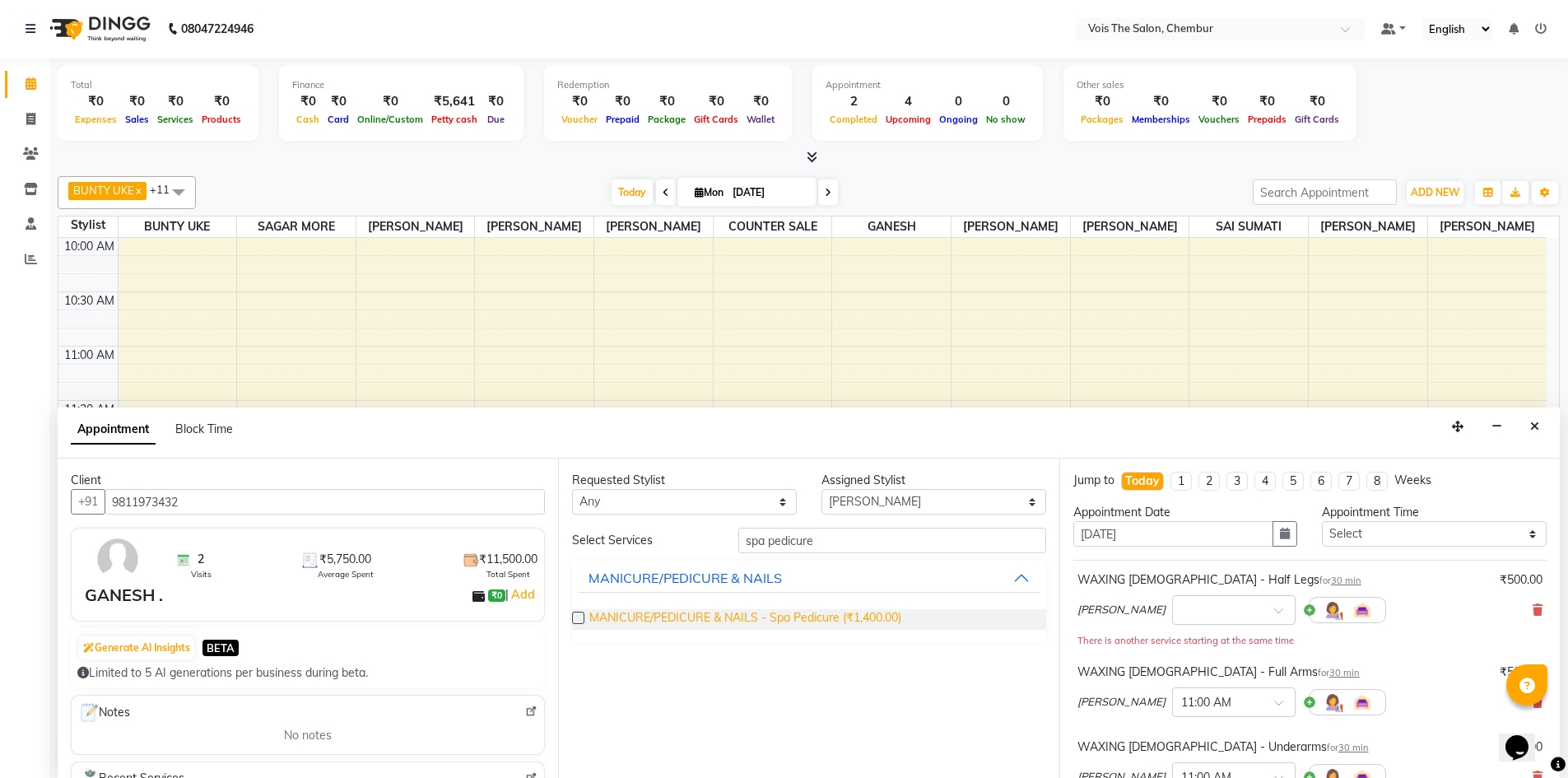
click at [771, 609] on span "MANICURE/PEDICURE & NAILS - Spa Pedicure (₹1,400.00)" at bounding box center [745, 619] width 312 height 21
click at [752, 614] on span "MANICURE/PEDICURE & NAILS - Spa Pedicure (₹1,400.00)" at bounding box center [745, 619] width 312 height 21
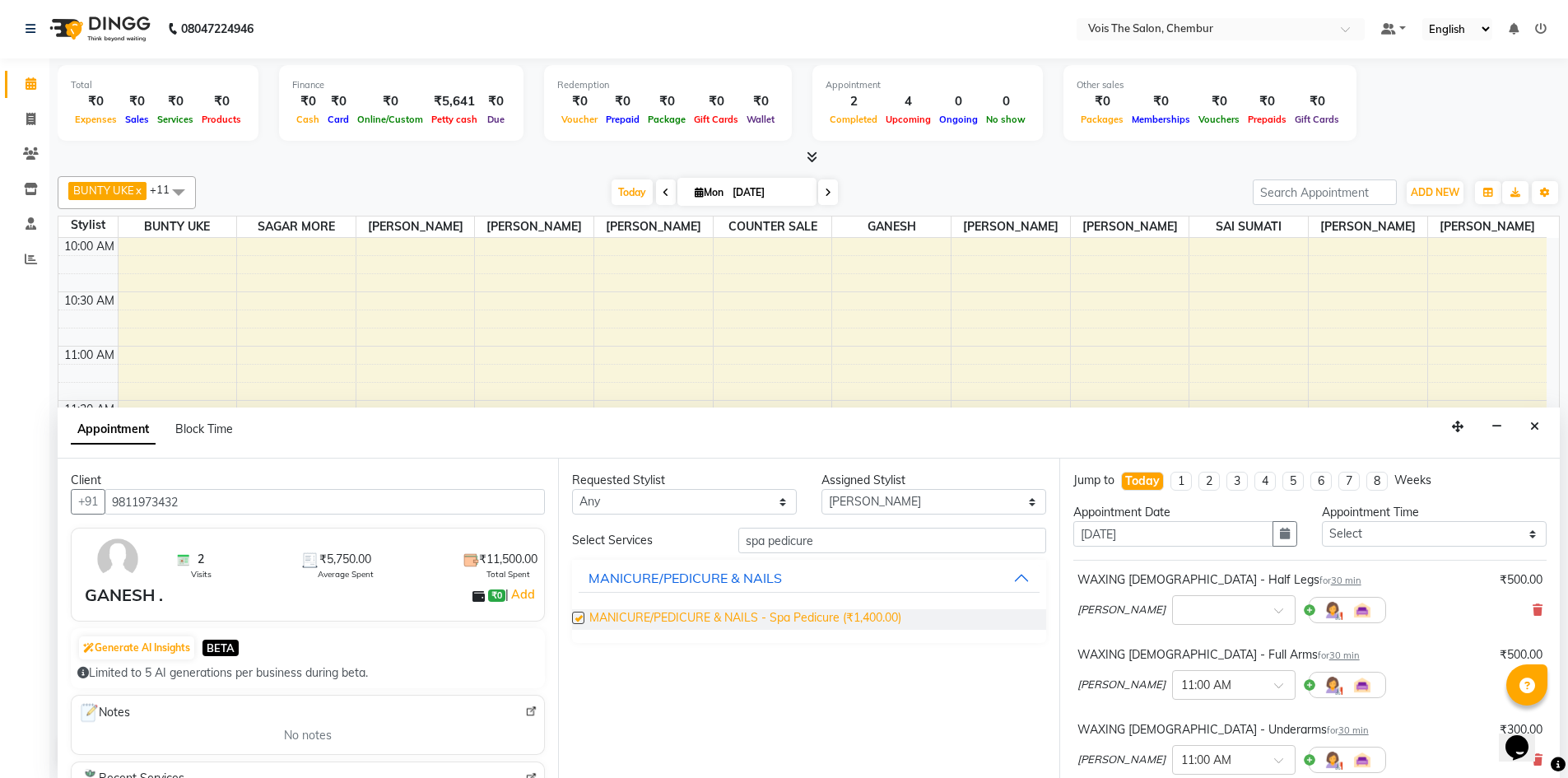
checkbox input "false"
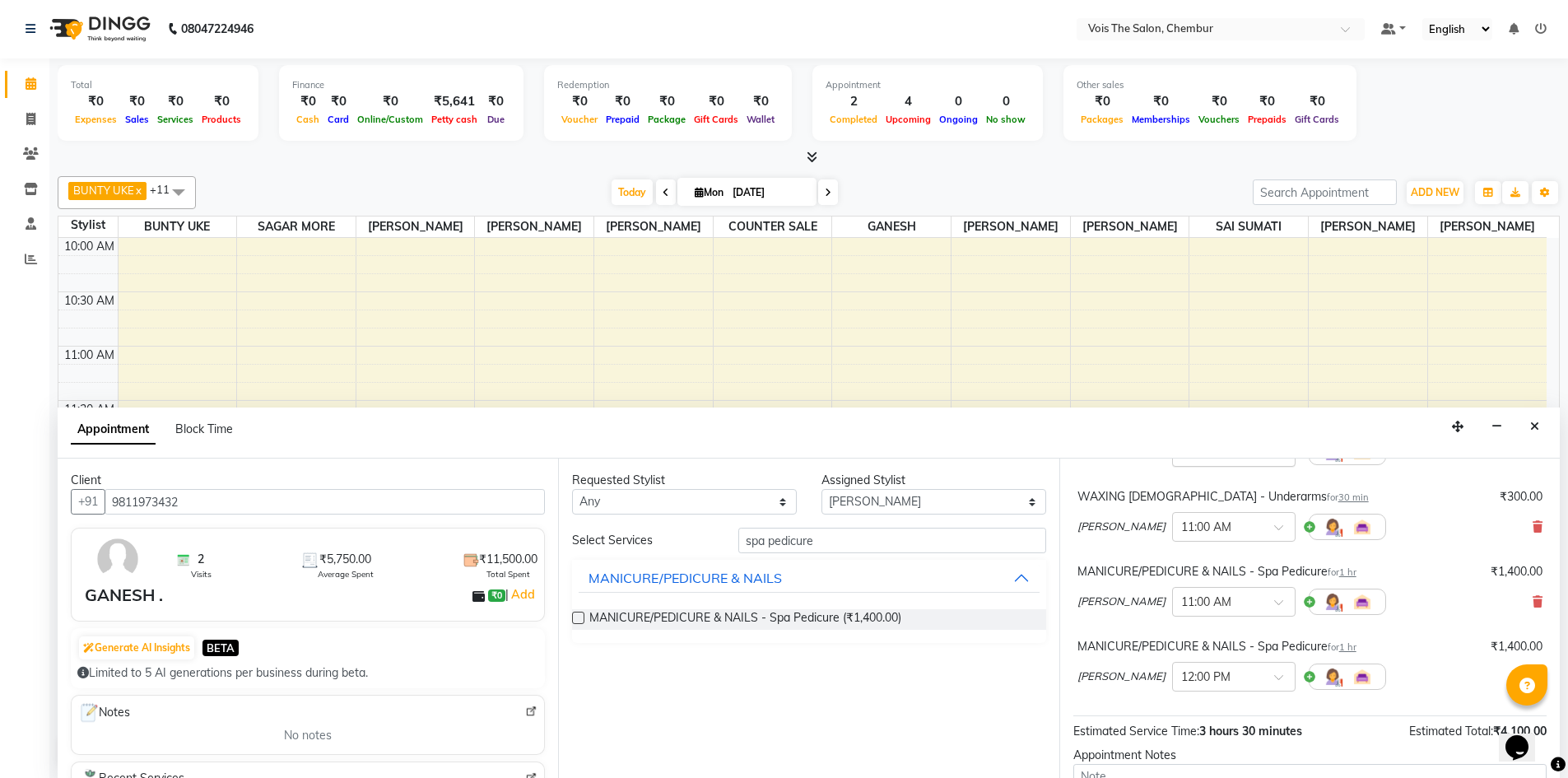
scroll to position [234, 0]
click at [1530, 599] on div "MANICURE/PEDICURE & NAILS - Spa Pedicure for 1 hr ₹1,400.00 [PERSON_NAME] × 11:…" at bounding box center [1310, 593] width 473 height 68
click at [1533, 601] on icon at bounding box center [1537, 601] width 10 height 12
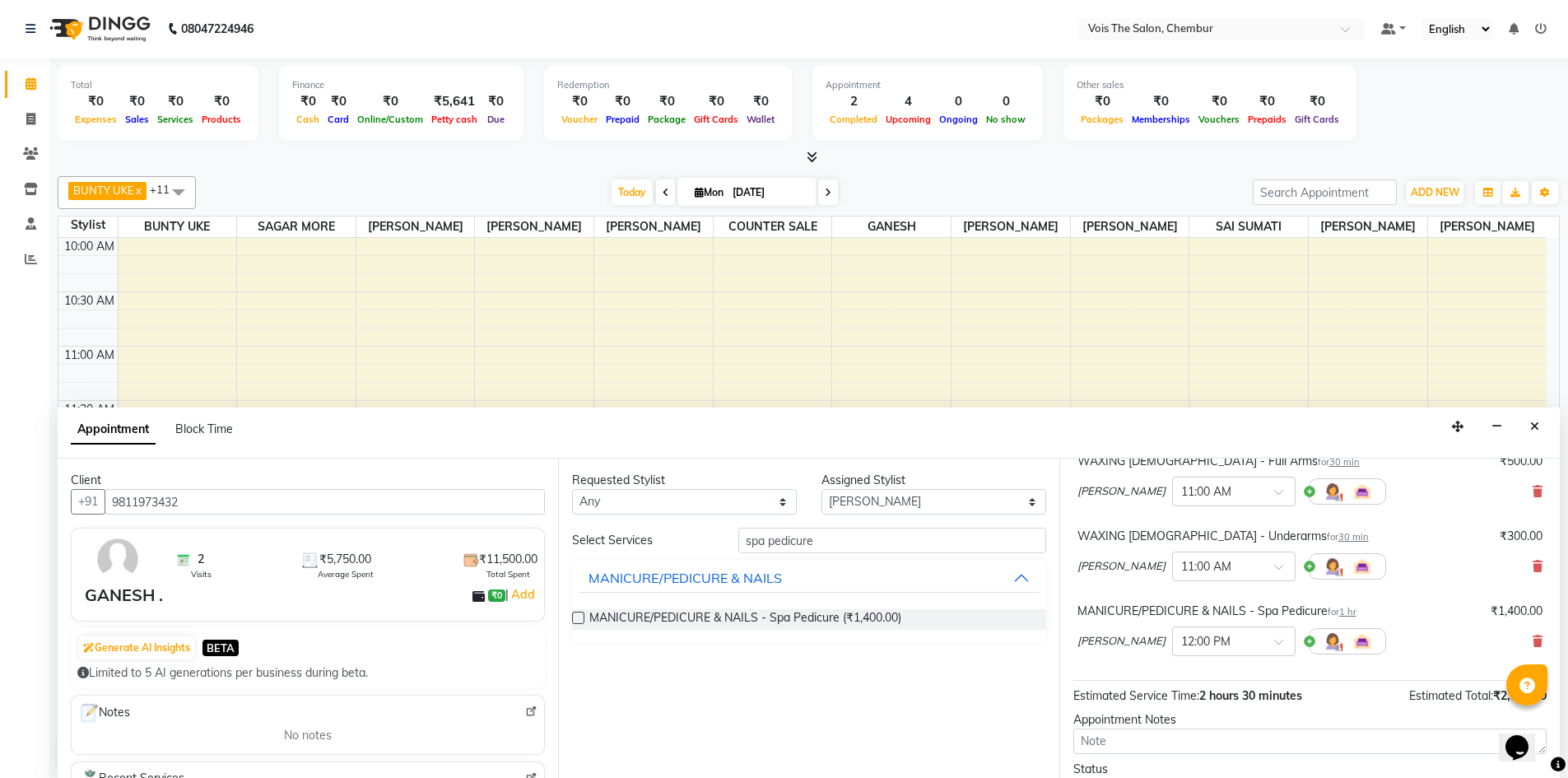
scroll to position [322, 0]
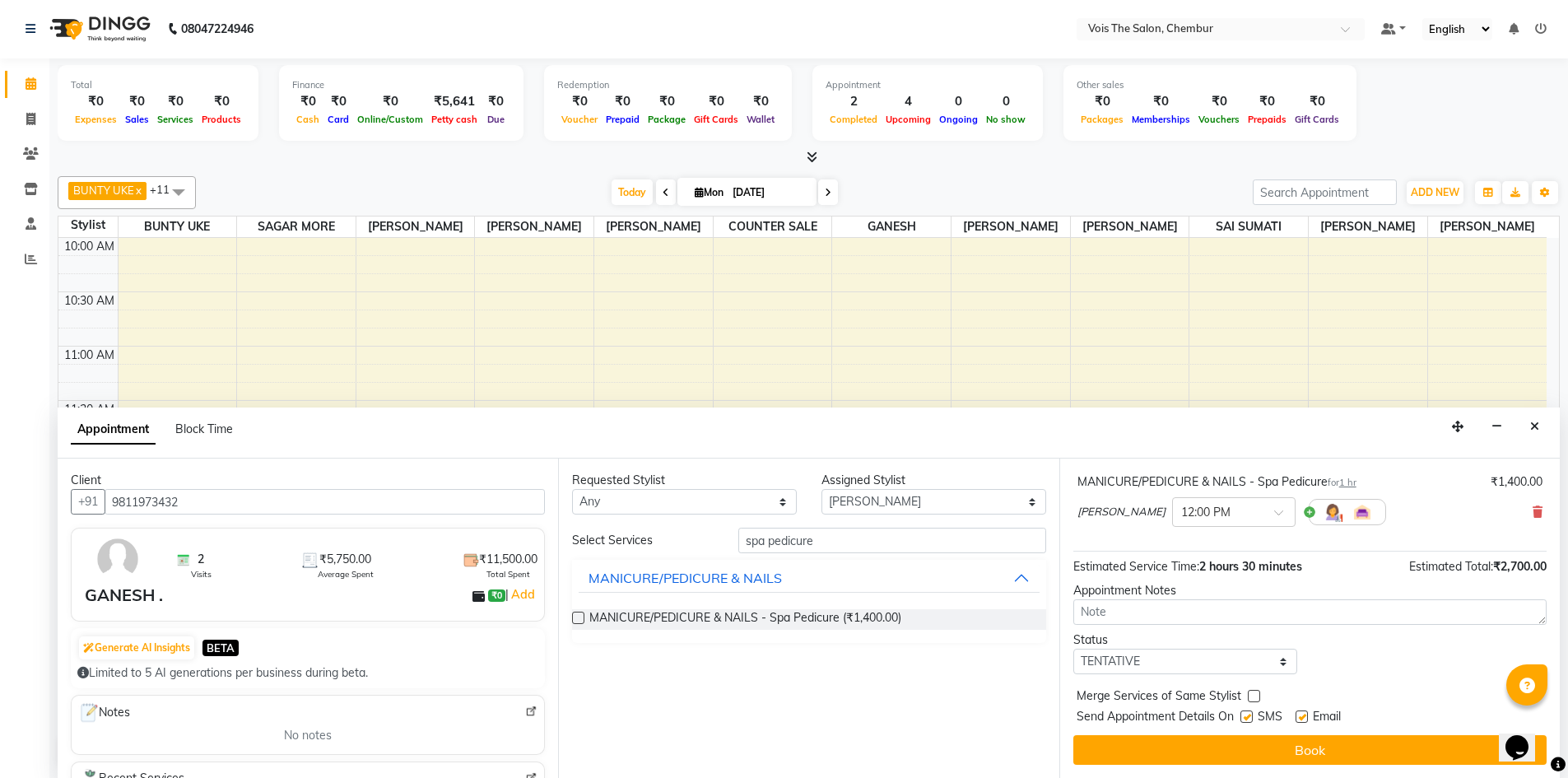
click at [1300, 715] on label at bounding box center [1301, 717] width 13 height 13
click at [1300, 715] on input "checkbox" at bounding box center [1301, 718] width 11 height 11
checkbox input "false"
click at [1246, 711] on label at bounding box center [1246, 717] width 13 height 13
click at [1246, 712] on input "checkbox" at bounding box center [1246, 718] width 11 height 11
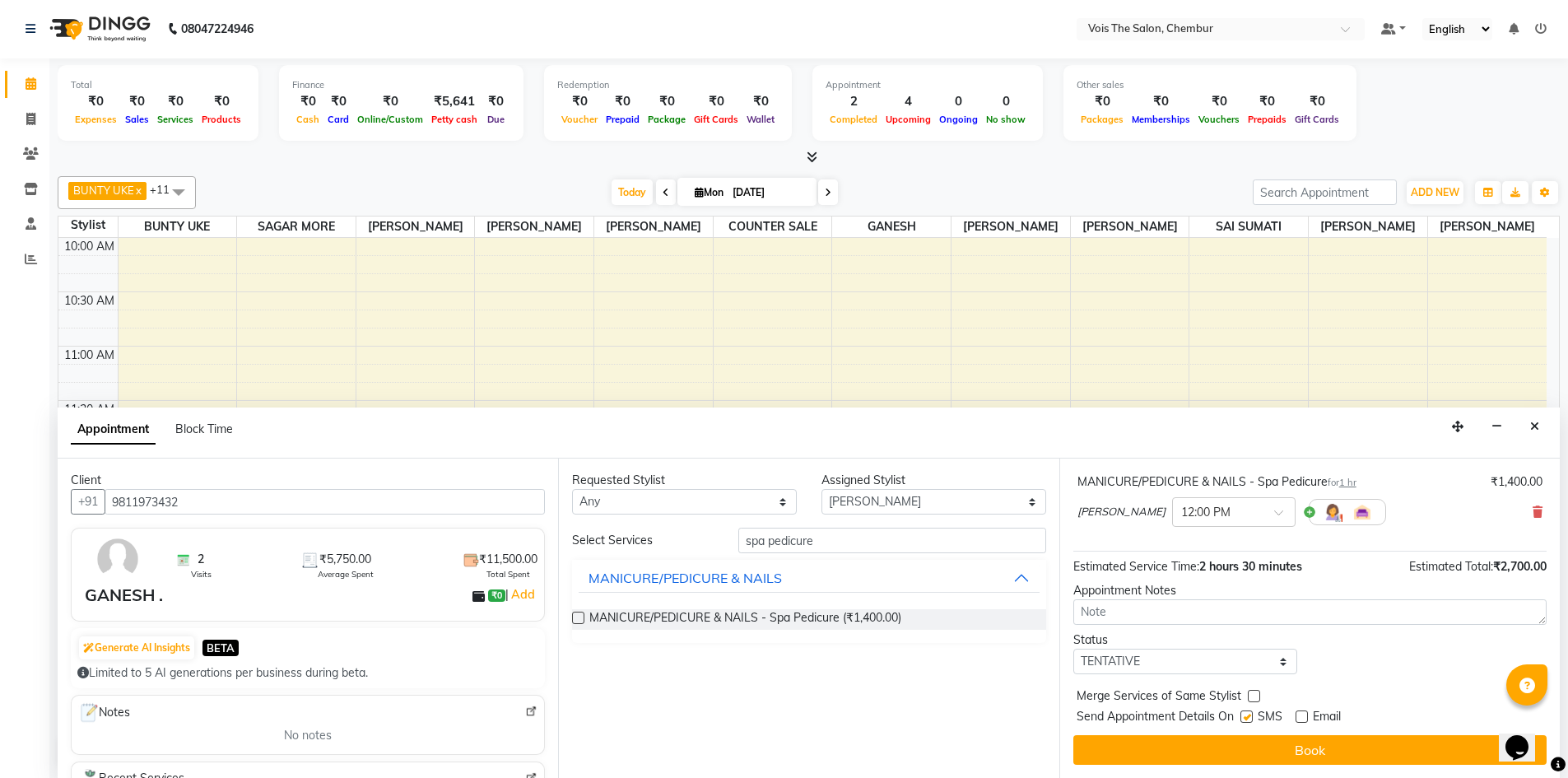
checkbox input "false"
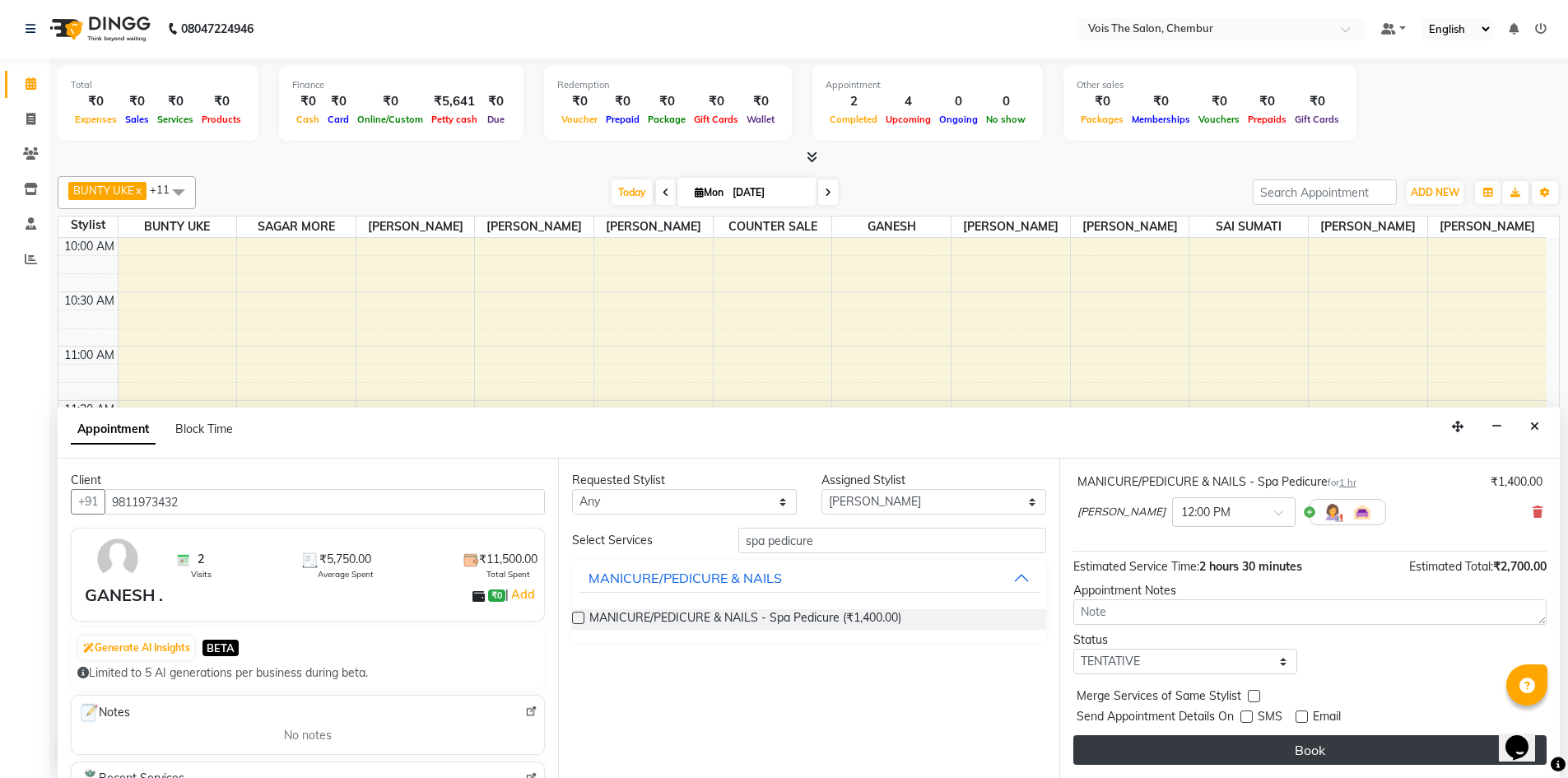
click at [1246, 750] on button "Book" at bounding box center [1310, 749] width 473 height 30
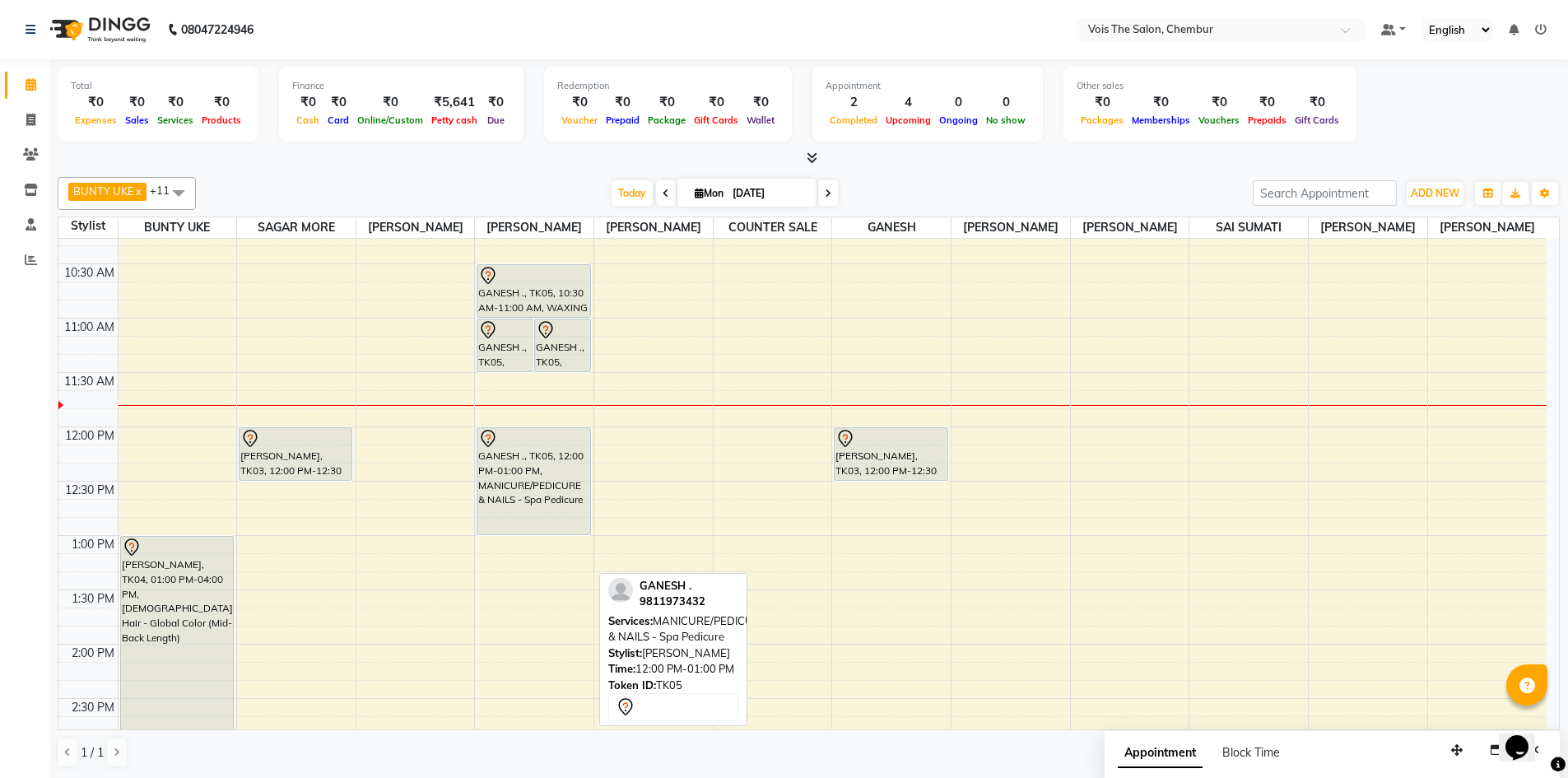
scroll to position [247, 0]
drag, startPoint x: 529, startPoint y: 484, endPoint x: 512, endPoint y: 433, distance: 53.8
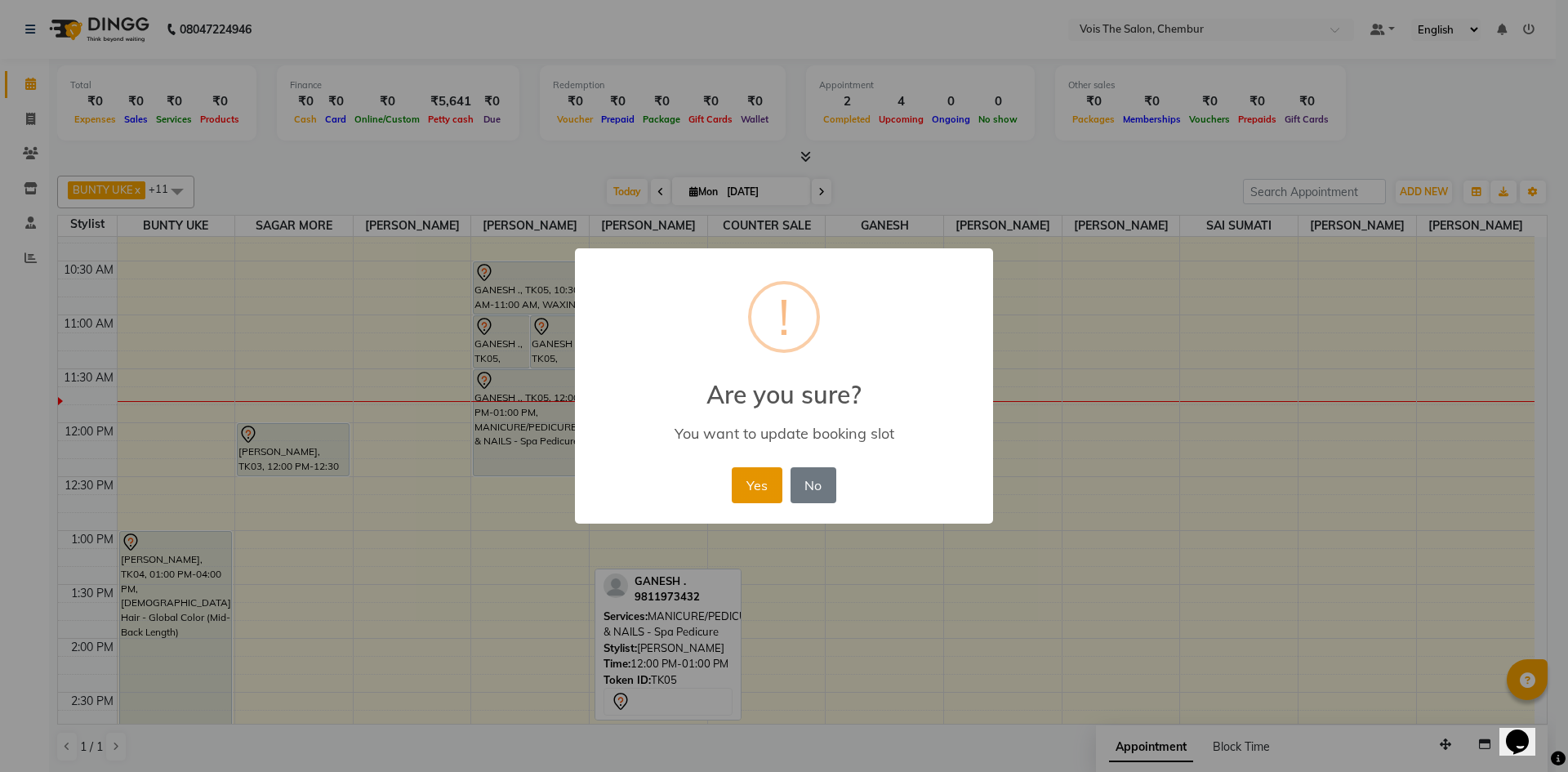
click at [744, 488] on button "Yes" at bounding box center [757, 485] width 50 height 36
